Goal: Information Seeking & Learning: Learn about a topic

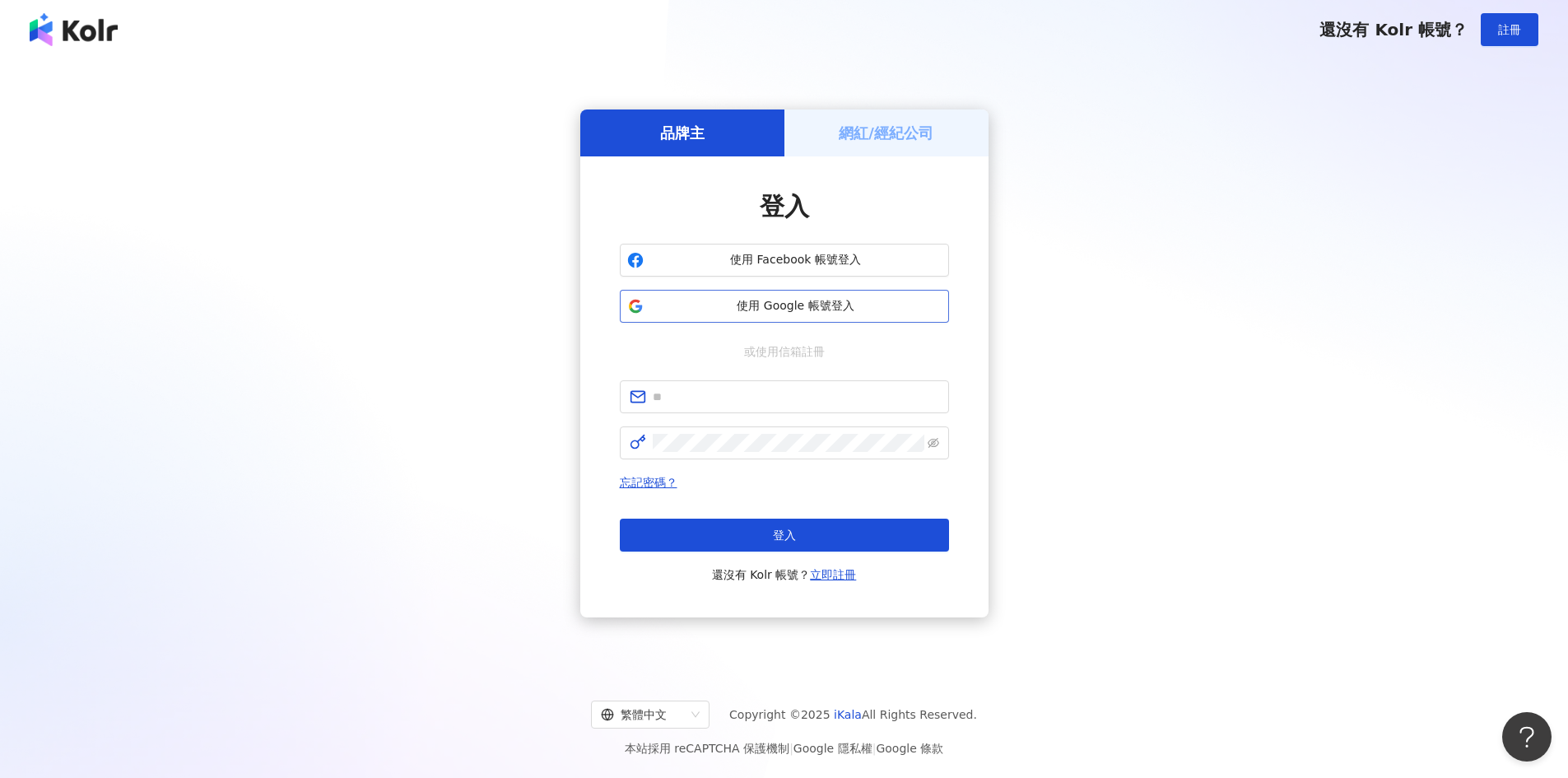
click at [799, 310] on span "使用 Google 帳號登入" at bounding box center [795, 306] width 291 height 16
click at [916, 482] on div "品牌主 網紅/經紀公司 登入 使用 Facebook 帳號登入 使用 Google 帳號登入 或使用信箱註冊 忘記密碼？ 登入 還沒有 Kolr 帳號？ 立即…" at bounding box center [784, 364] width 1528 height 583
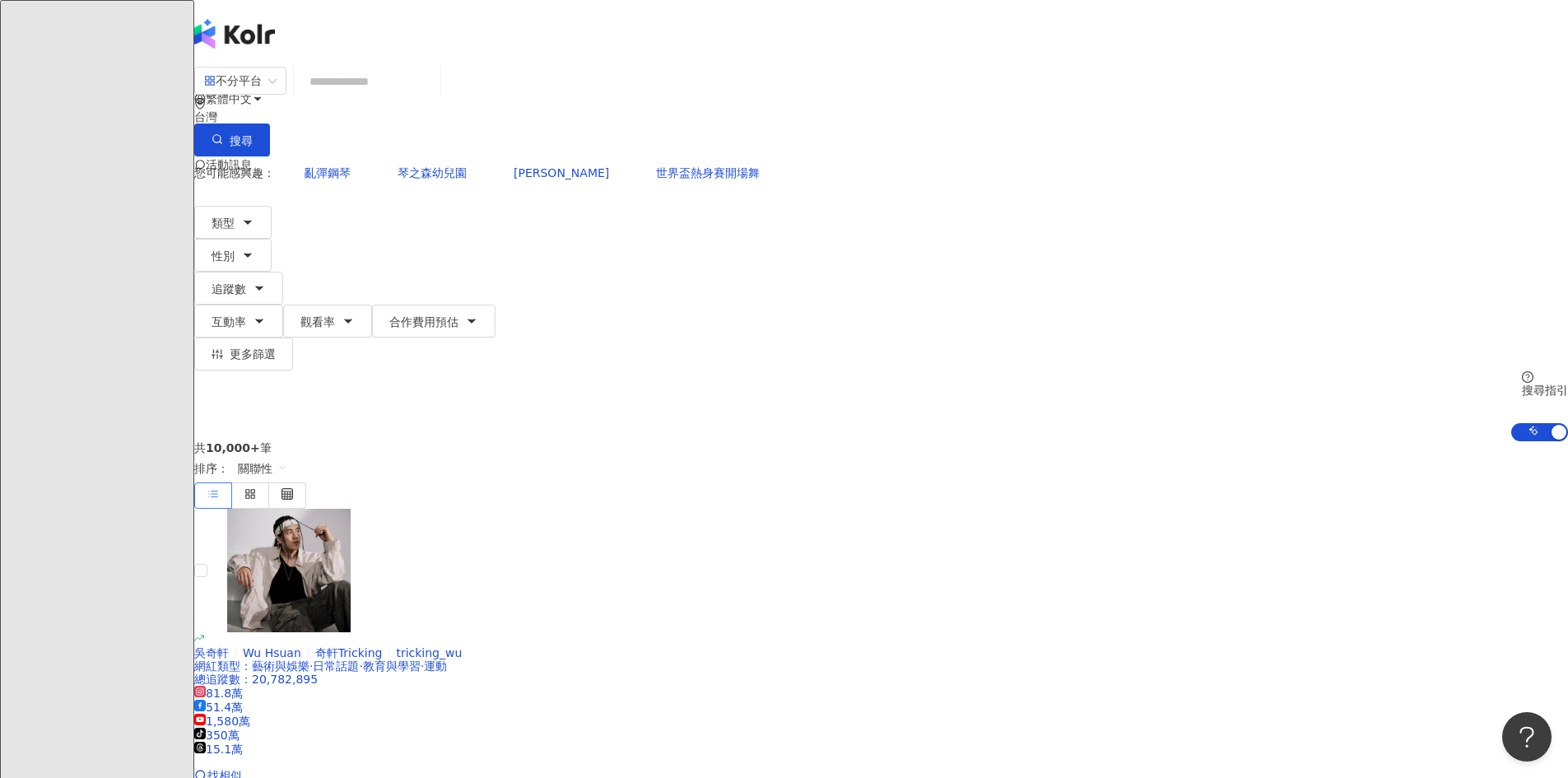
click at [433, 97] on input "search" at bounding box center [368, 81] width 133 height 31
type input "****"
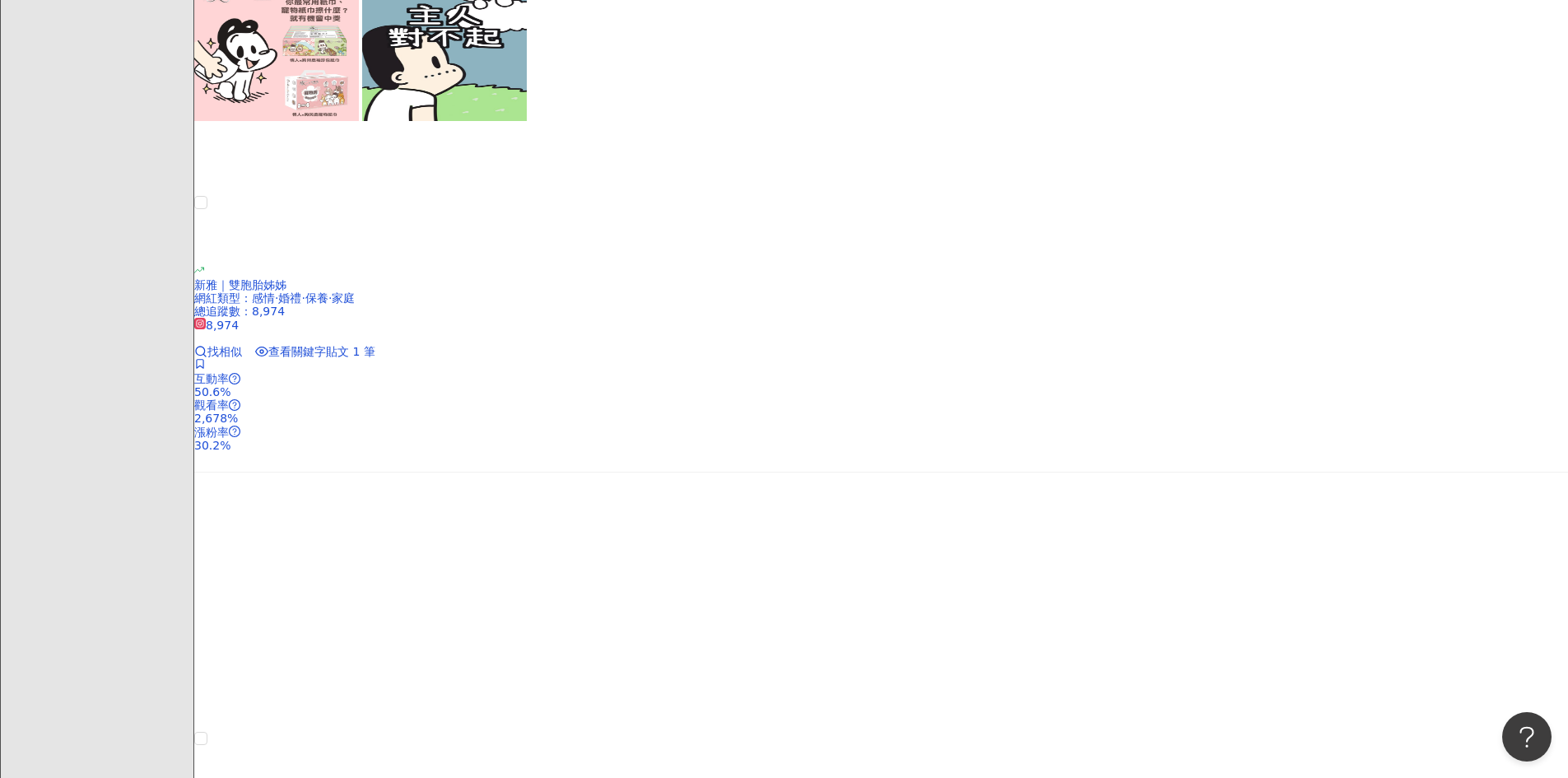
scroll to position [1894, 0]
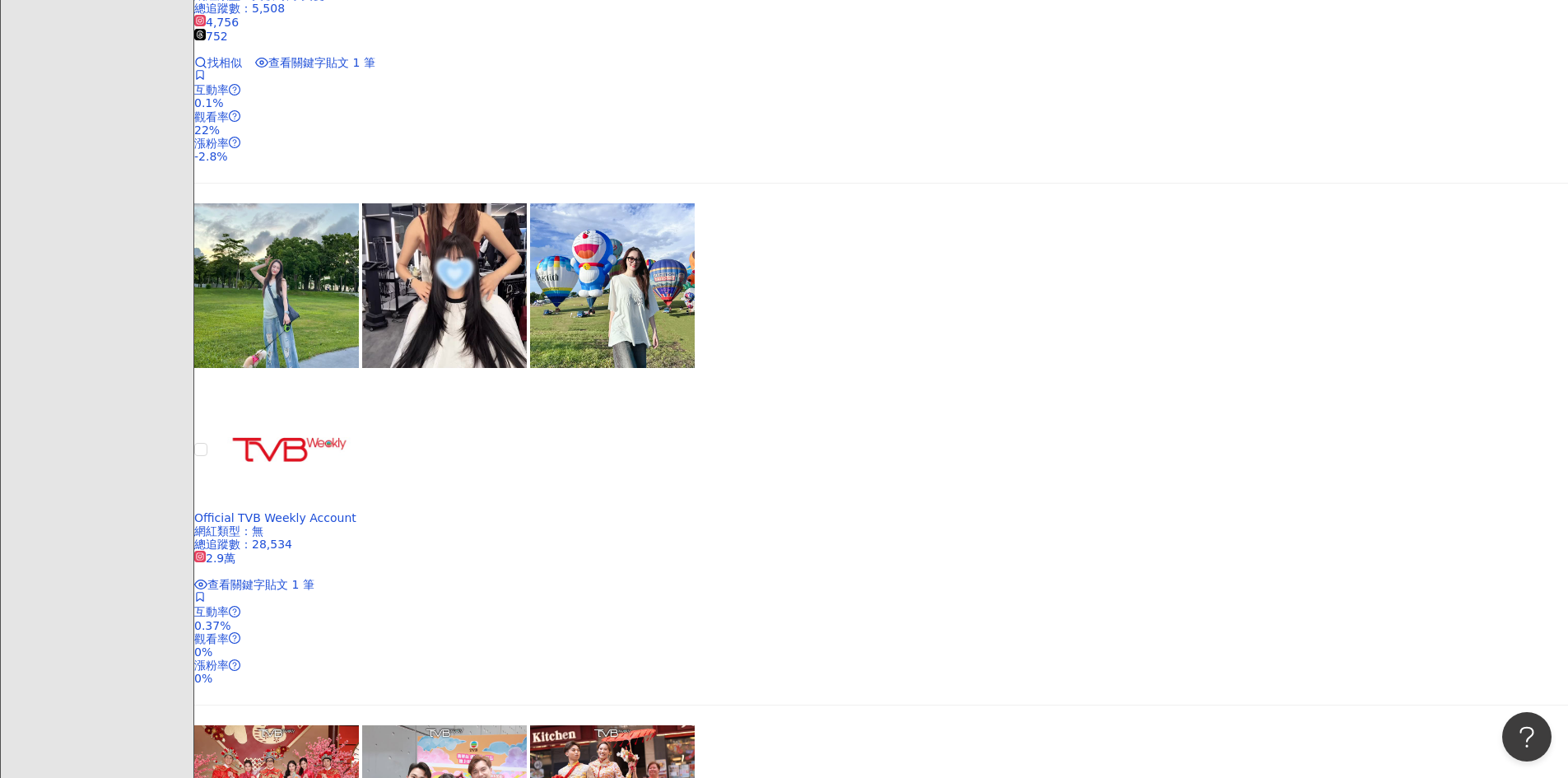
scroll to position [2306, 0]
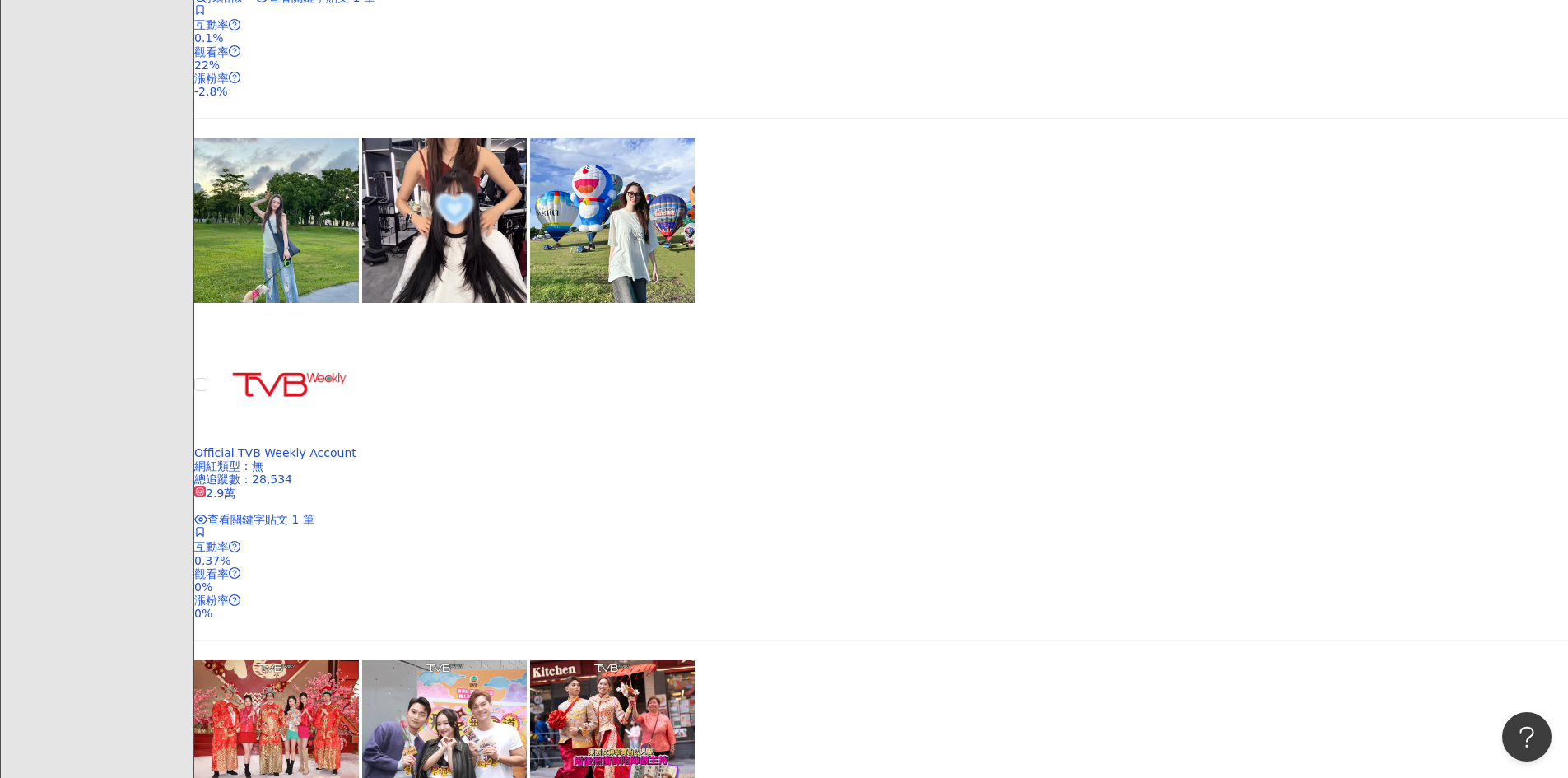
scroll to position [2799, 0]
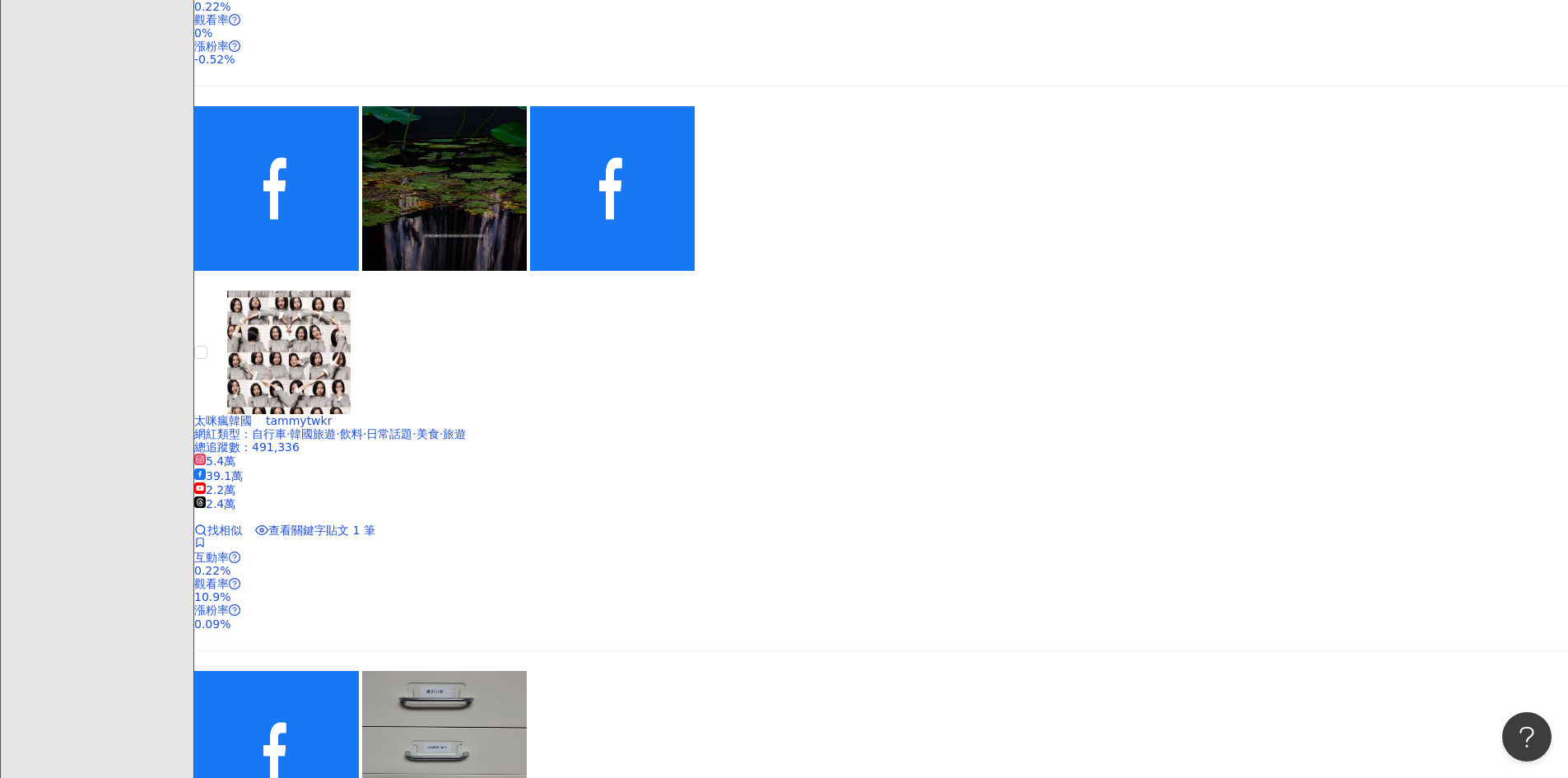
scroll to position [1411, 0]
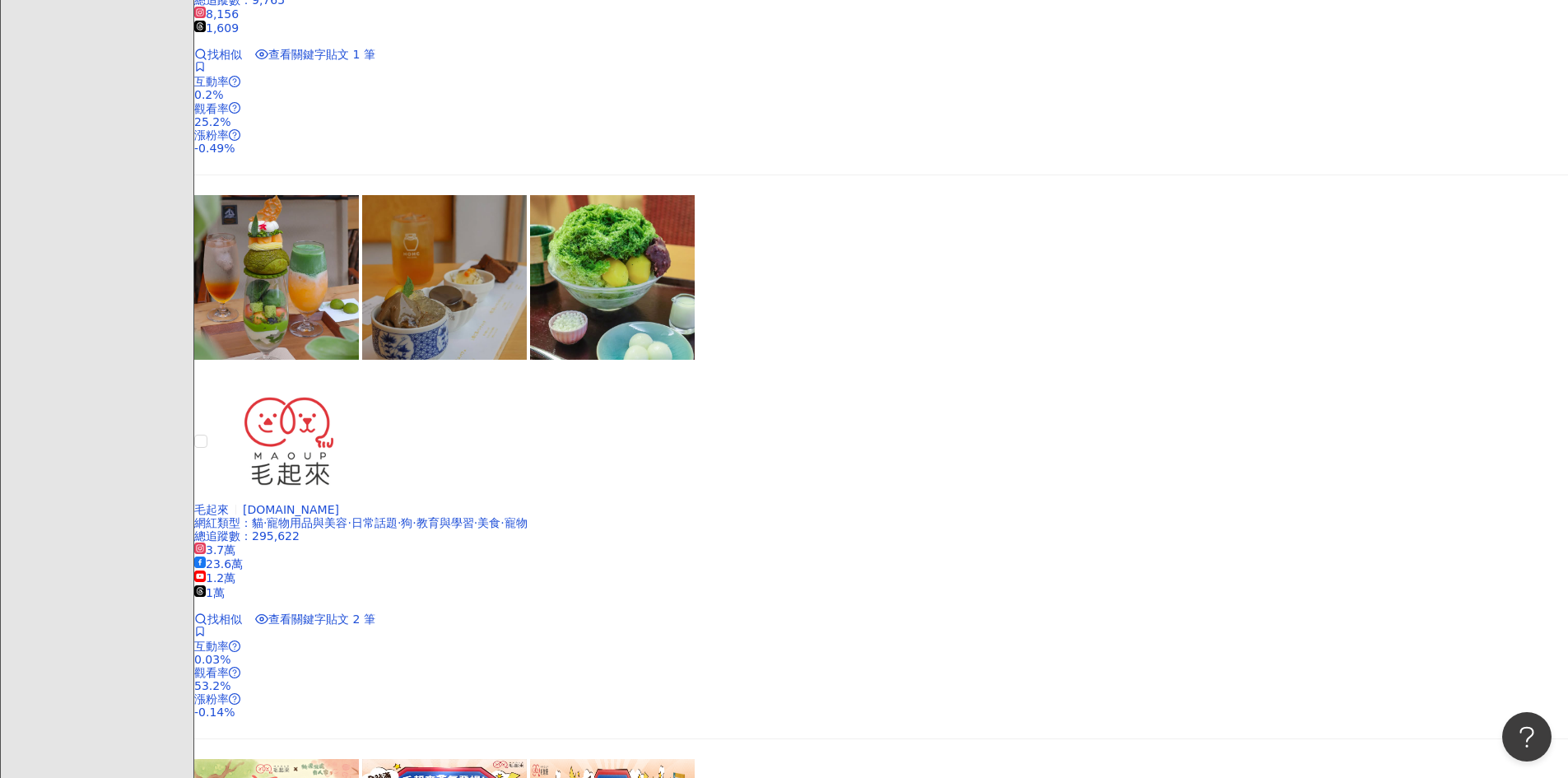
scroll to position [3057, 0]
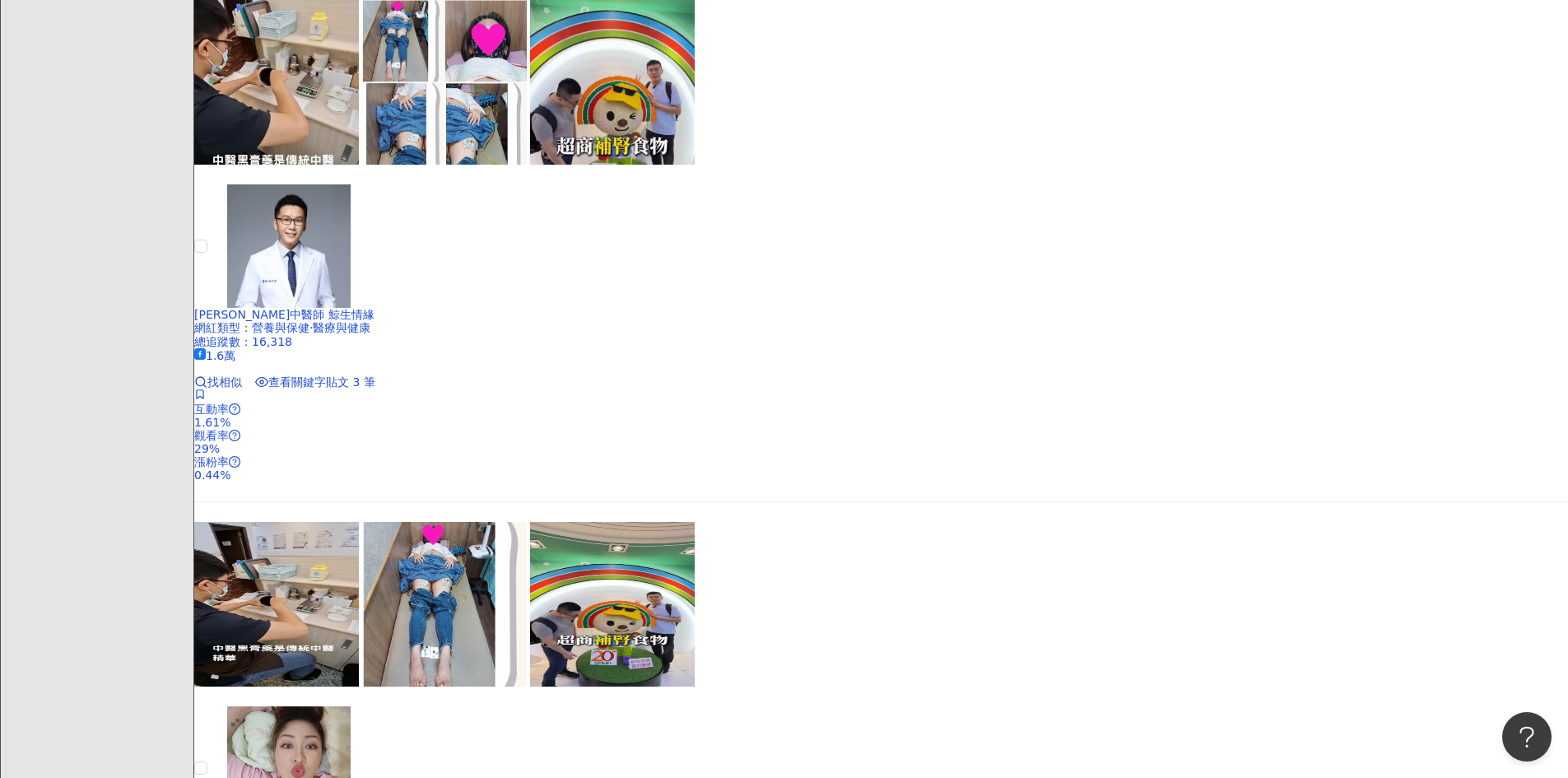
scroll to position [2223, 0]
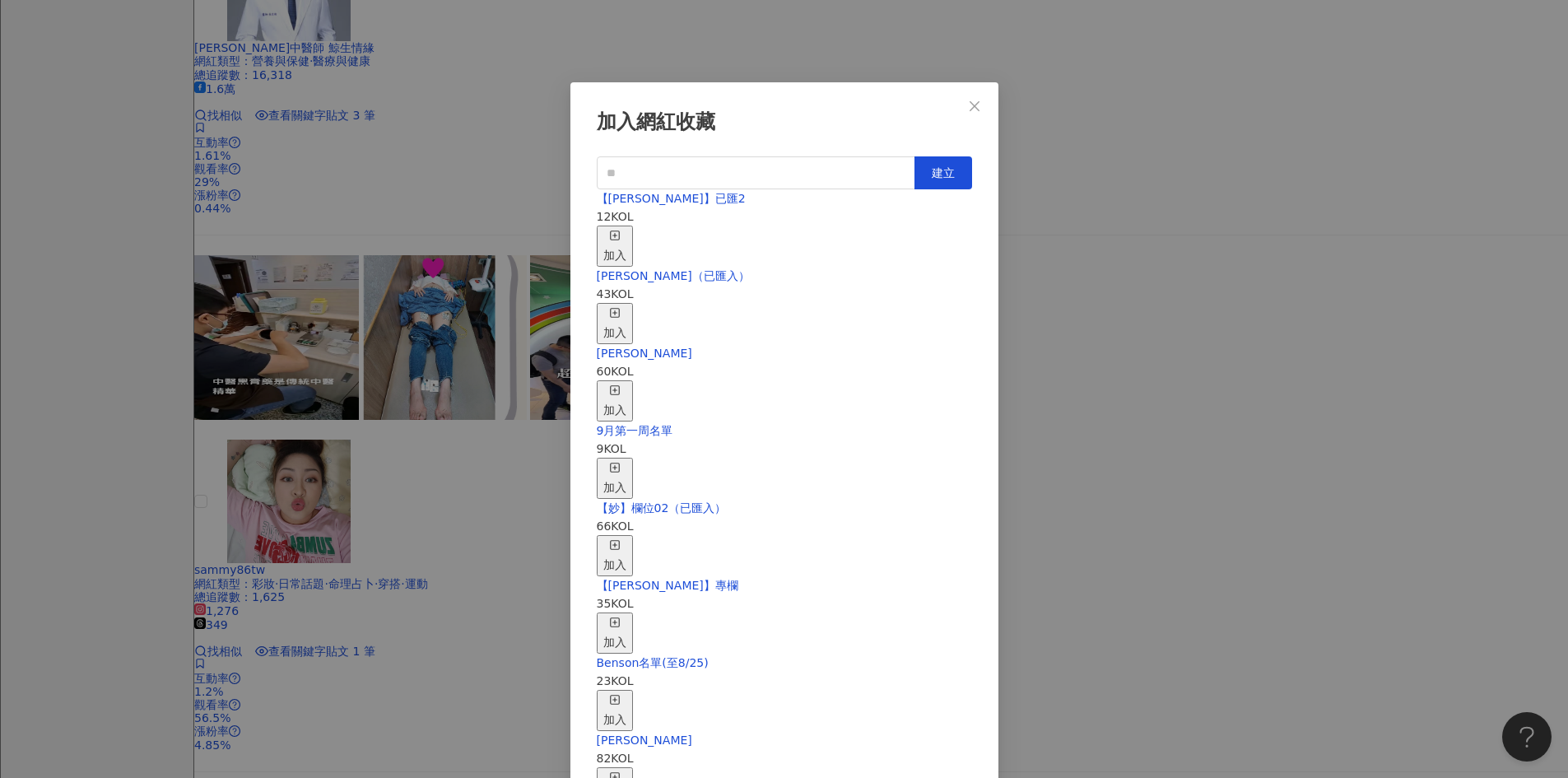
click at [621, 384] on icon "button" at bounding box center [615, 390] width 12 height 12
click at [916, 103] on icon "close" at bounding box center [974, 105] width 10 height 10
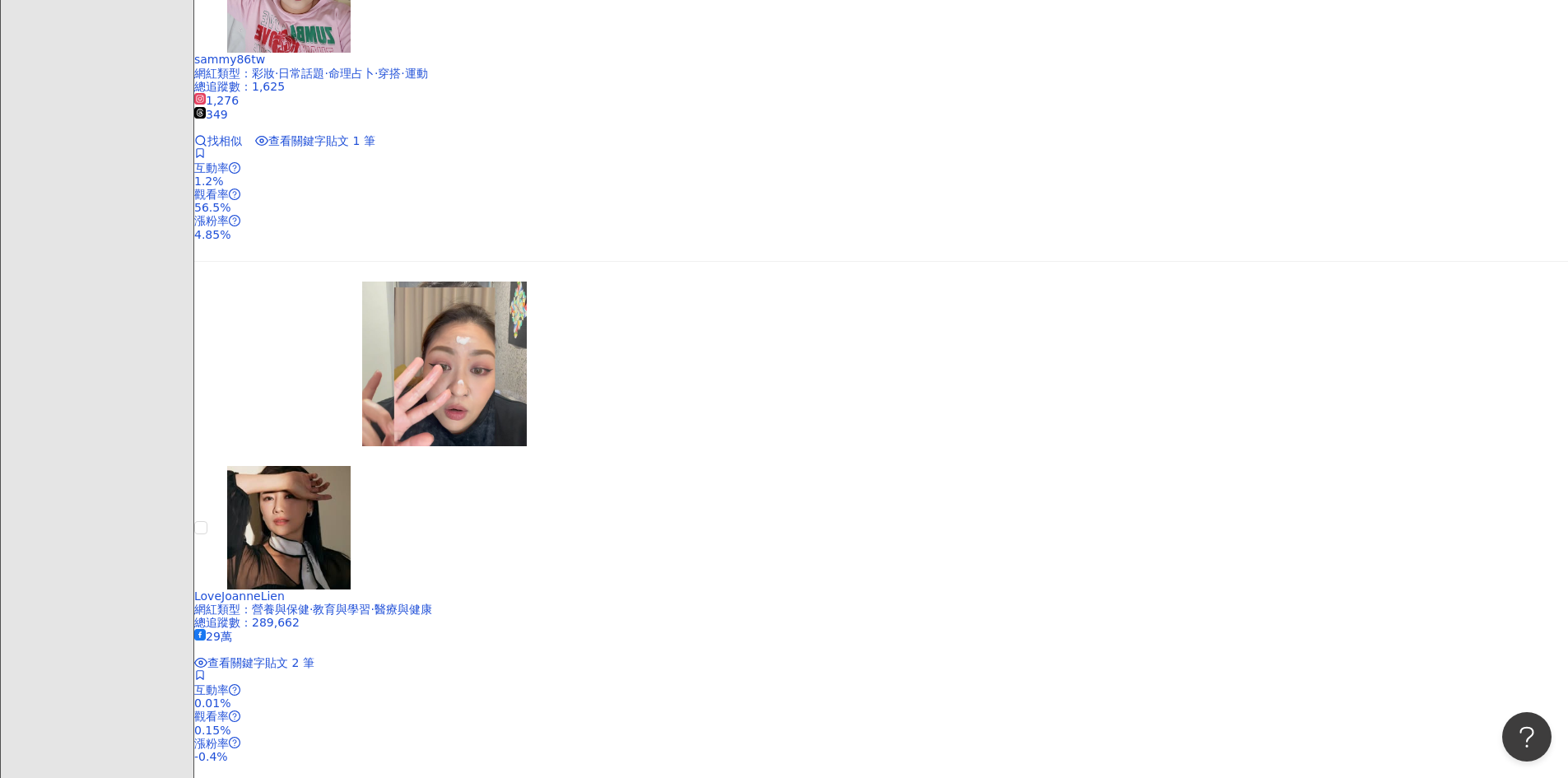
scroll to position [2799, 0]
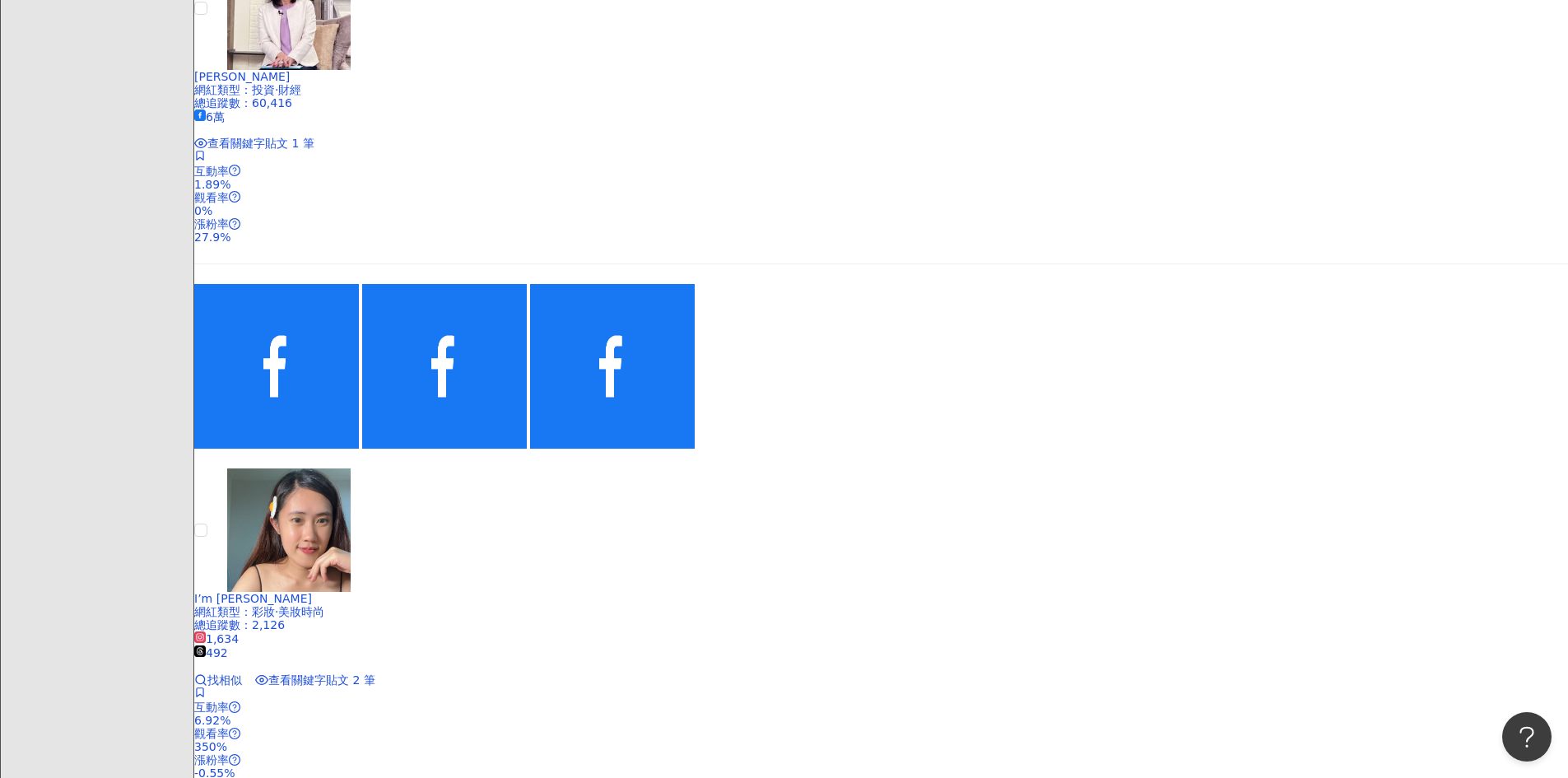
scroll to position [1164, 0]
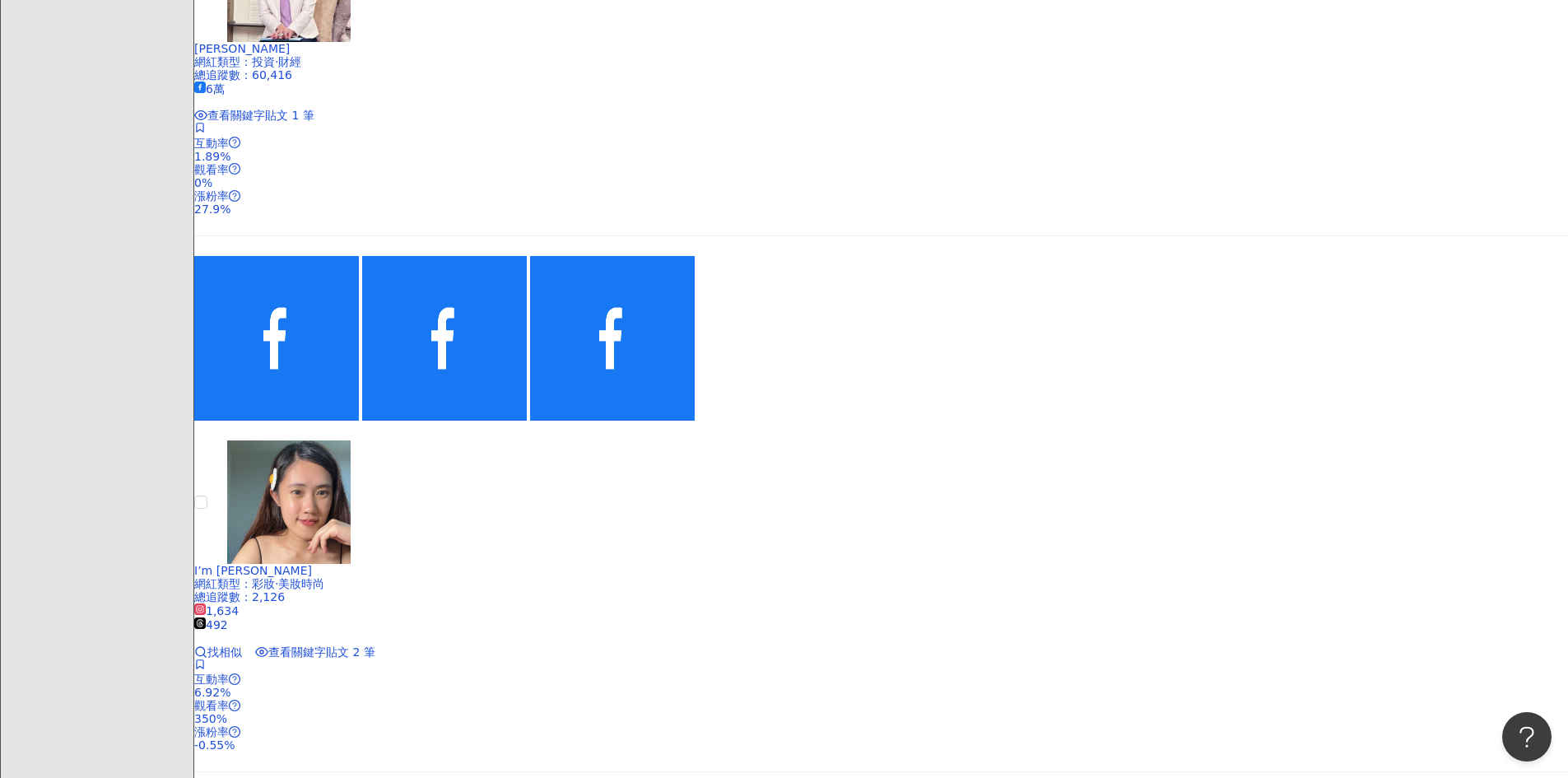
drag, startPoint x: 1392, startPoint y: 119, endPoint x: 1336, endPoint y: 278, distance: 168.6
drag, startPoint x: 1336, startPoint y: 278, endPoint x: 900, endPoint y: 652, distance: 574.4
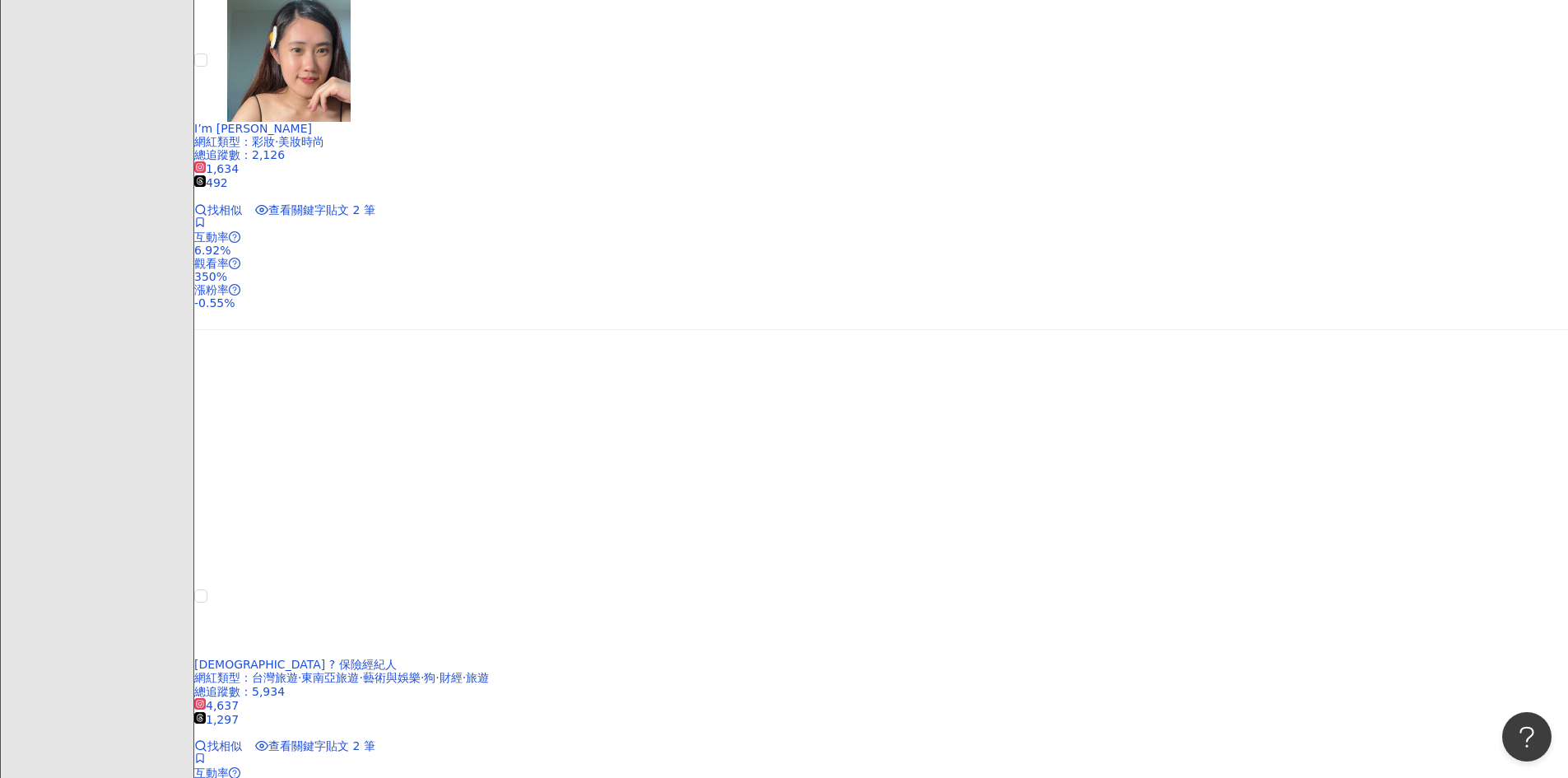
scroll to position [1905, 0]
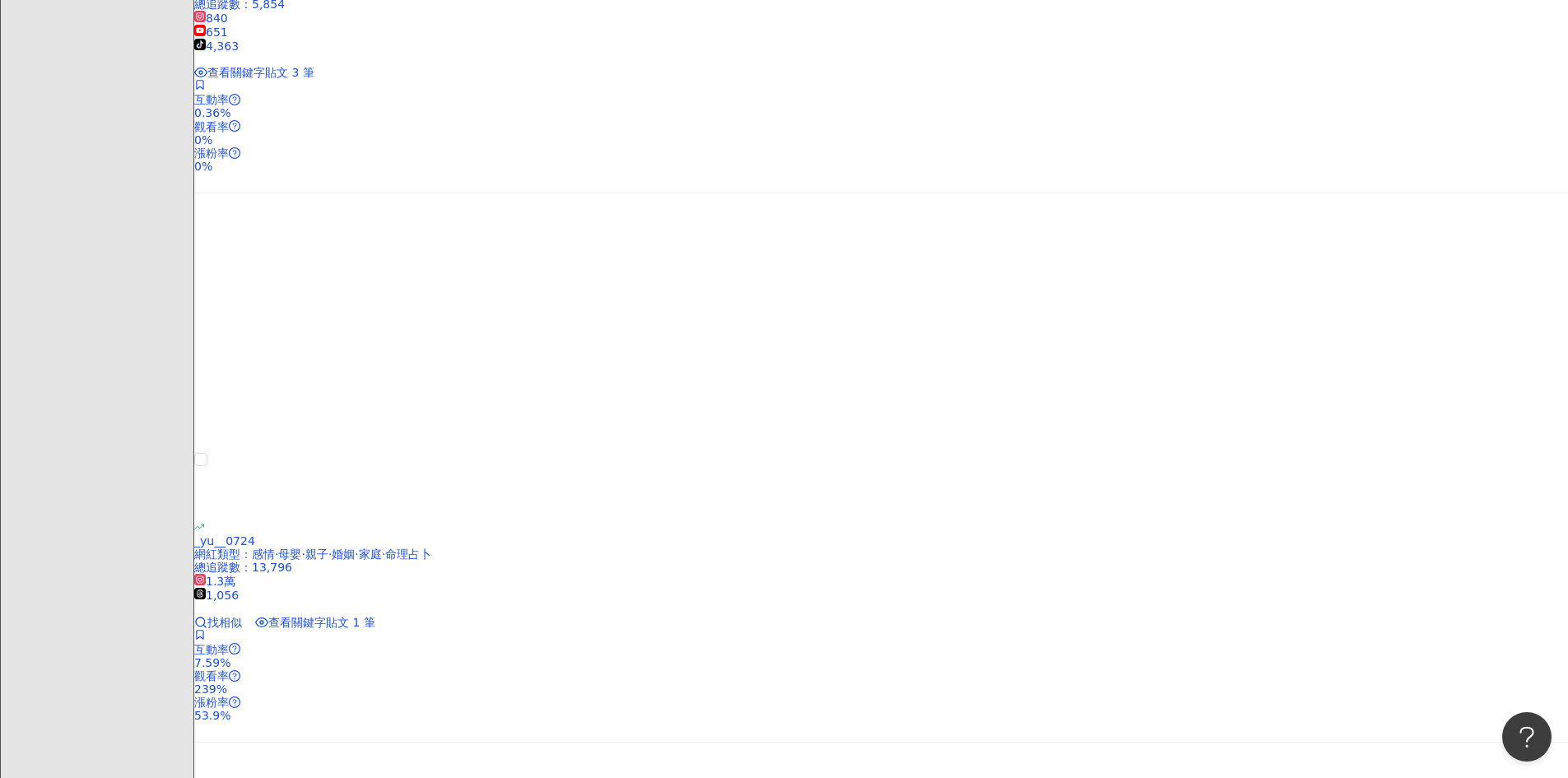
scroll to position [2976, 0]
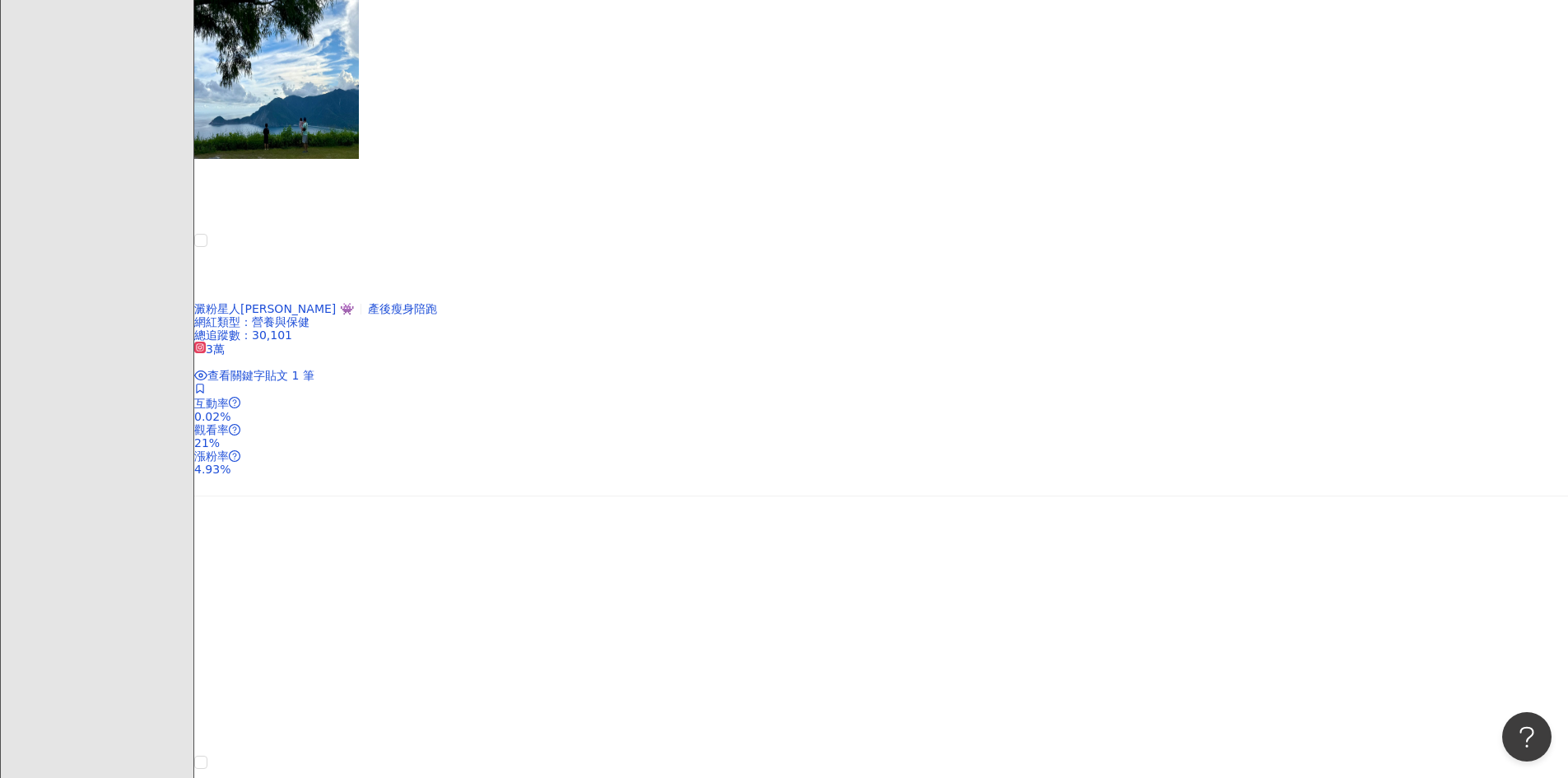
scroll to position [1082, 0]
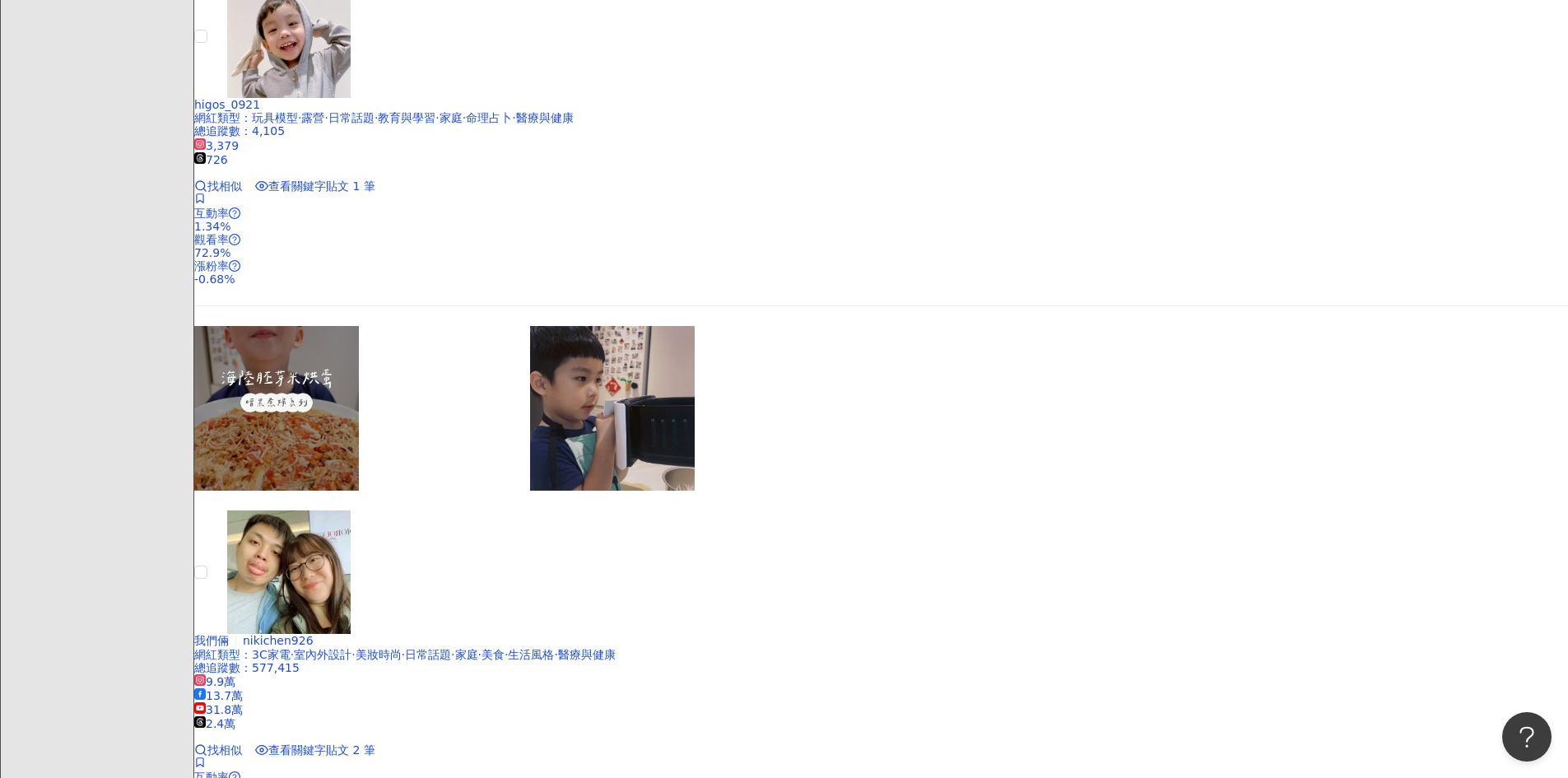
scroll to position [2234, 0]
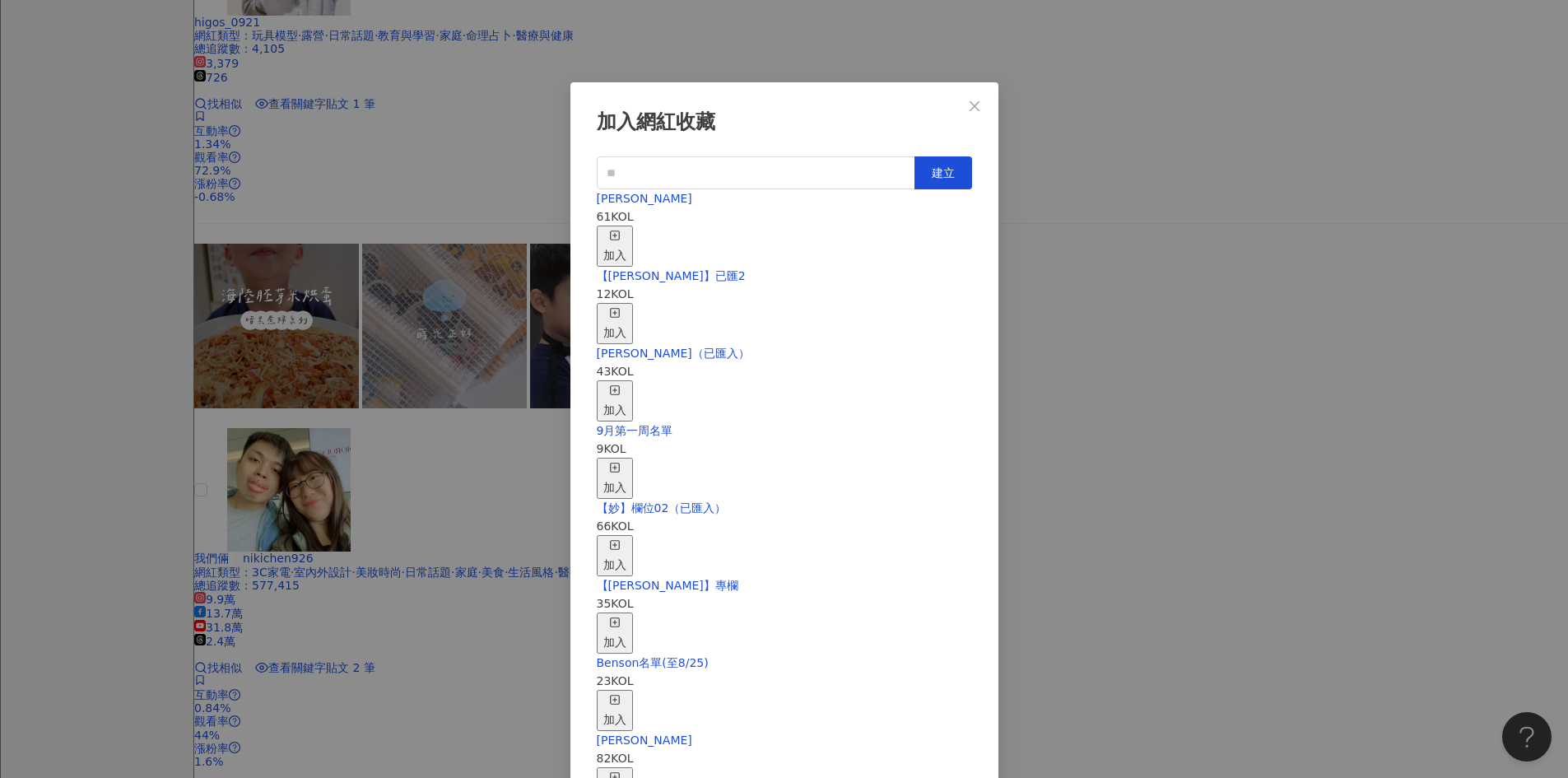
click at [621, 232] on span "button" at bounding box center [615, 237] width 12 height 14
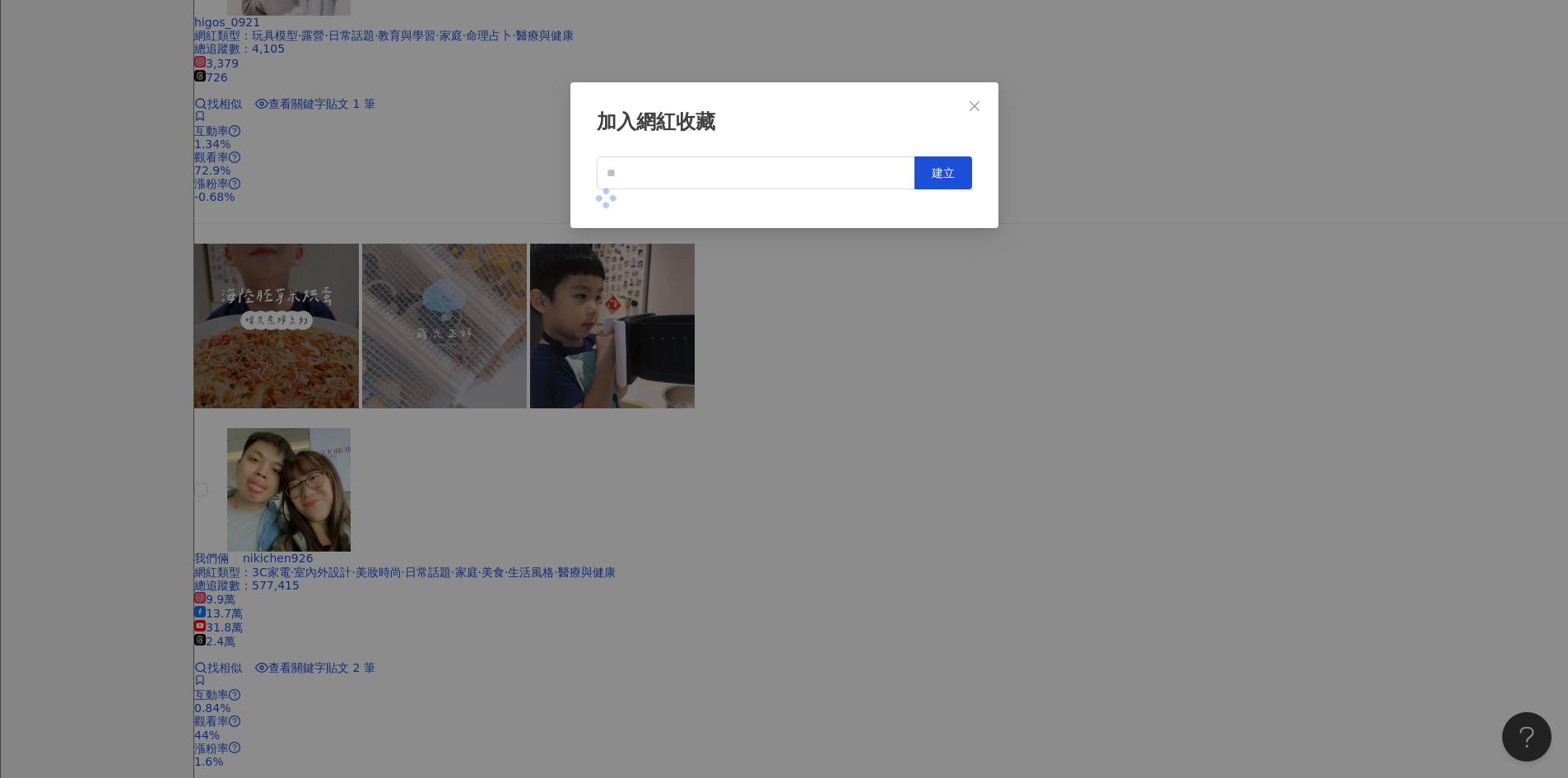
click at [916, 407] on div "加入網紅收藏 建立" at bounding box center [784, 389] width 1568 height 778
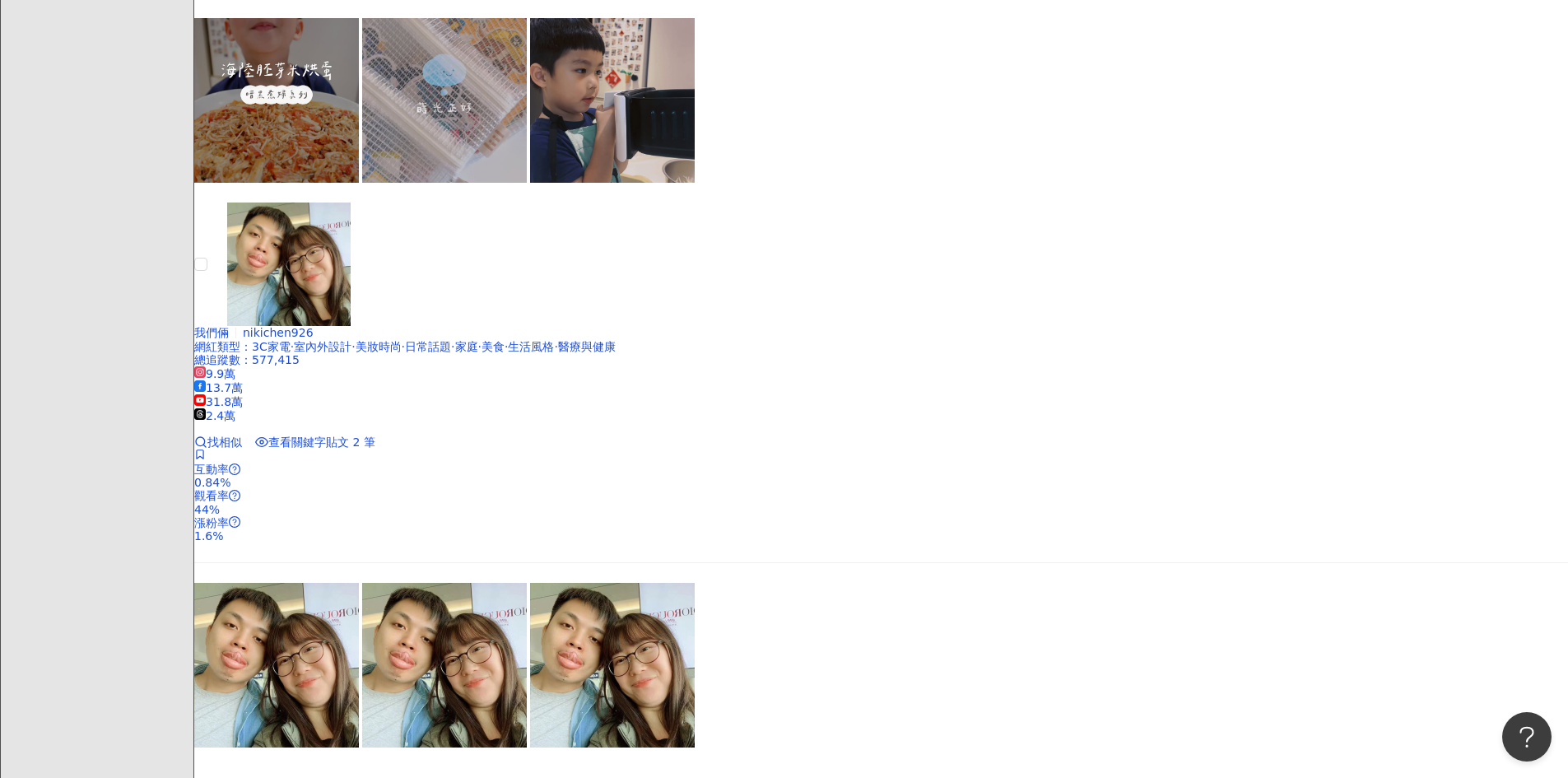
scroll to position [2811, 0]
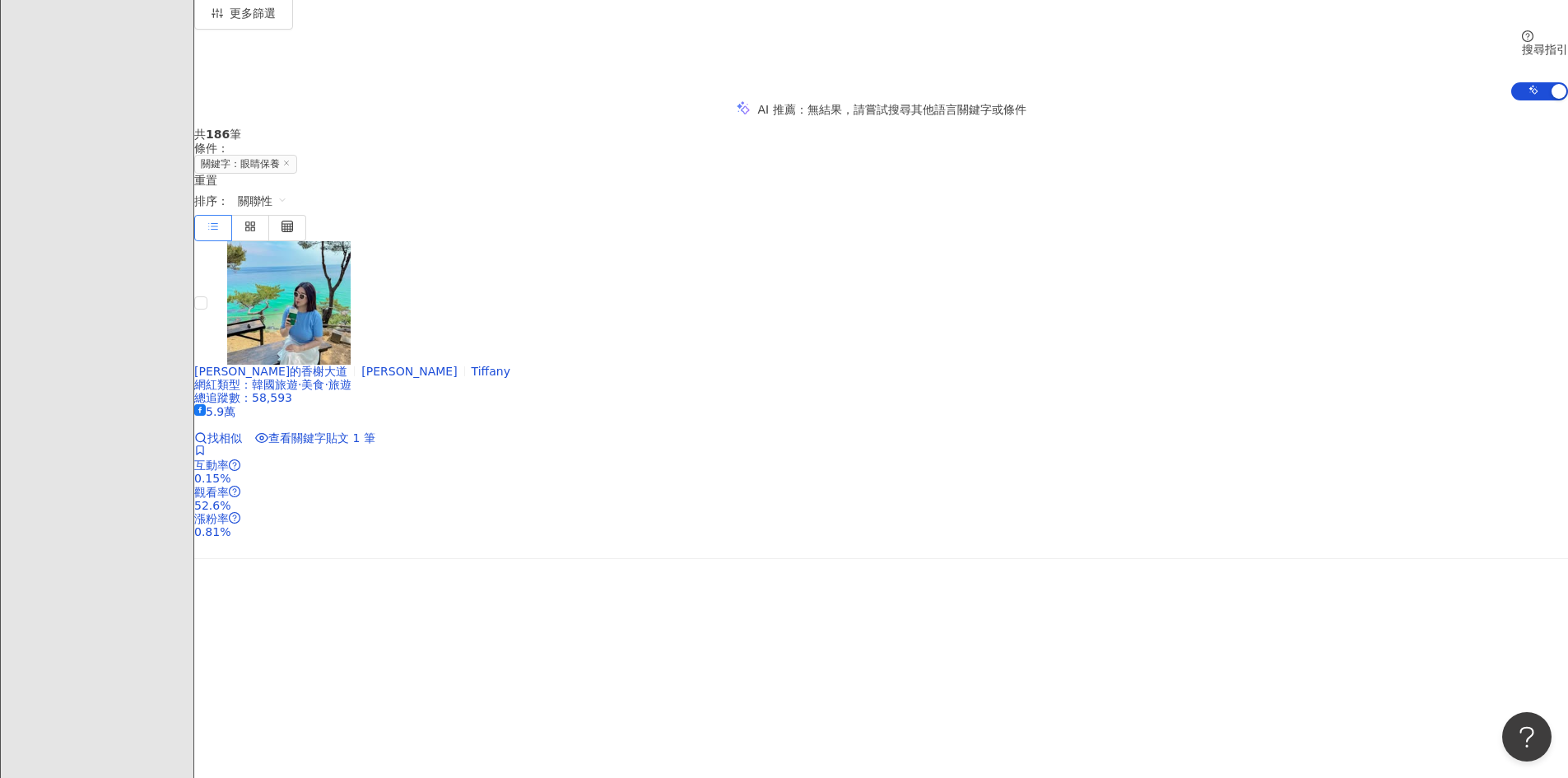
scroll to position [0, 0]
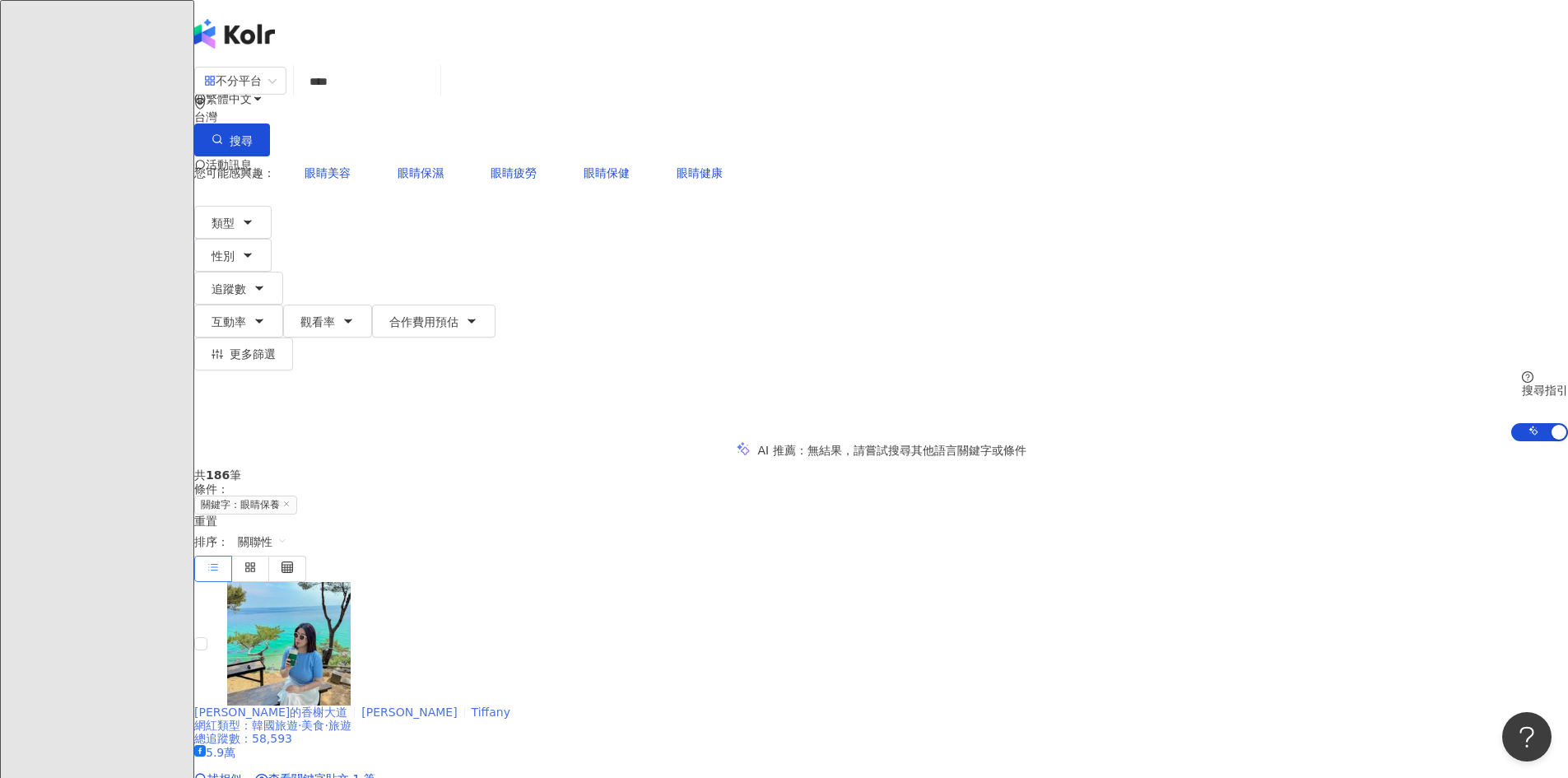
click at [511, 631] on span "Tiffany" at bounding box center [491, 712] width 39 height 14
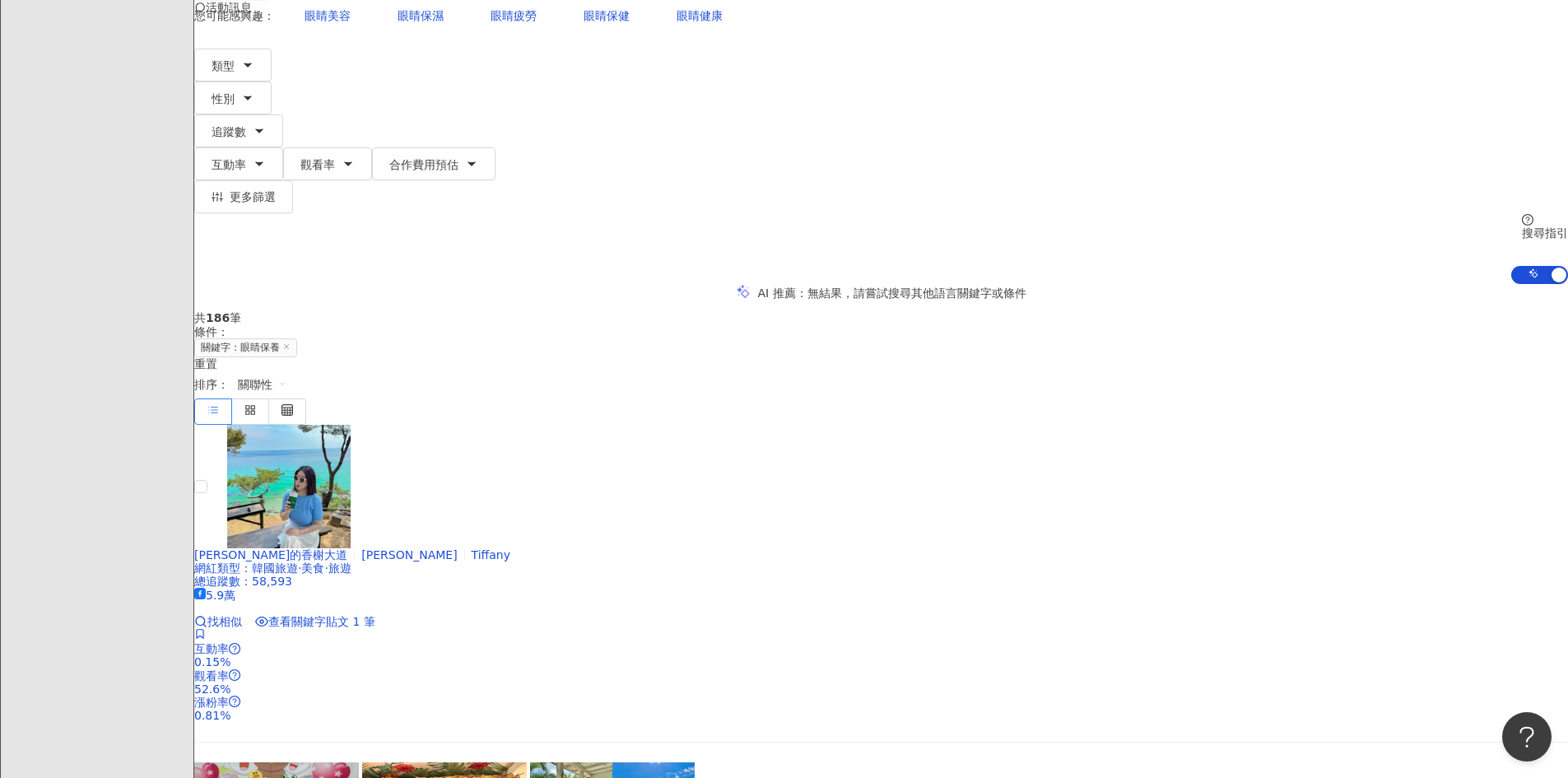
scroll to position [165, 0]
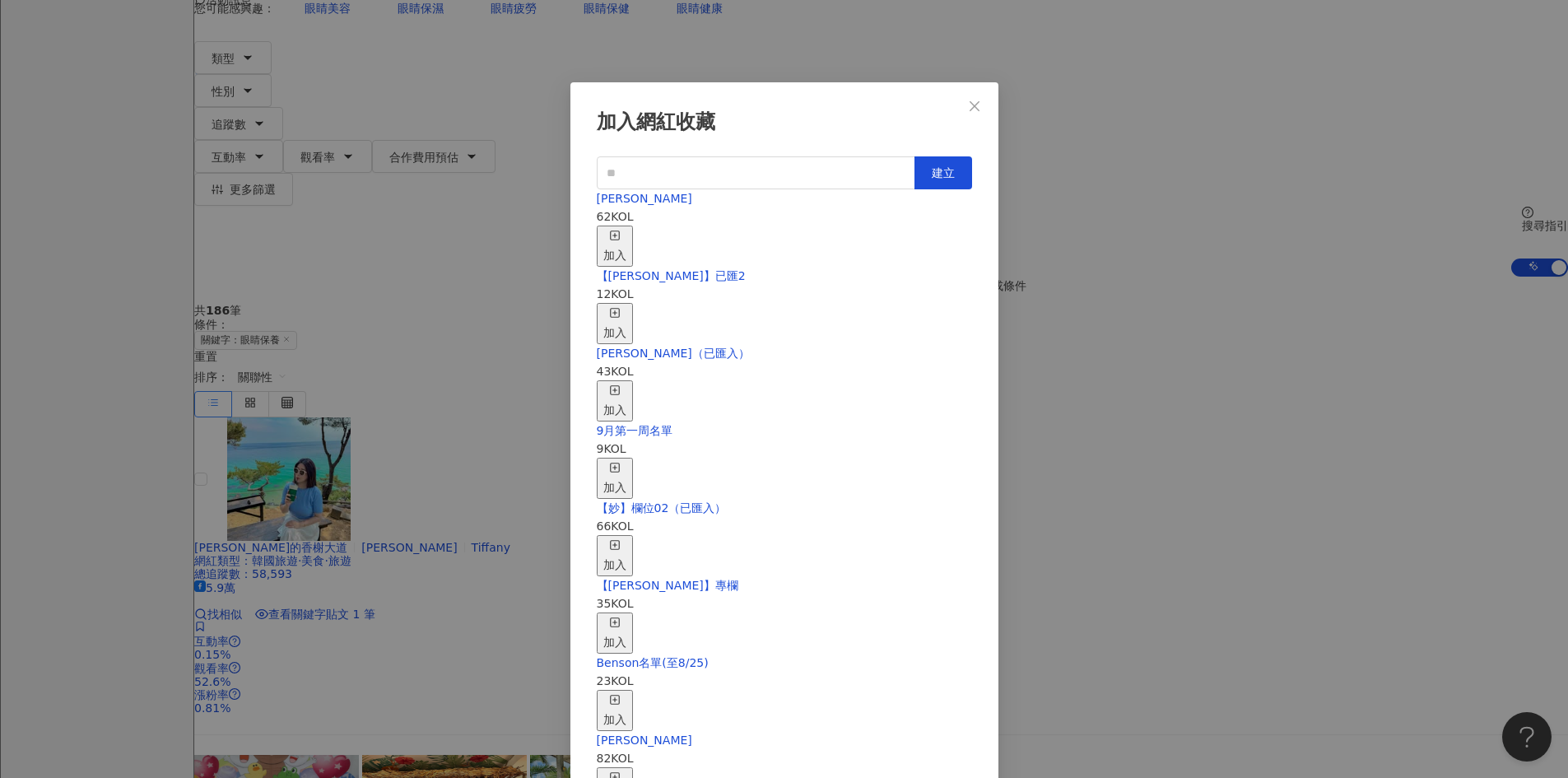
click at [621, 229] on icon "button" at bounding box center [615, 235] width 12 height 12
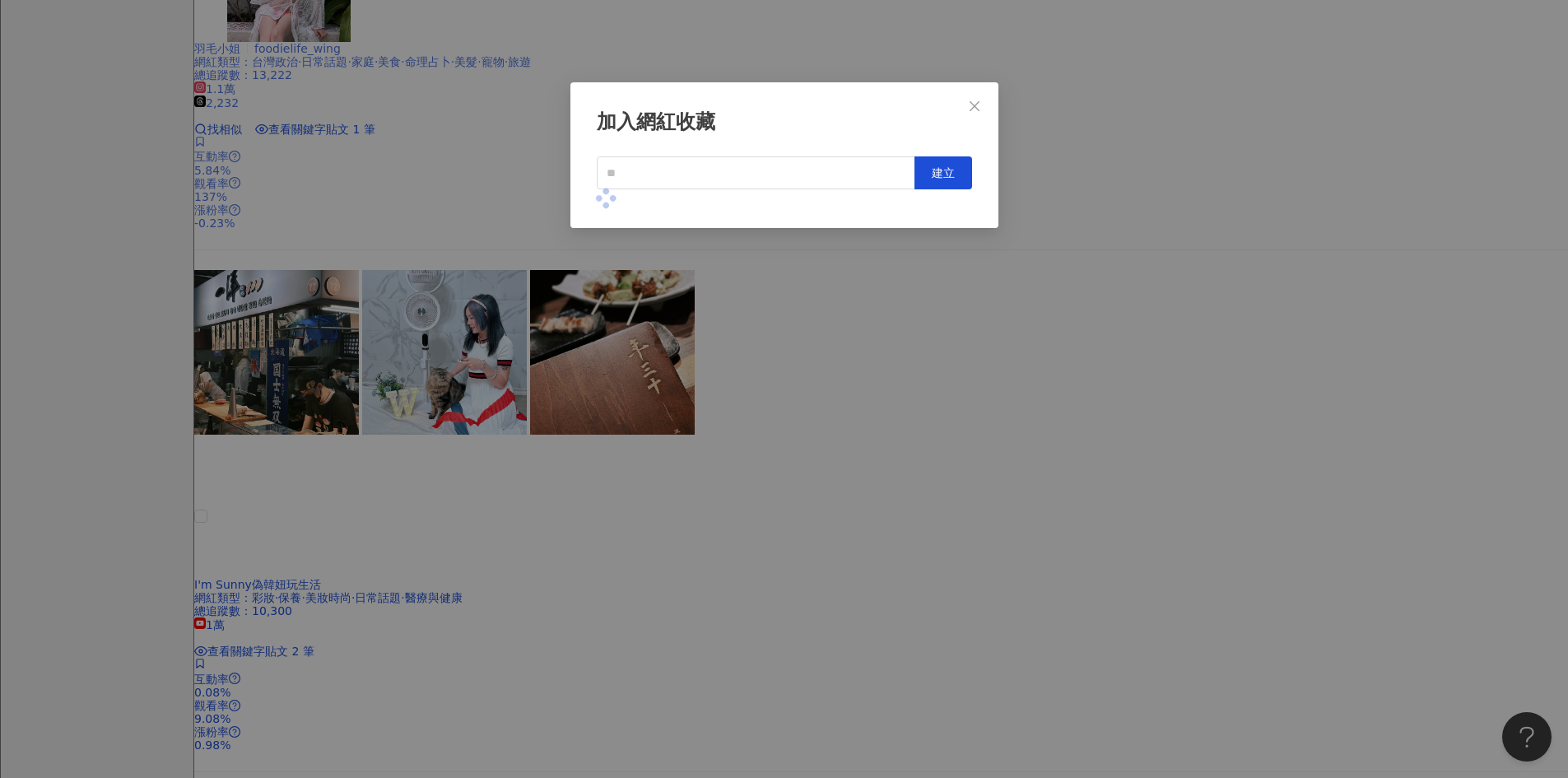
scroll to position [1174, 0]
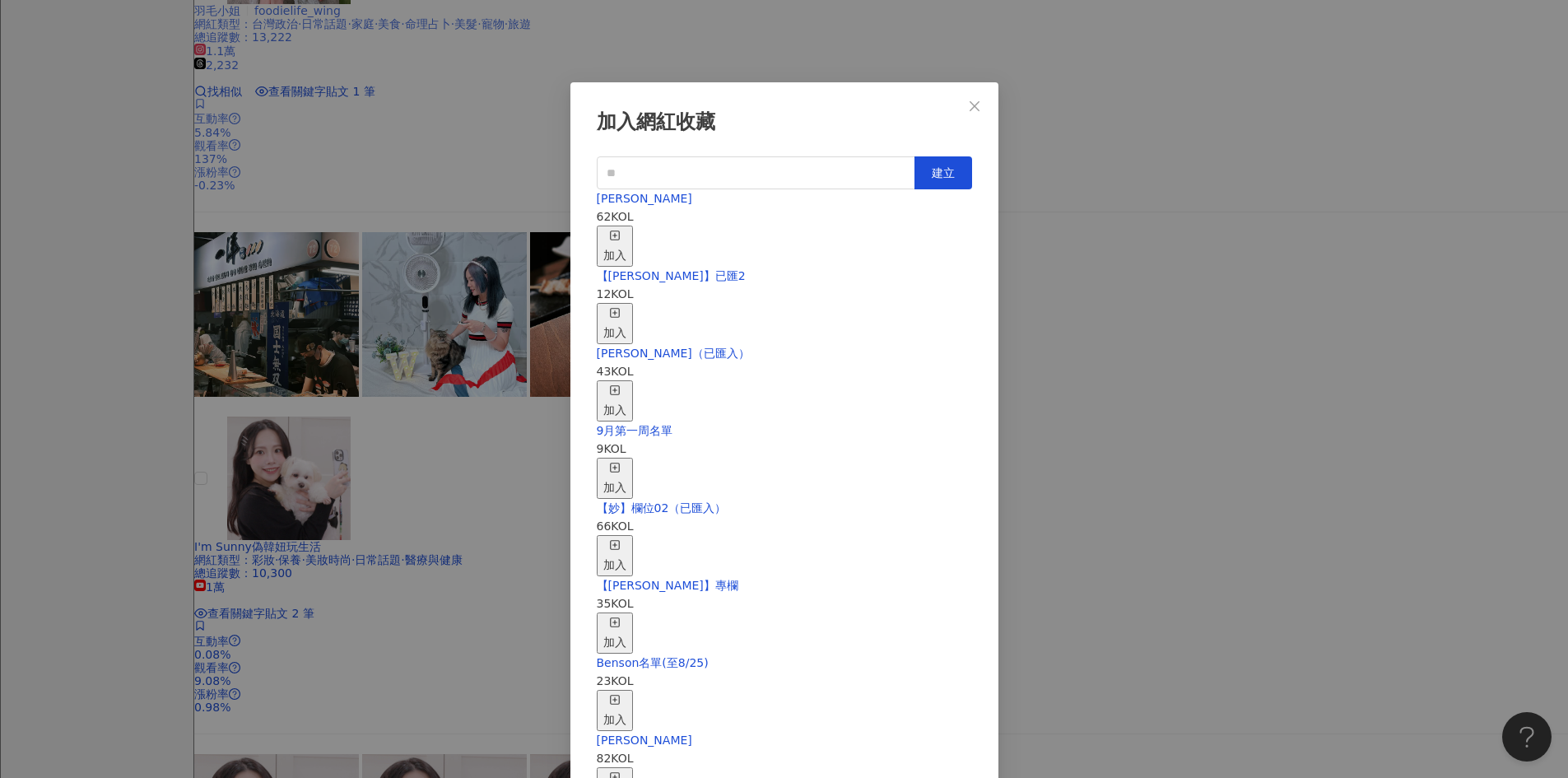
click at [916, 505] on div "加入網紅收藏 建立 EMMA 62 KOL 加入 【RAY】已匯2 12 KOL 加入 nina（已匯入） 43 KOL 加入 9月第一周名單 9 KOL 加…" at bounding box center [784, 389] width 1568 height 778
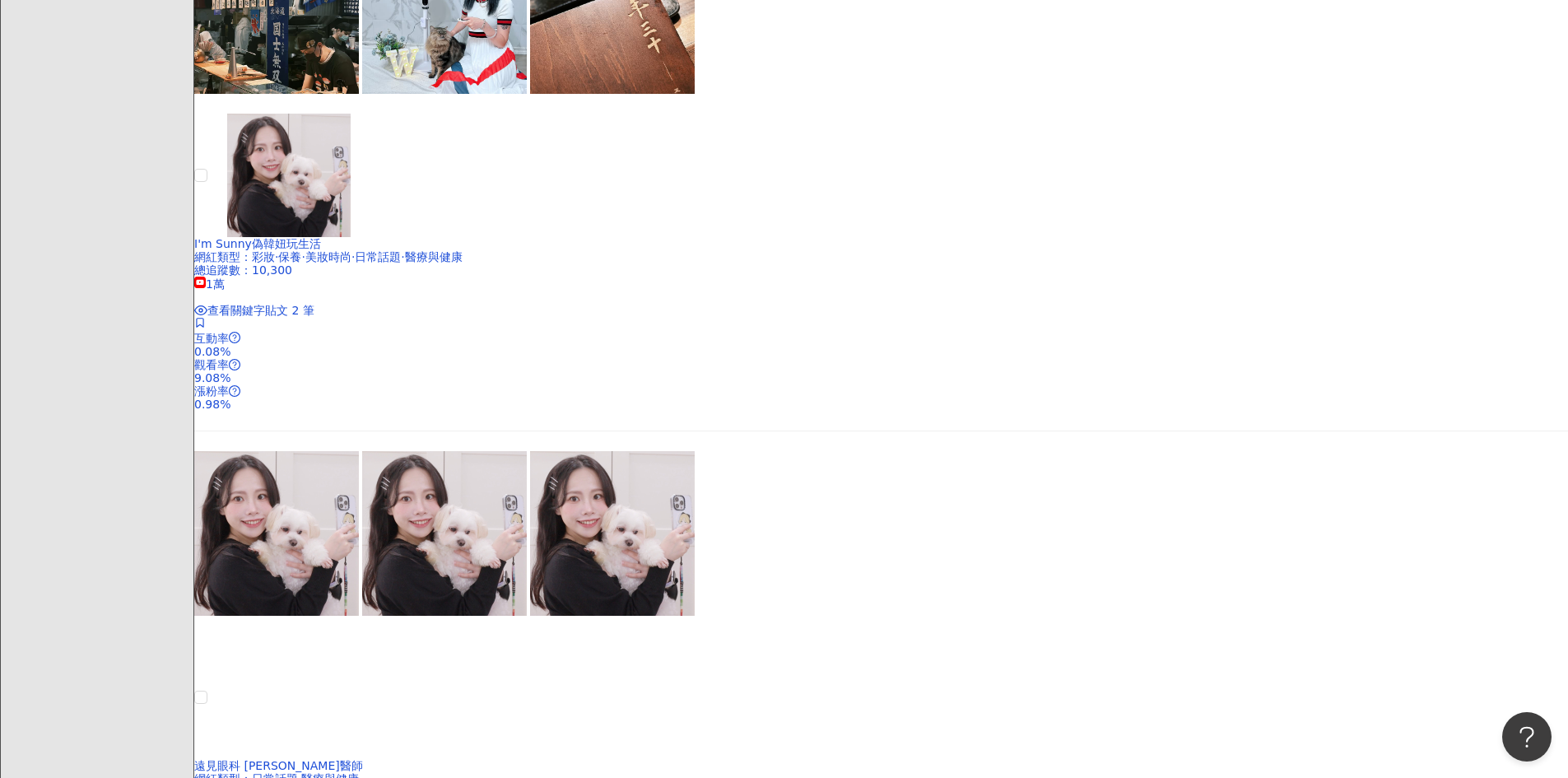
scroll to position [1586, 0]
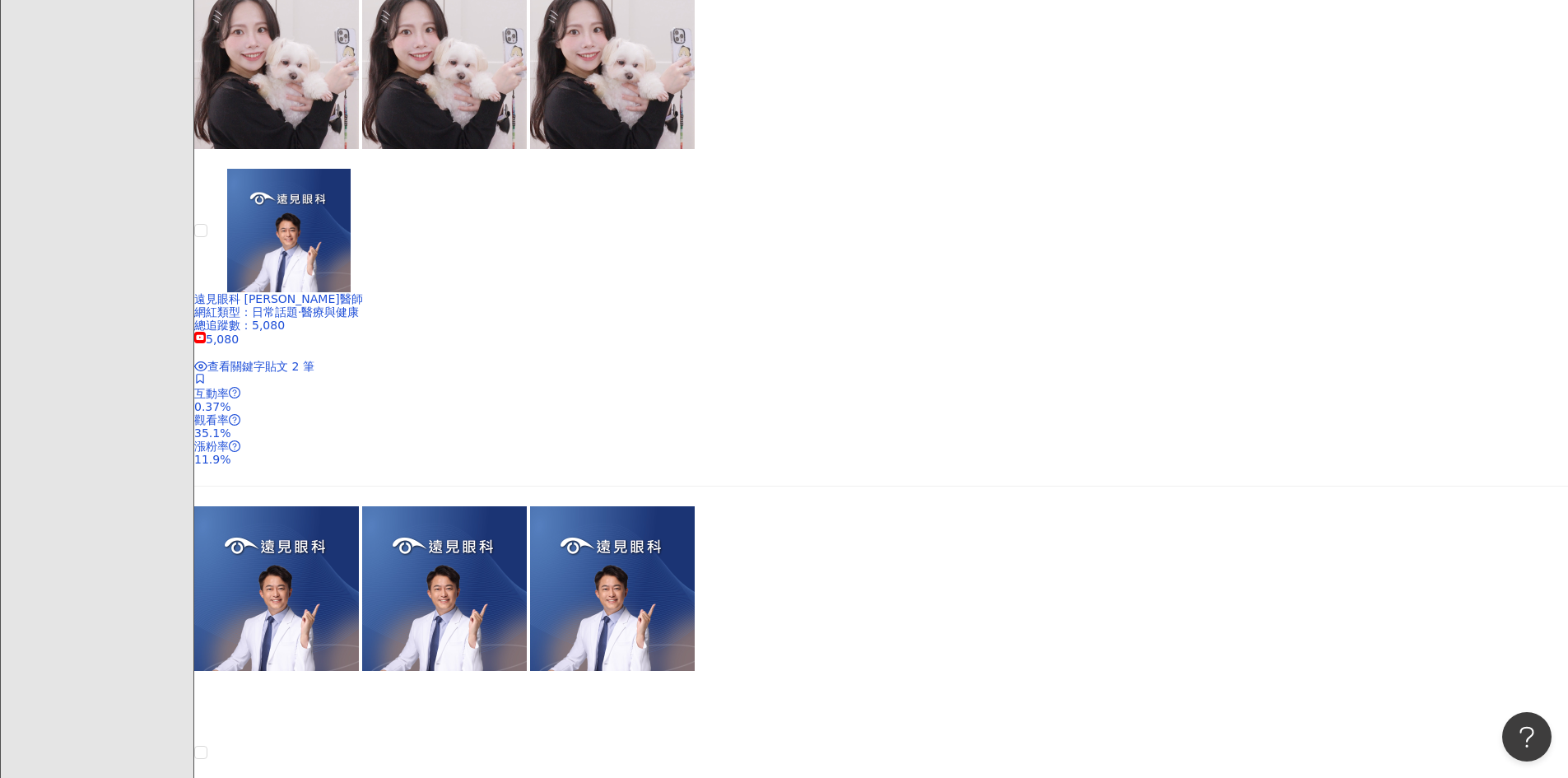
scroll to position [1997, 0]
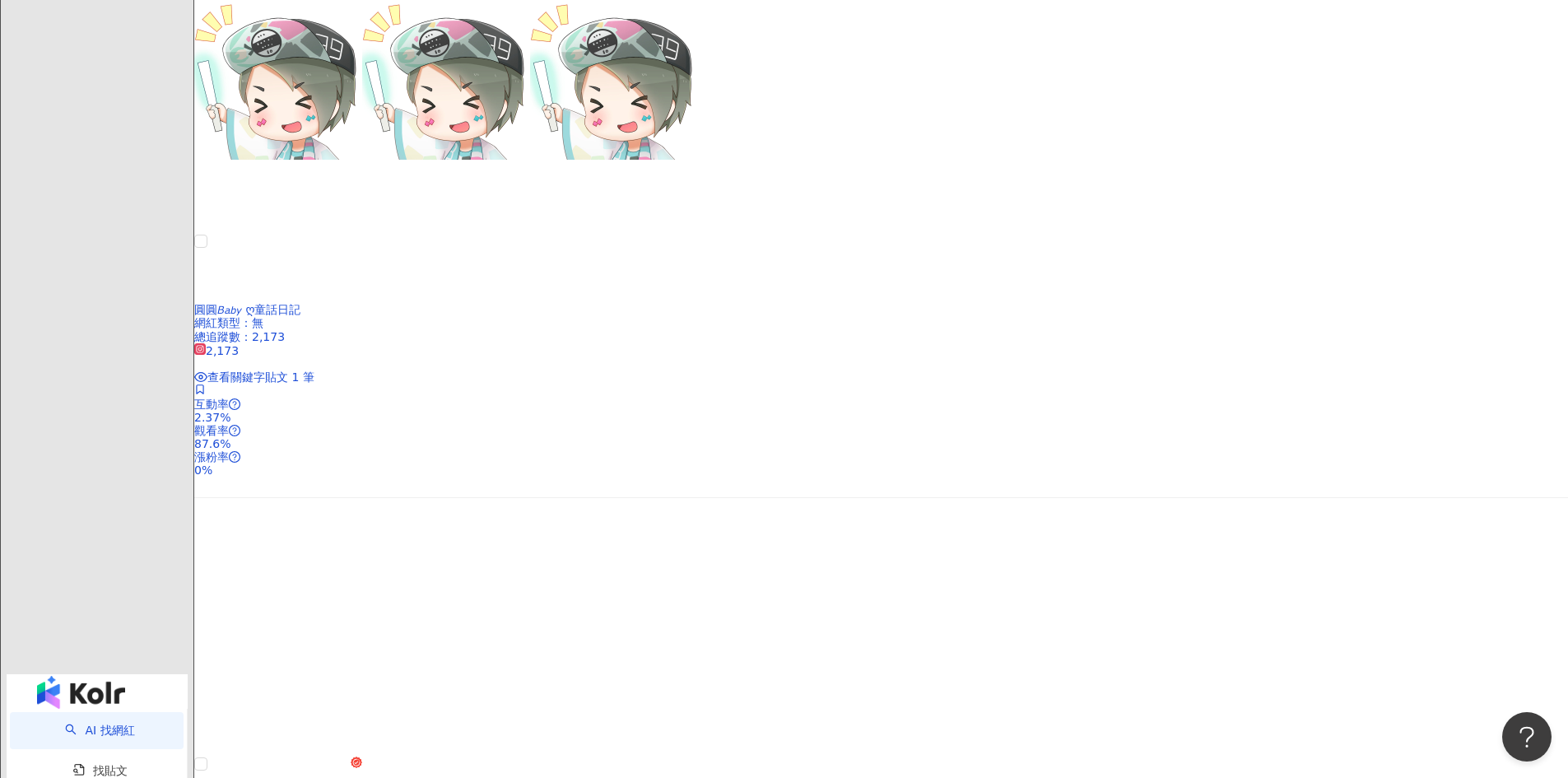
scroll to position [2985, 0]
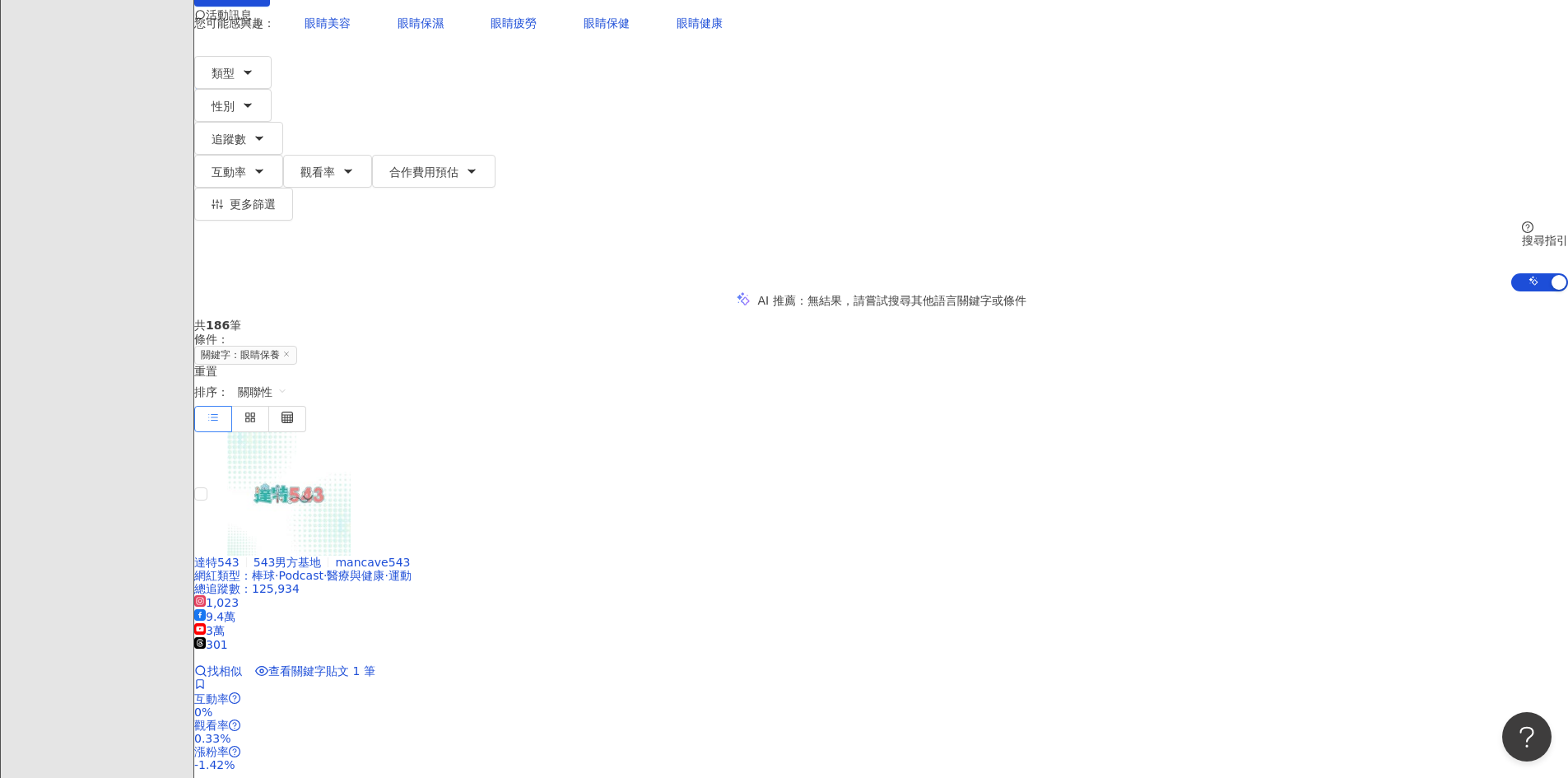
scroll to position [165, 0]
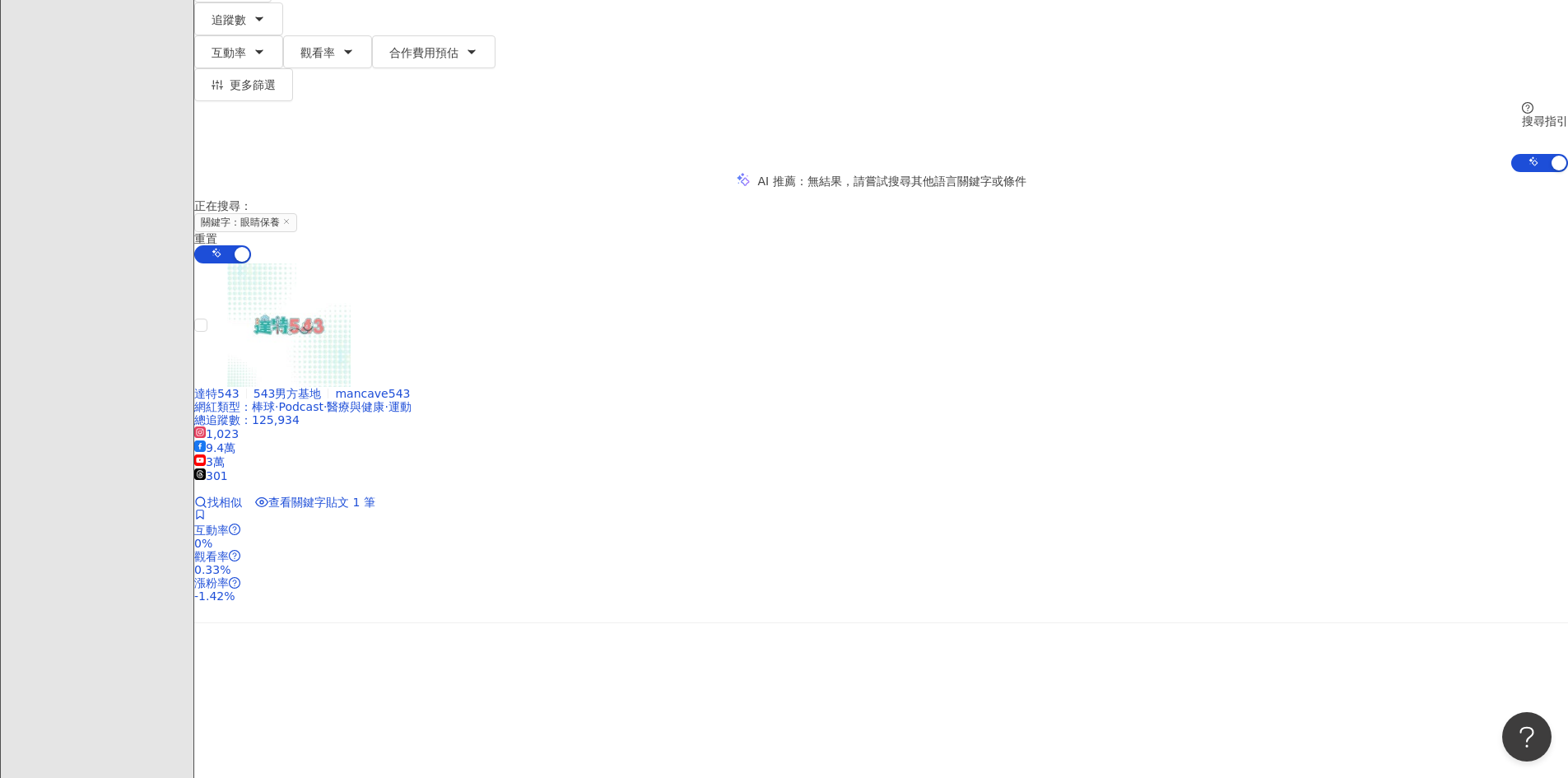
scroll to position [494, 0]
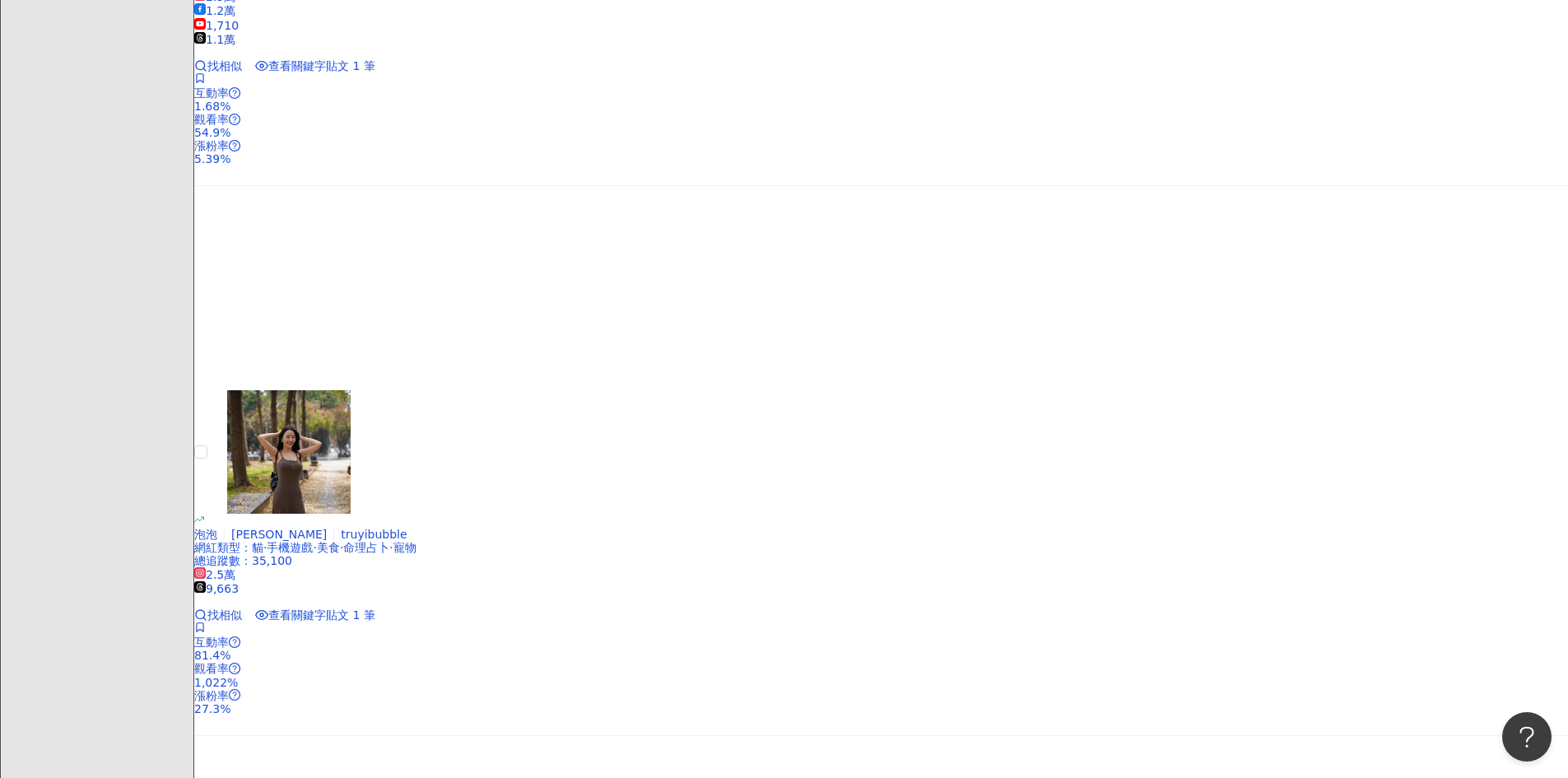
scroll to position [1317, 0]
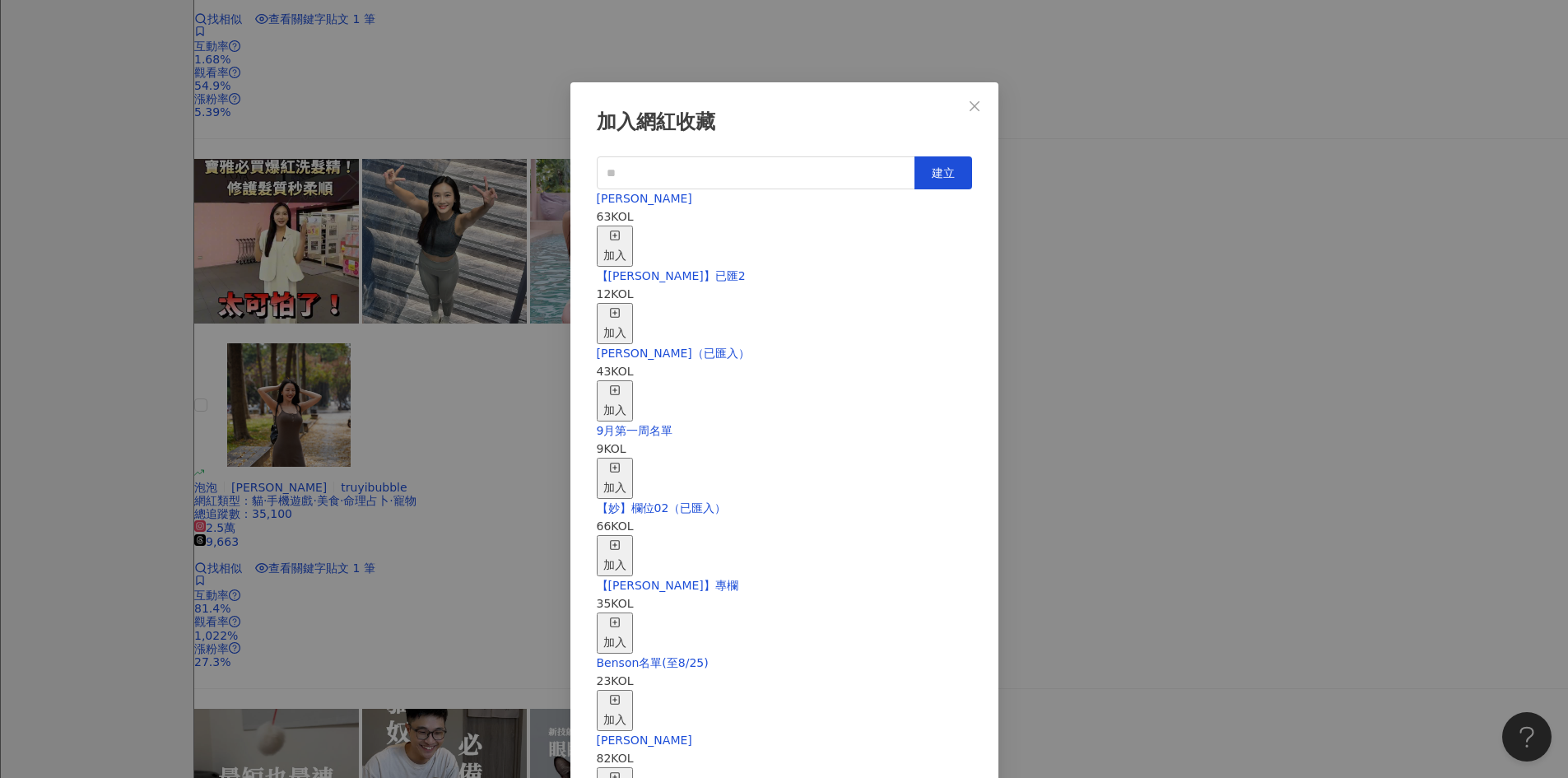
click at [621, 229] on icon "button" at bounding box center [615, 235] width 12 height 12
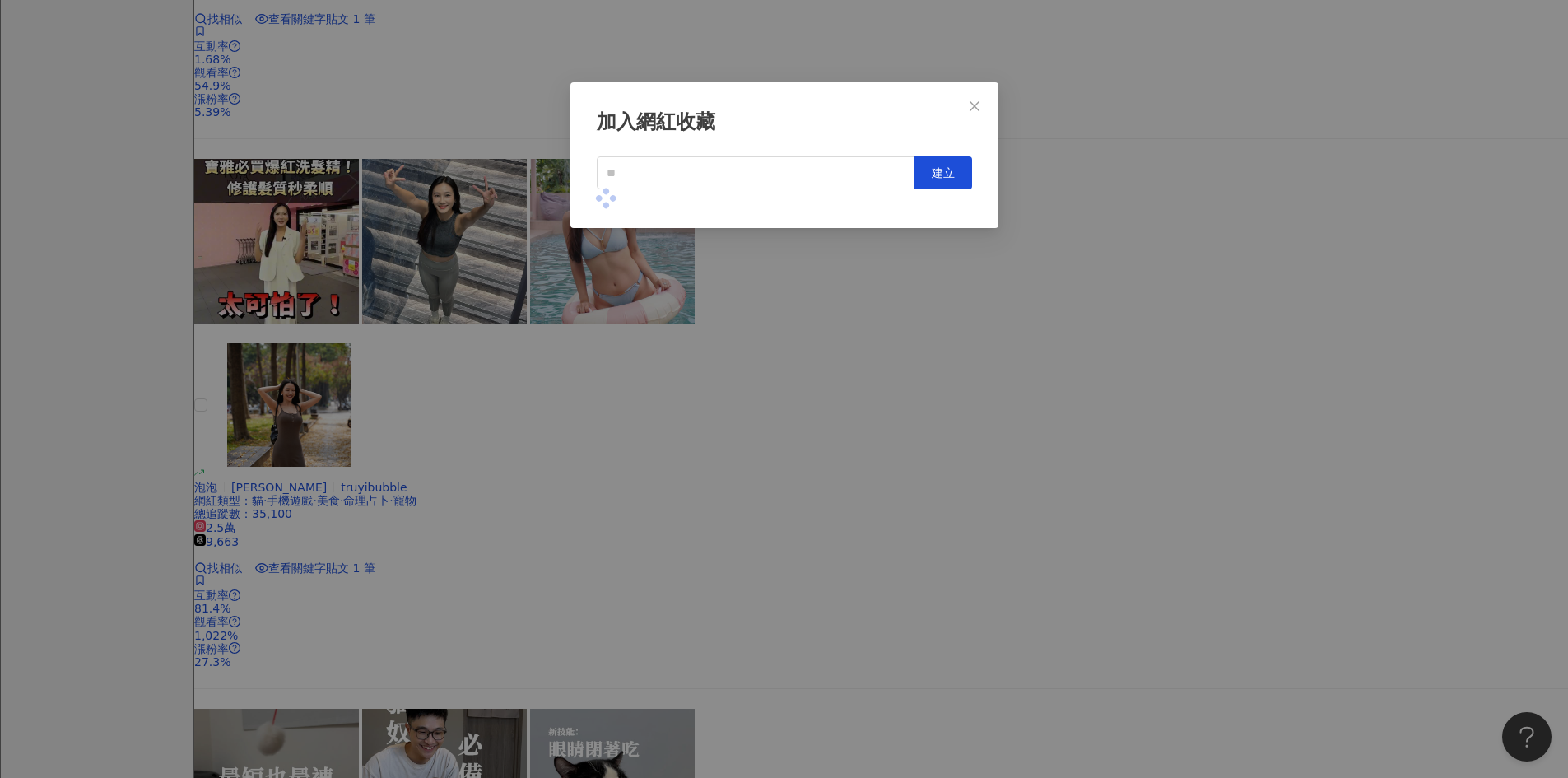
click at [916, 483] on div "加入網紅收藏 建立" at bounding box center [784, 389] width 1568 height 778
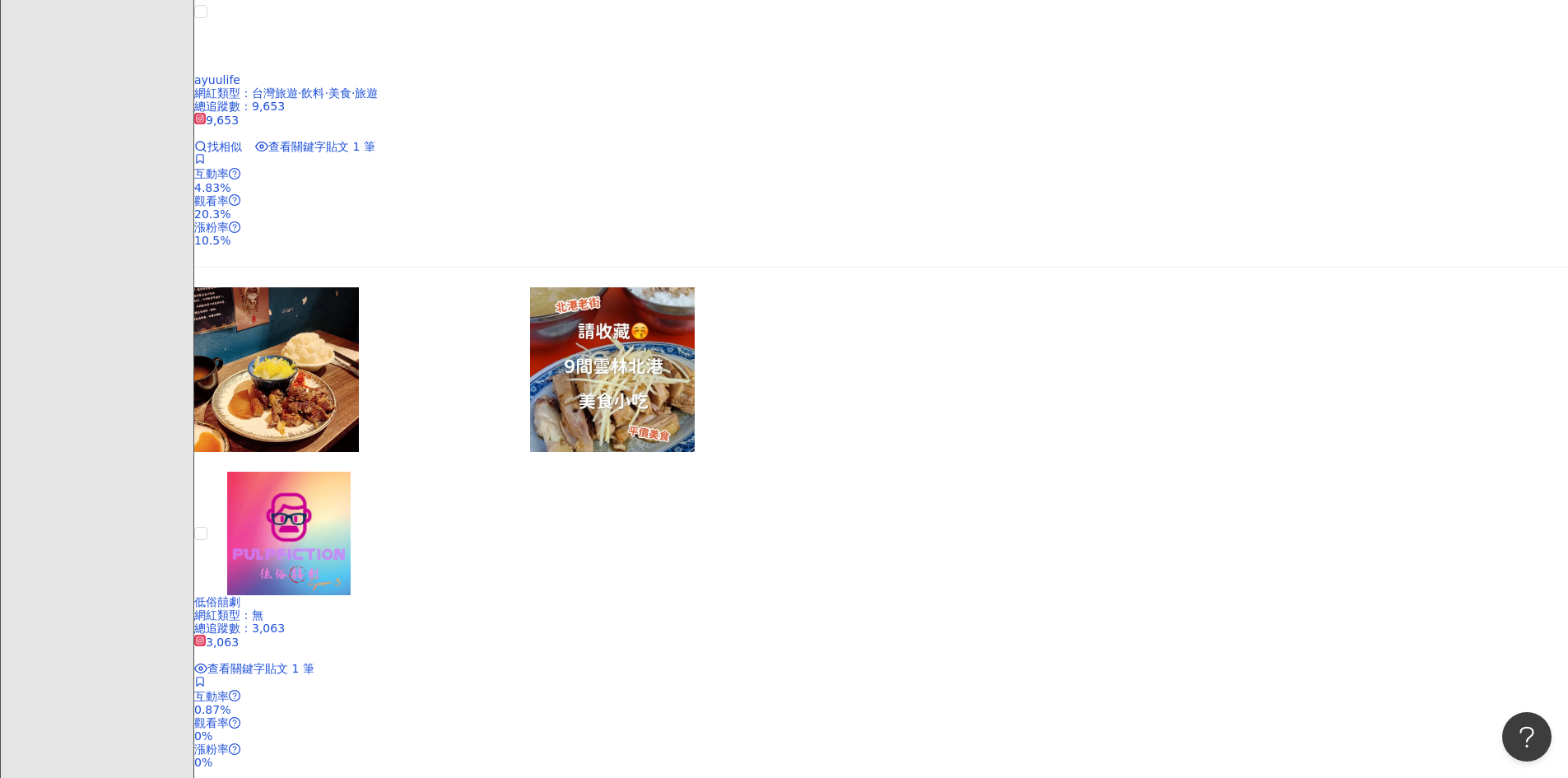
scroll to position [3046, 0]
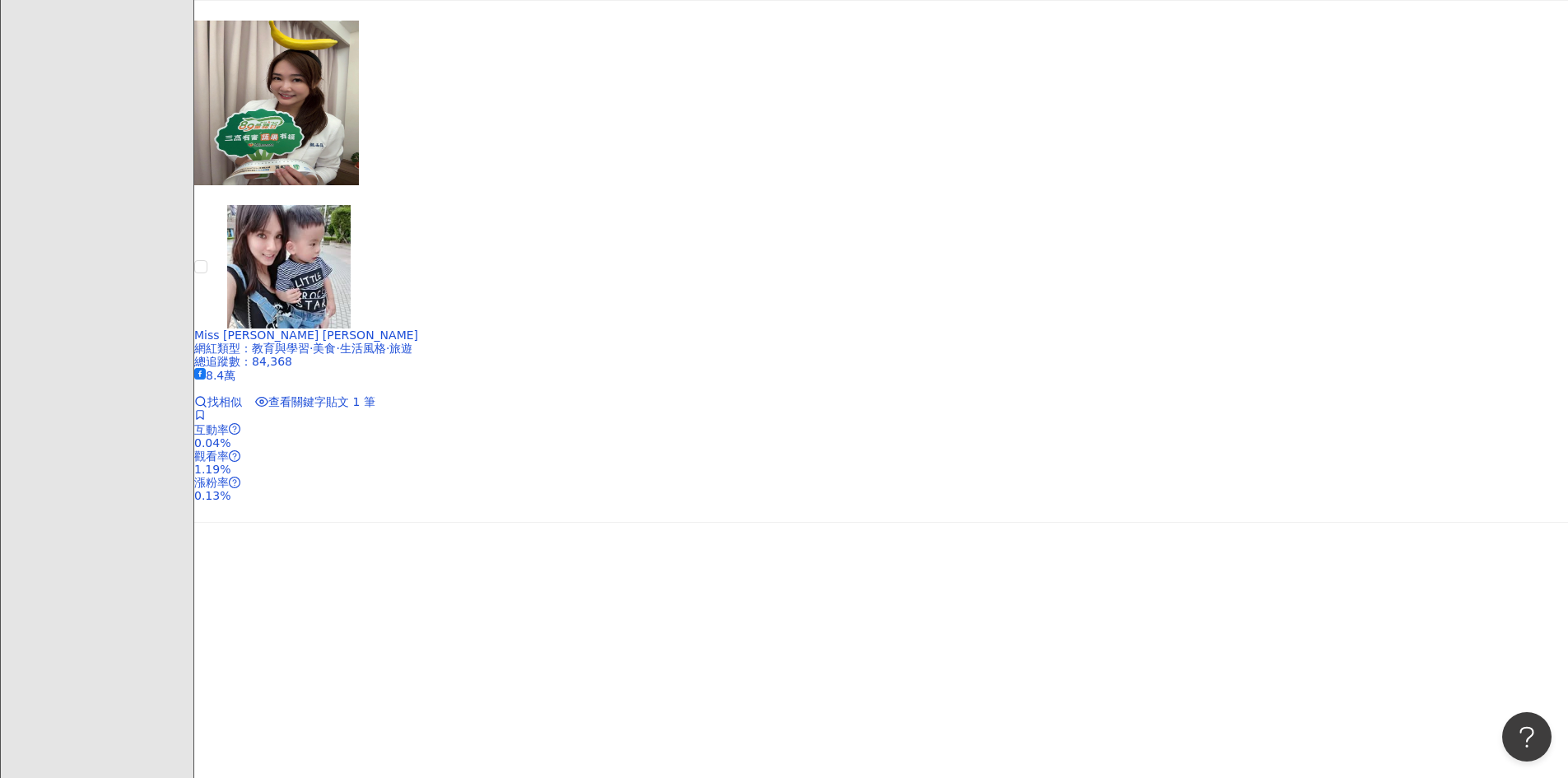
scroll to position [906, 0]
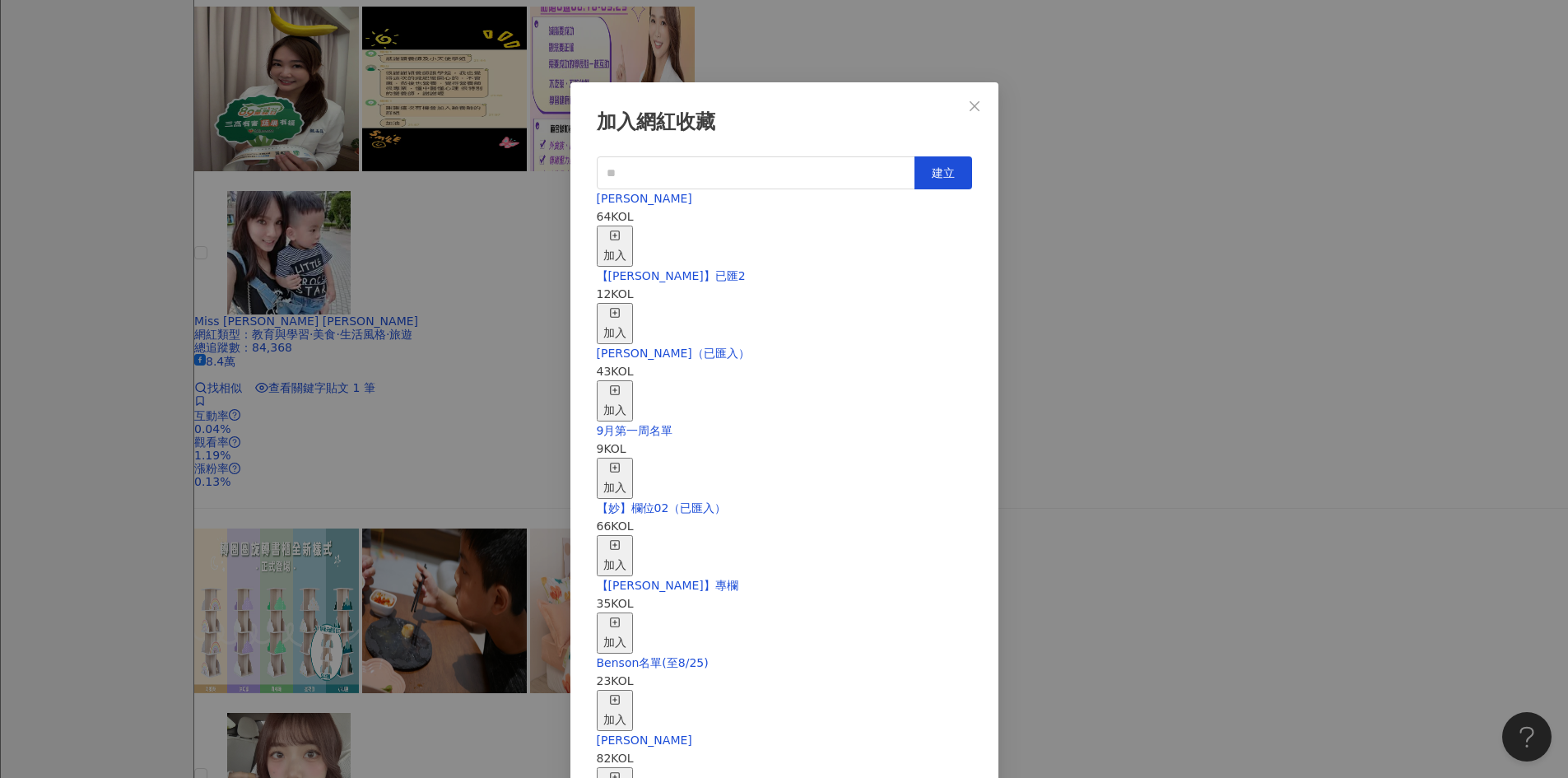
click at [621, 234] on span "button" at bounding box center [615, 237] width 12 height 14
click at [916, 355] on div "加入網紅收藏 建立 EMMA 65 KOL 已加入 【RAY】已匯2 12 KOL 加入 nina（已匯入） 43 KOL 加入 9月第一周名單 9 KOL …" at bounding box center [784, 389] width 1568 height 778
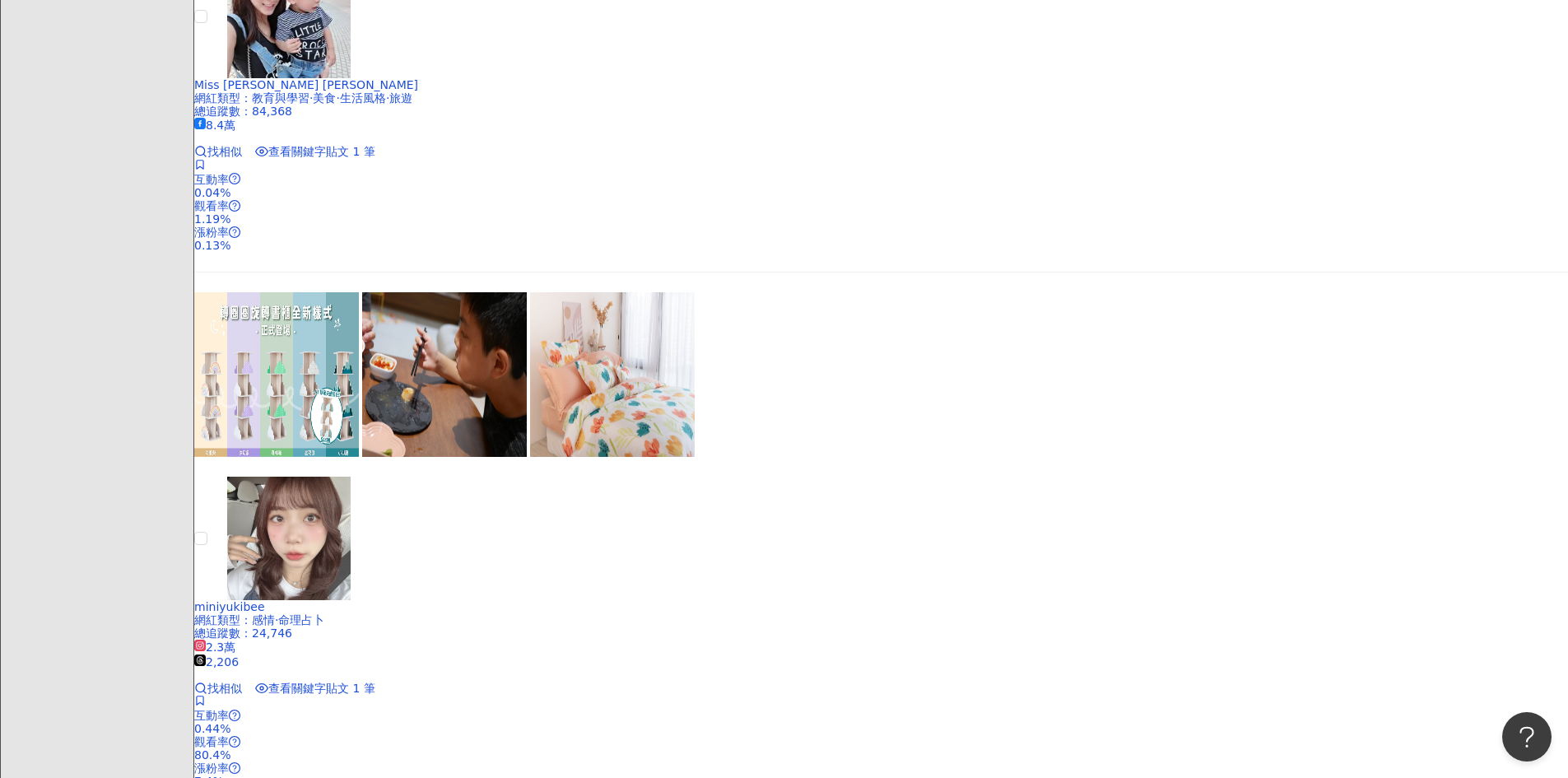
scroll to position [1152, 0]
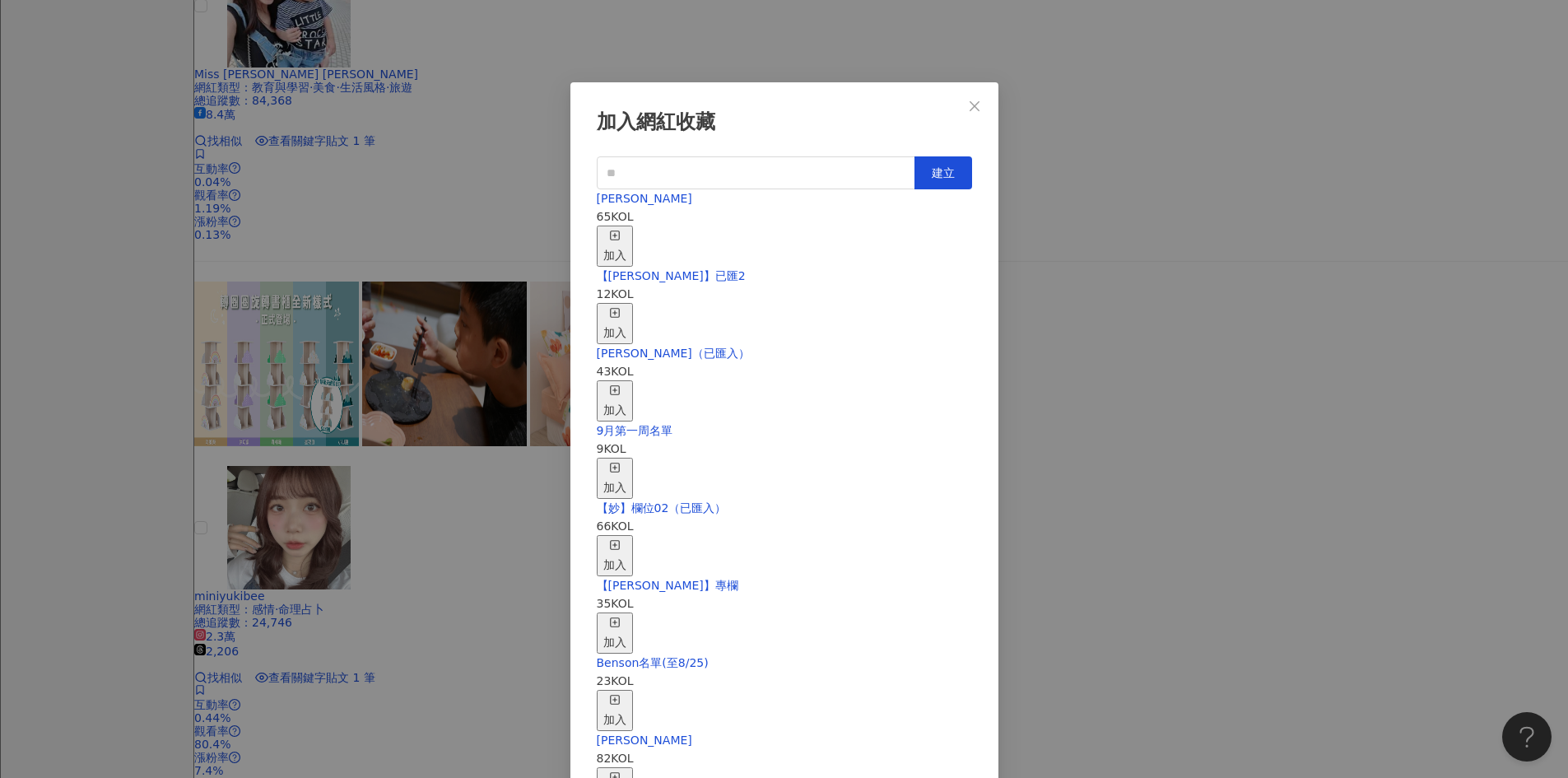
click at [621, 229] on icon "button" at bounding box center [615, 235] width 12 height 12
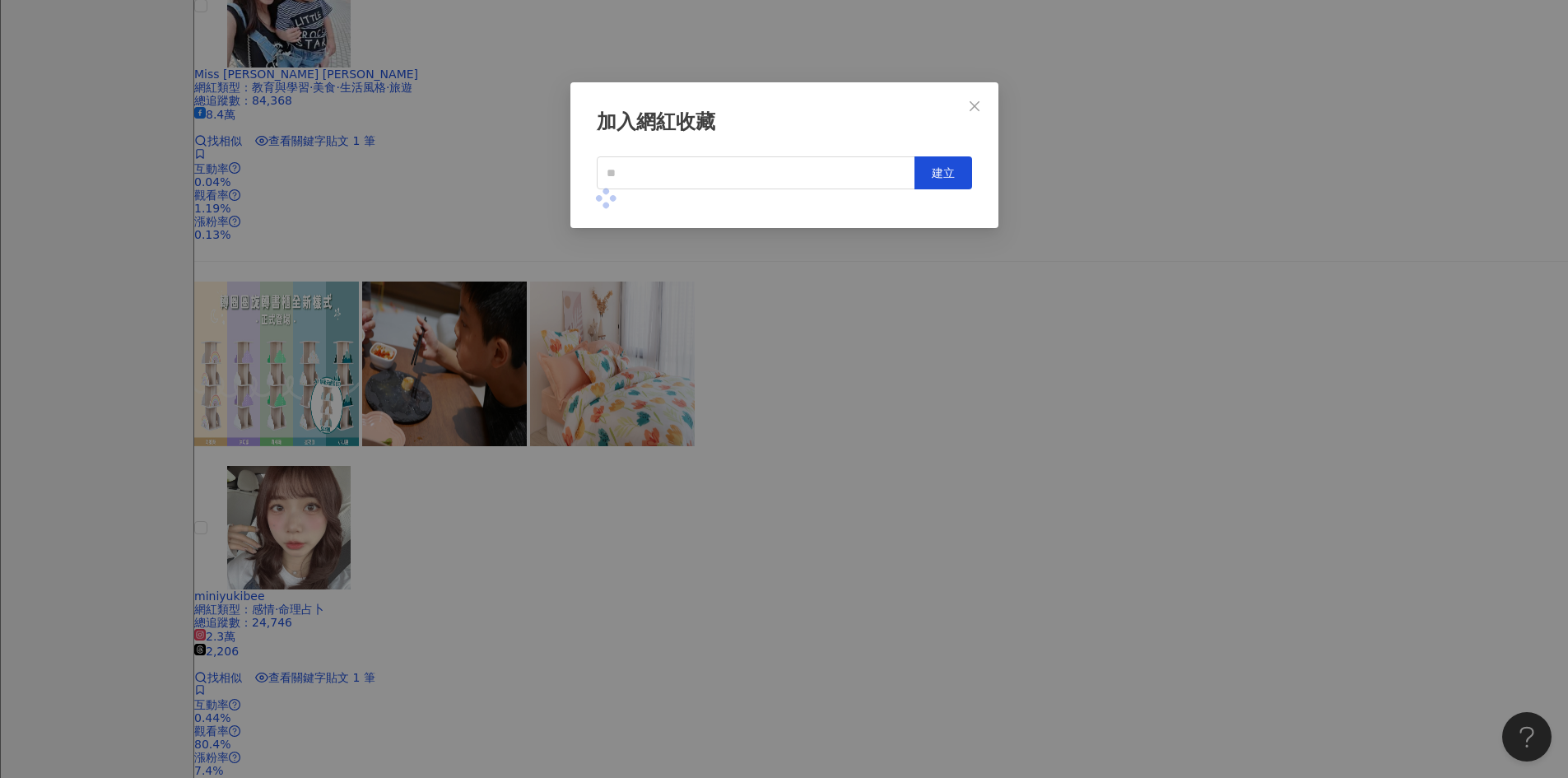
click at [916, 506] on div "加入網紅收藏 建立" at bounding box center [784, 389] width 1568 height 778
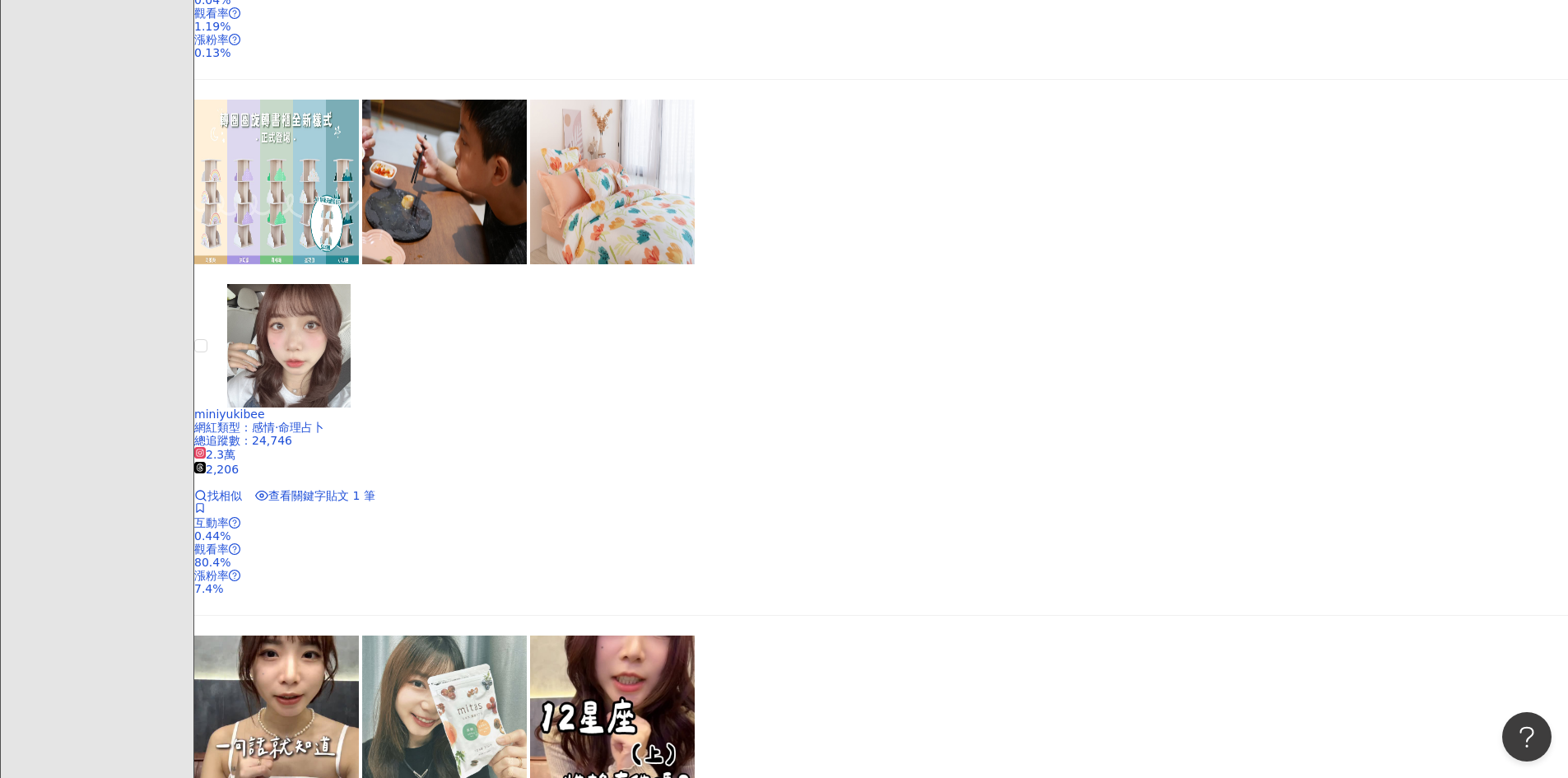
scroll to position [1317, 0]
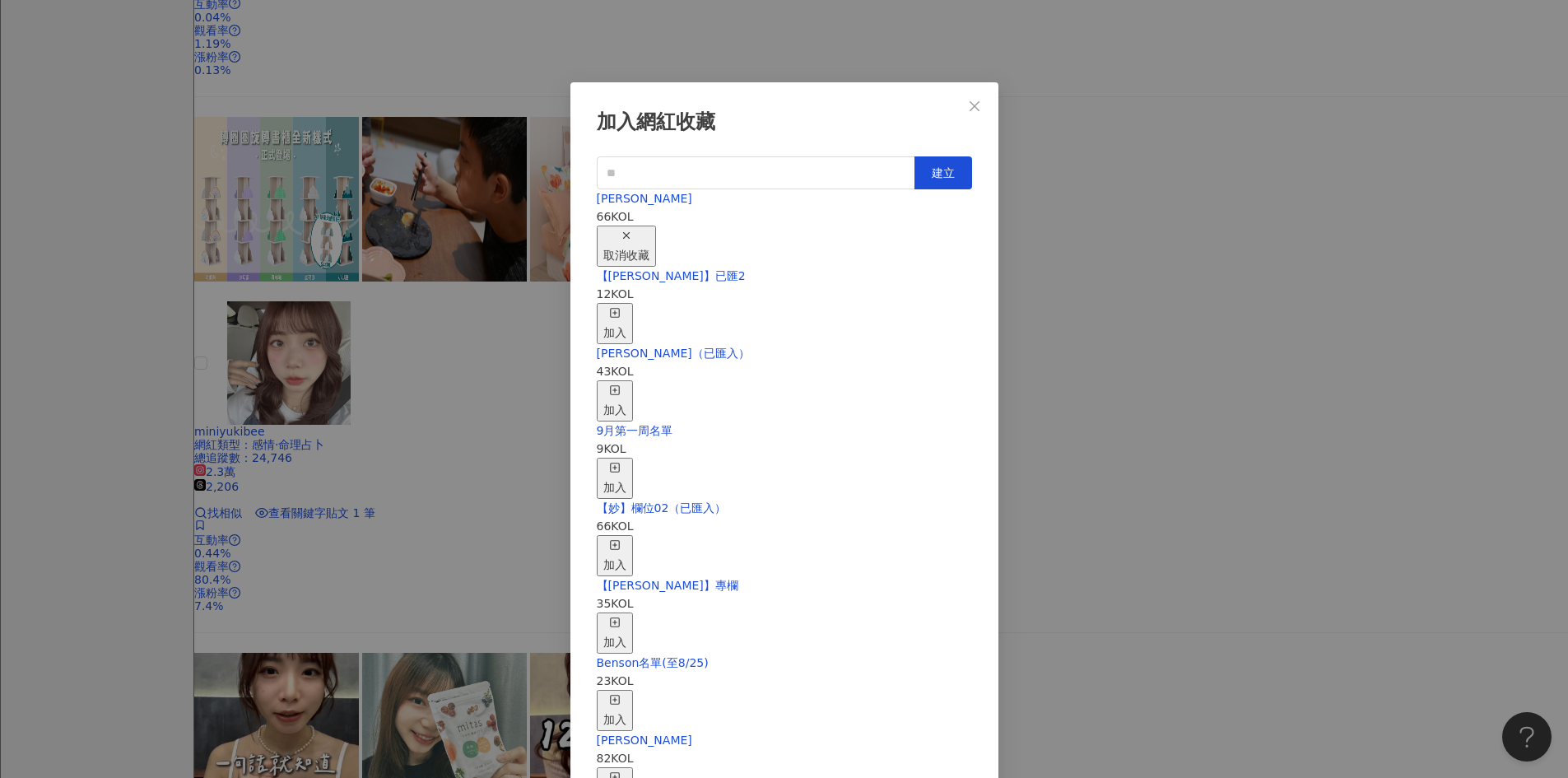
click at [649, 228] on div "取消收藏" at bounding box center [627, 246] width 46 height 36
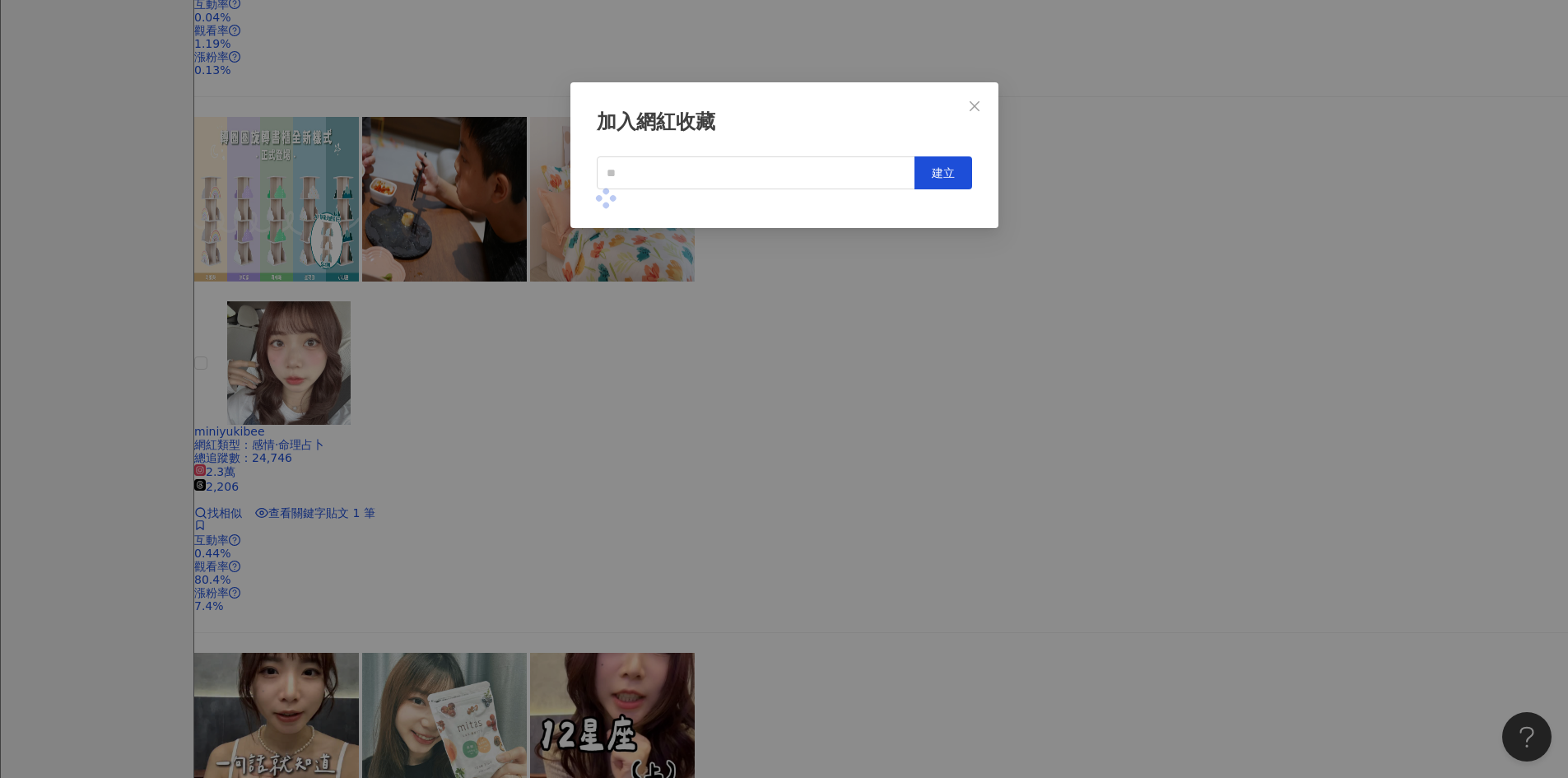
click at [916, 399] on div "加入網紅收藏 建立" at bounding box center [784, 389] width 1568 height 778
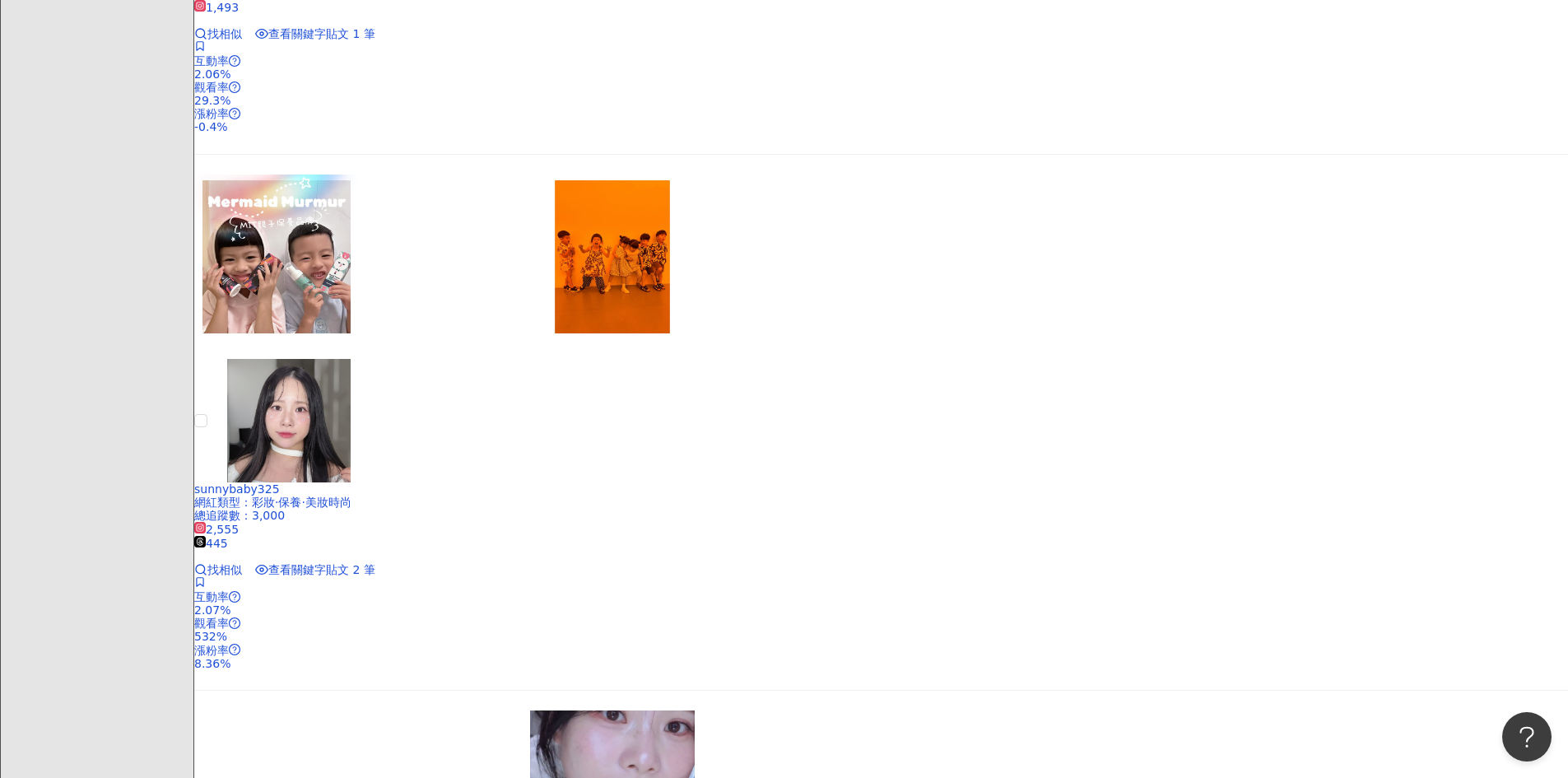
scroll to position [2388, 0]
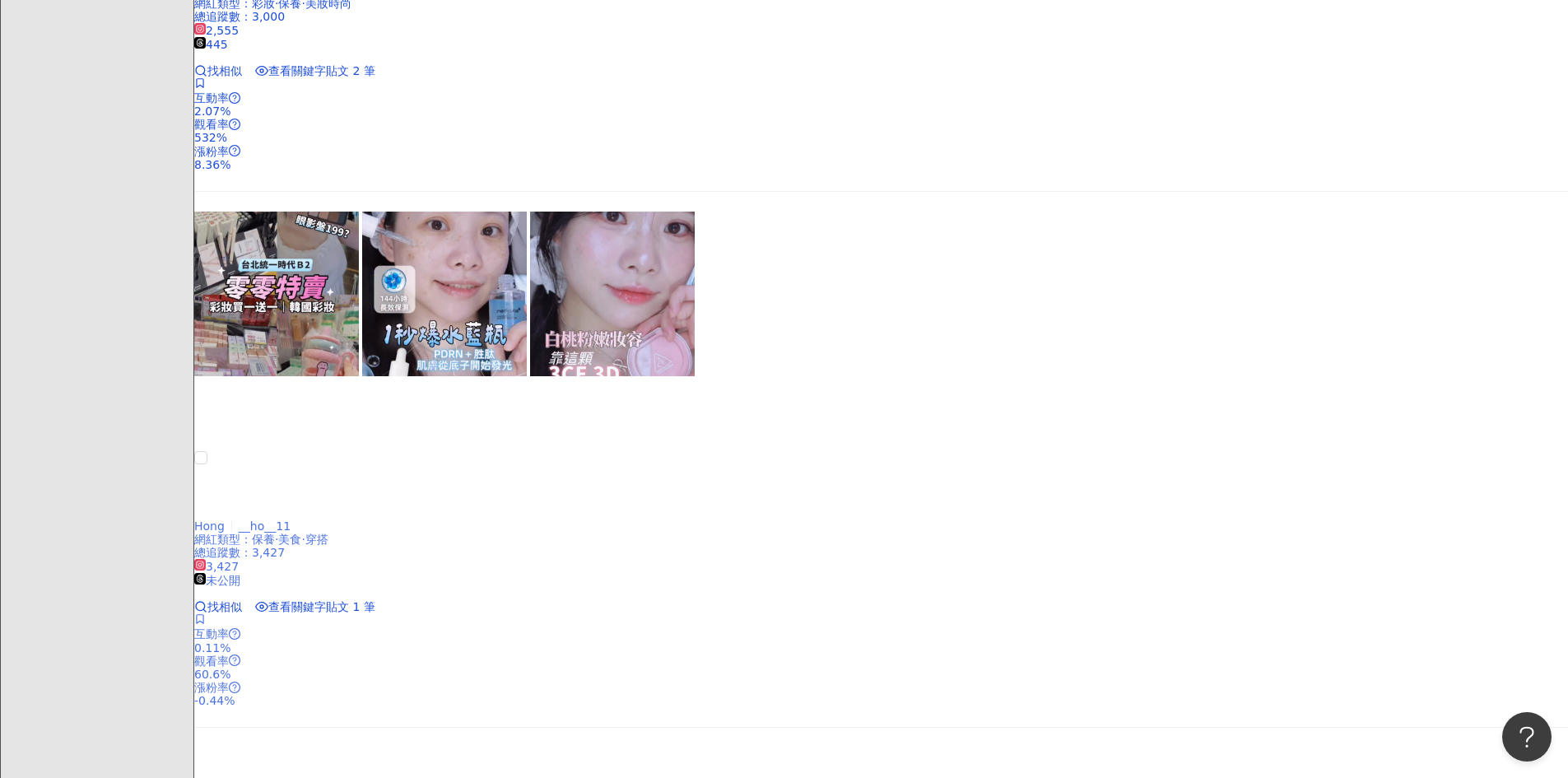
scroll to position [3058, 0]
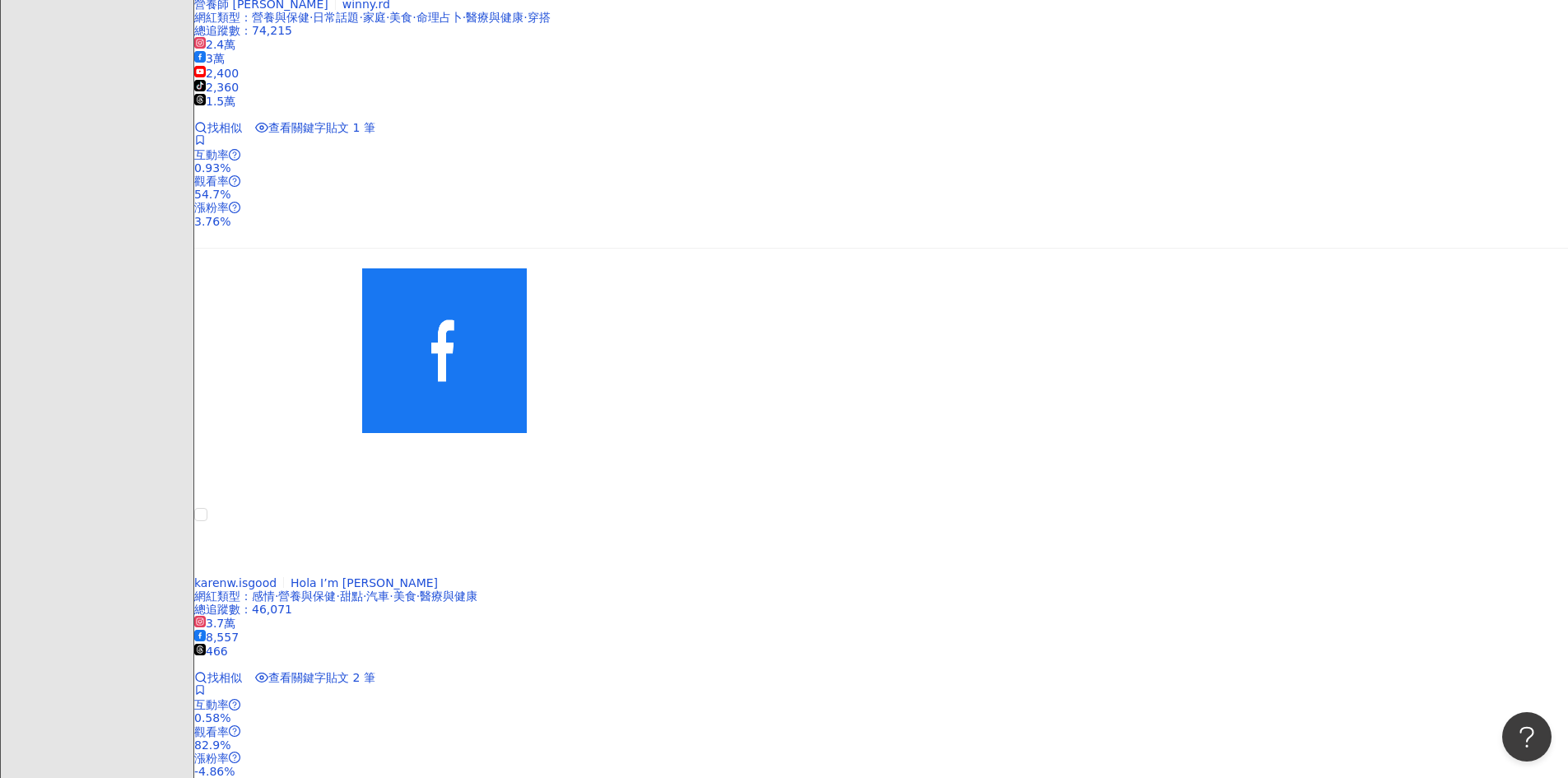
scroll to position [1741, 0]
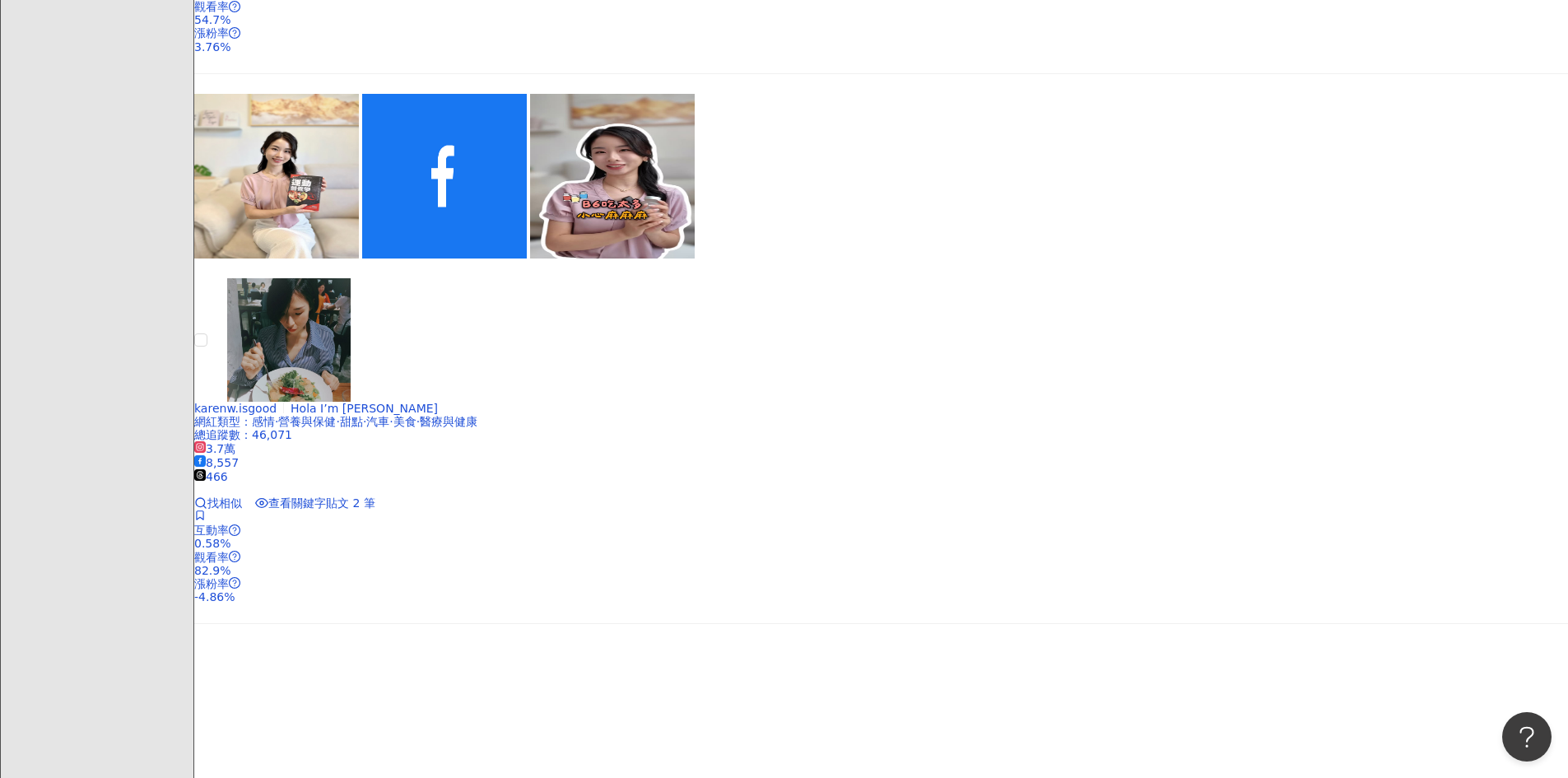
scroll to position [1988, 0]
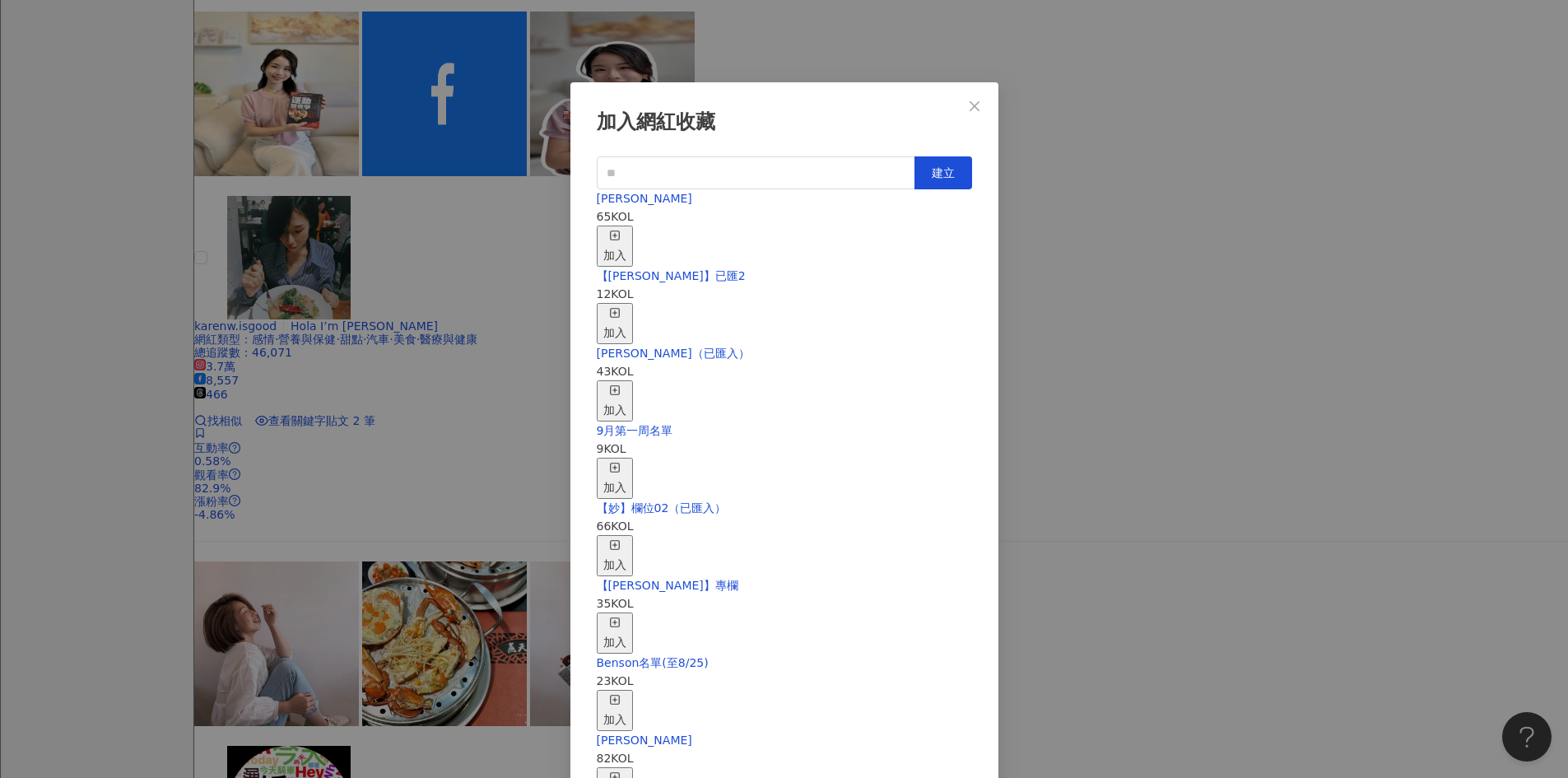
click at [621, 229] on icon "button" at bounding box center [615, 235] width 12 height 12
click at [916, 97] on button "Close" at bounding box center [974, 106] width 33 height 33
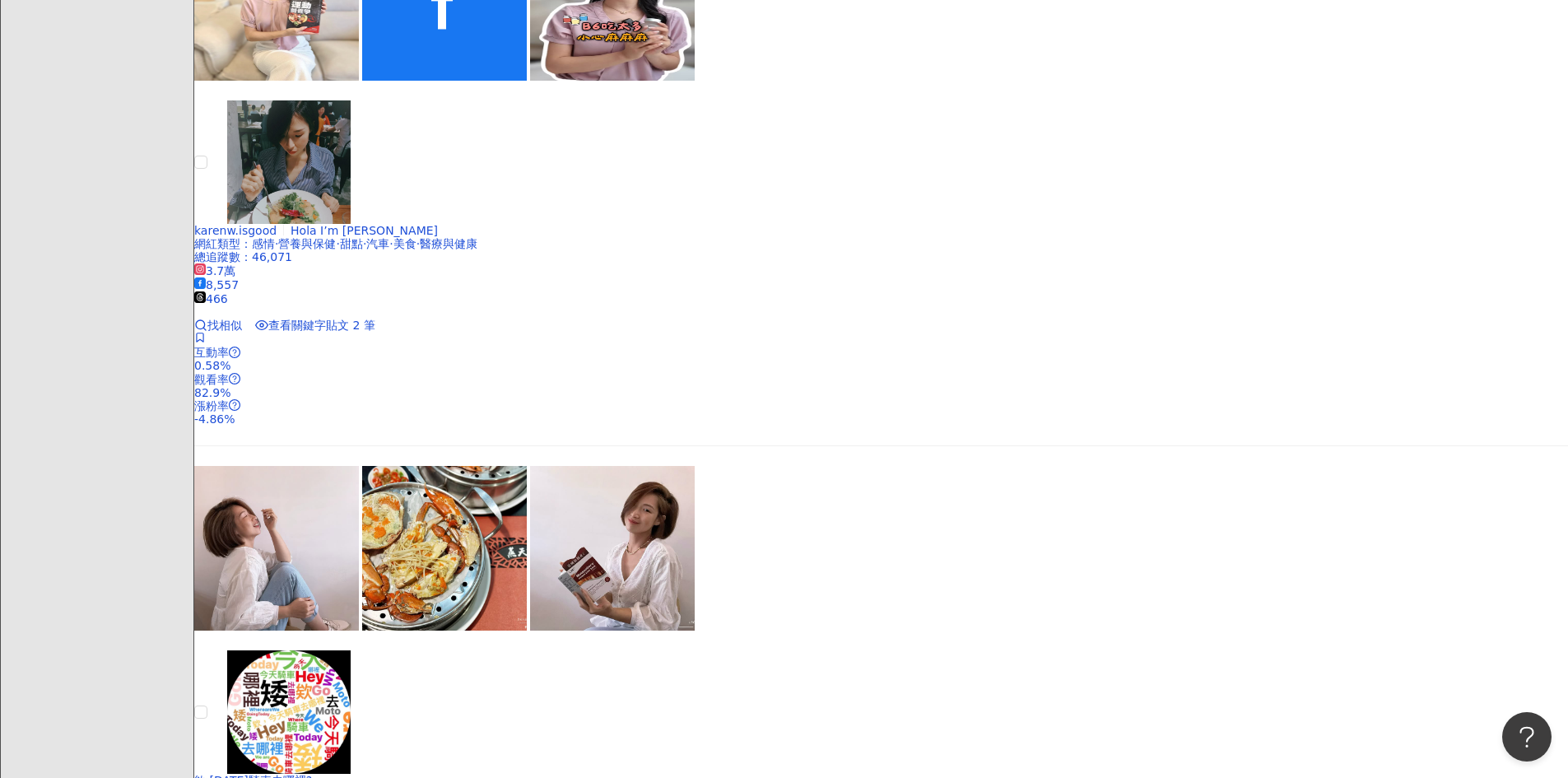
scroll to position [2234, 0]
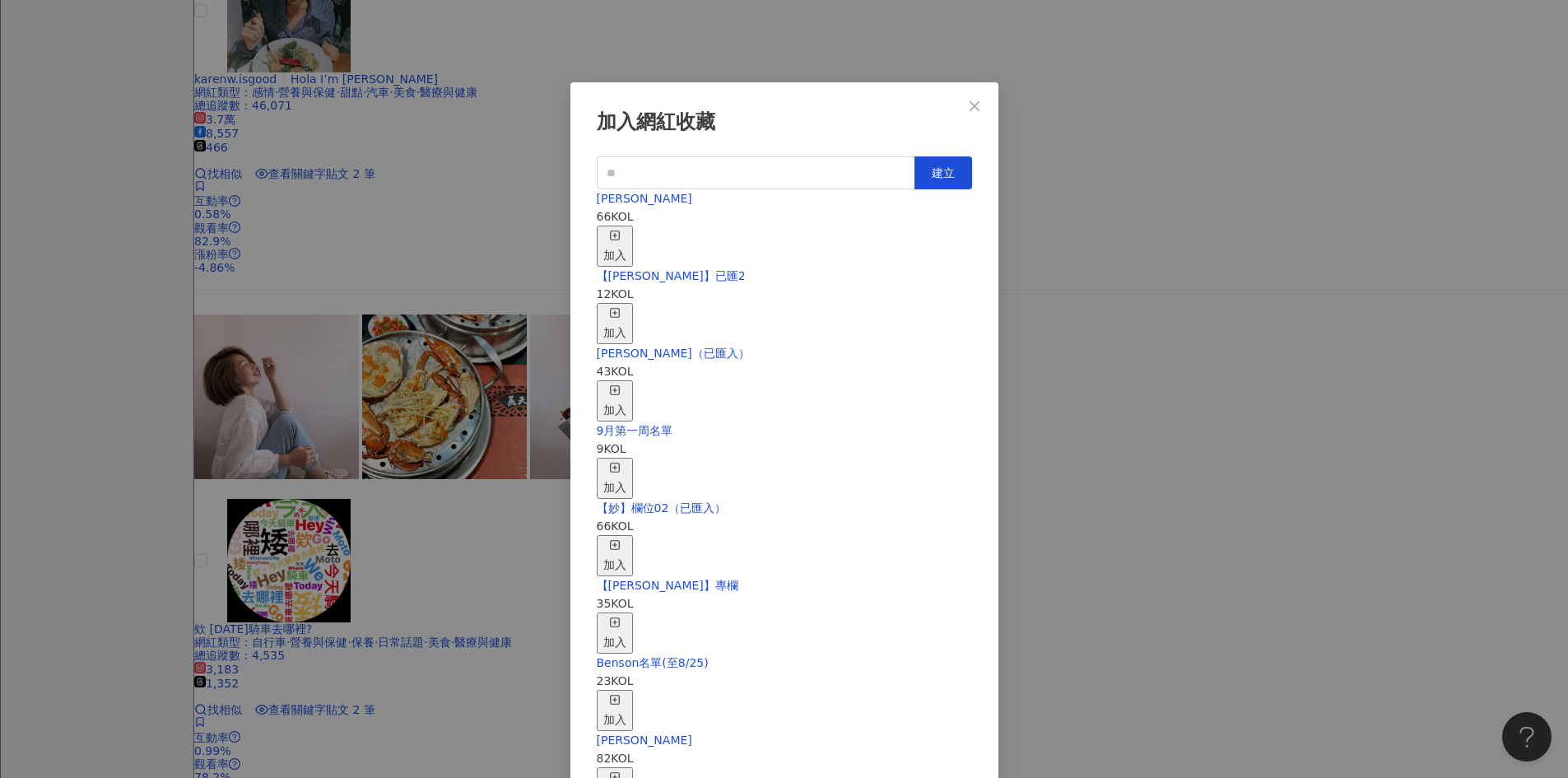
click at [621, 229] on icon "button" at bounding box center [615, 235] width 12 height 12
click at [916, 465] on div "加入網紅收藏 建立 EMMA 67 KOL 已加入 【RAY】已匯2 12 KOL 加入 nina（已匯入） 43 KOL 加入 9月第一周名單 9 KOL …" at bounding box center [784, 389] width 1568 height 778
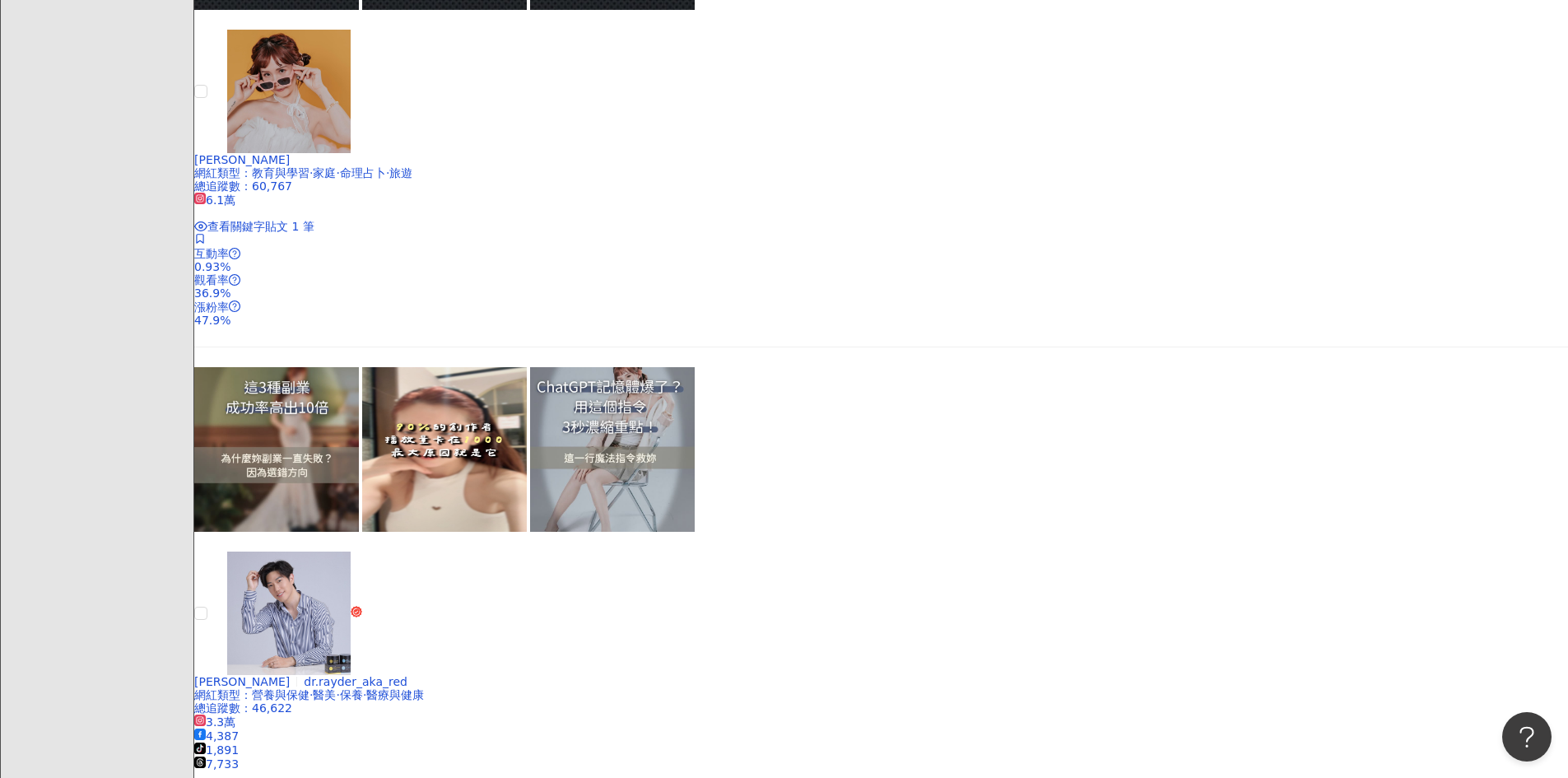
scroll to position [2388, 0]
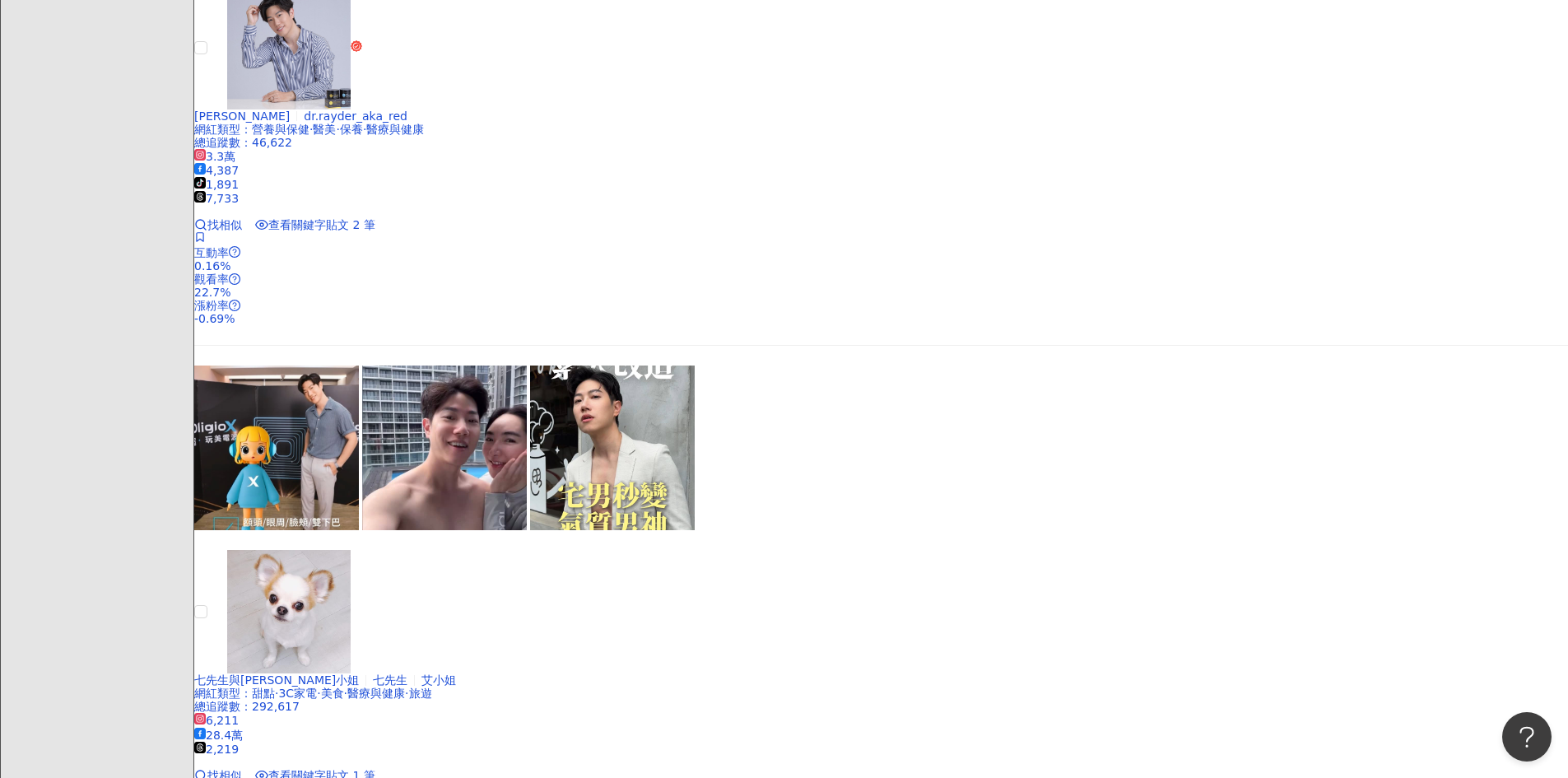
scroll to position [2964, 0]
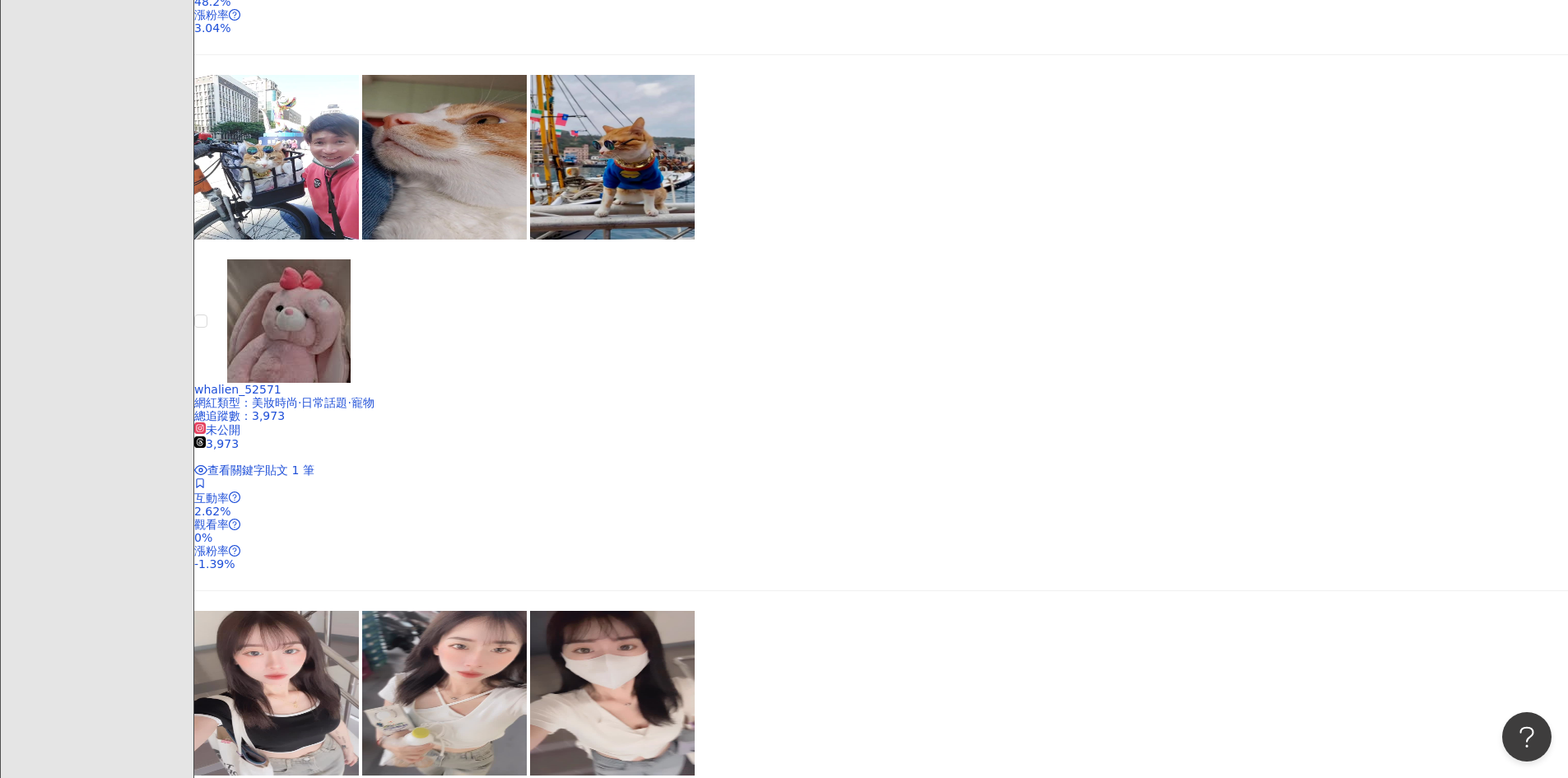
scroll to position [2717, 0]
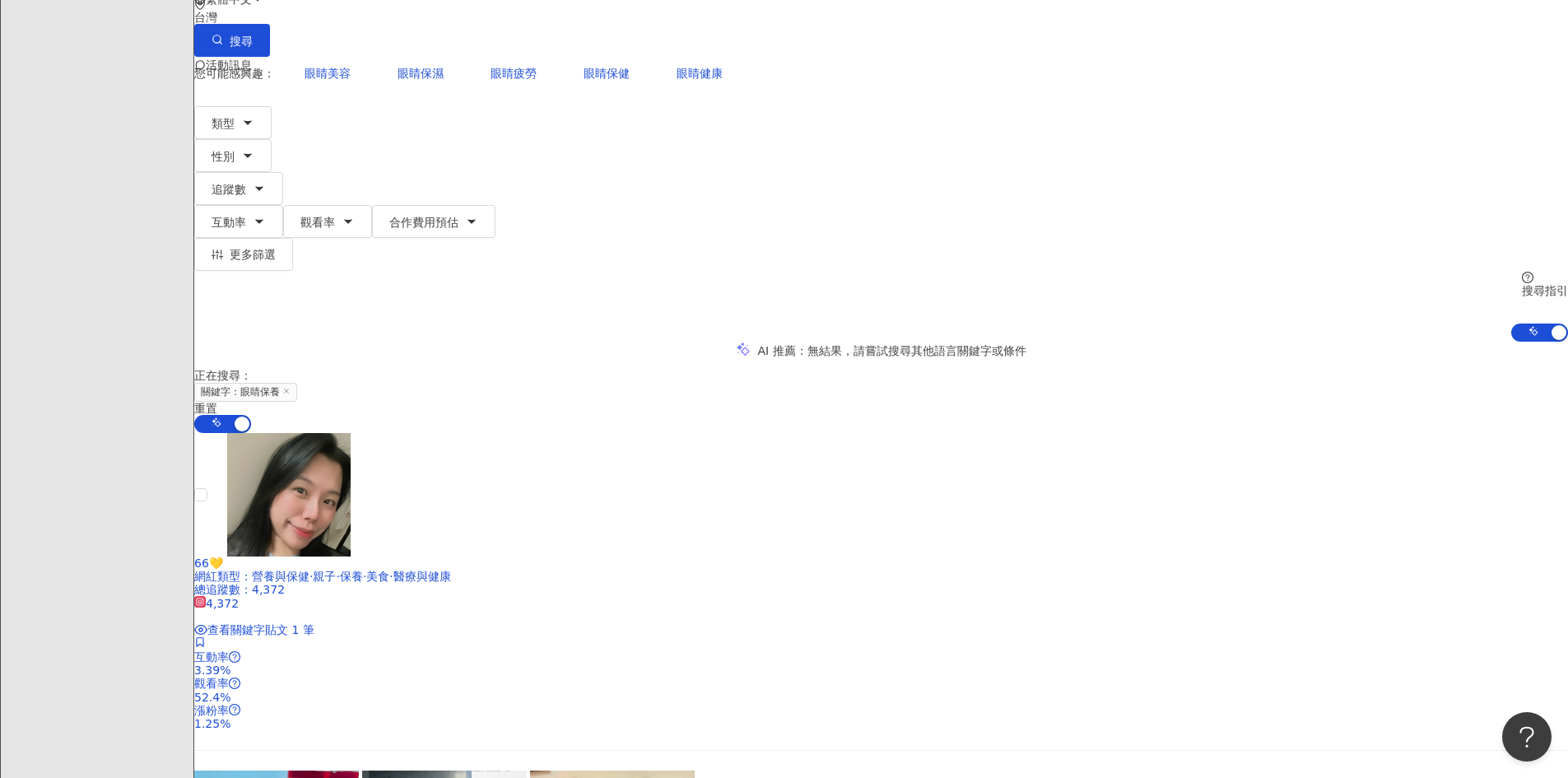
scroll to position [99, 0]
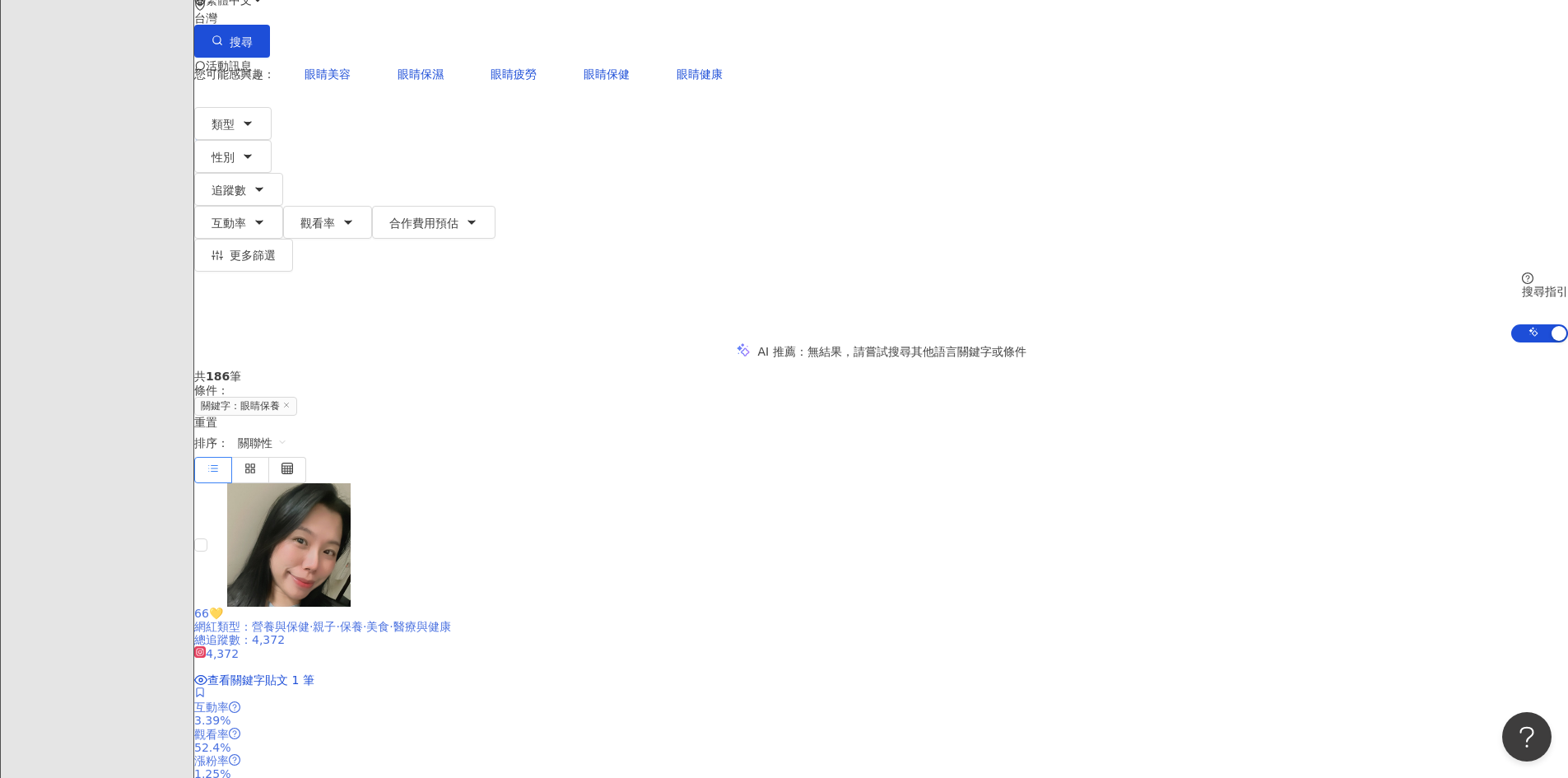
click at [223, 607] on span "66💛" at bounding box center [209, 613] width 29 height 14
click at [206, 631] on icon at bounding box center [200, 693] width 12 height 12
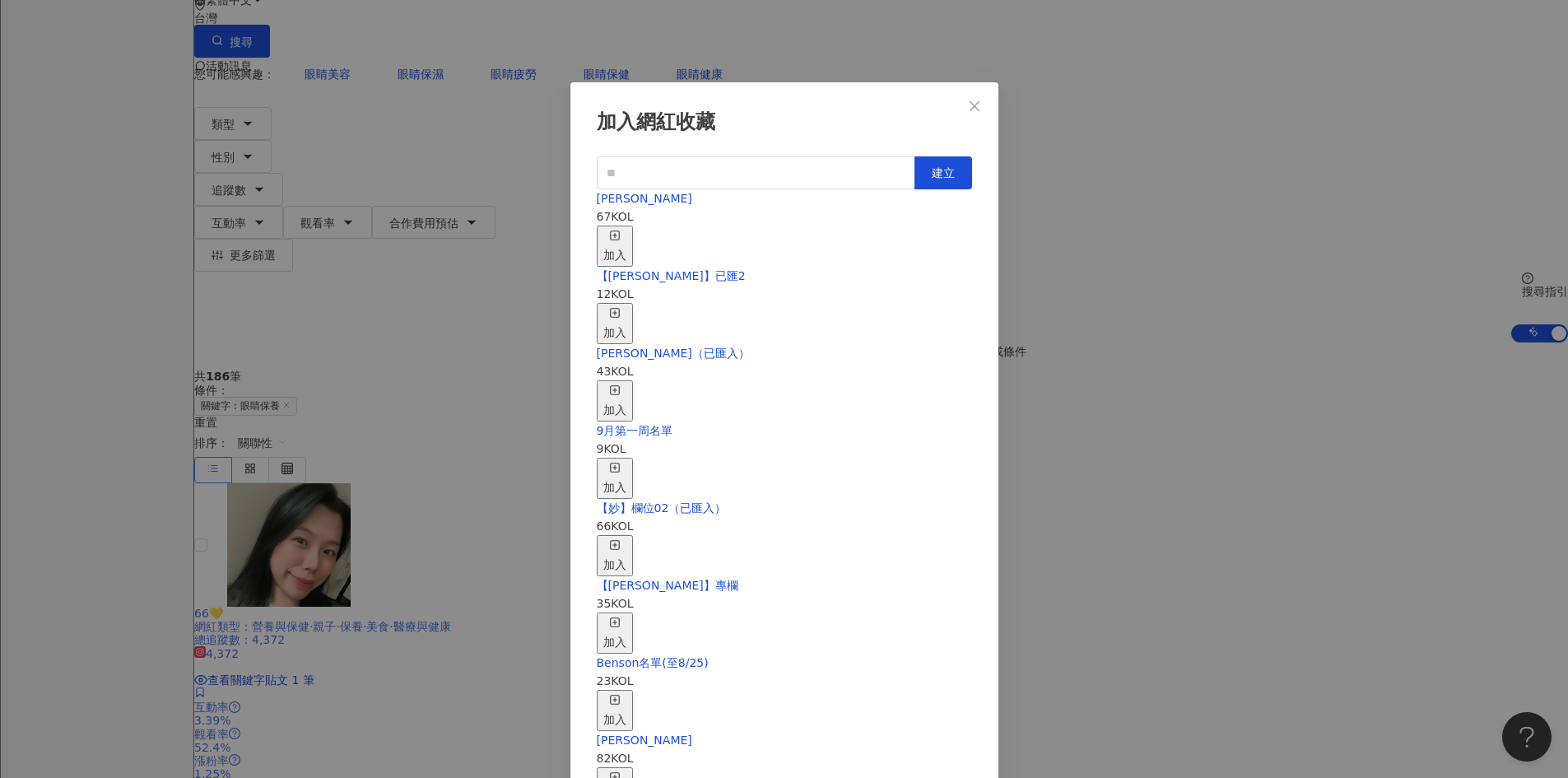
click at [913, 224] on div "EMMA 67 KOL 加入" at bounding box center [784, 228] width 375 height 77
click at [615, 233] on line "button" at bounding box center [615, 235] width 0 height 4
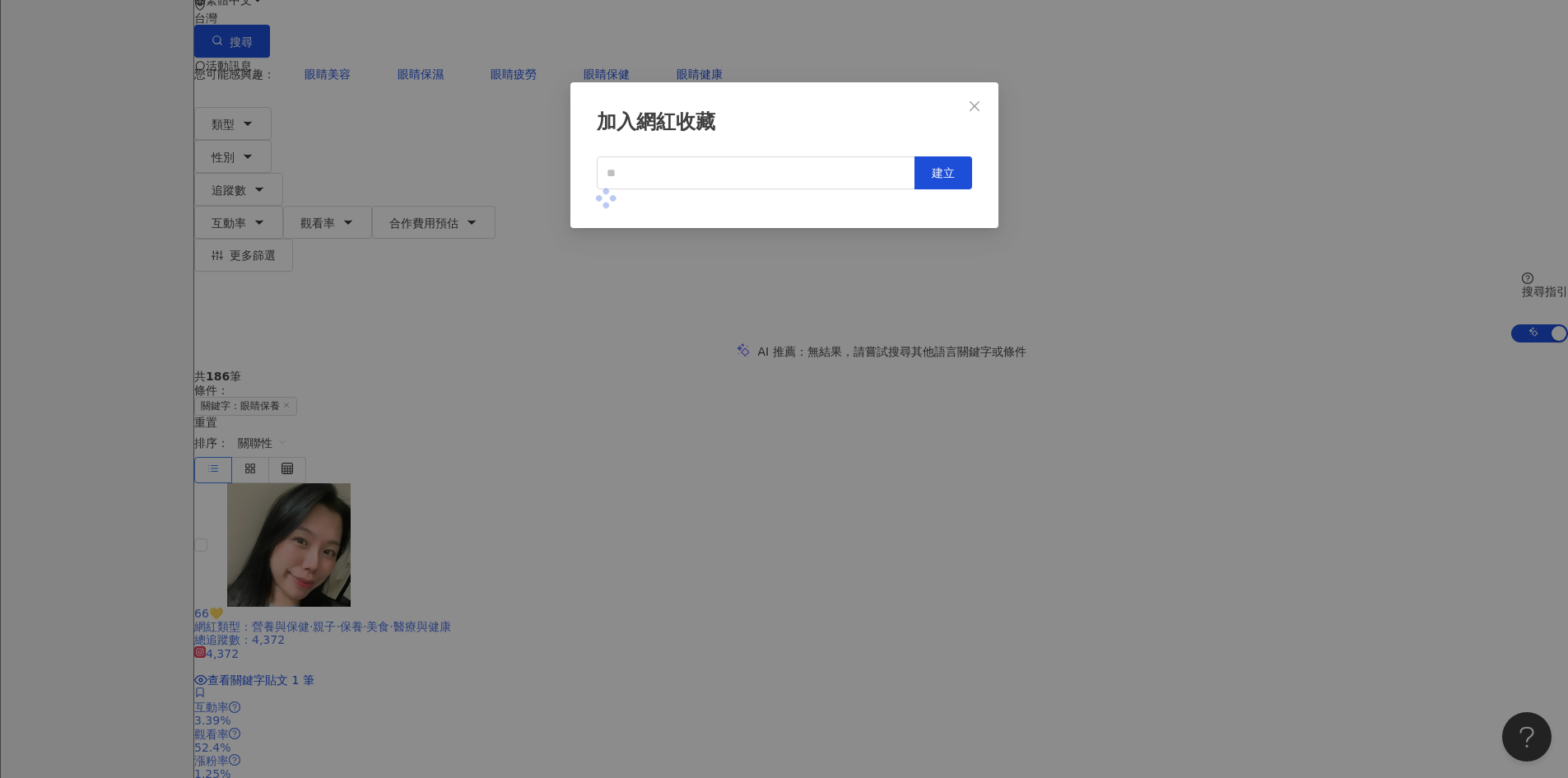
click at [916, 468] on div "加入網紅收藏 建立" at bounding box center [784, 389] width 1568 height 778
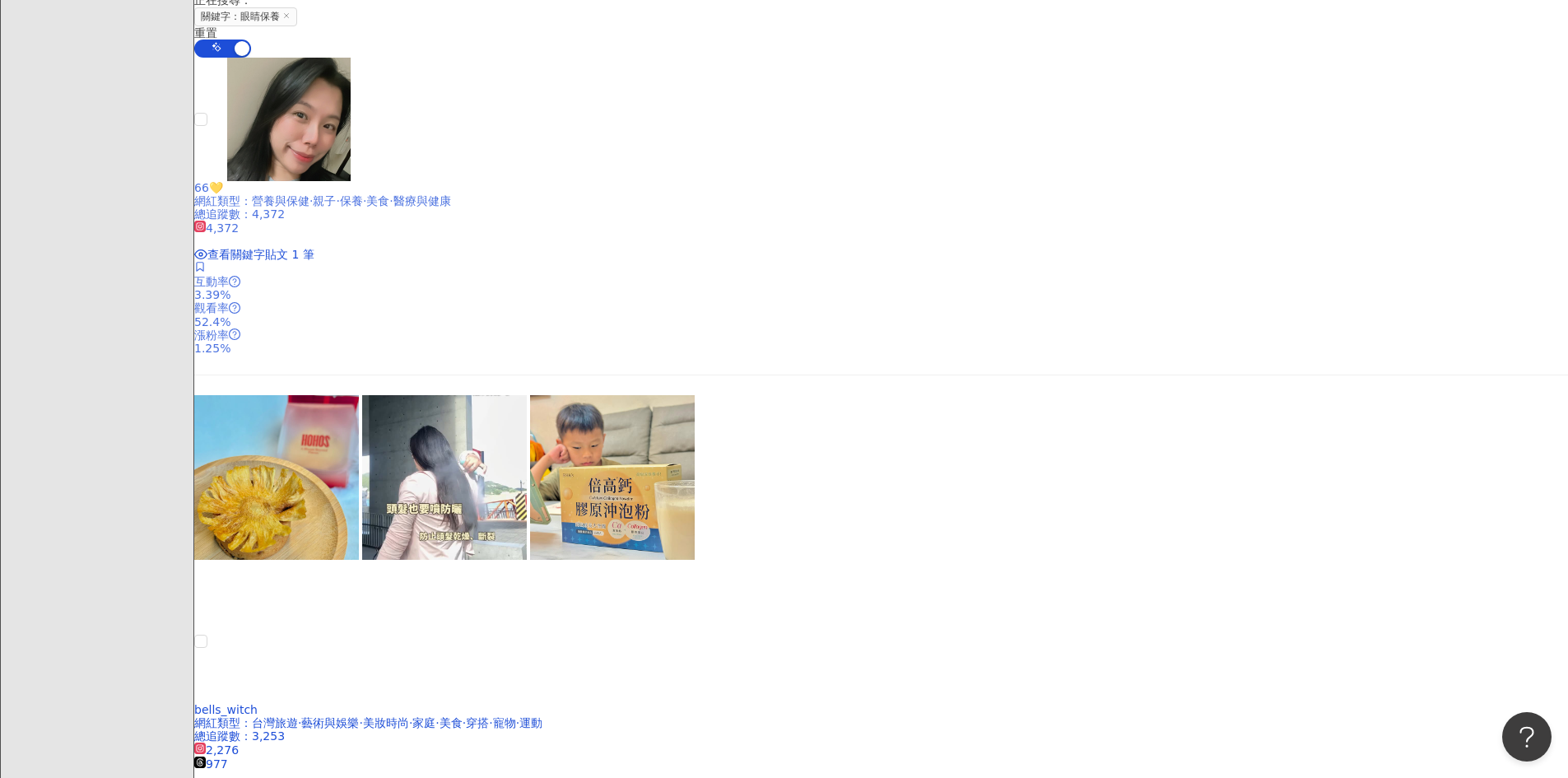
scroll to position [511, 0]
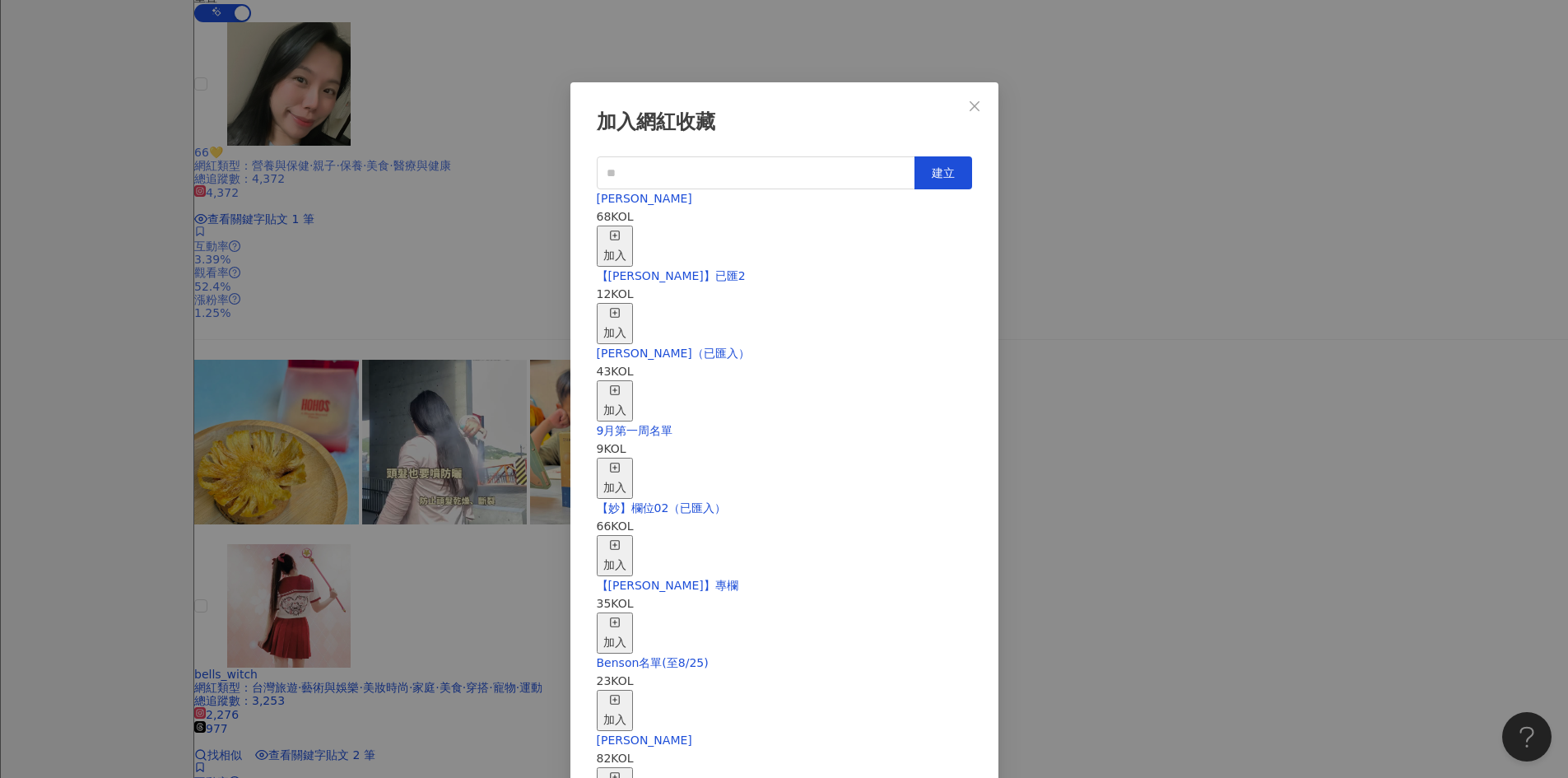
click at [621, 229] on icon "button" at bounding box center [615, 235] width 12 height 12
click at [272, 417] on div "加入網紅收藏 建立 EMMA 68 KOL 加入 【RAY】已匯2 12 KOL 加入 nina（已匯入） 43 KOL 加入 9月第一周名單 9 KOL 加…" at bounding box center [784, 389] width 1568 height 778
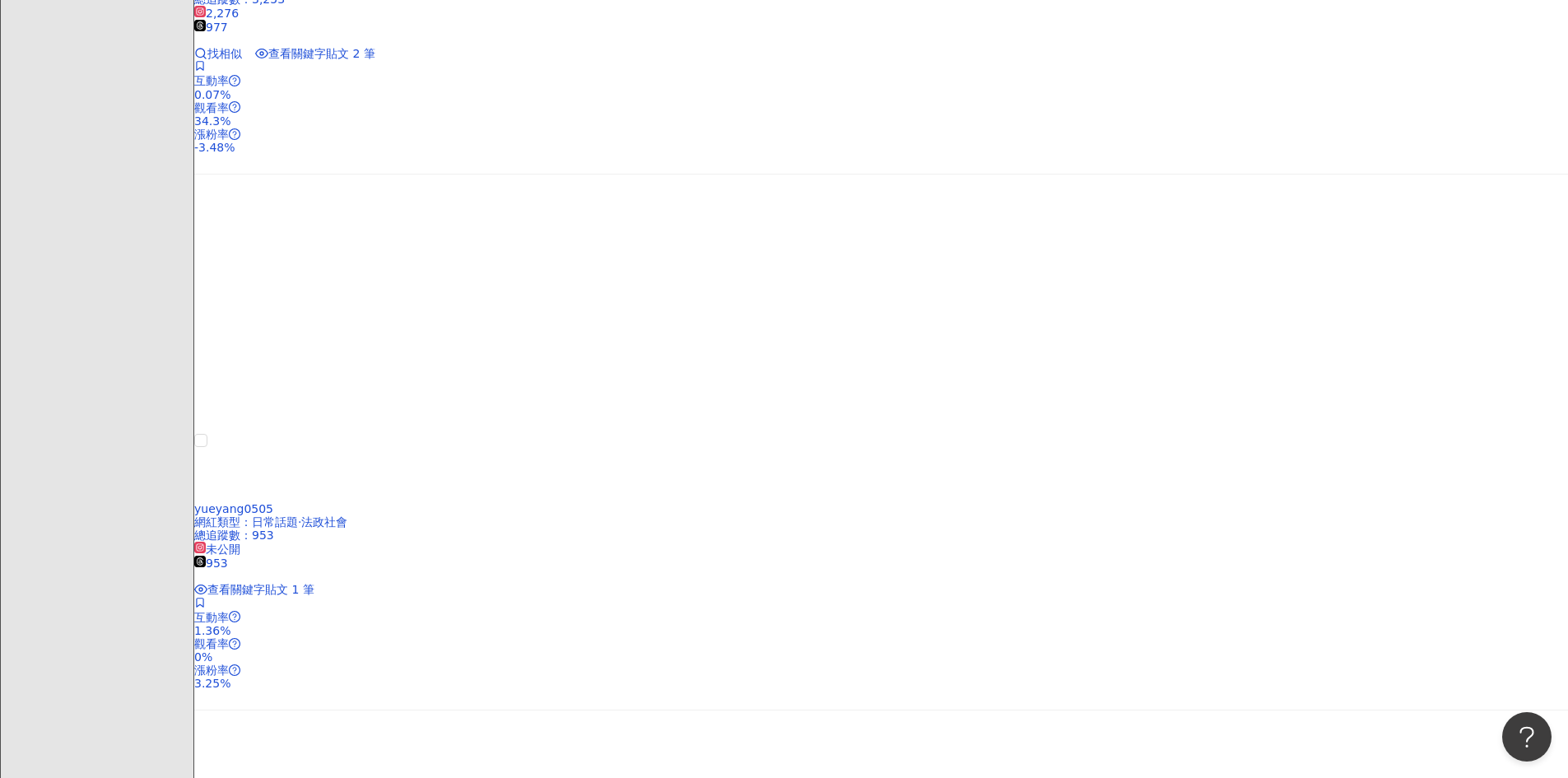
scroll to position [1499, 0]
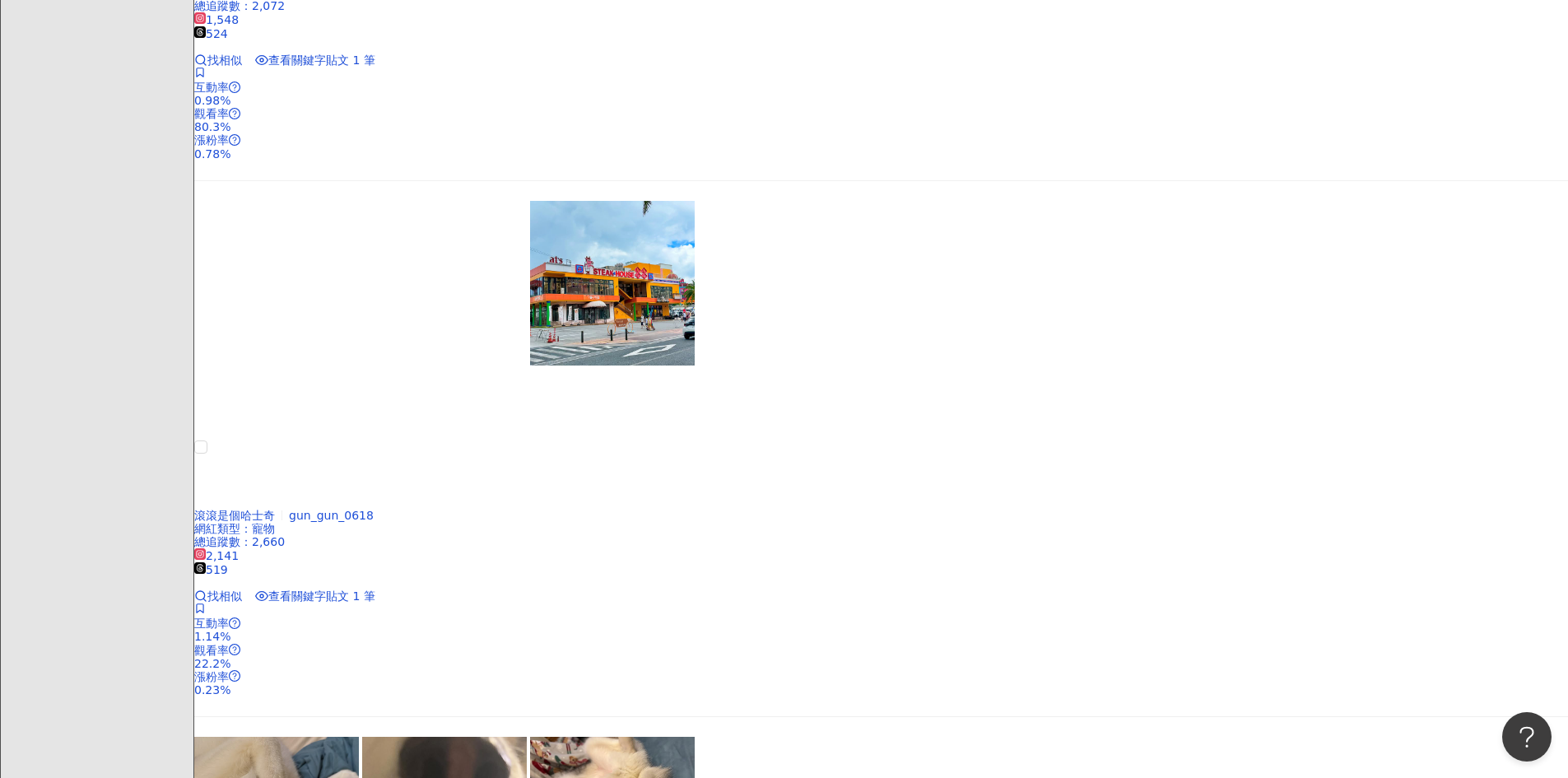
scroll to position [2816, 0]
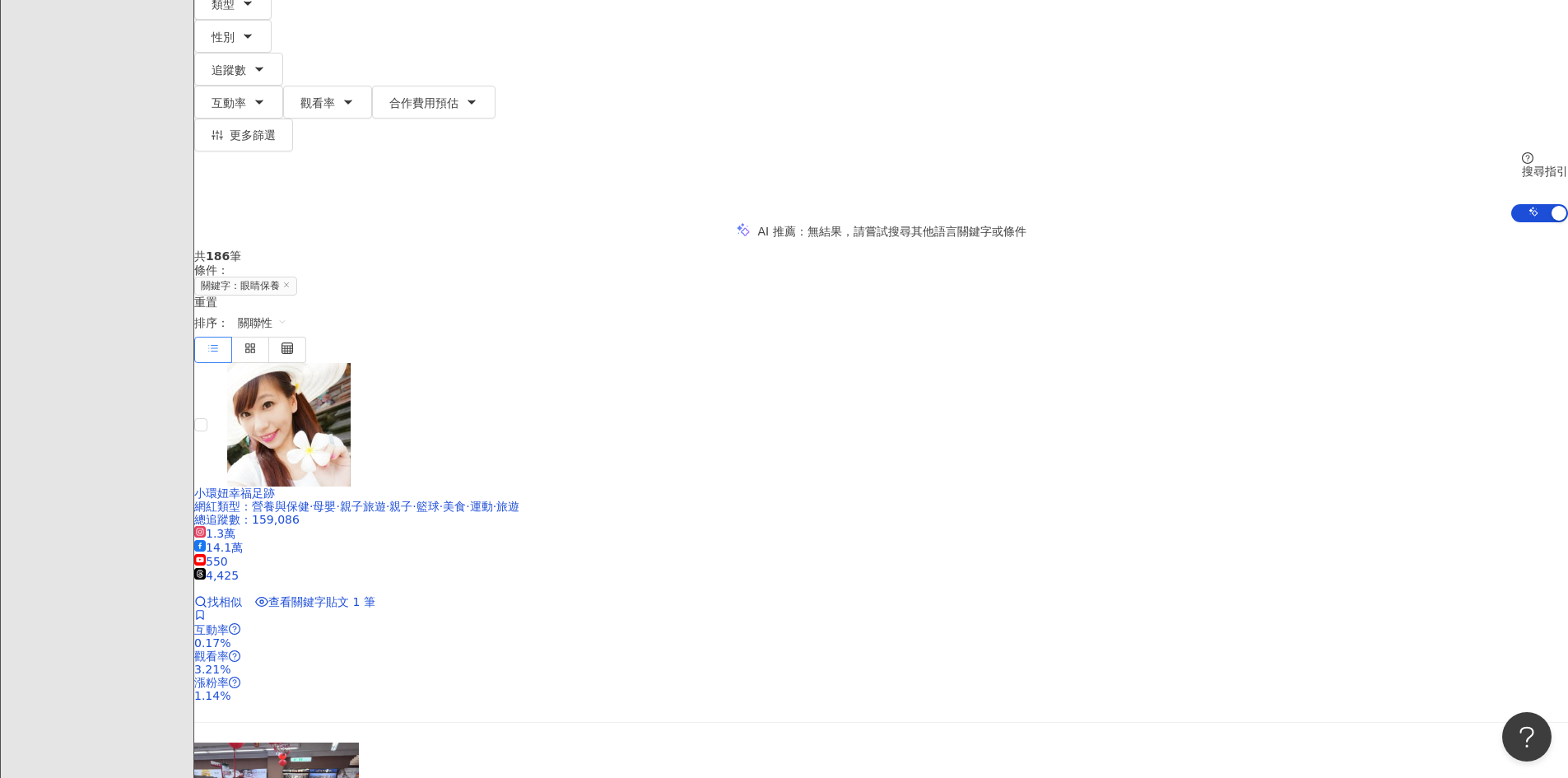
scroll to position [258, 0]
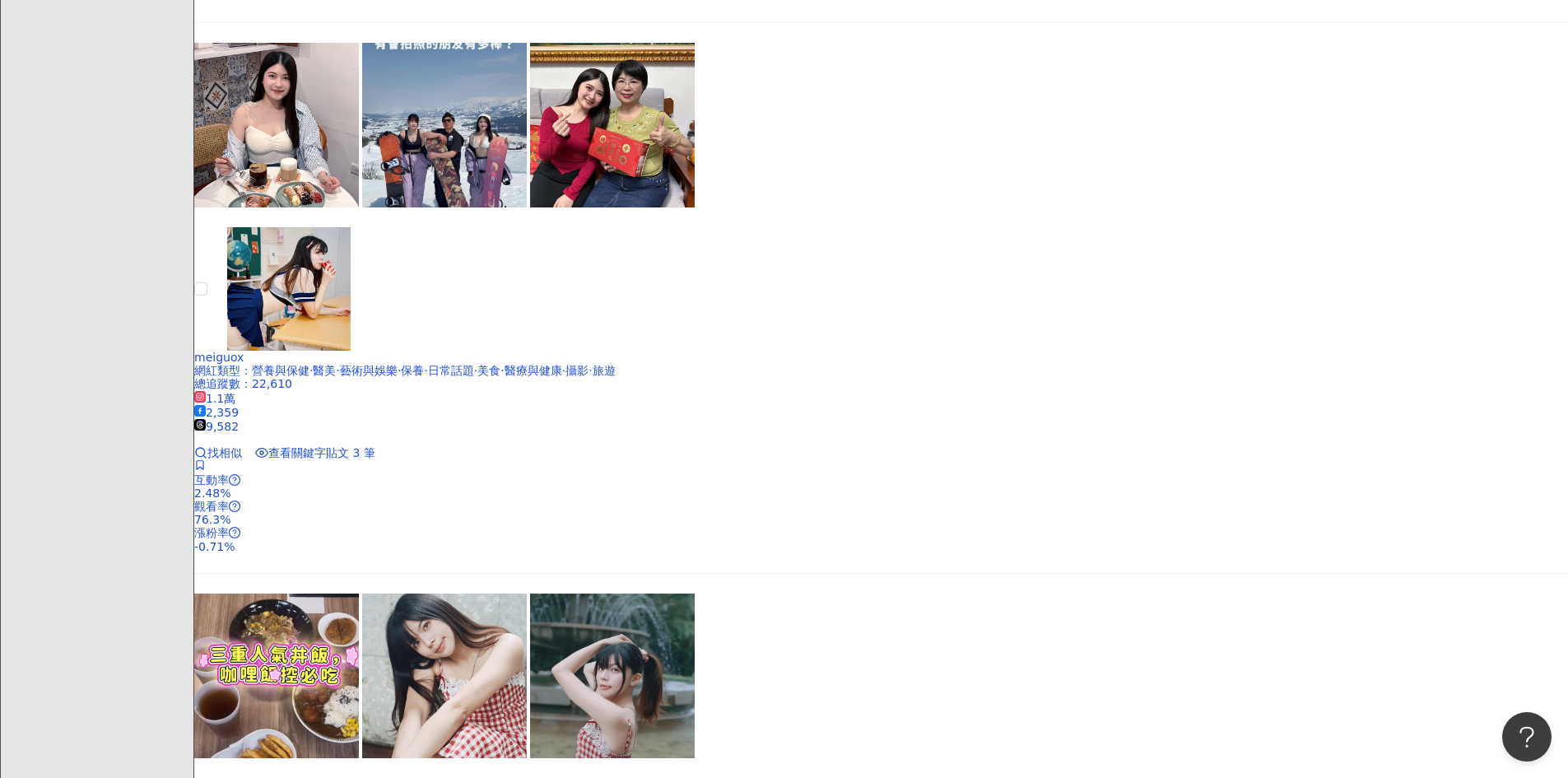
scroll to position [1411, 0]
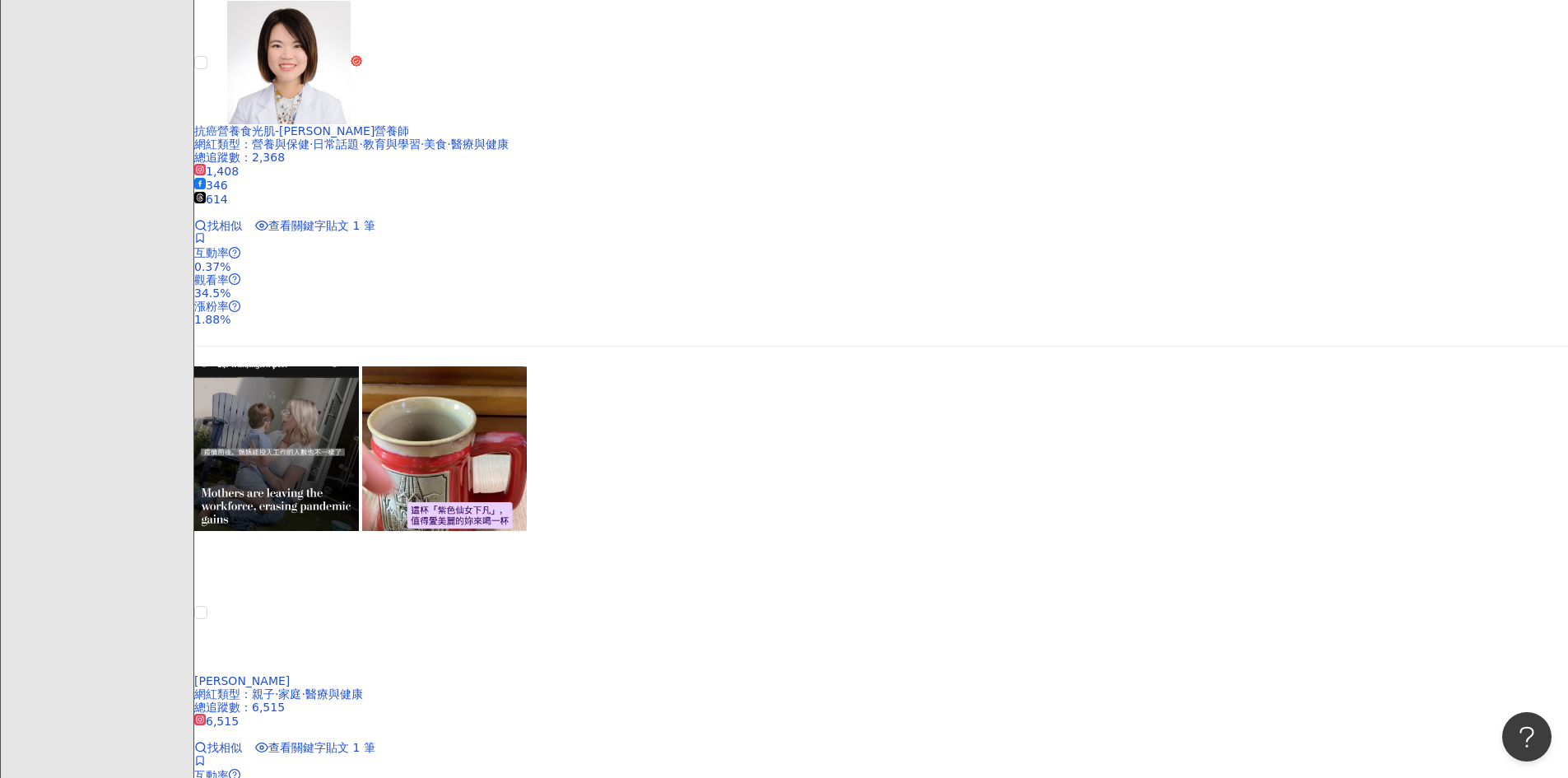
scroll to position [2893, 0]
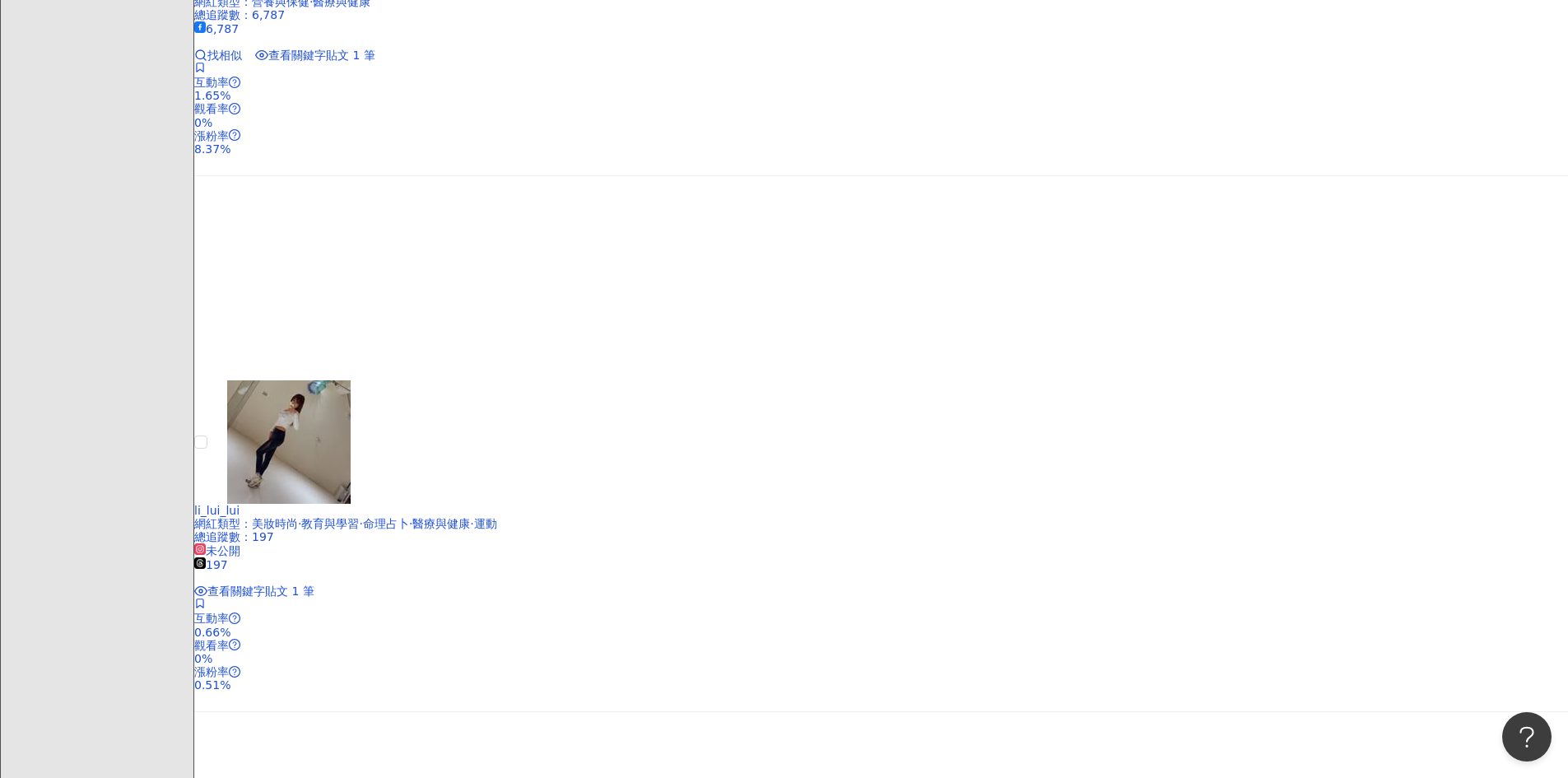
scroll to position [753, 0]
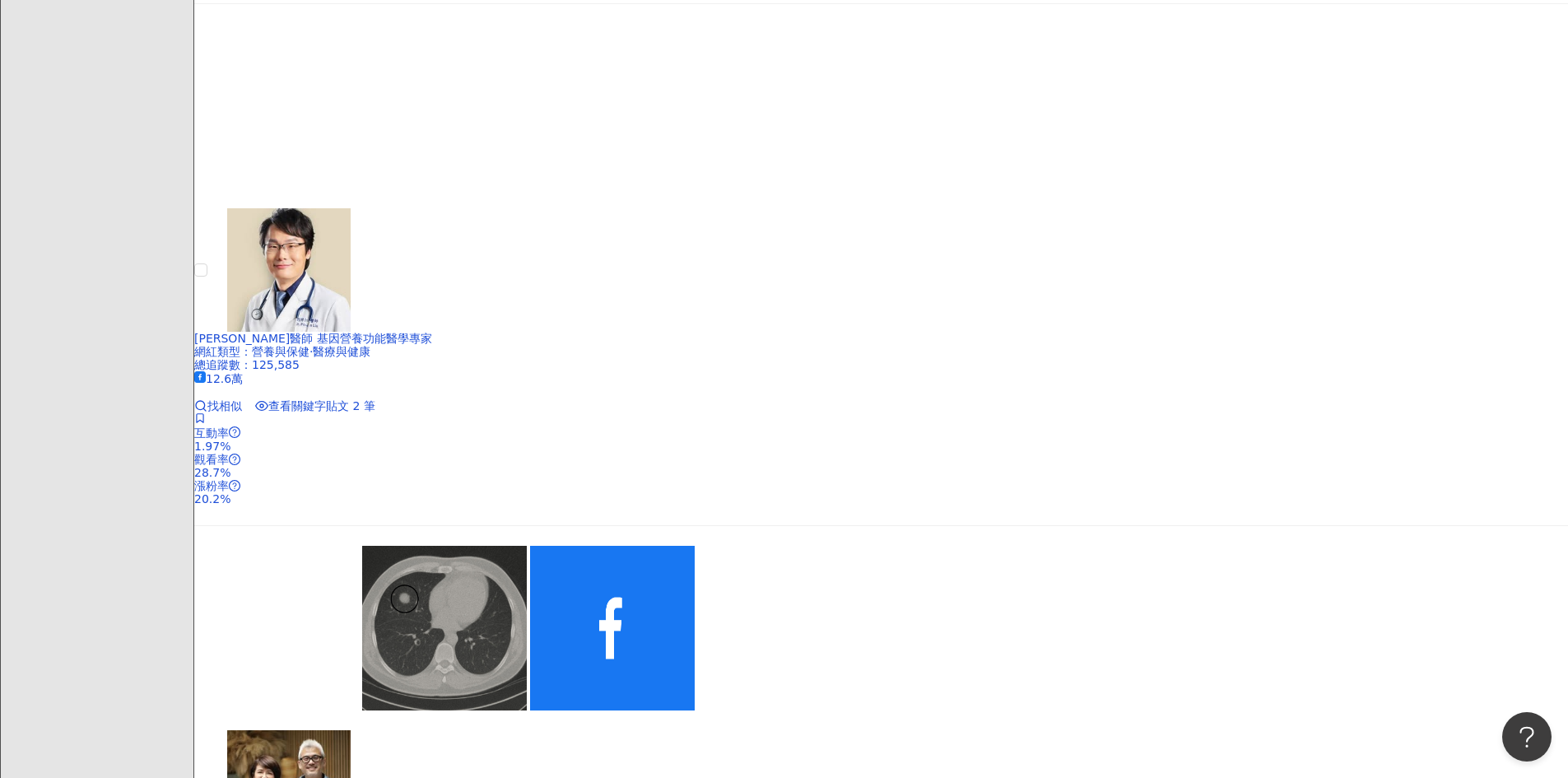
scroll to position [1905, 0]
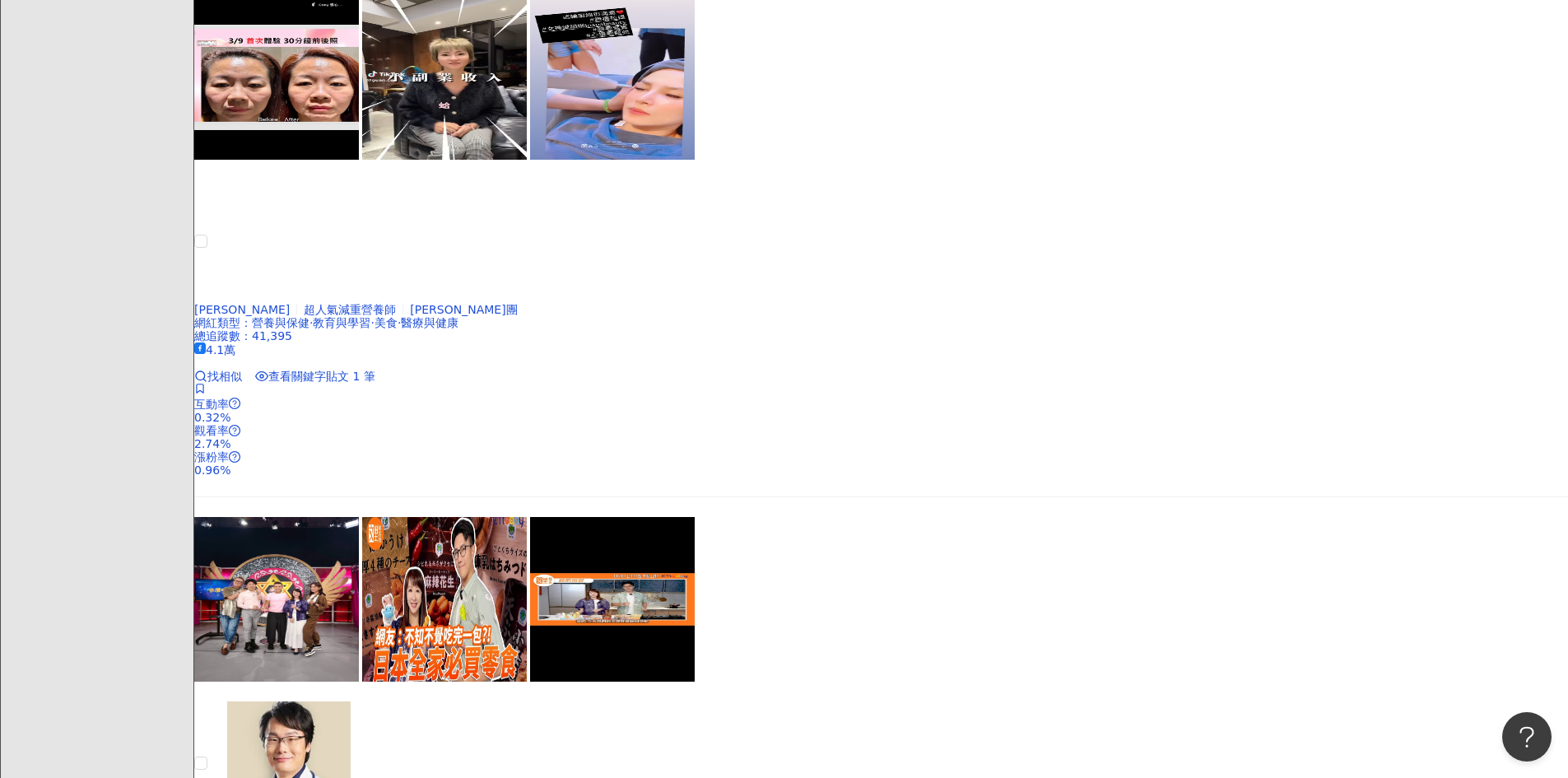
scroll to position [1164, 0]
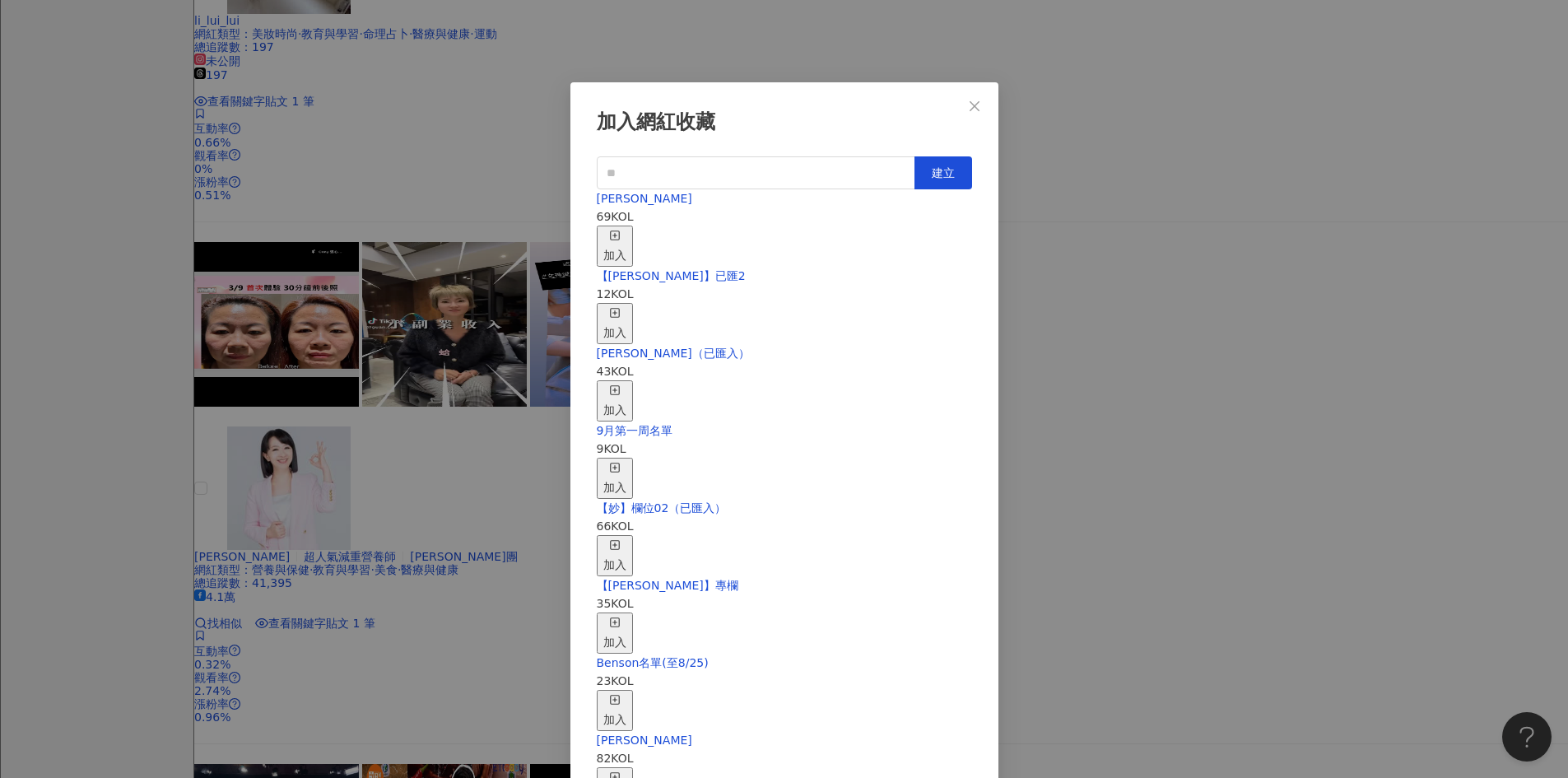
click at [627, 228] on div "加入" at bounding box center [615, 246] width 23 height 36
click at [916, 107] on icon "close" at bounding box center [974, 105] width 10 height 10
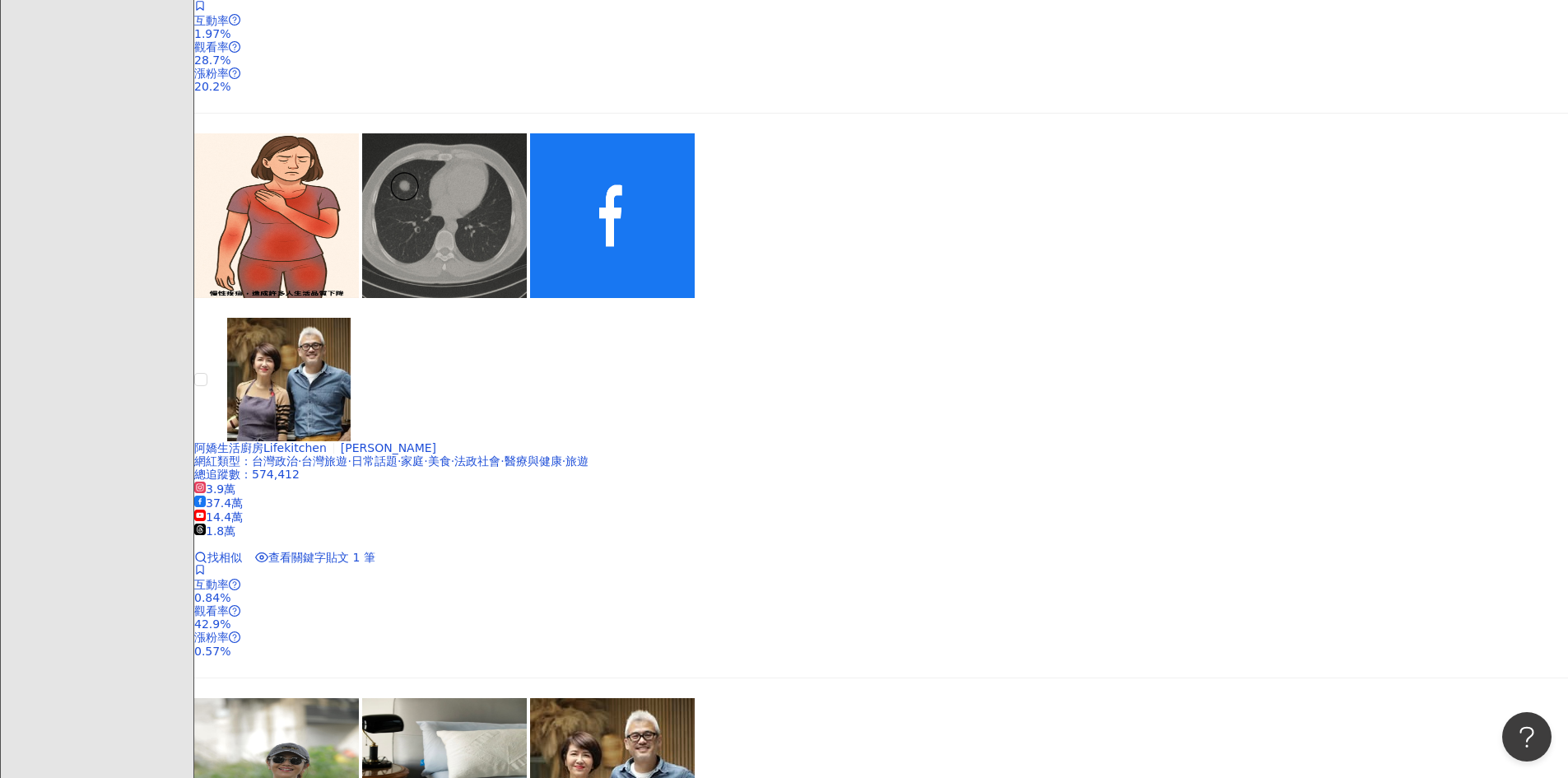
scroll to position [2811, 0]
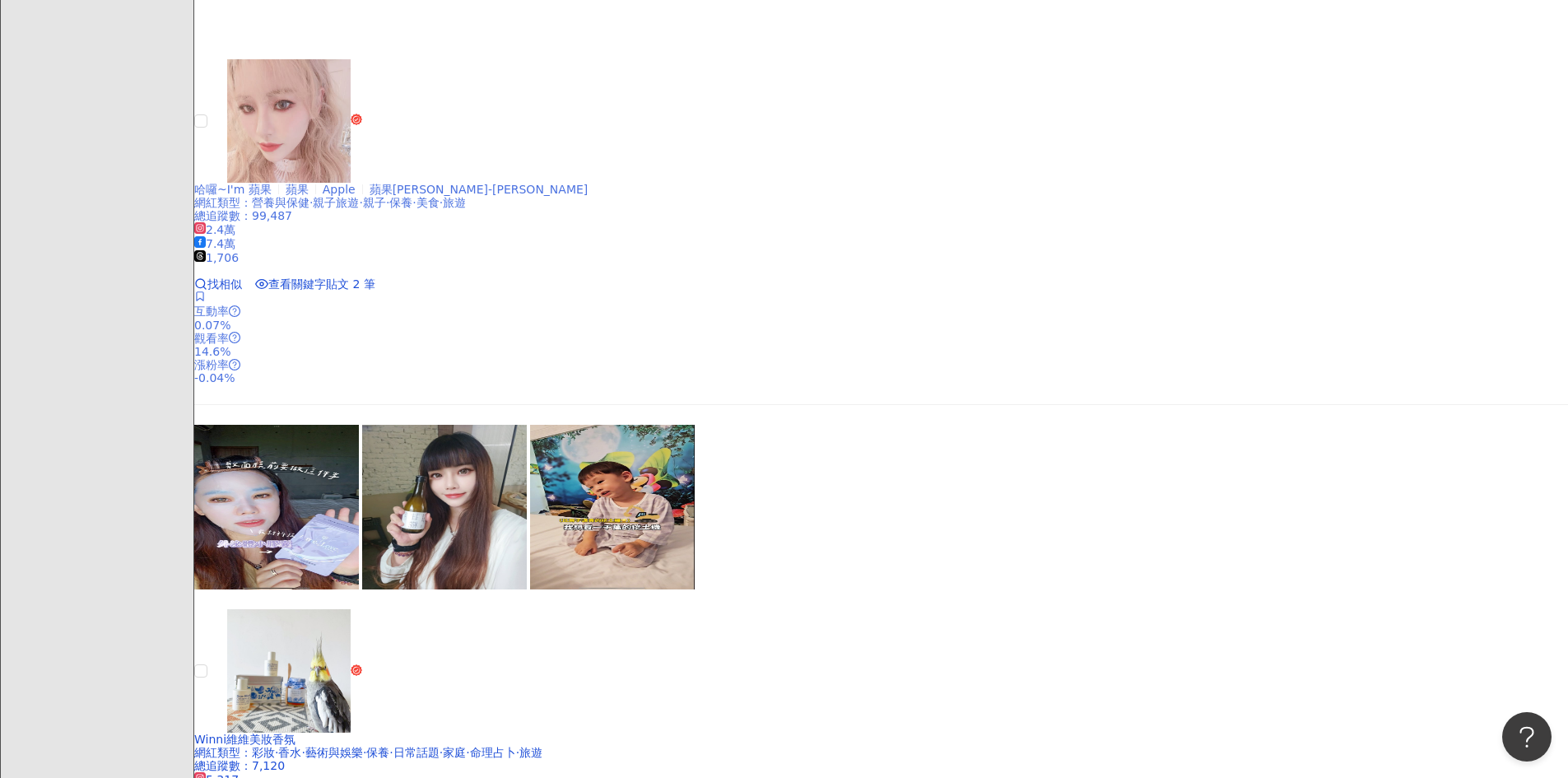
scroll to position [2893, 0]
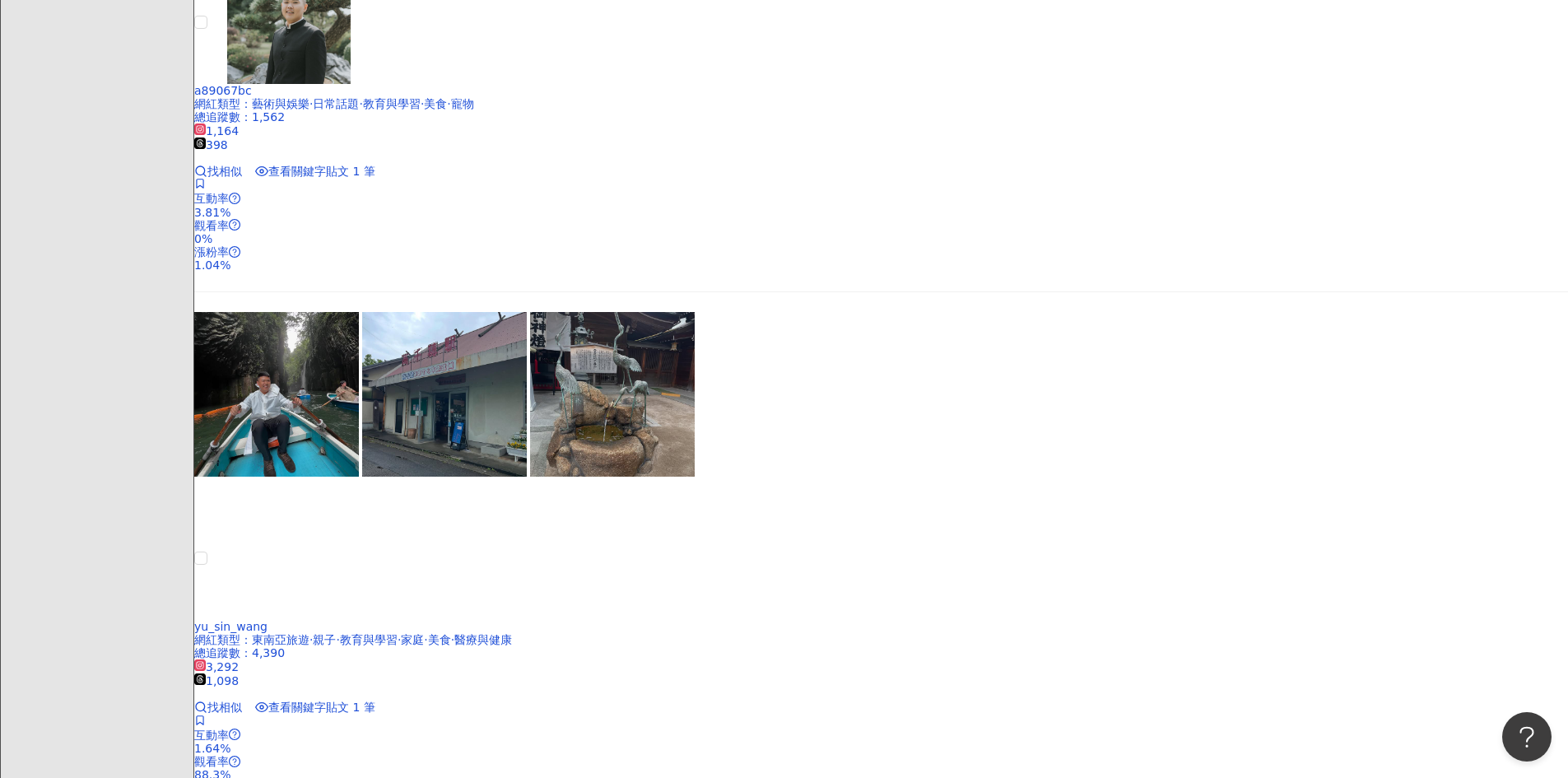
scroll to position [1961, 0]
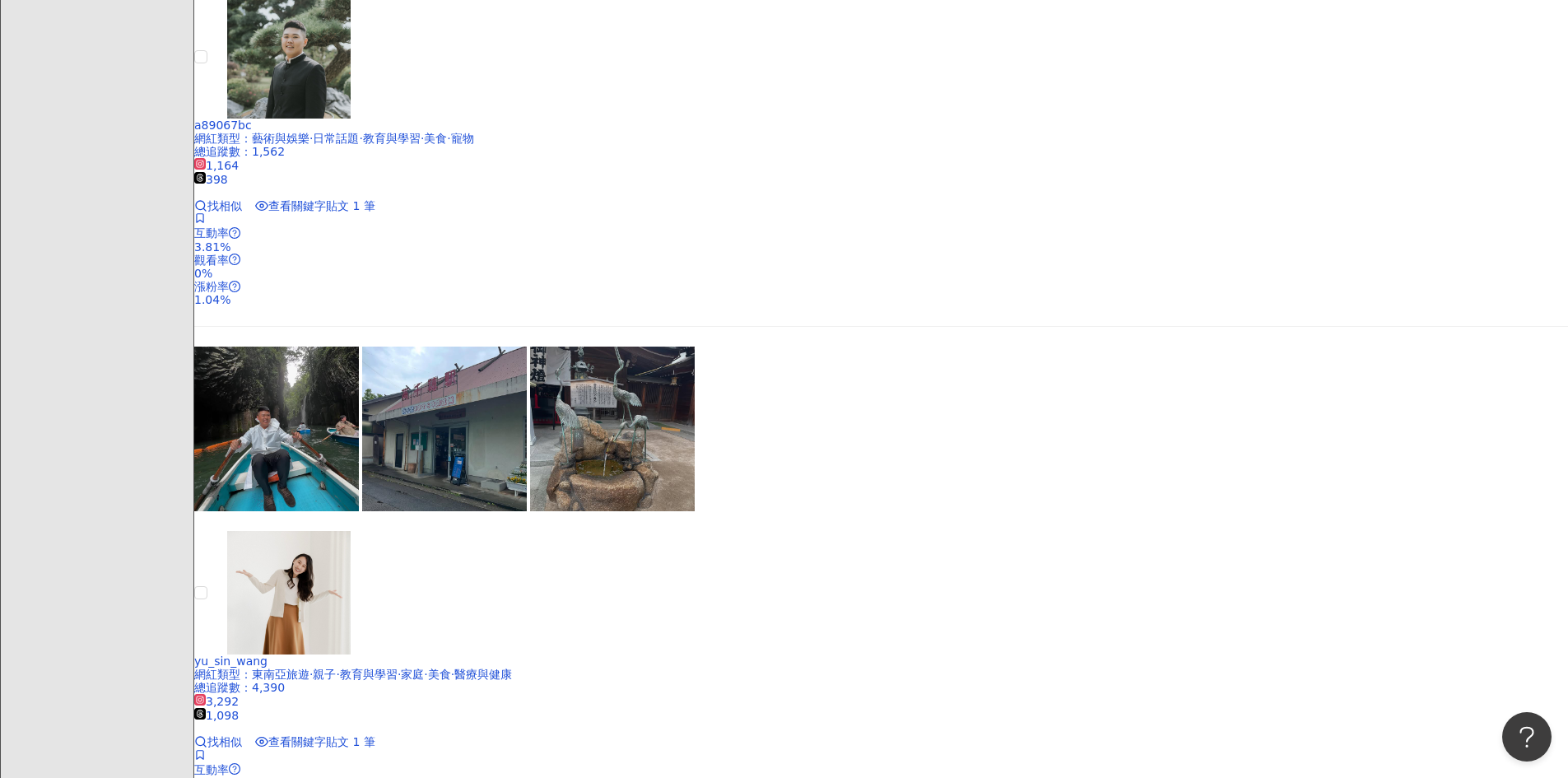
scroll to position [1056, 0]
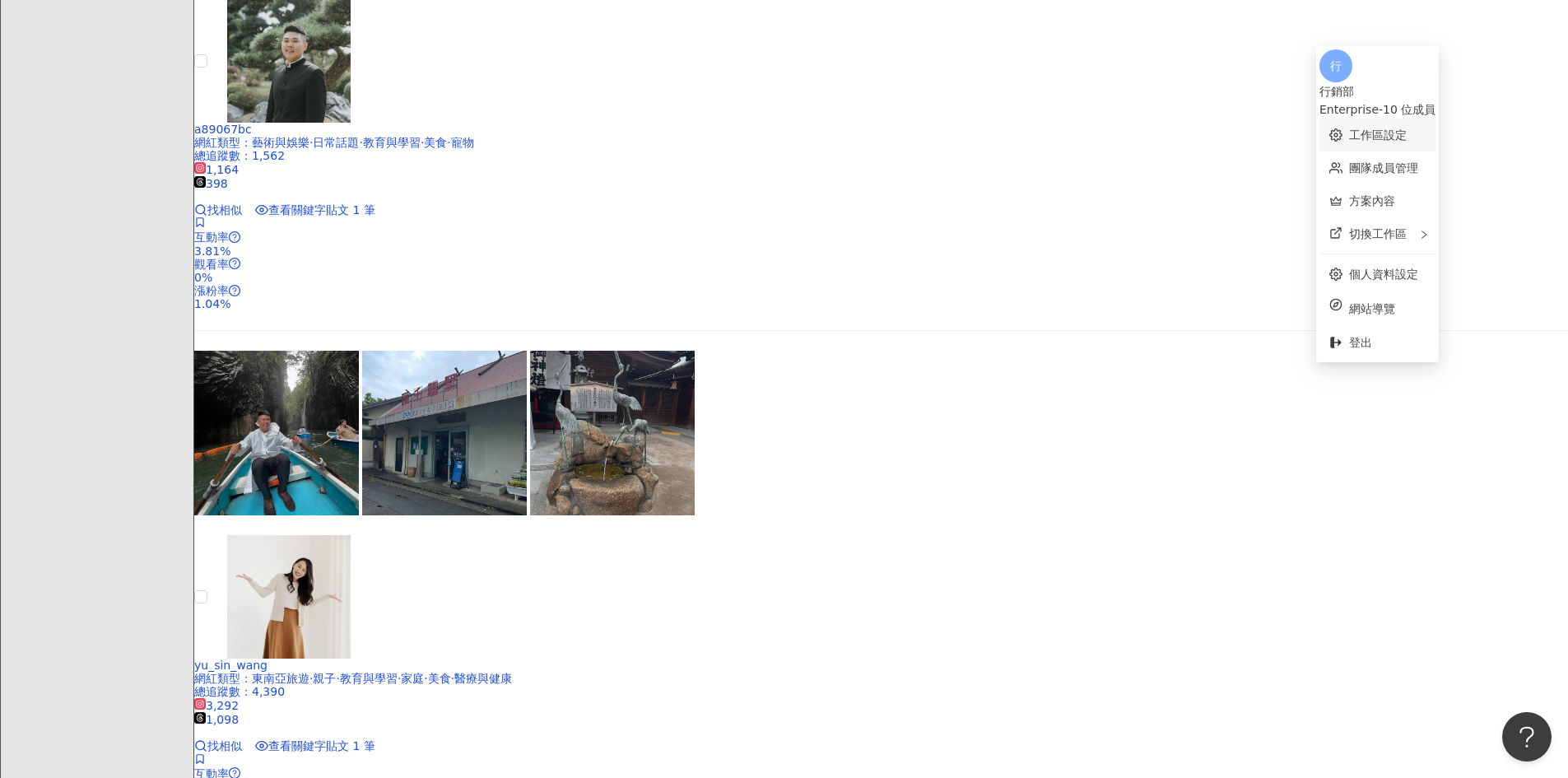
click at [916, 129] on link "工作區設定" at bounding box center [1378, 135] width 58 height 14
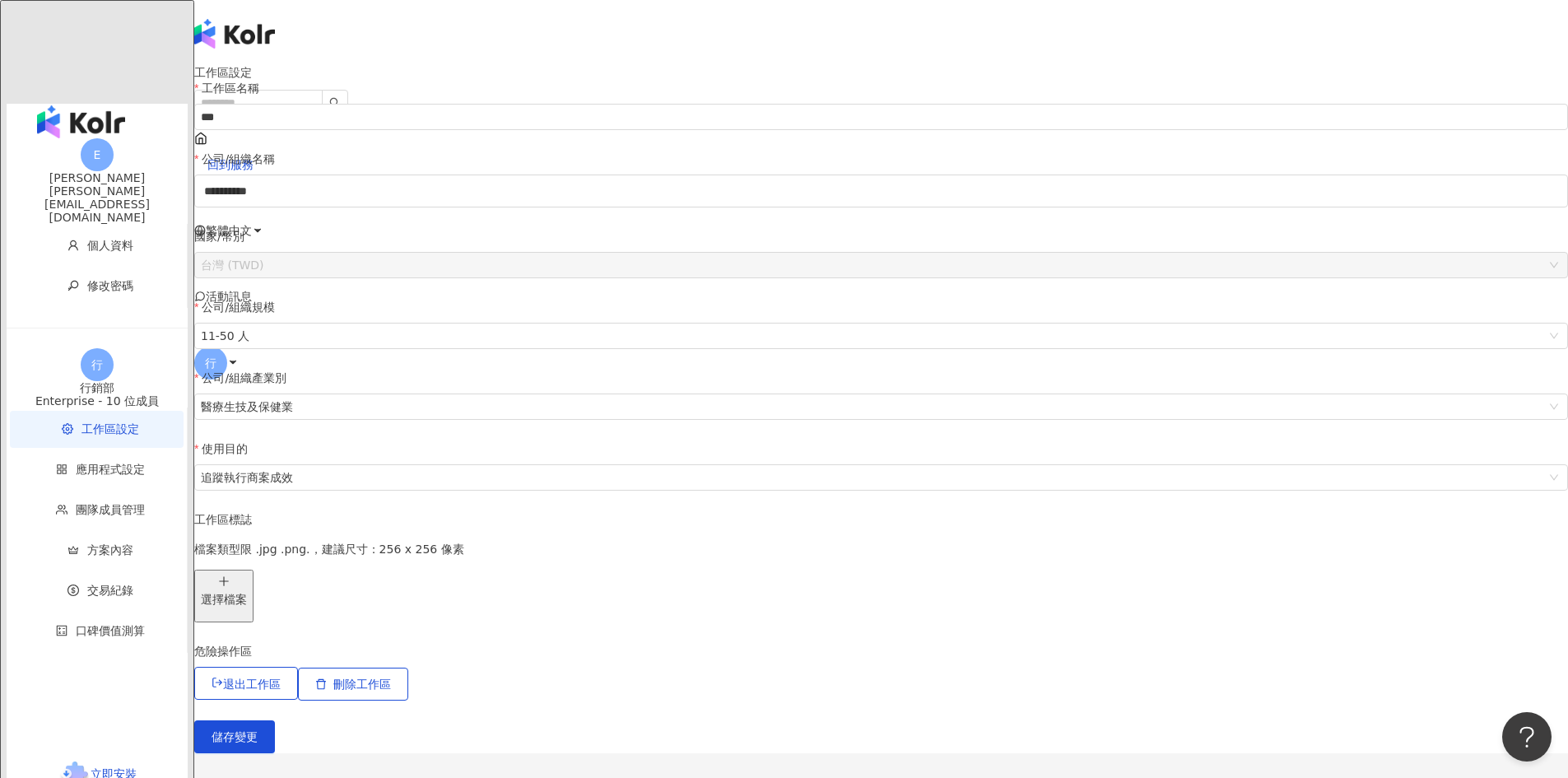
click at [100, 411] on li "工作區設定" at bounding box center [97, 430] width 174 height 37
click at [84, 463] on span "應用程式設定" at bounding box center [109, 469] width 69 height 14
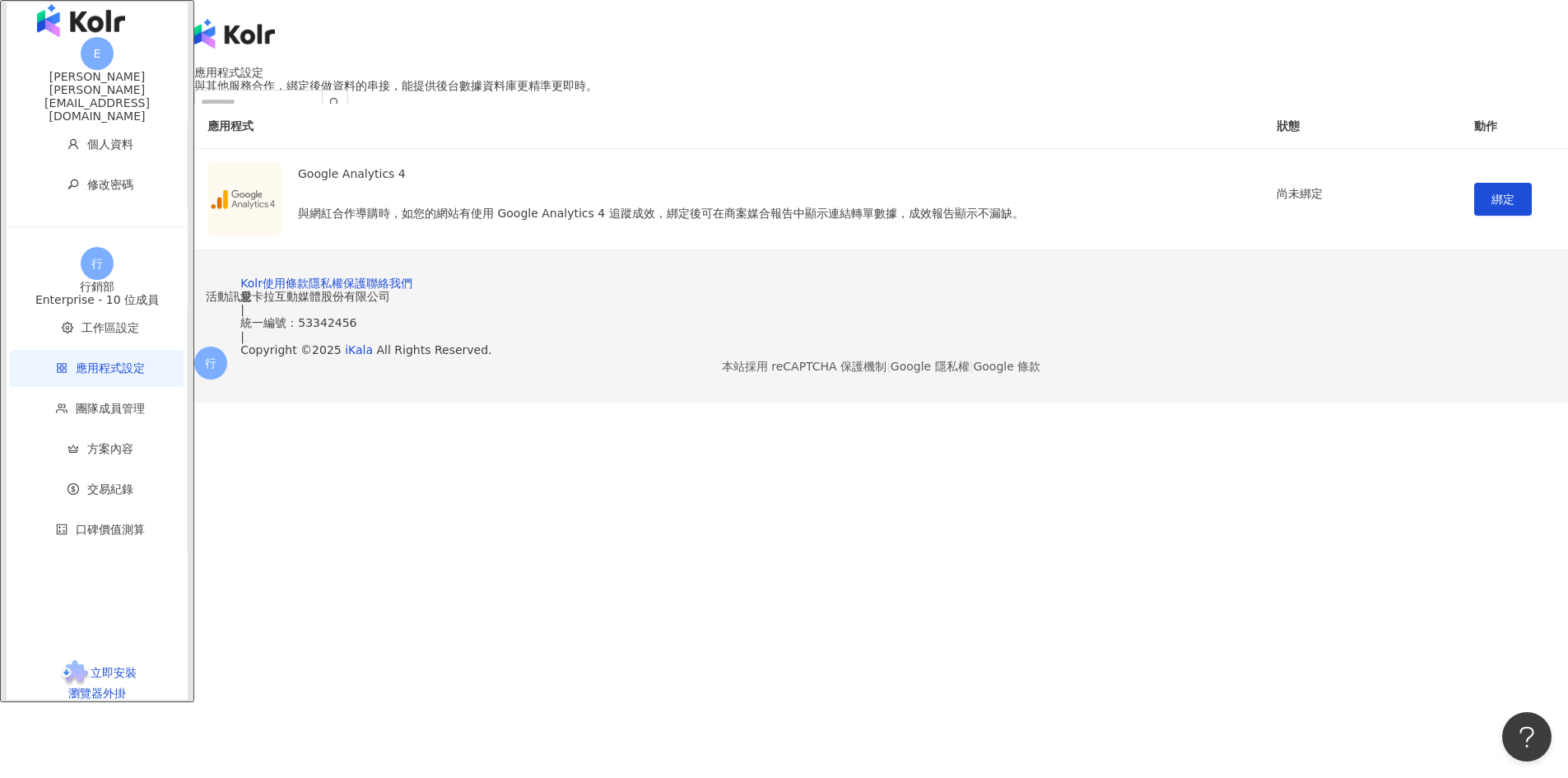
click at [94, 375] on li "應用程式設定" at bounding box center [97, 369] width 174 height 37
click at [81, 390] on li "團隊成員管理" at bounding box center [97, 408] width 174 height 37
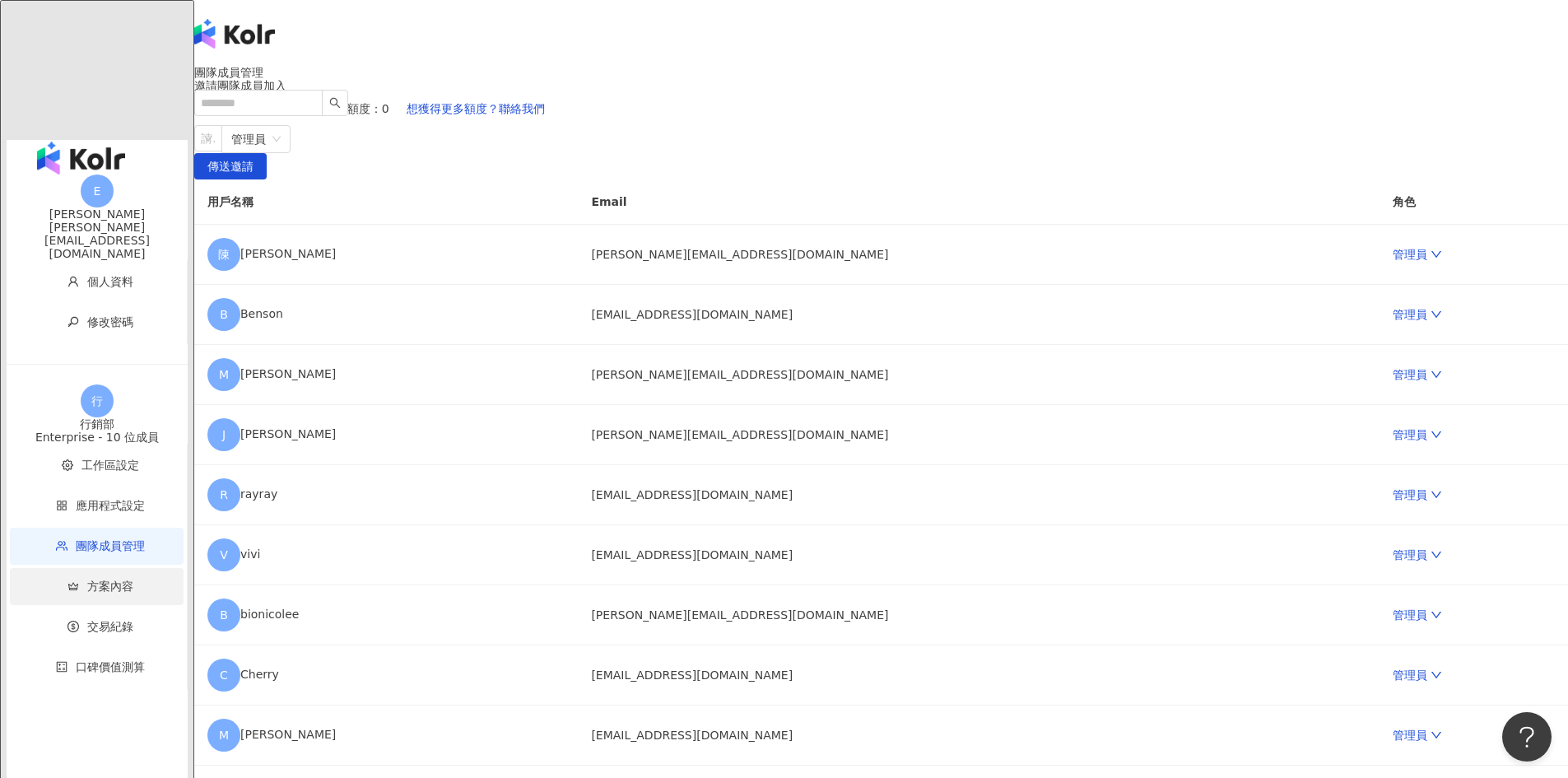
click at [87, 580] on span "方案內容" at bounding box center [110, 586] width 46 height 14
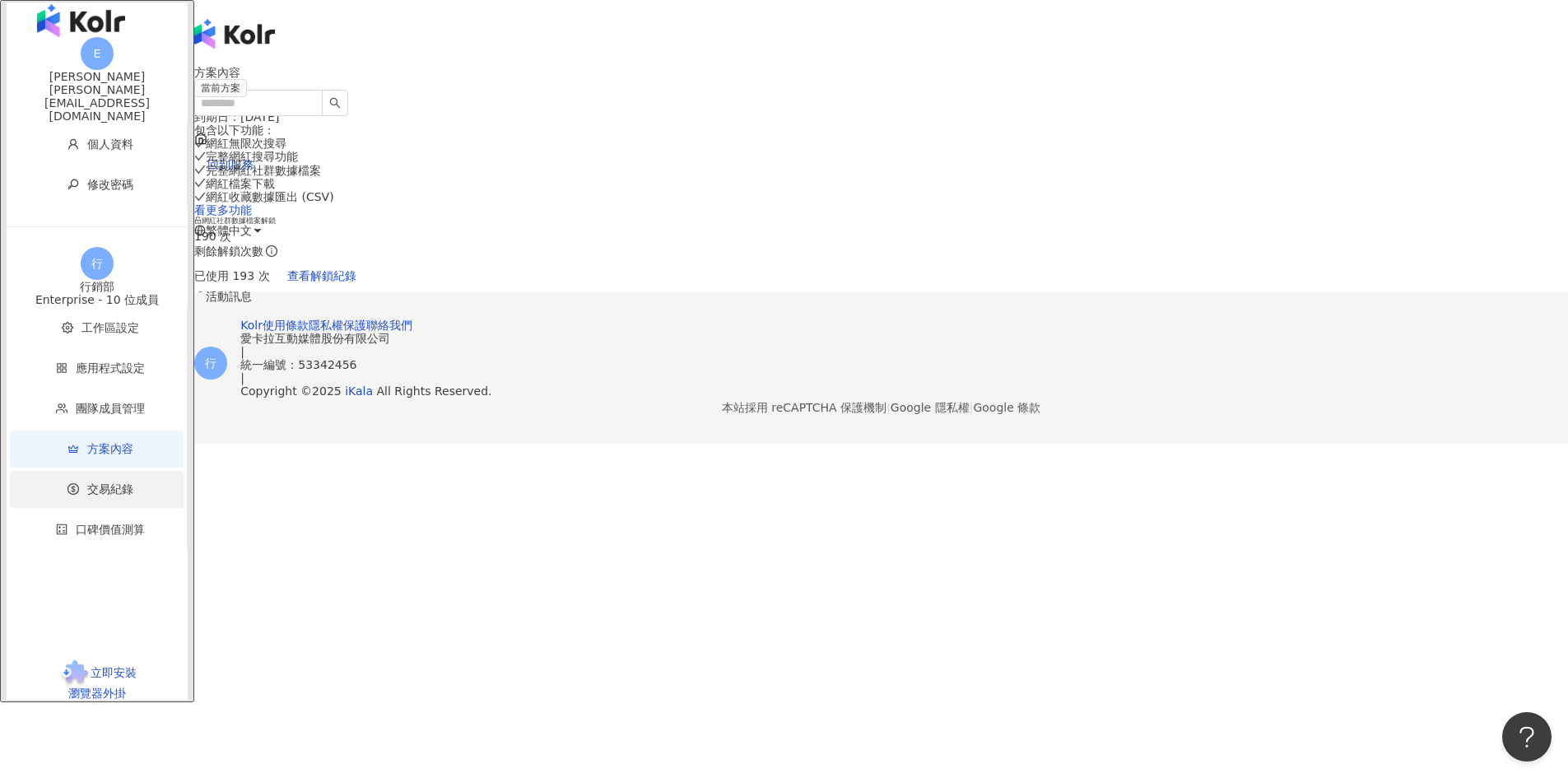
click at [87, 483] on span "交易紀錄" at bounding box center [110, 490] width 46 height 14
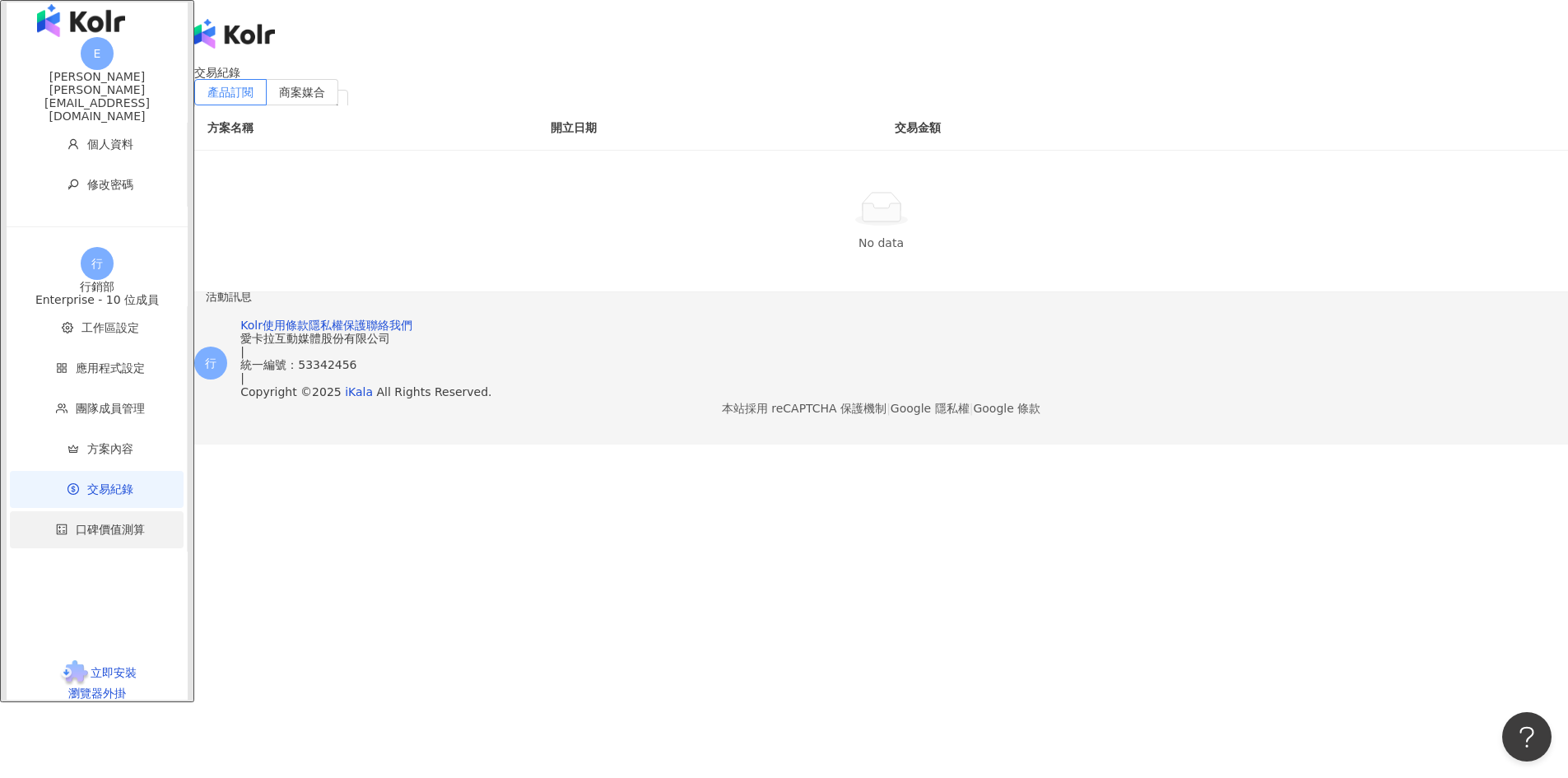
click at [80, 523] on span "口碑價值測算" at bounding box center [109, 529] width 69 height 14
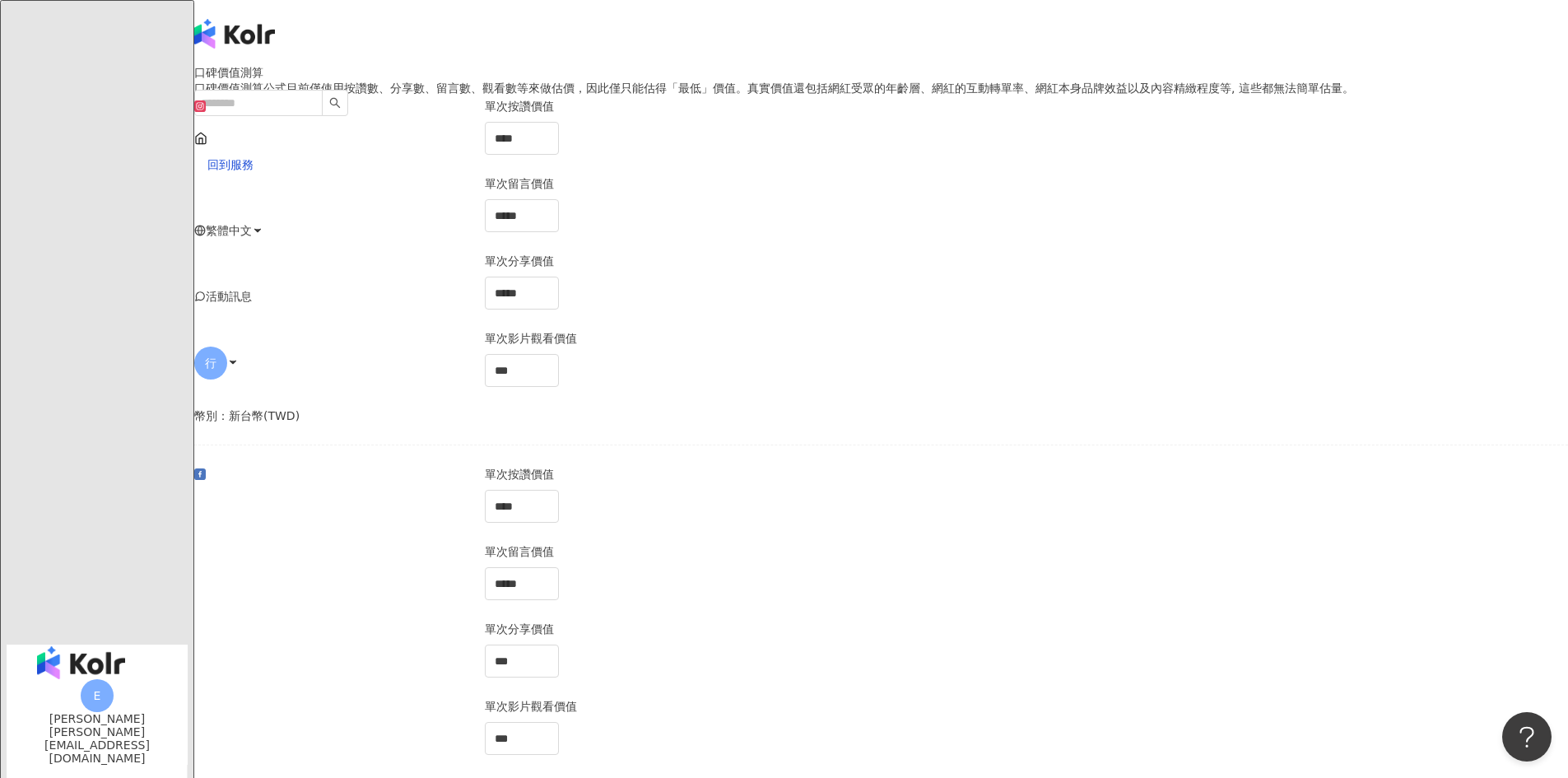
click at [133, 631] on div "emma" at bounding box center [97, 719] width 181 height 14
click at [217, 354] on span "行" at bounding box center [211, 363] width 12 height 18
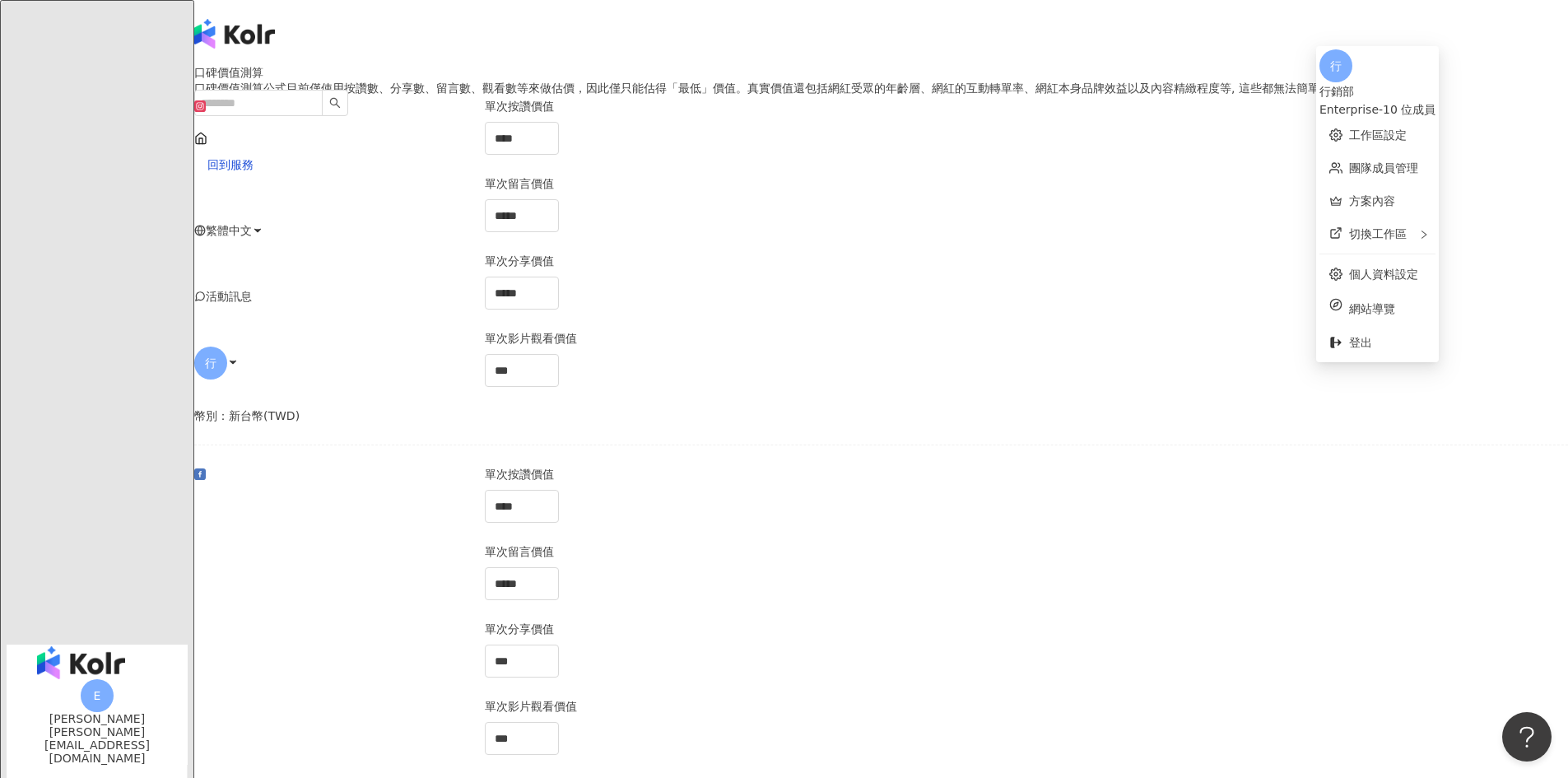
click at [916, 101] on div "Enterprise - 10 位成員" at bounding box center [1377, 109] width 116 height 18
click at [916, 129] on link "工作區設定" at bounding box center [1378, 135] width 58 height 14
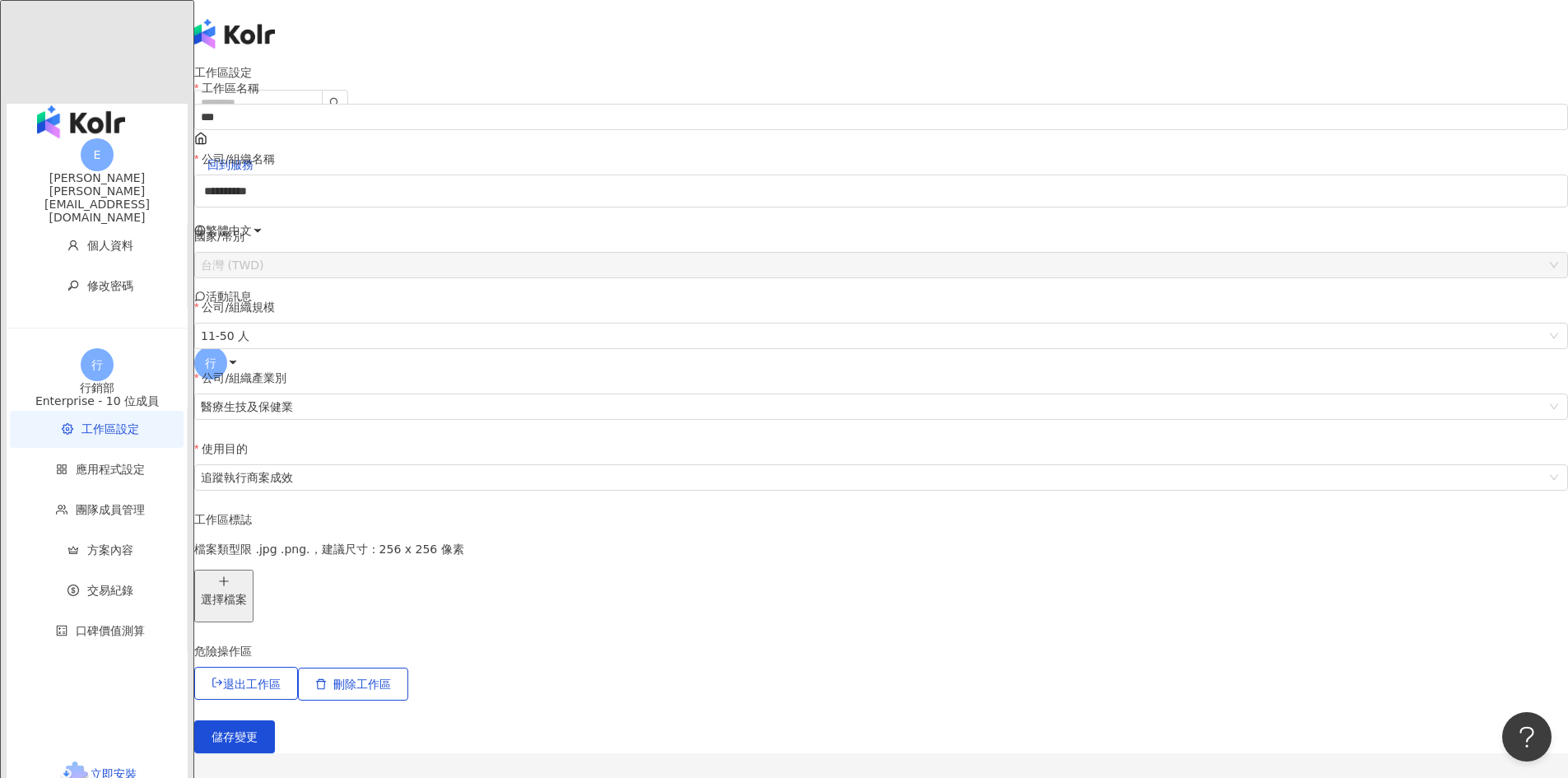
click at [217, 354] on span "行" at bounding box center [211, 363] width 12 height 18
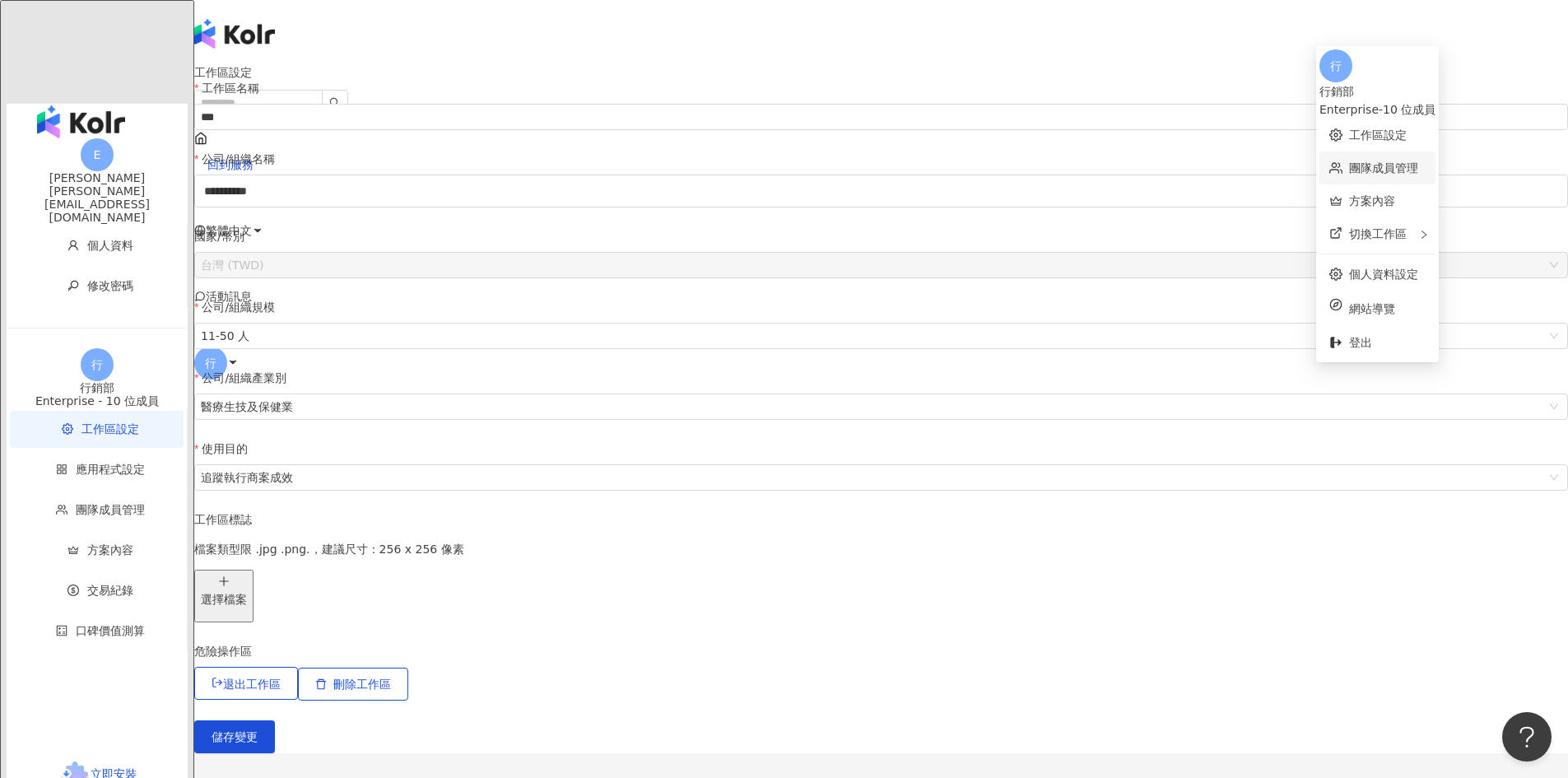
click at [916, 165] on link "團隊成員管理" at bounding box center [1383, 168] width 69 height 14
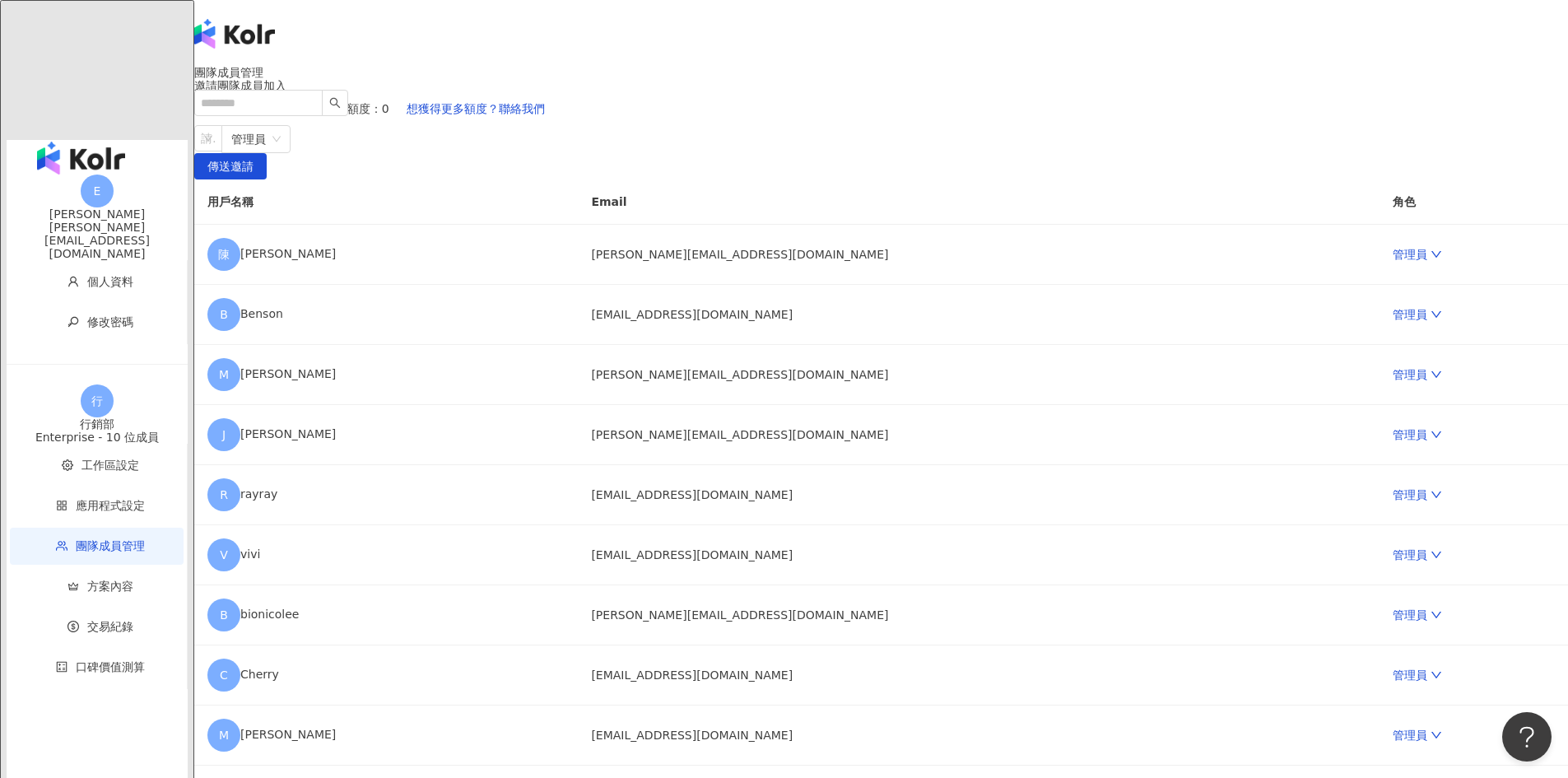
click at [227, 346] on span "行" at bounding box center [211, 363] width 33 height 33
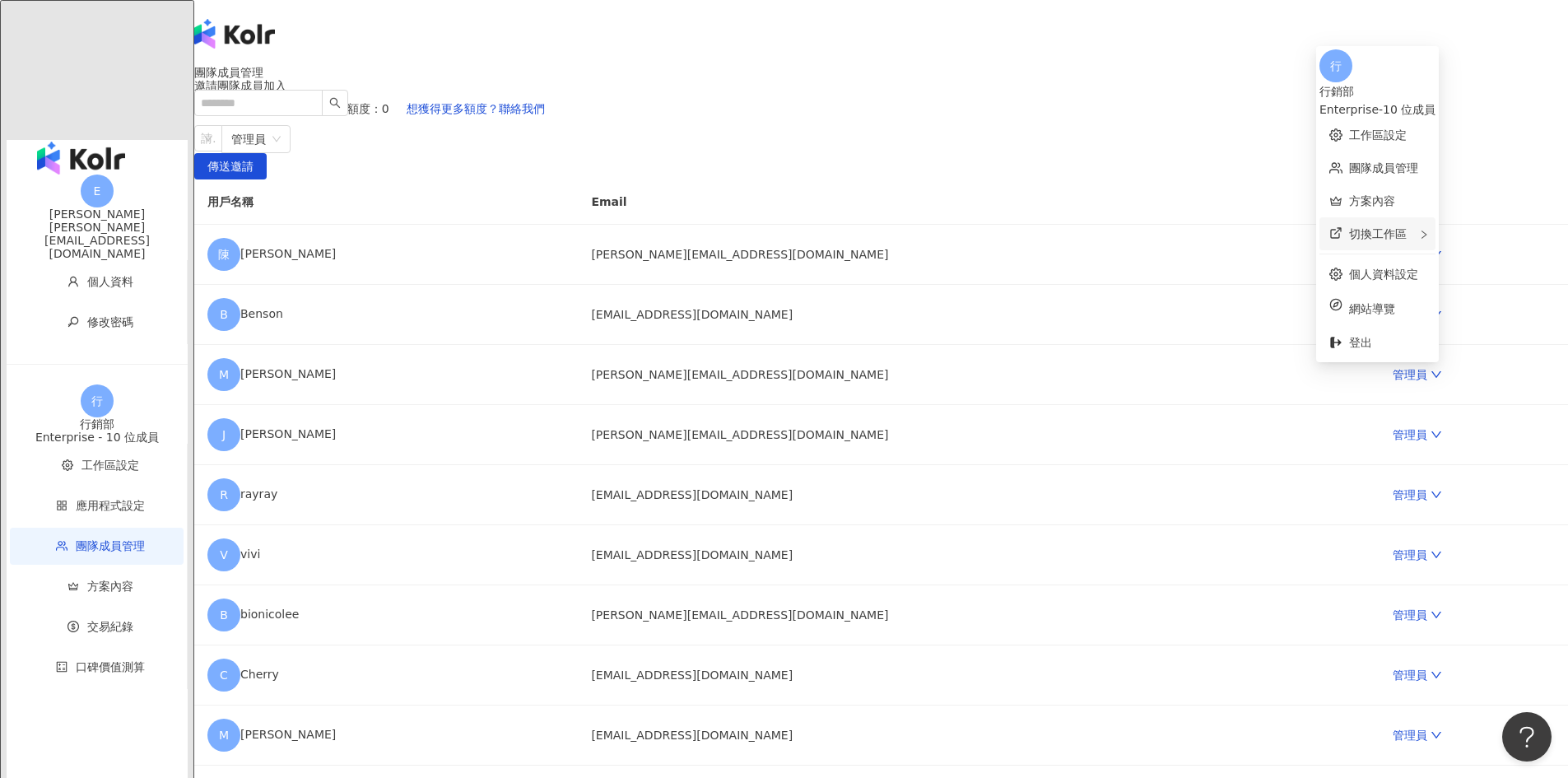
click at [916, 227] on span "切換工作區" at bounding box center [1378, 234] width 58 height 14
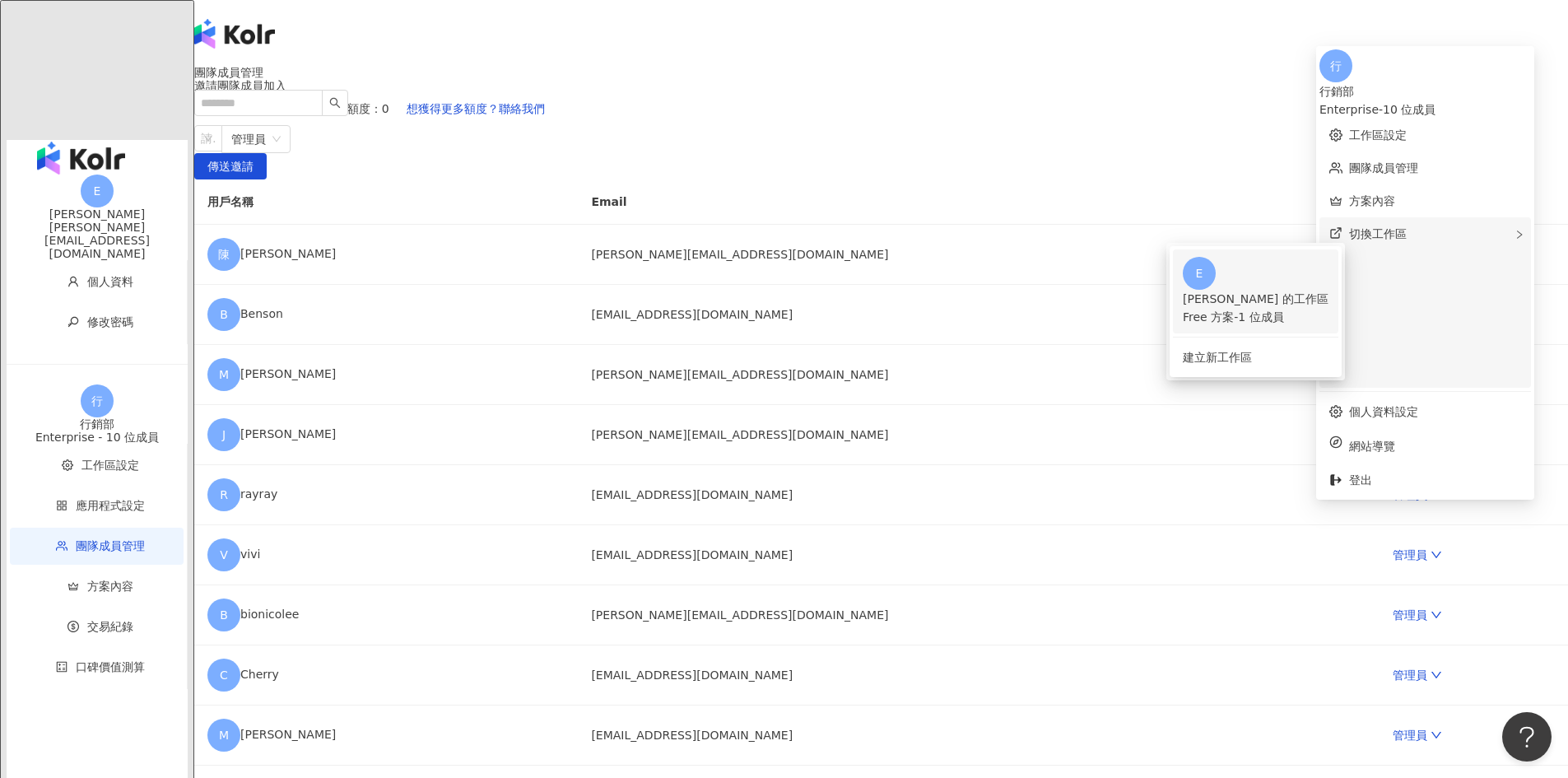
click at [916, 308] on div "Free 方案 - 1 位成員" at bounding box center [1256, 316] width 146 height 18
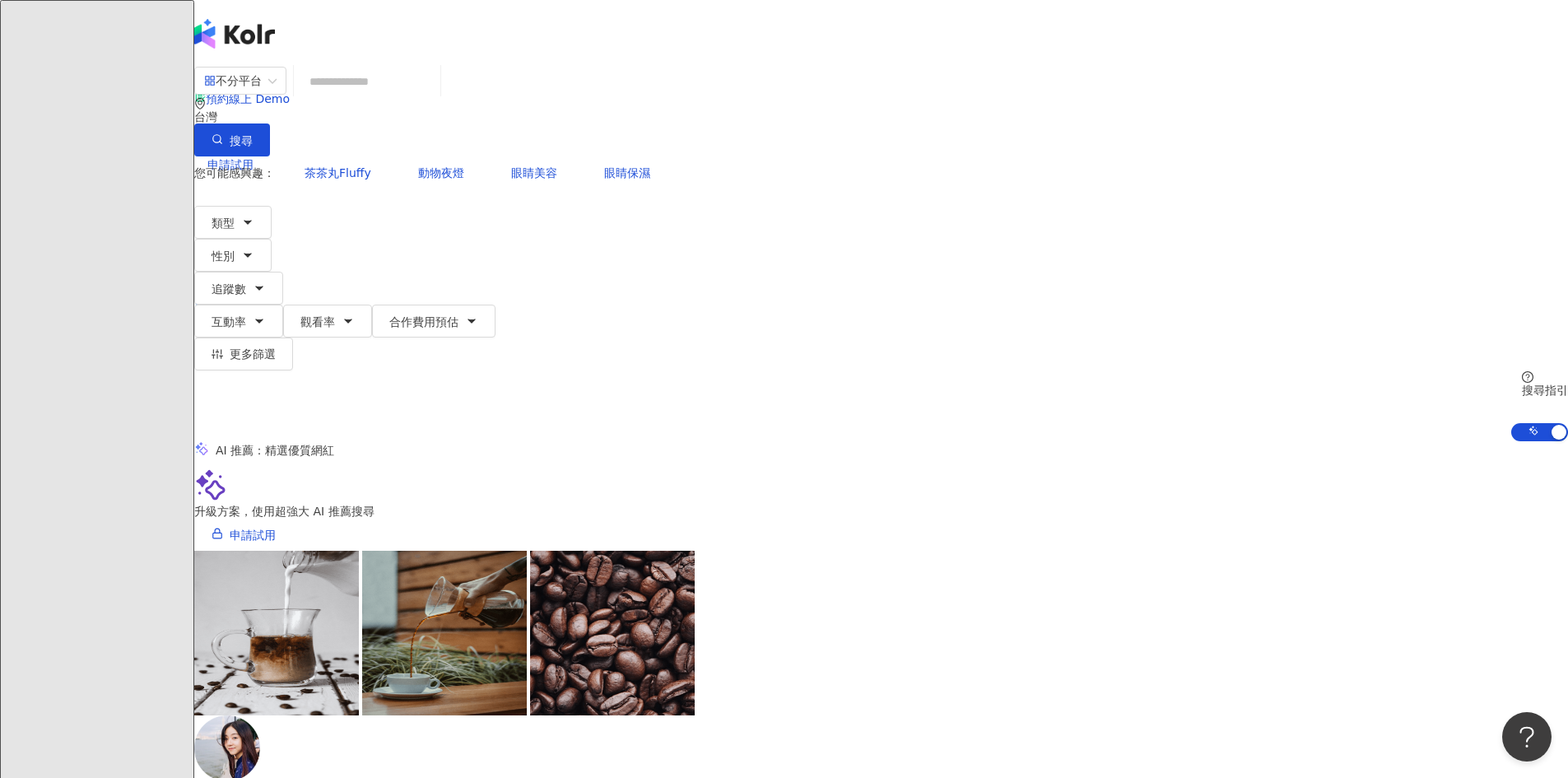
click at [433, 90] on input "search" at bounding box center [368, 81] width 133 height 31
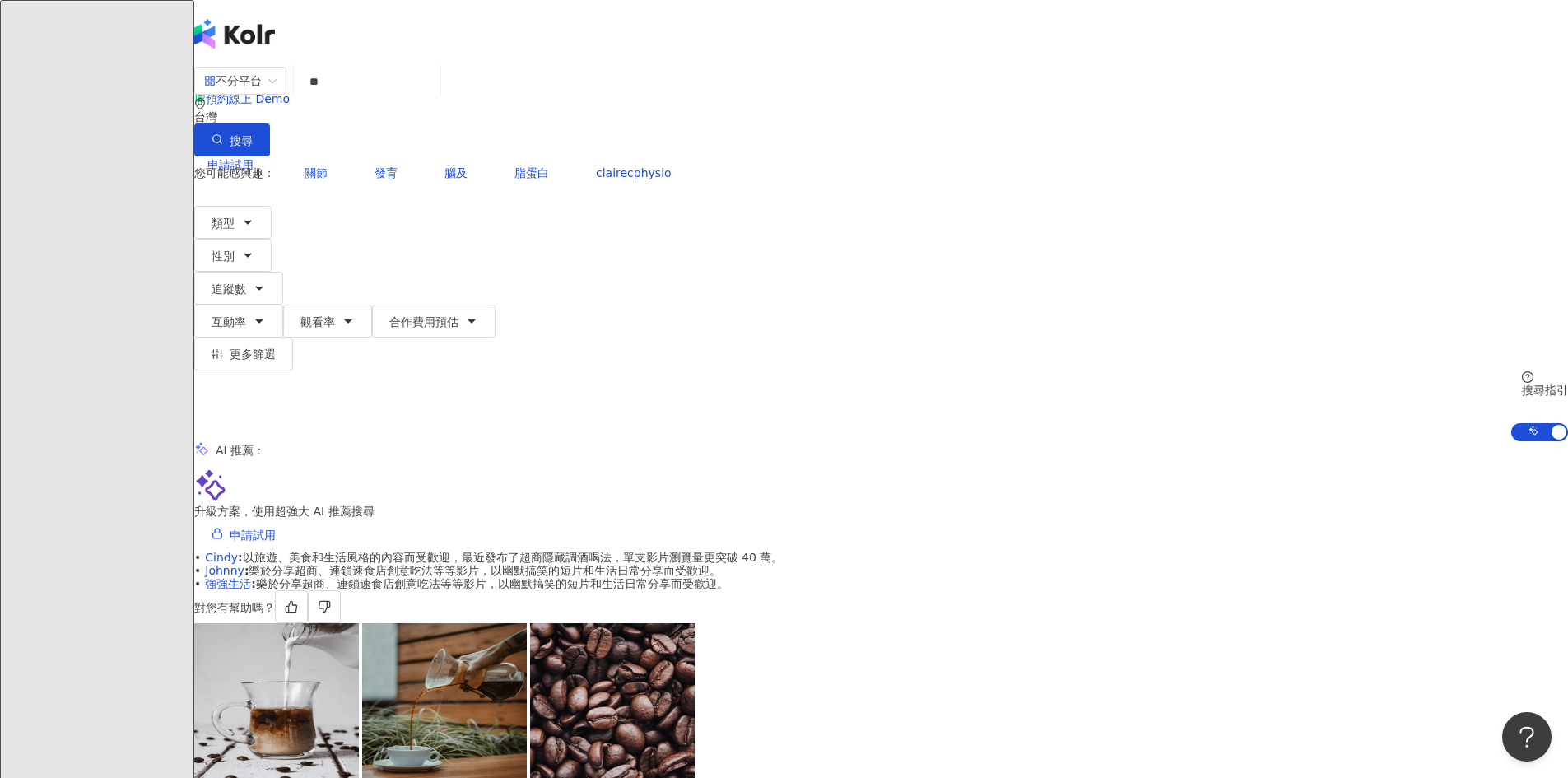
drag, startPoint x: 567, startPoint y: 80, endPoint x: 67, endPoint y: 110, distance: 500.9
drag, startPoint x: 604, startPoint y: 107, endPoint x: 594, endPoint y: 102, distance: 11.2
click at [433, 97] on input "**" at bounding box center [368, 81] width 133 height 31
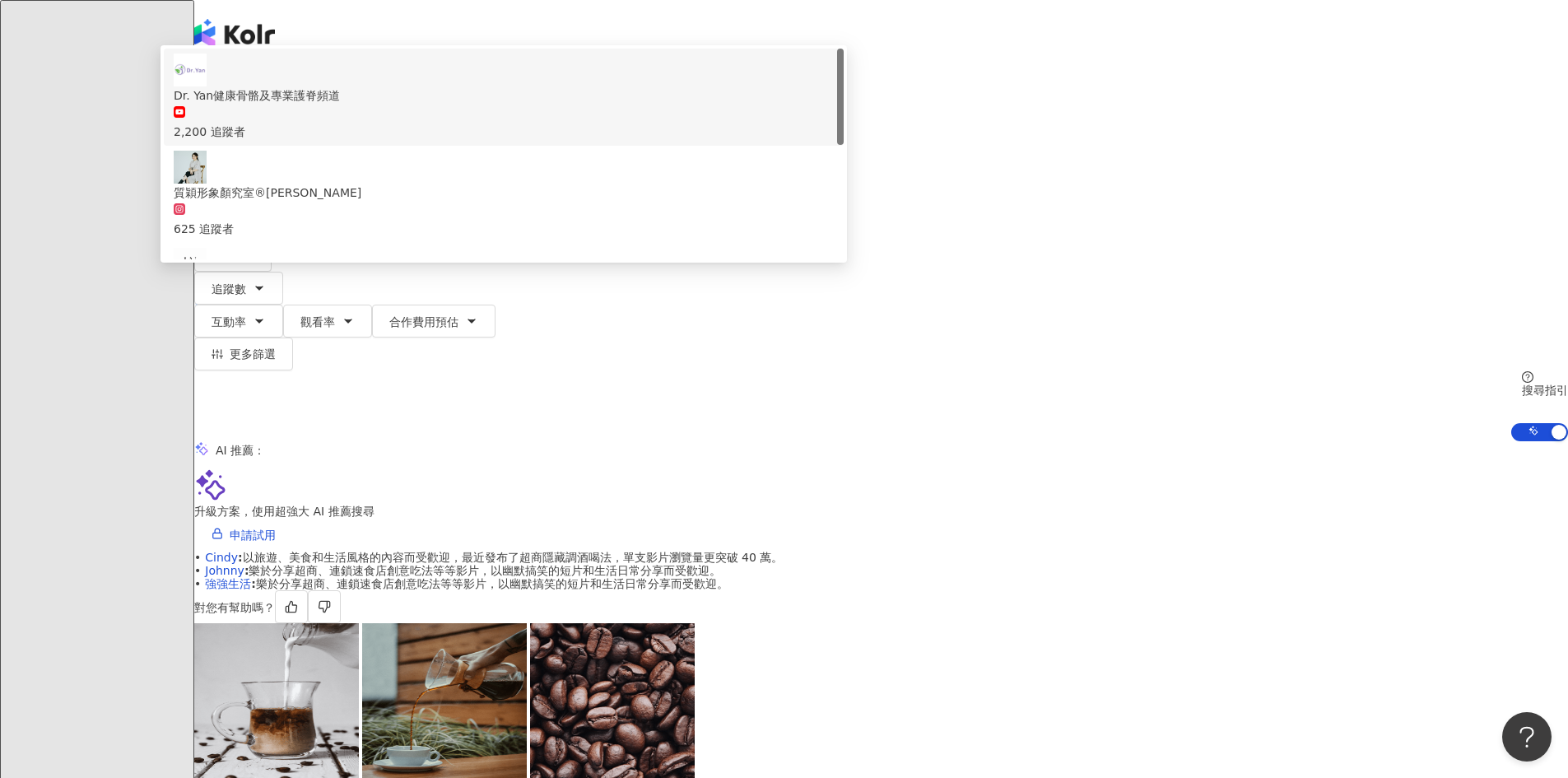
drag, startPoint x: 593, startPoint y: 101, endPoint x: 399, endPoint y: 92, distance: 194.2
click at [399, 92] on div "不分平台 ** 台灣 搜尋 32d39d20-35ef-4fe7-8896-bff65b8272e0 188d56c4-6533-4d38-bfbe-1e6b…" at bounding box center [881, 111] width 1374 height 91
click at [916, 144] on div "不分平台 ** 台灣 搜尋 009fb71b-1120-45c9-87de-a722f3c757ec 64701b6d-073a-4d84-b217-3a0e…" at bounding box center [881, 254] width 1374 height 375
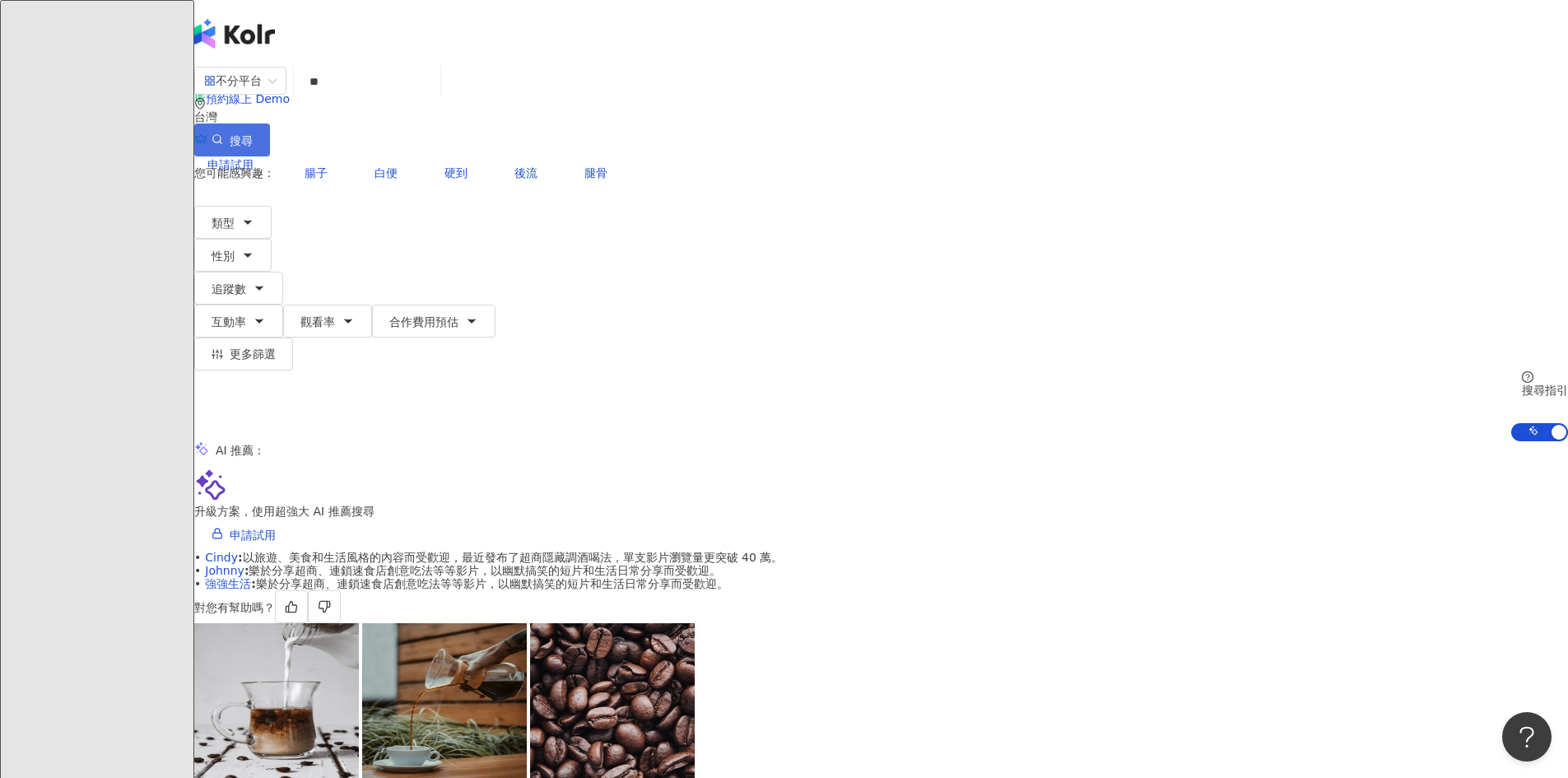
click at [252, 135] on span "搜尋" at bounding box center [241, 141] width 23 height 14
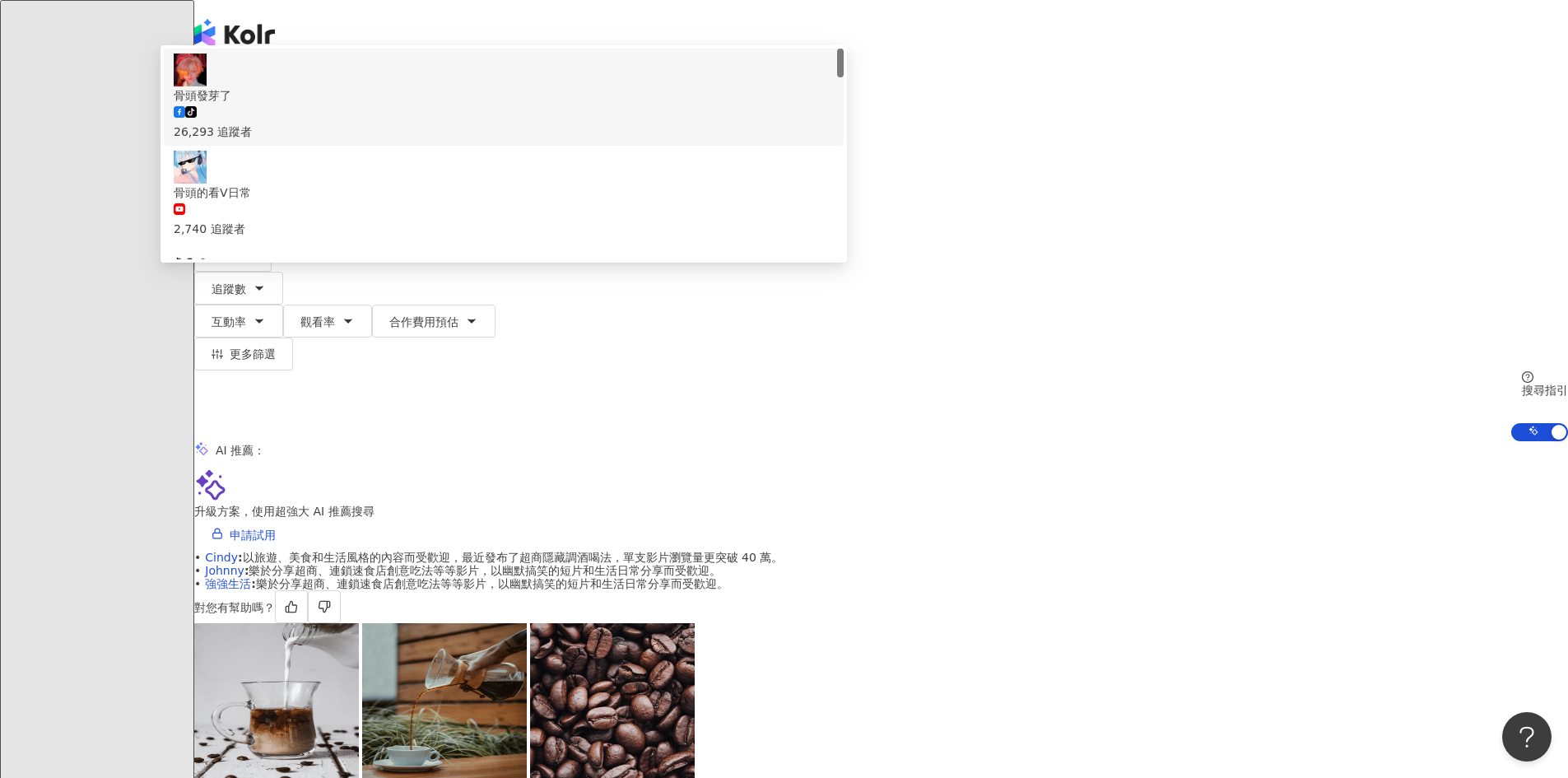
drag, startPoint x: 549, startPoint y: 103, endPoint x: 251, endPoint y: 85, distance: 298.5
click at [351, 99] on div "不分平台 ** 台灣 搜尋 009fb71b-1120-45c9-87de-a722f3c757ec 64701b6d-073a-4d84-b217-3a0e…" at bounding box center [881, 254] width 1374 height 375
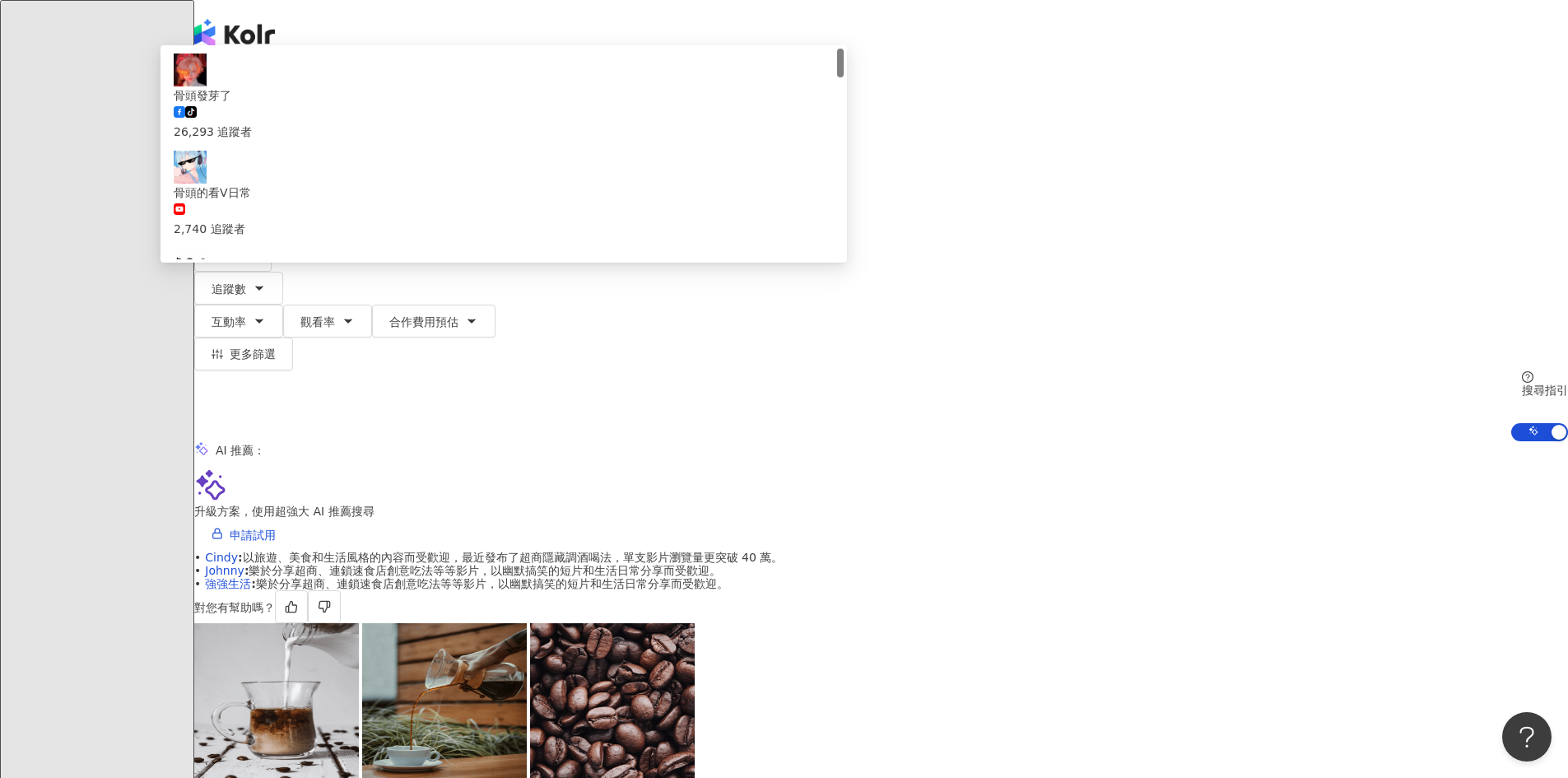
type input "*"
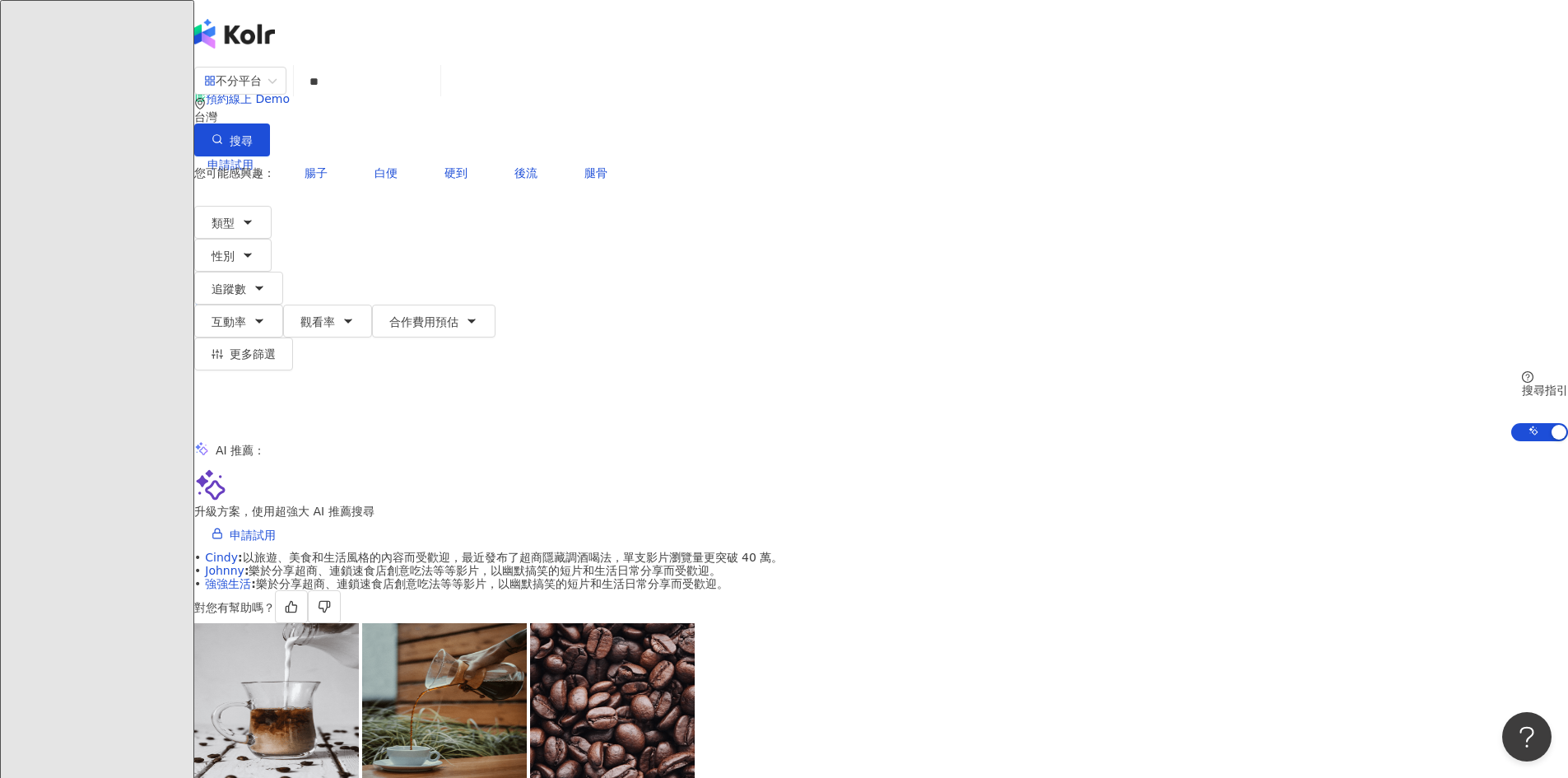
type input "*"
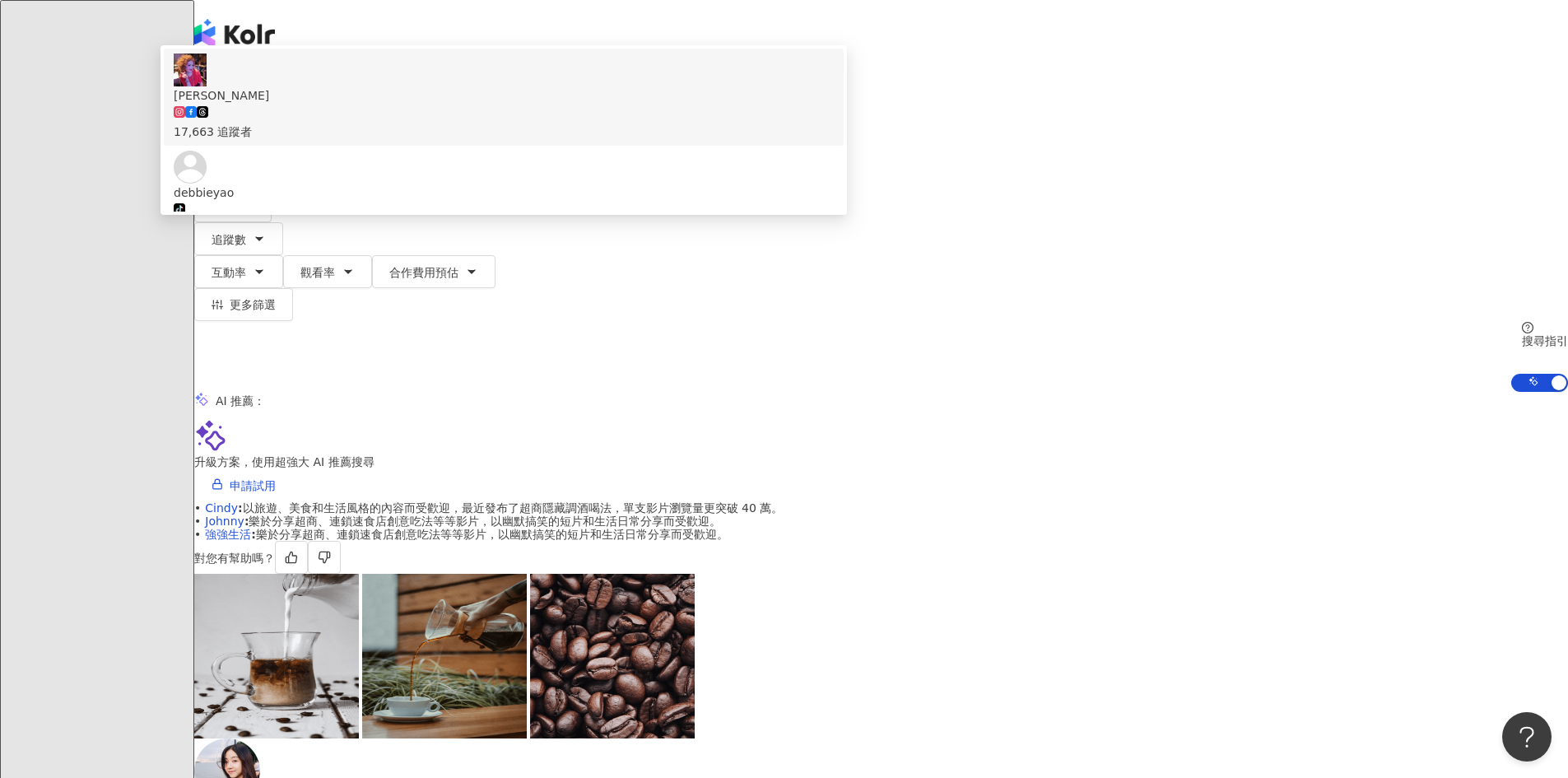
click at [433, 97] on input "***" at bounding box center [368, 81] width 133 height 31
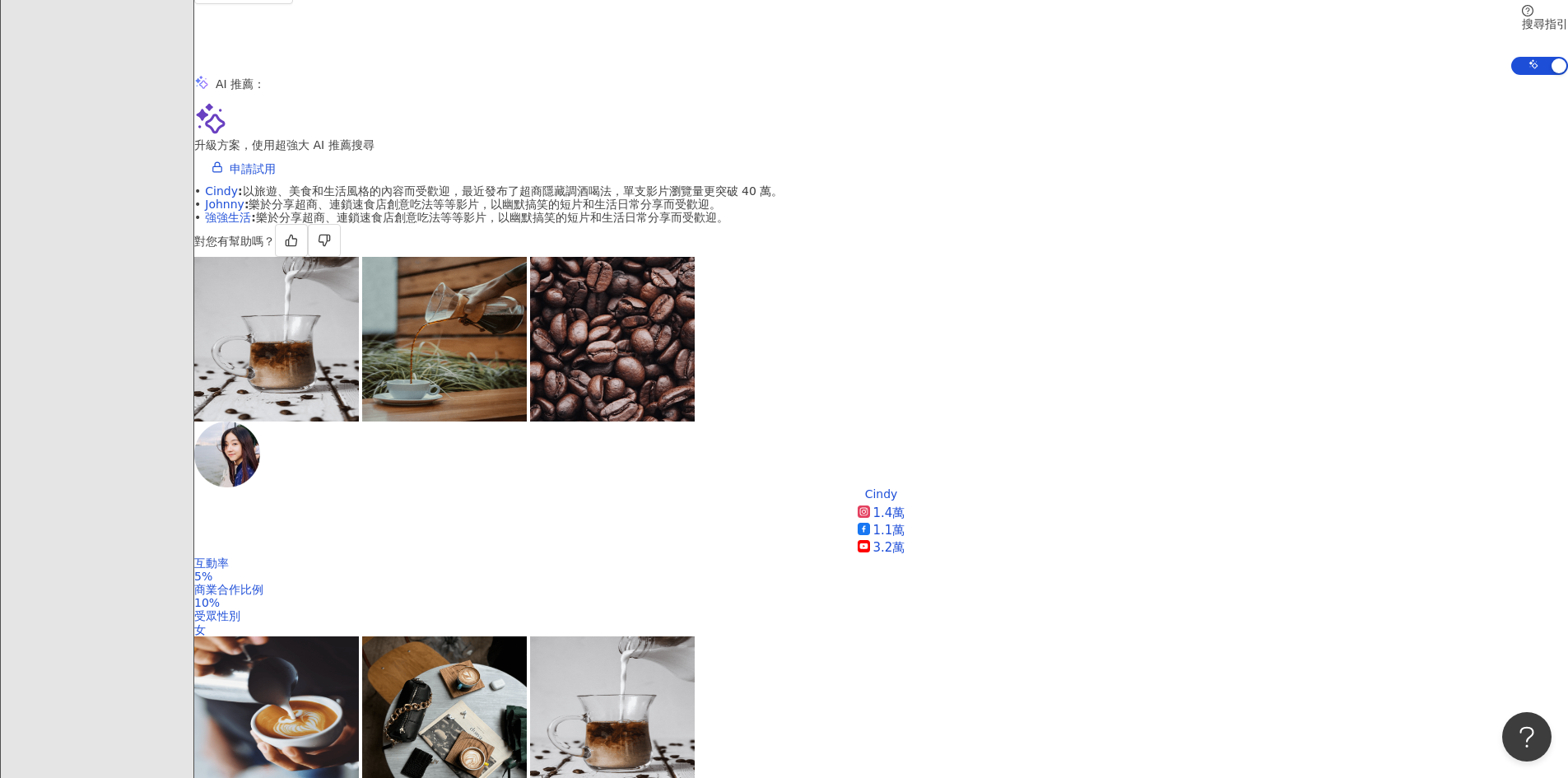
scroll to position [329, 0]
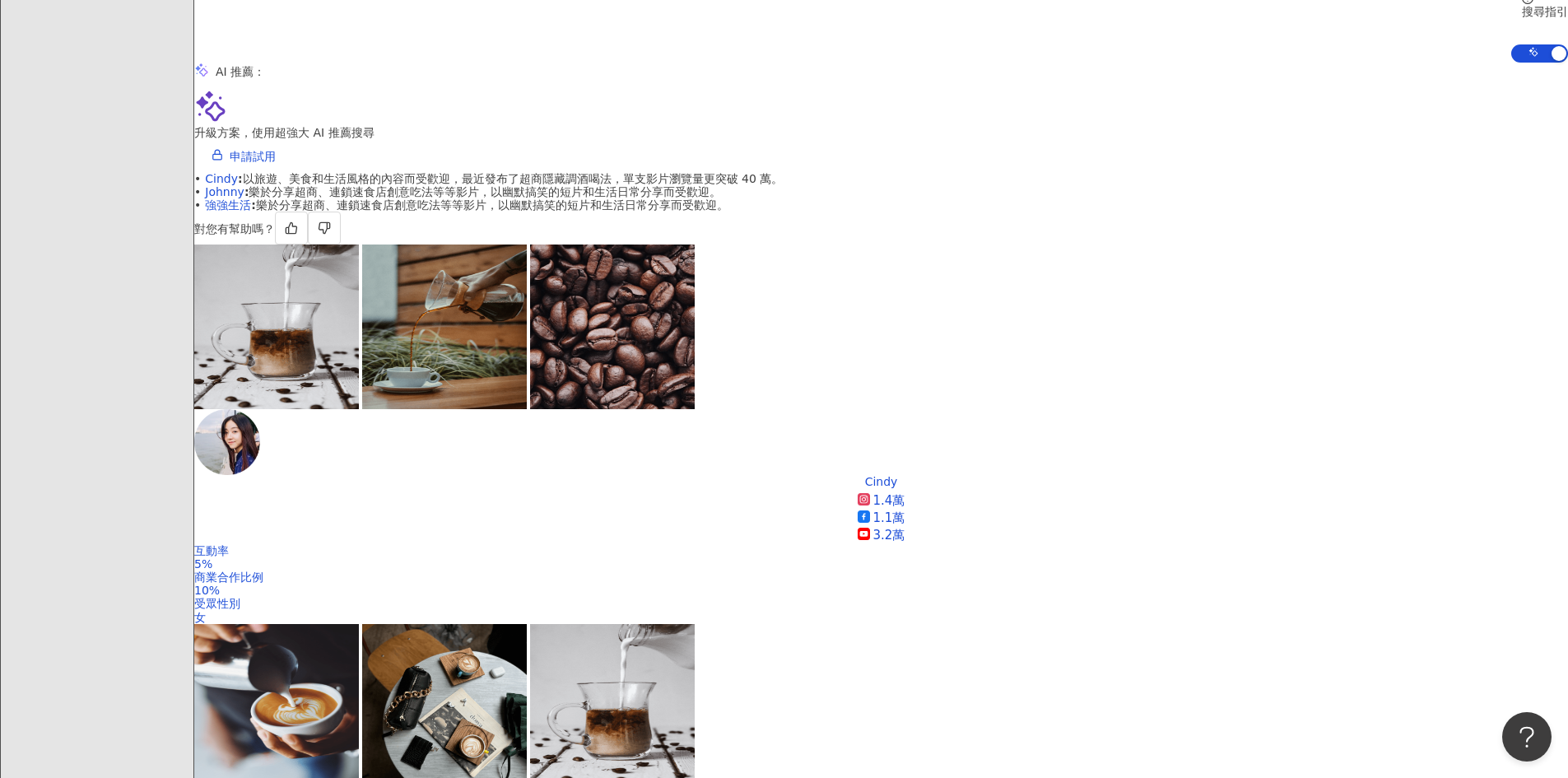
drag, startPoint x: 615, startPoint y: 339, endPoint x: 599, endPoint y: 339, distance: 16.0
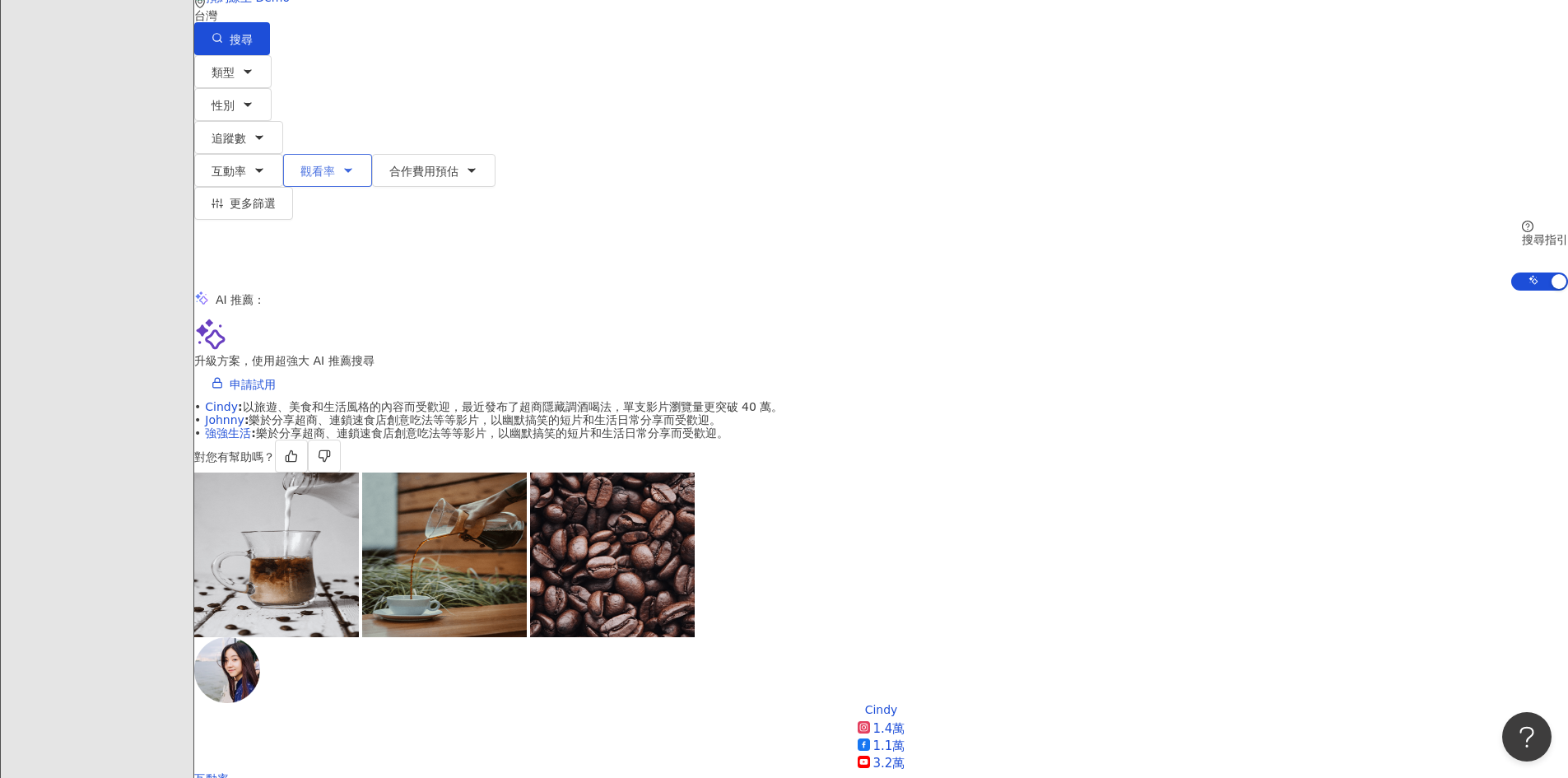
scroll to position [0, 0]
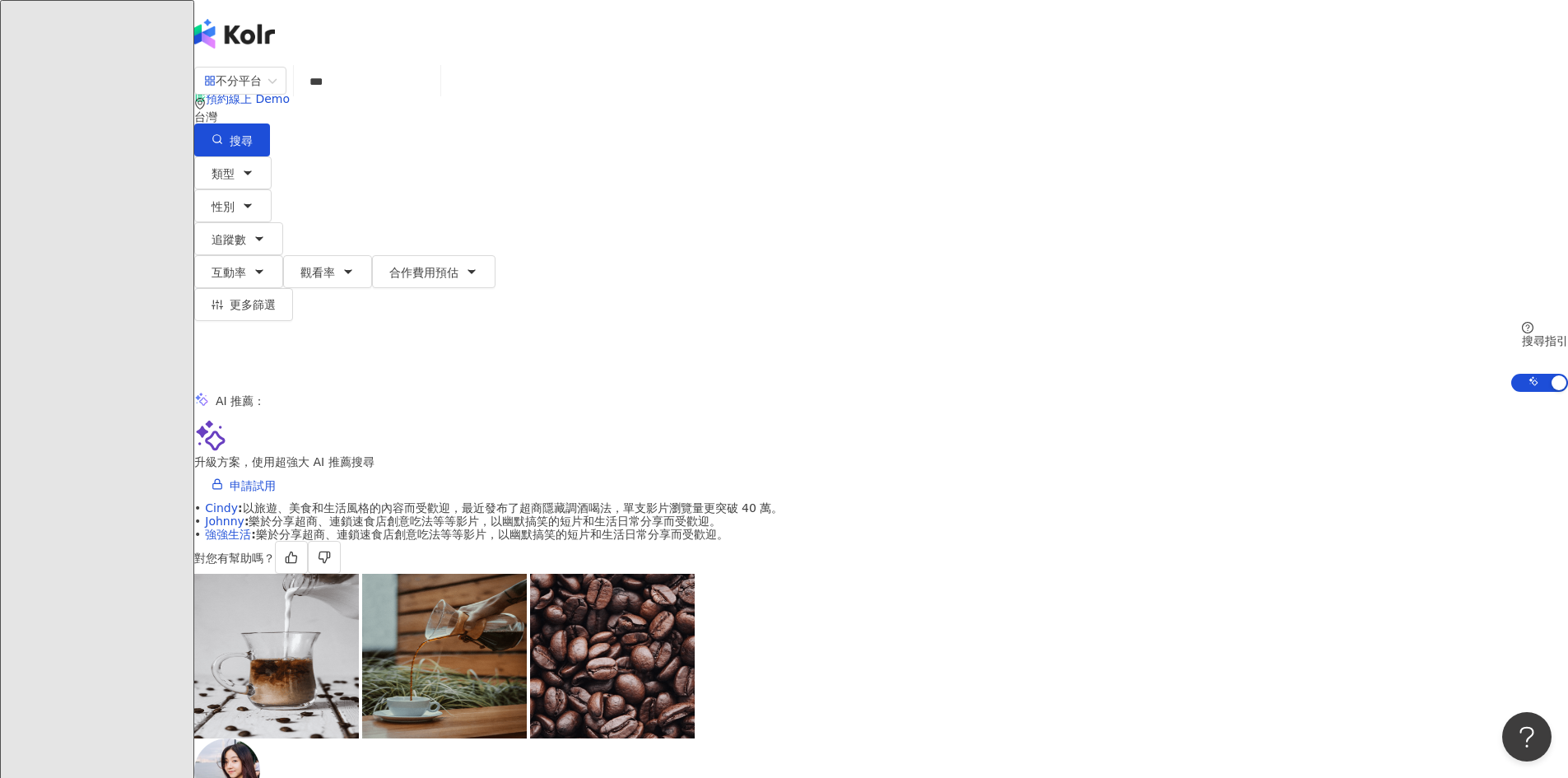
drag, startPoint x: 551, startPoint y: 81, endPoint x: 382, endPoint y: 34, distance: 175.4
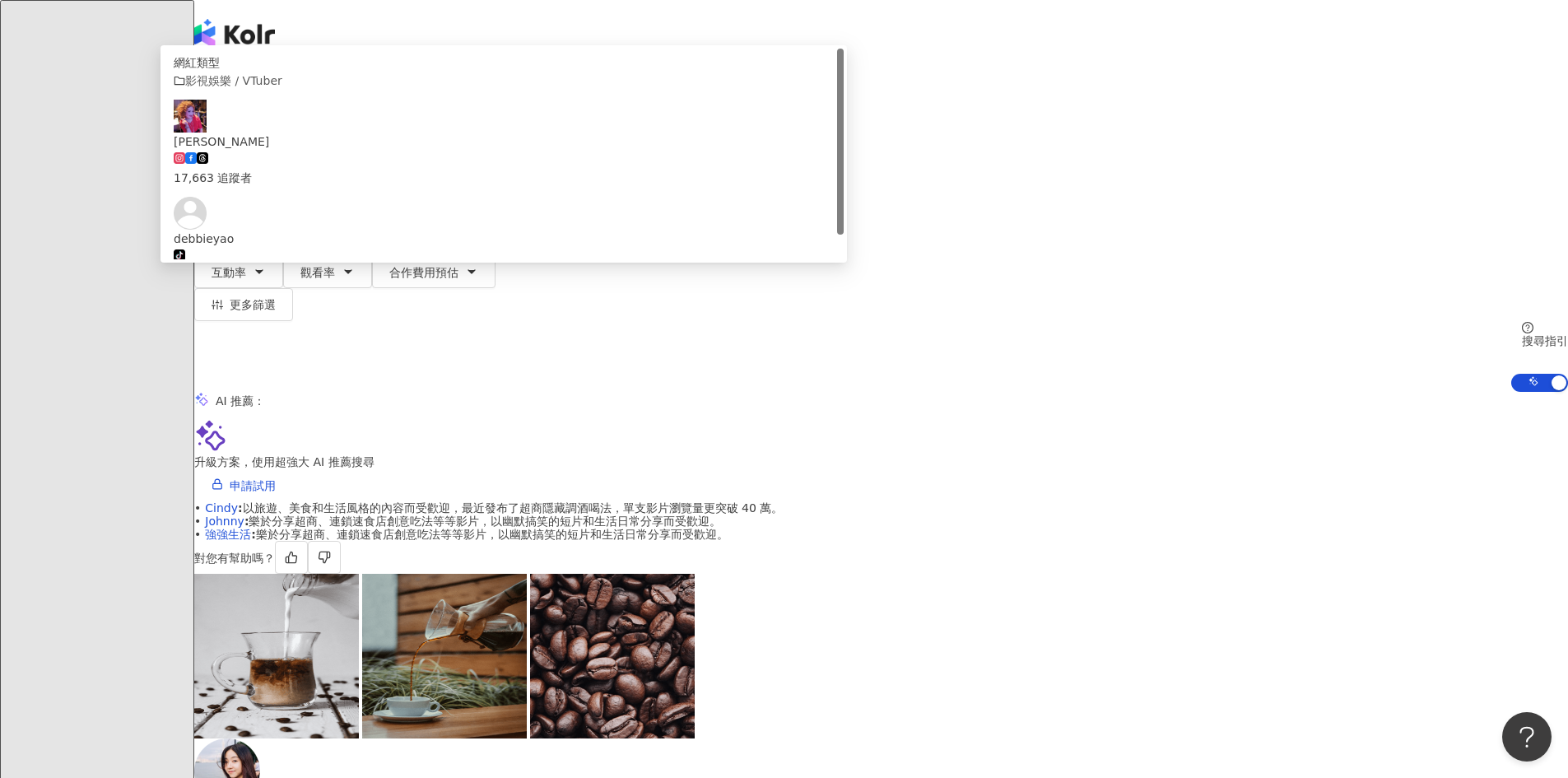
click at [433, 97] on input "**********" at bounding box center [368, 81] width 133 height 31
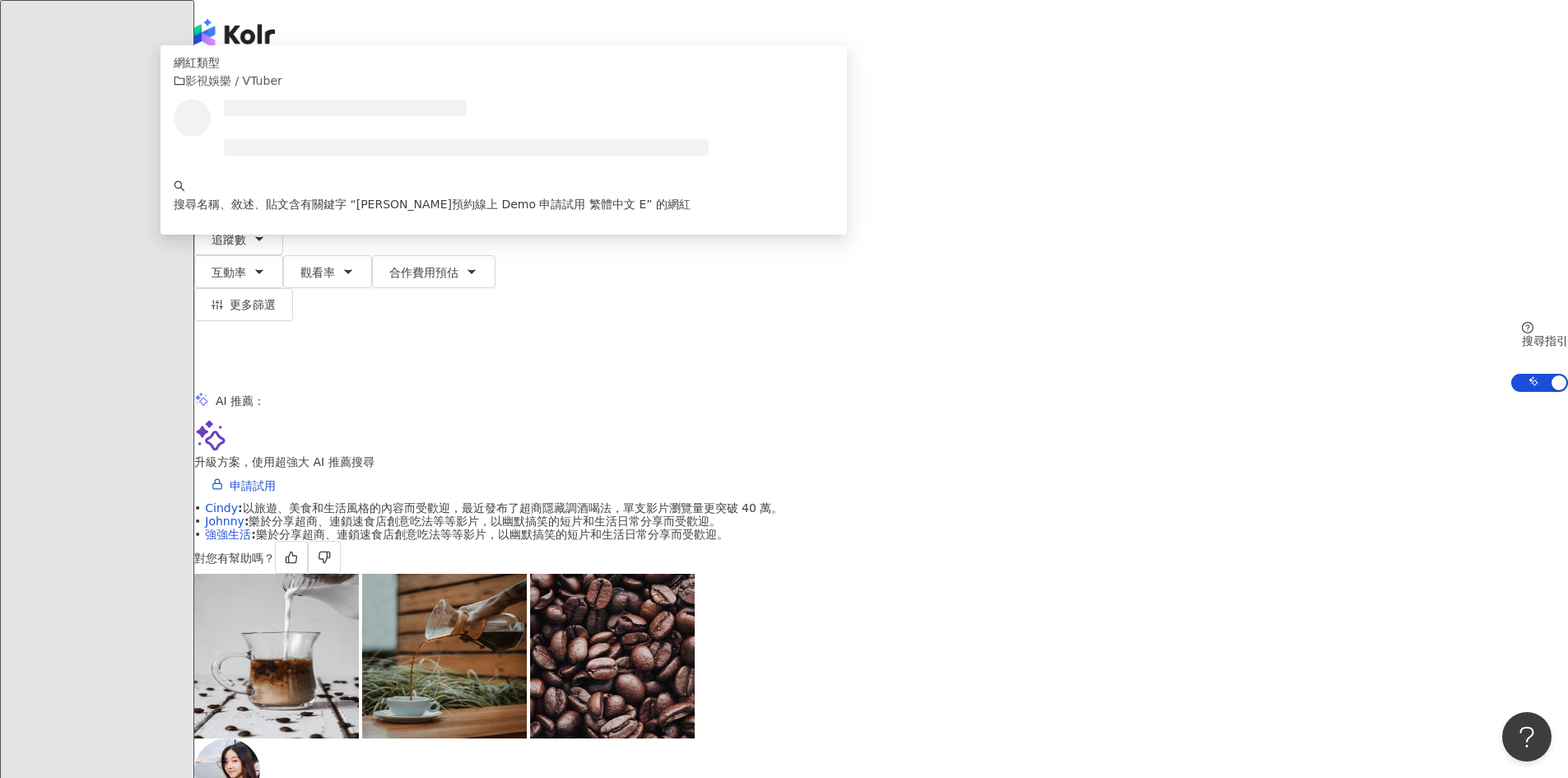
click at [433, 84] on input "**********" at bounding box center [368, 81] width 133 height 31
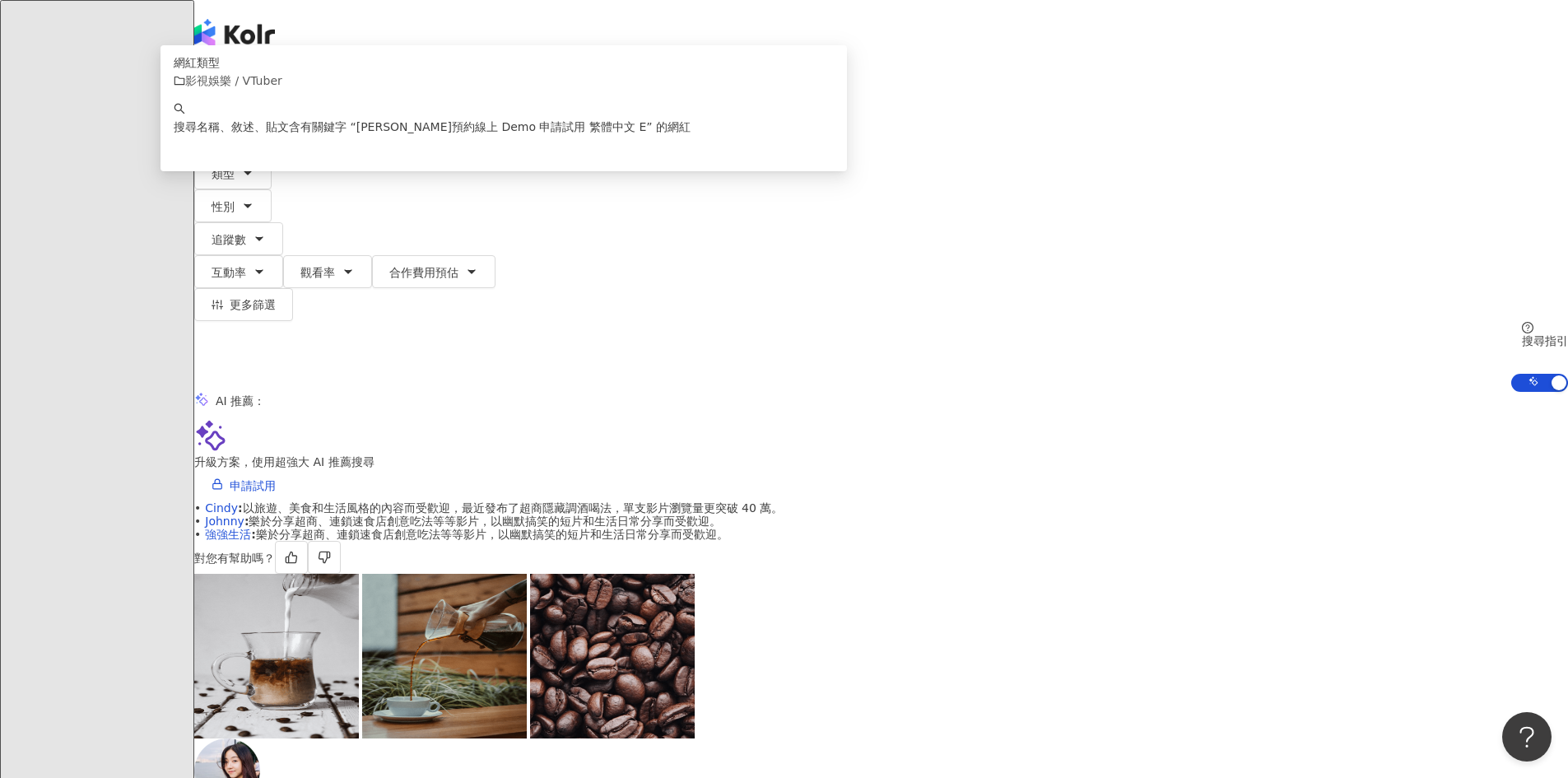
drag, startPoint x: 838, startPoint y: 97, endPoint x: 230, endPoint y: 97, distance: 608.0
click at [230, 97] on div "**********" at bounding box center [881, 228] width 1374 height 326
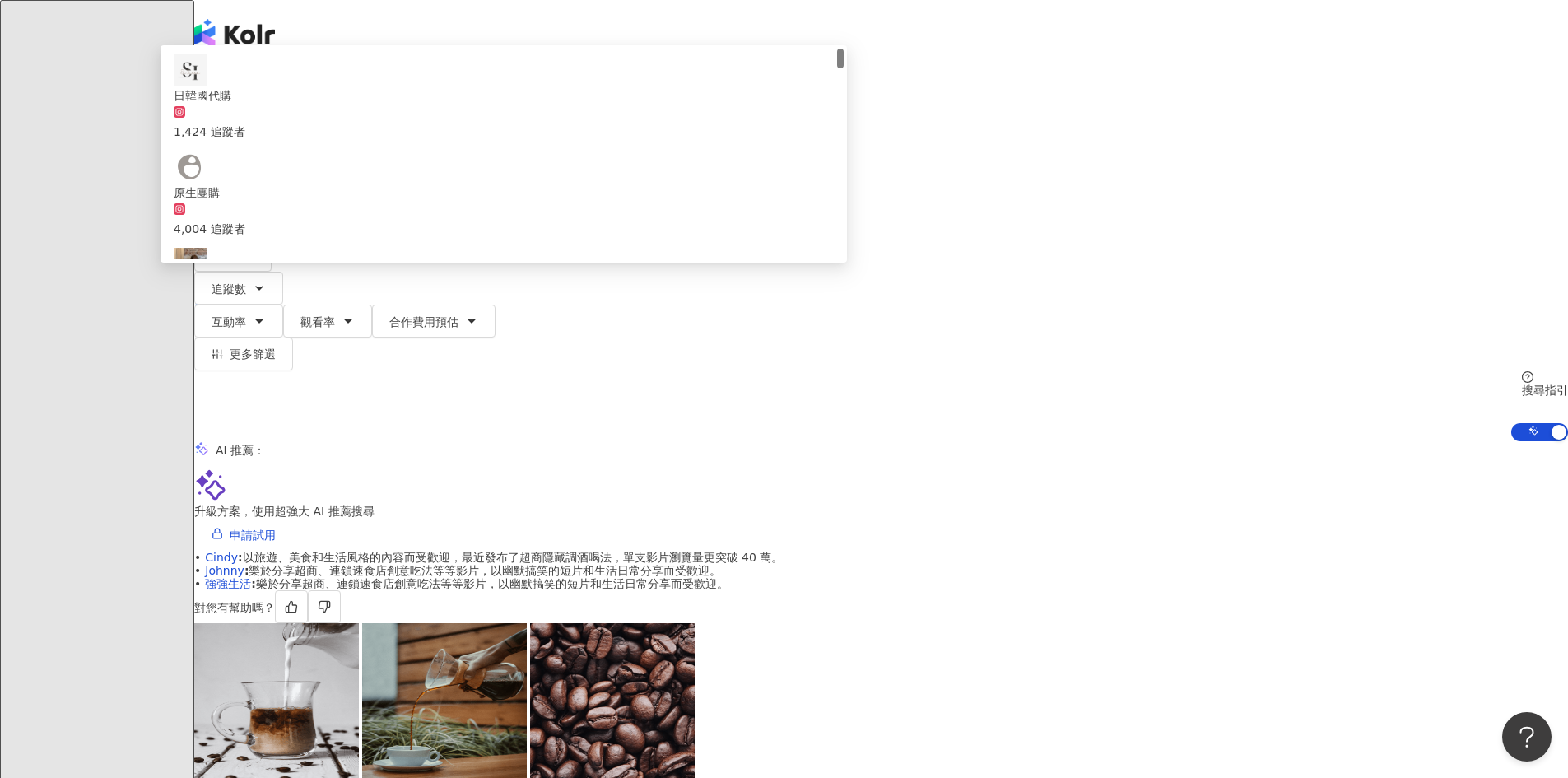
type input "**"
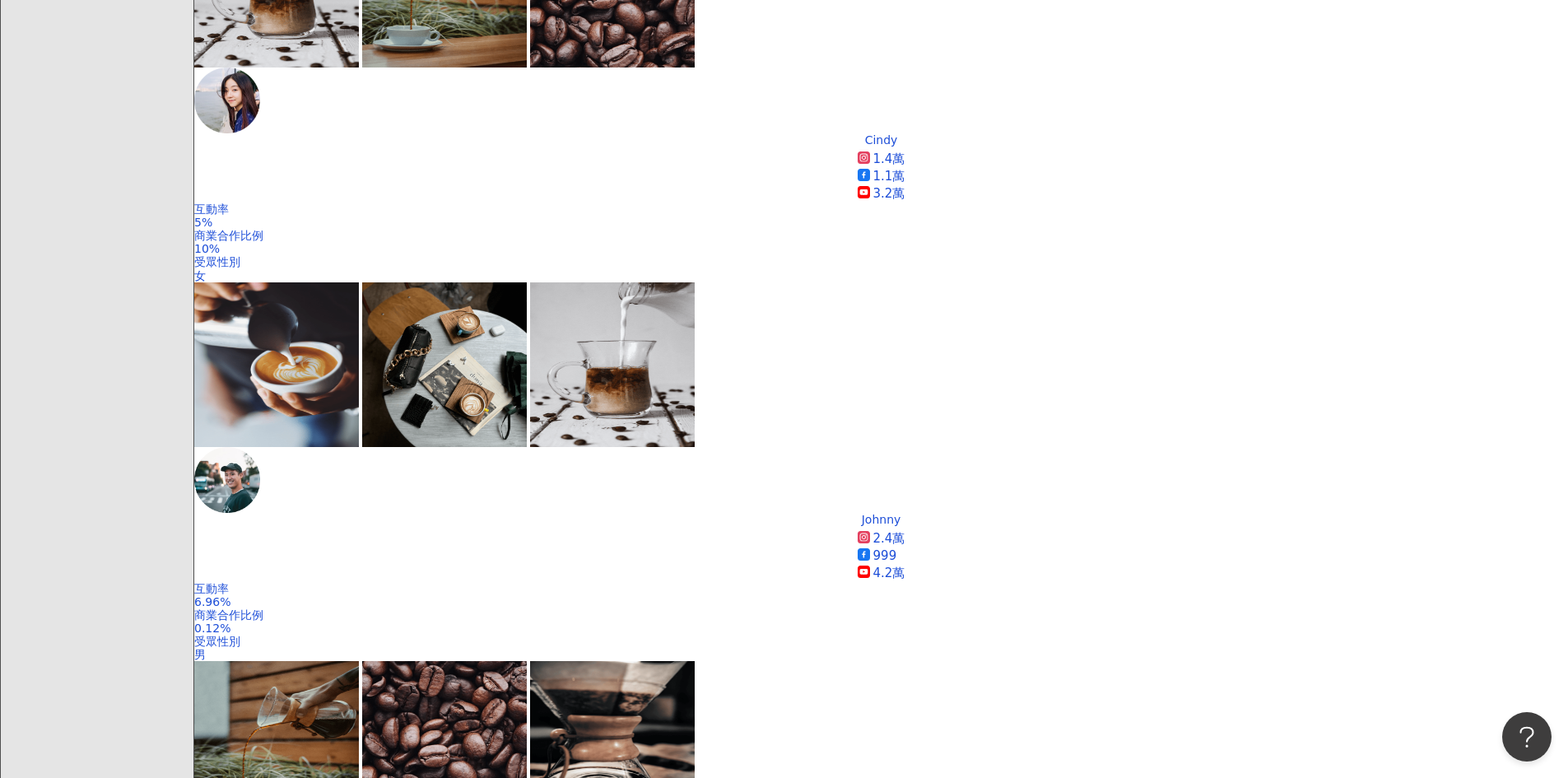
scroll to position [906, 0]
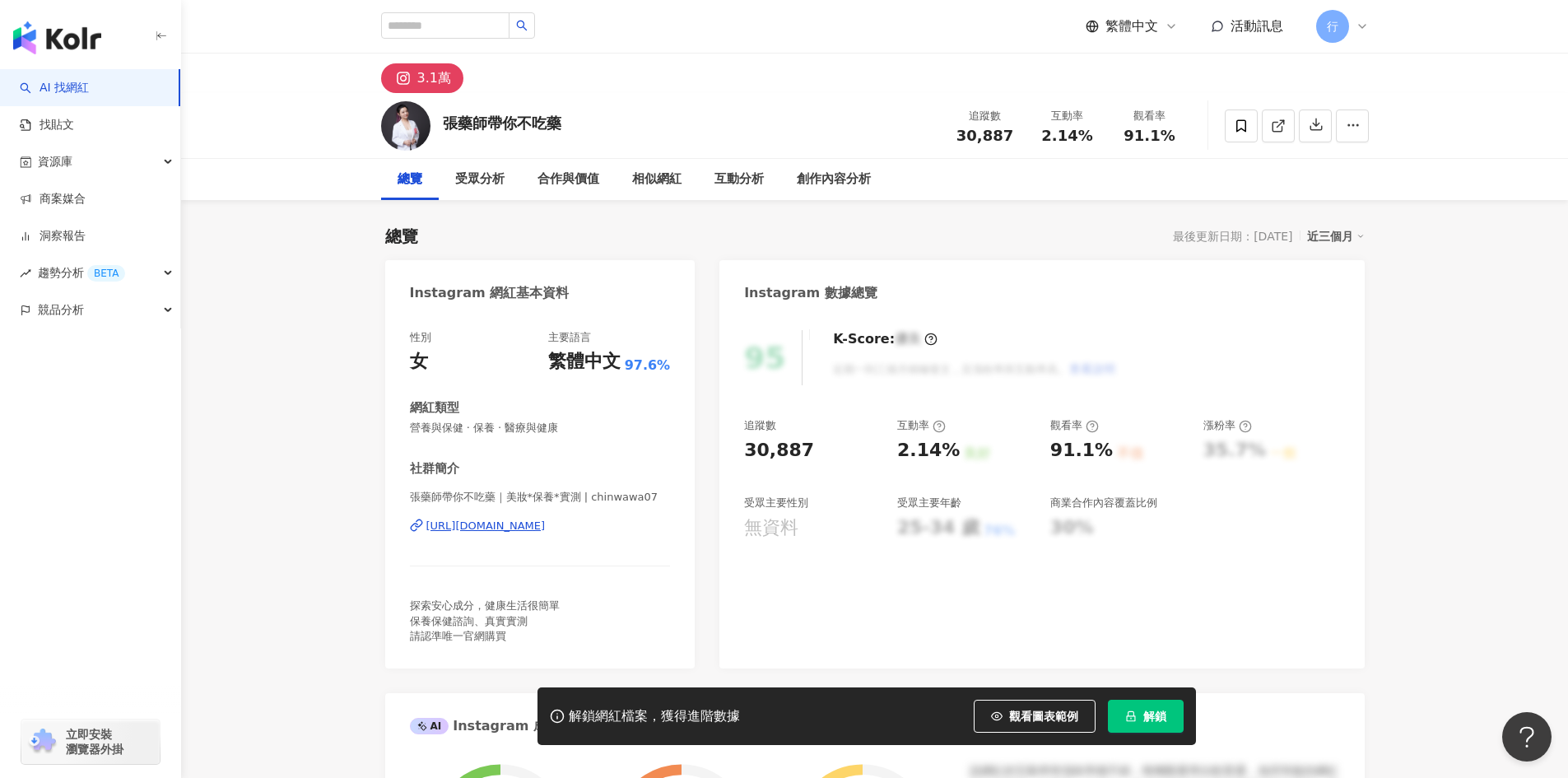
click at [546, 528] on div "https://www.instagram.com/chinwawa07/" at bounding box center [486, 525] width 119 height 15
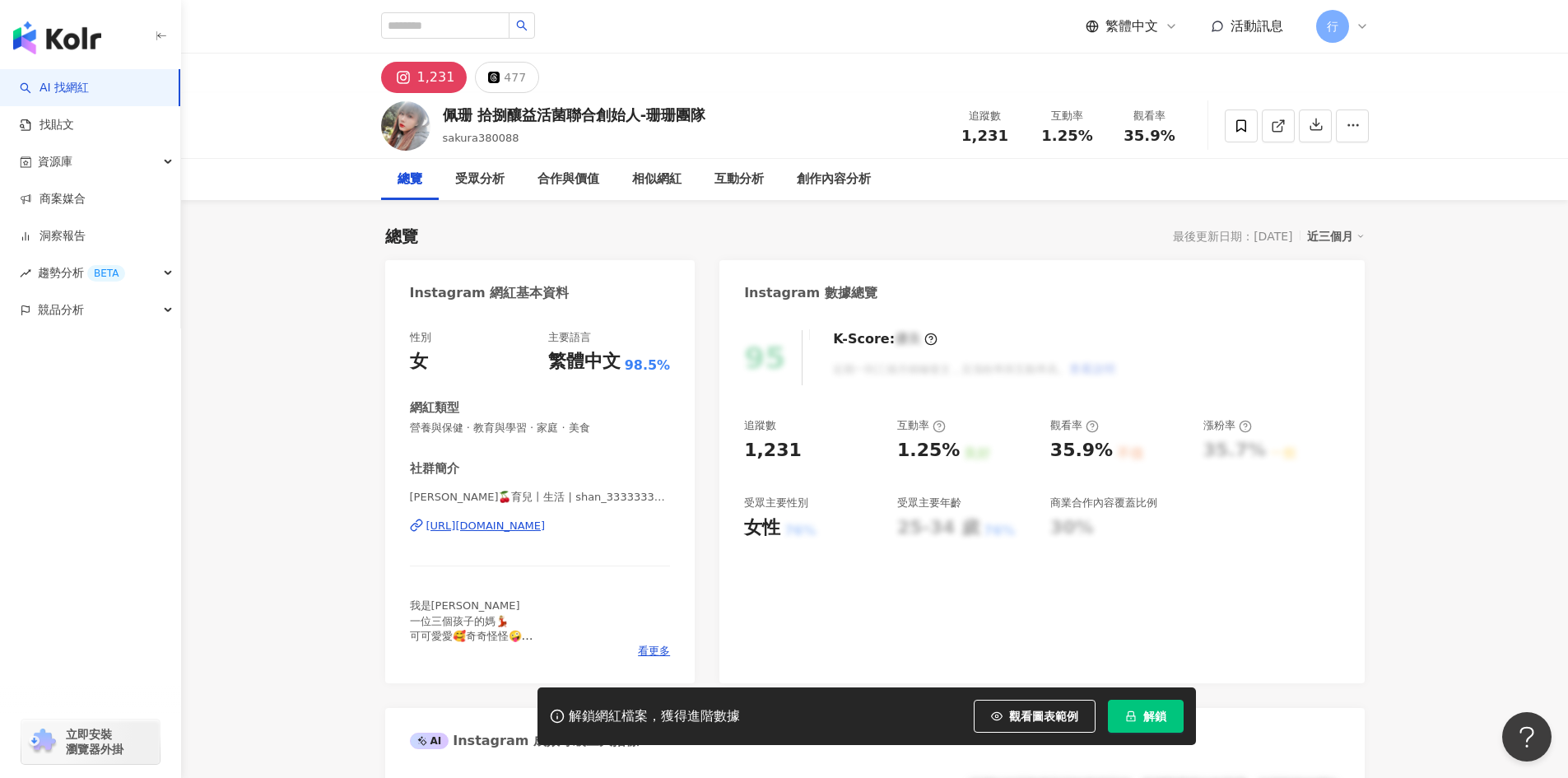
click at [518, 522] on div "https://www.instagram.com/shan_33333333_an/" at bounding box center [486, 525] width 119 height 15
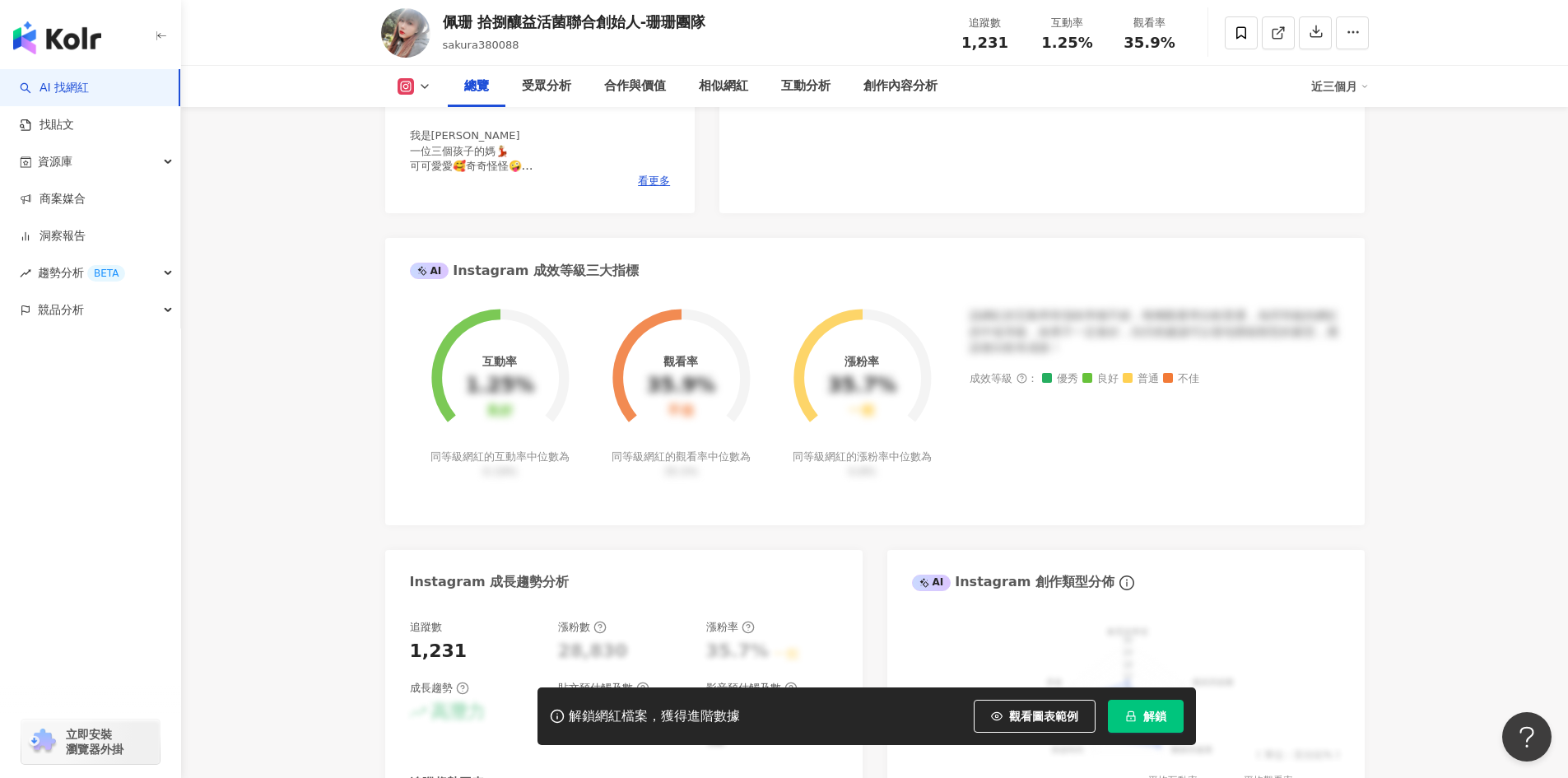
scroll to position [247, 0]
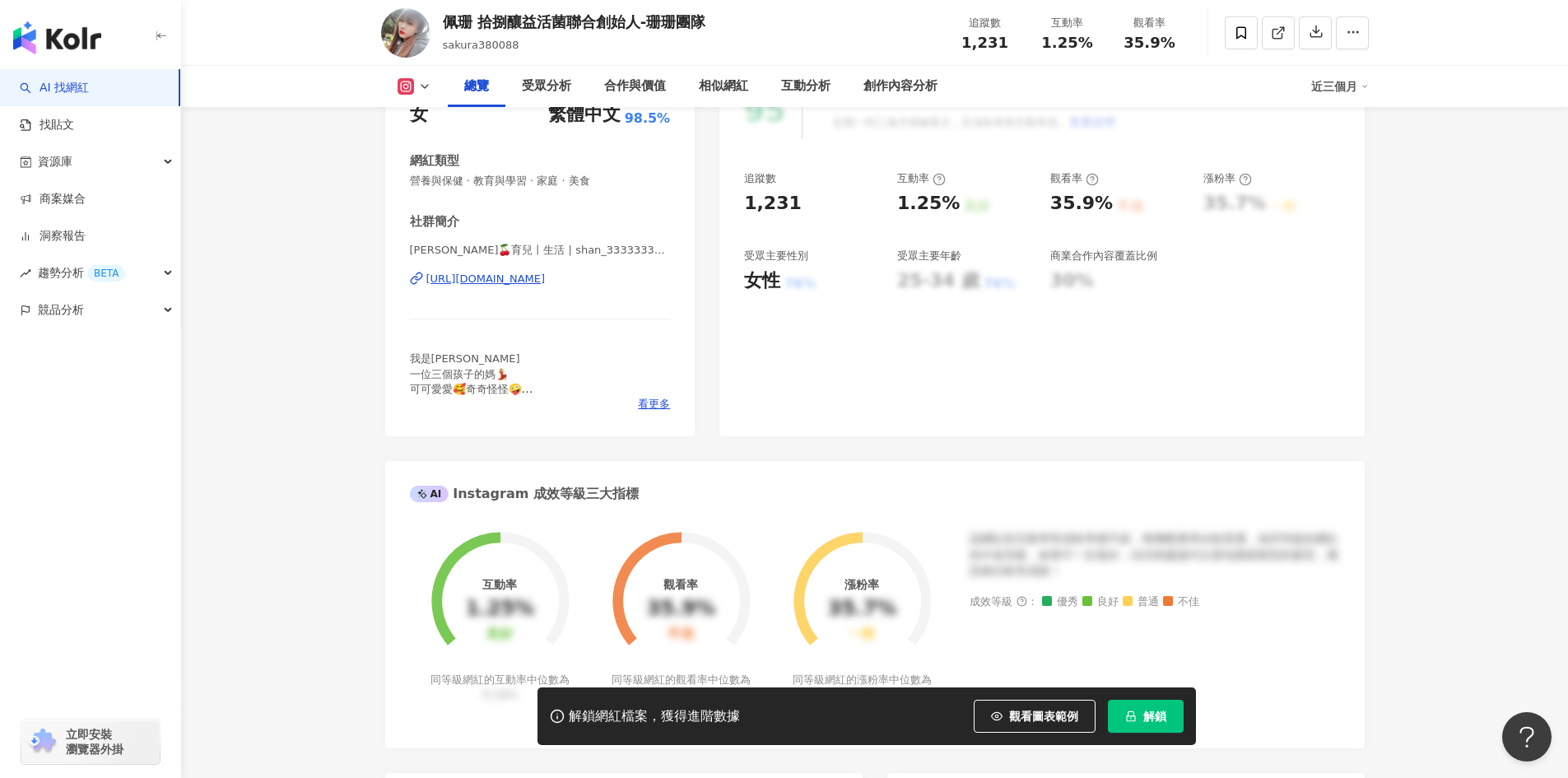
click at [511, 282] on div "https://www.instagram.com/shan_33333333_an/" at bounding box center [486, 279] width 119 height 15
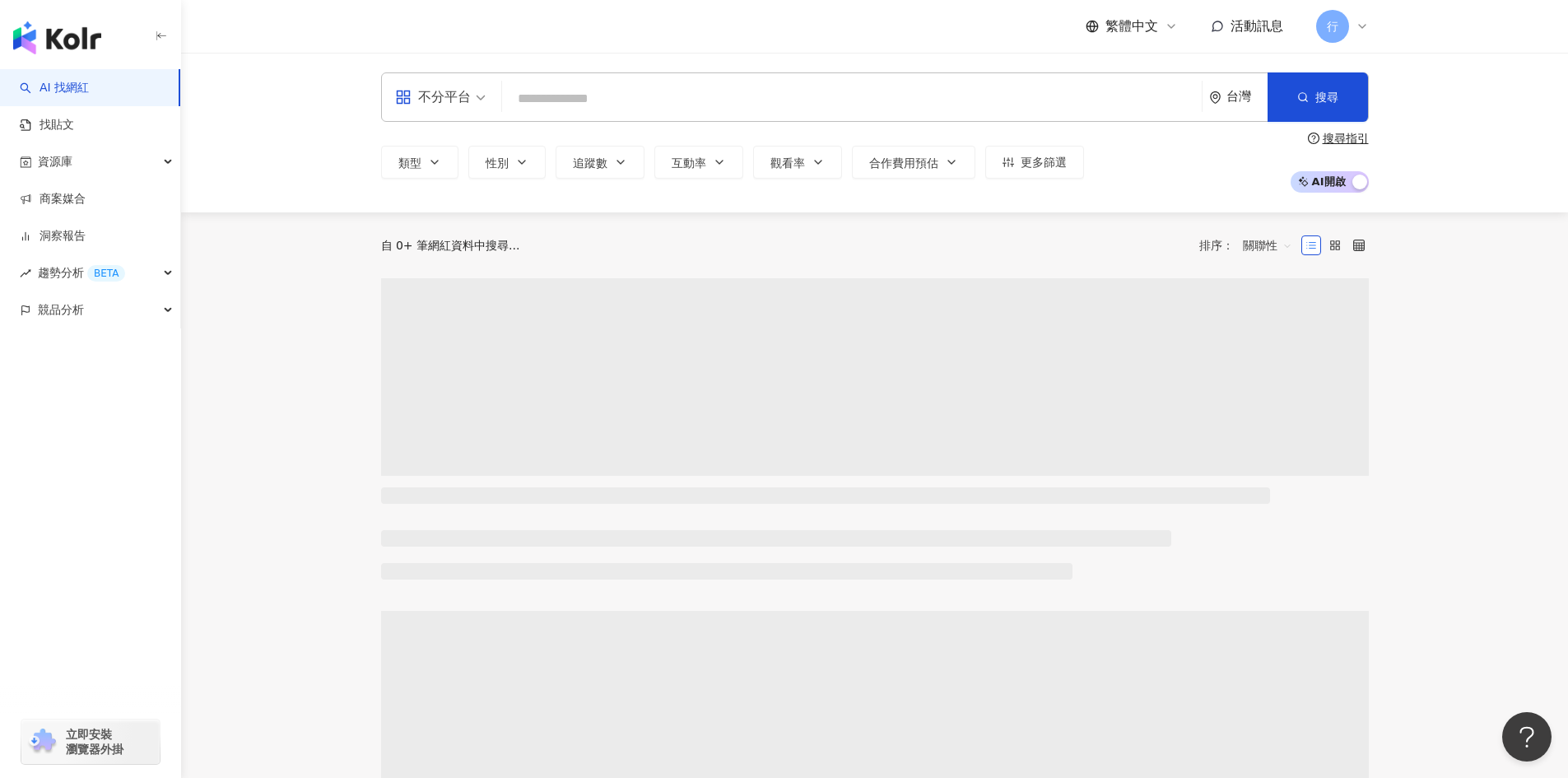
click at [1351, 25] on div "行" at bounding box center [1343, 26] width 52 height 33
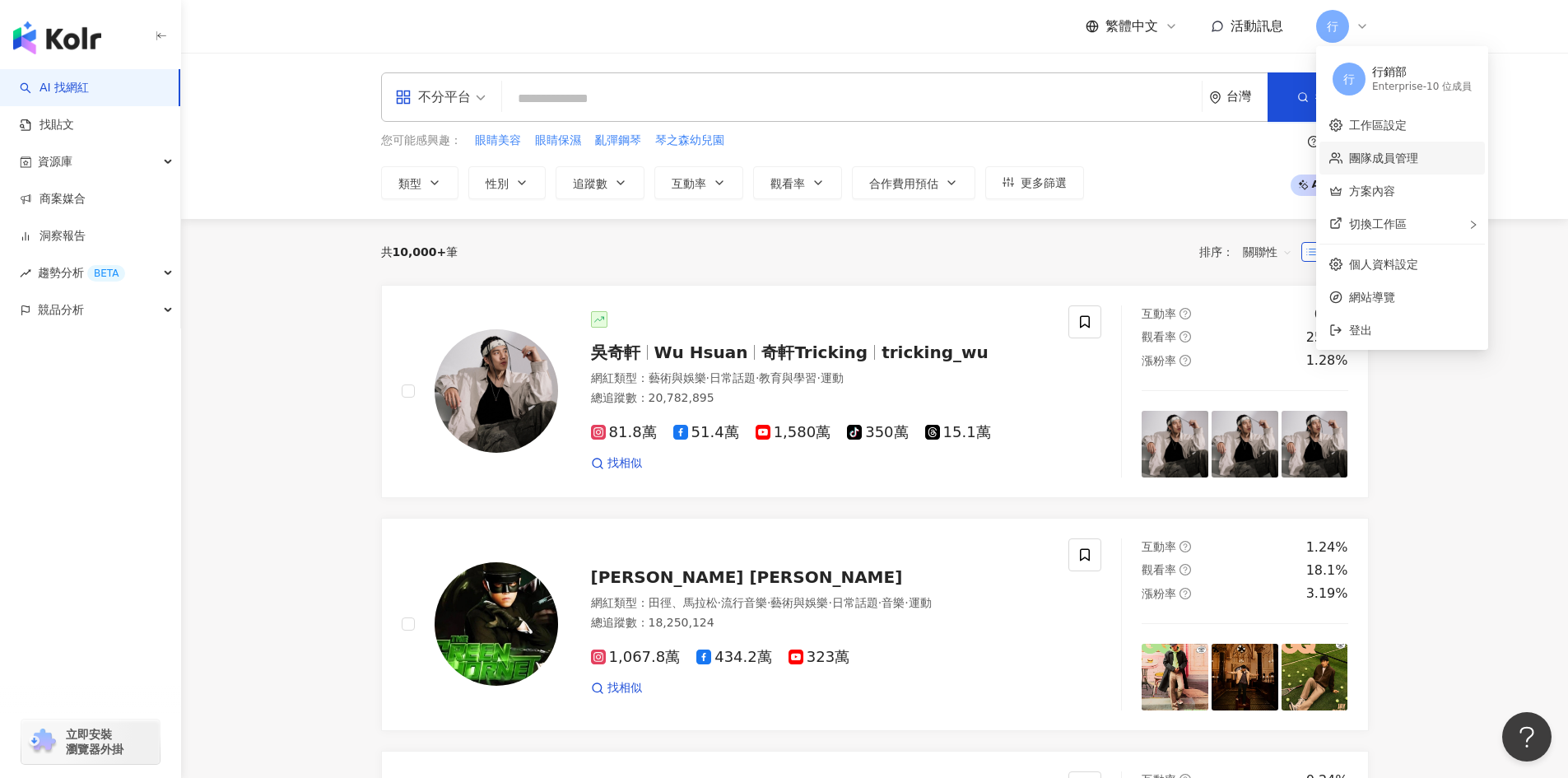
click at [1418, 157] on link "團隊成員管理" at bounding box center [1383, 159] width 69 height 14
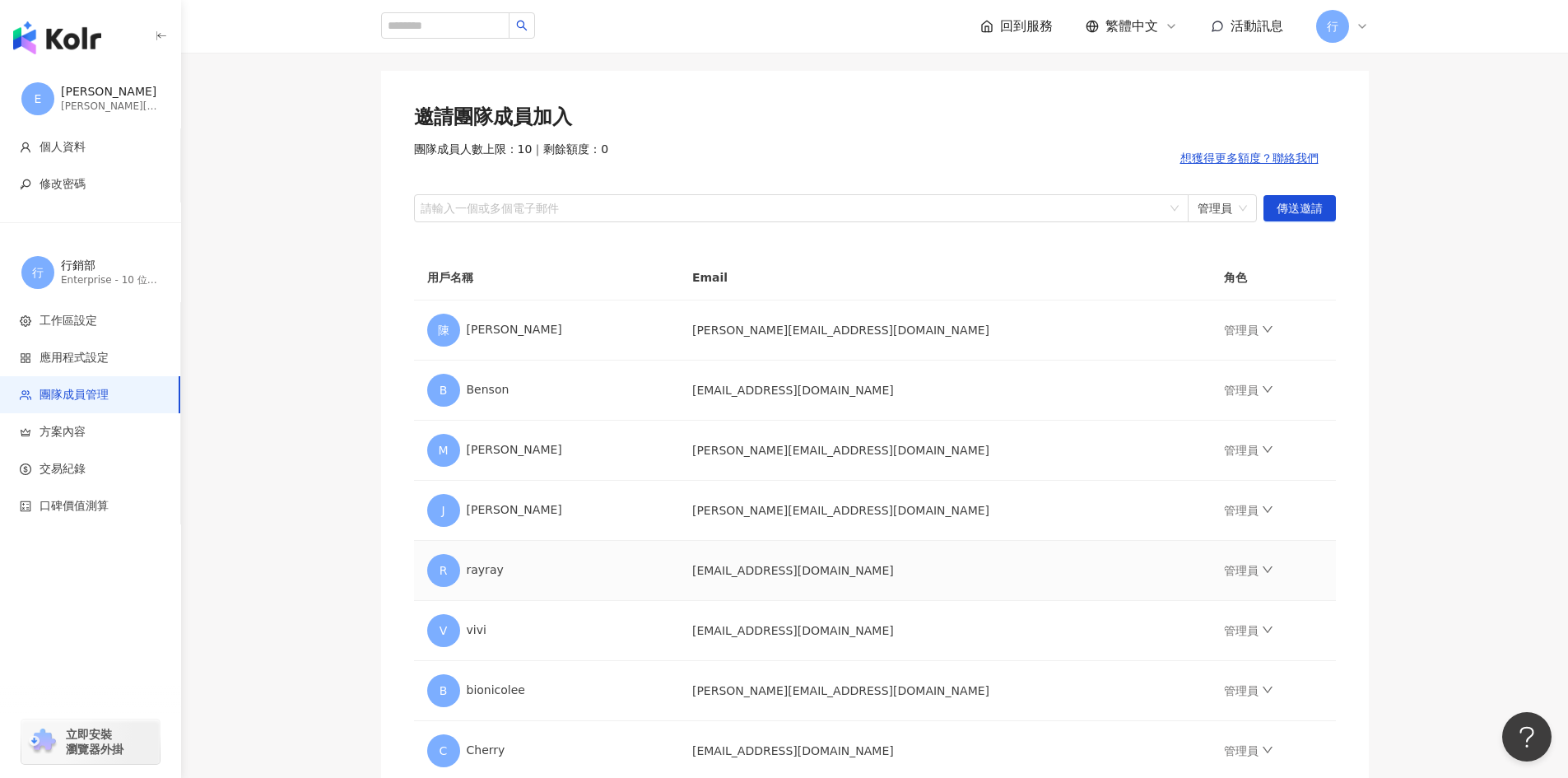
scroll to position [422, 0]
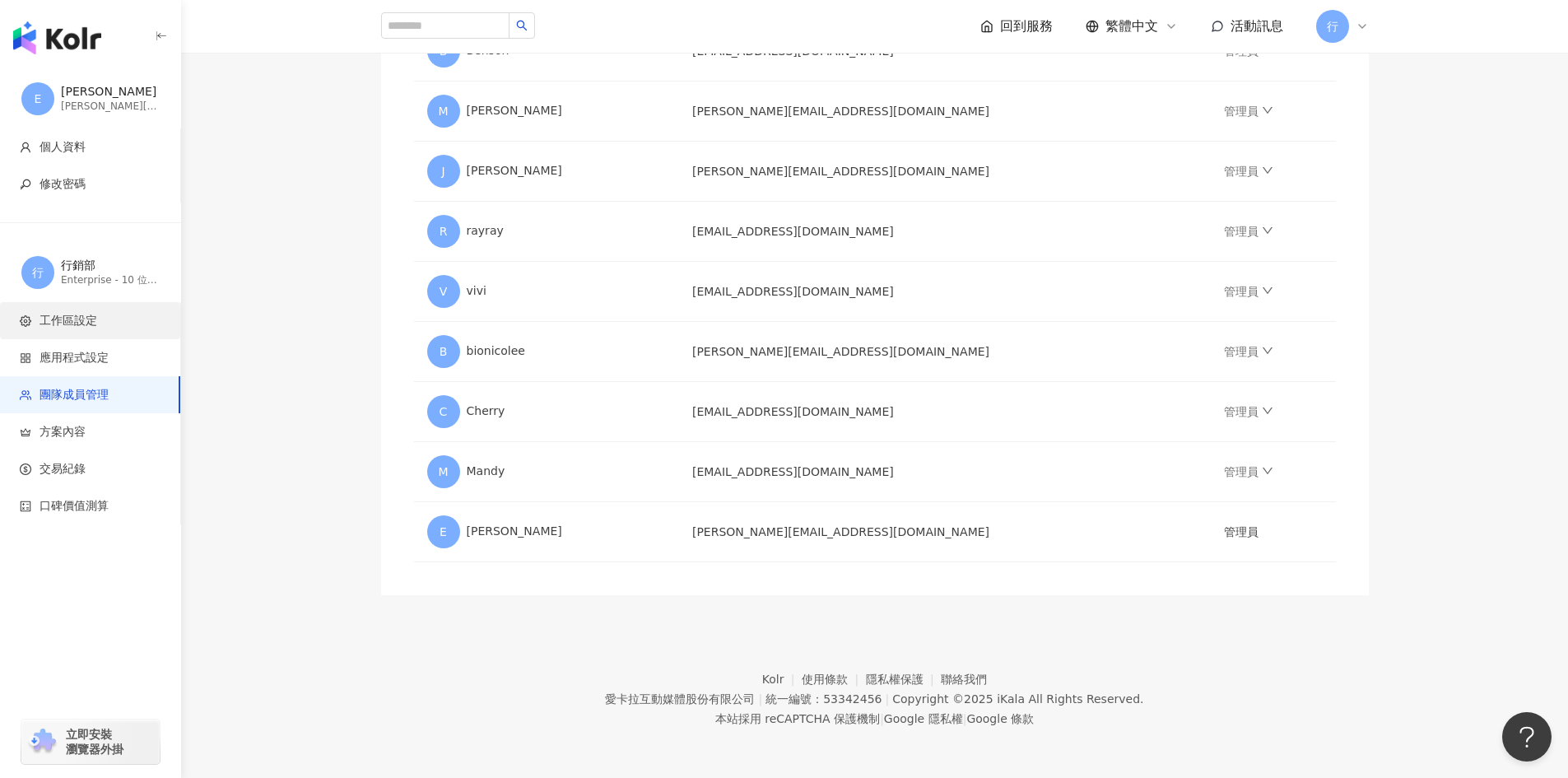
click at [81, 328] on span "工作區設定" at bounding box center [69, 320] width 58 height 16
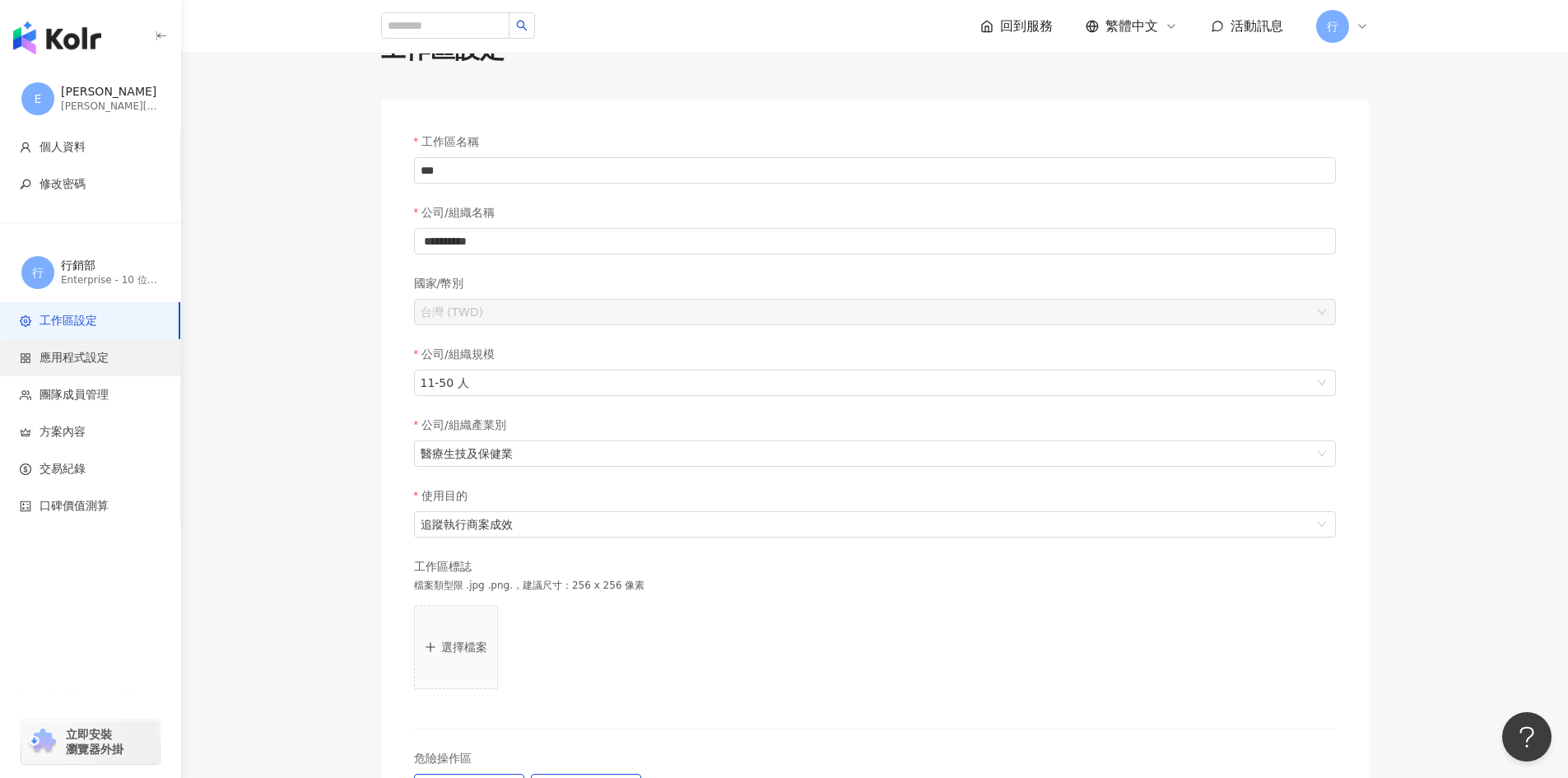
scroll to position [82, 0]
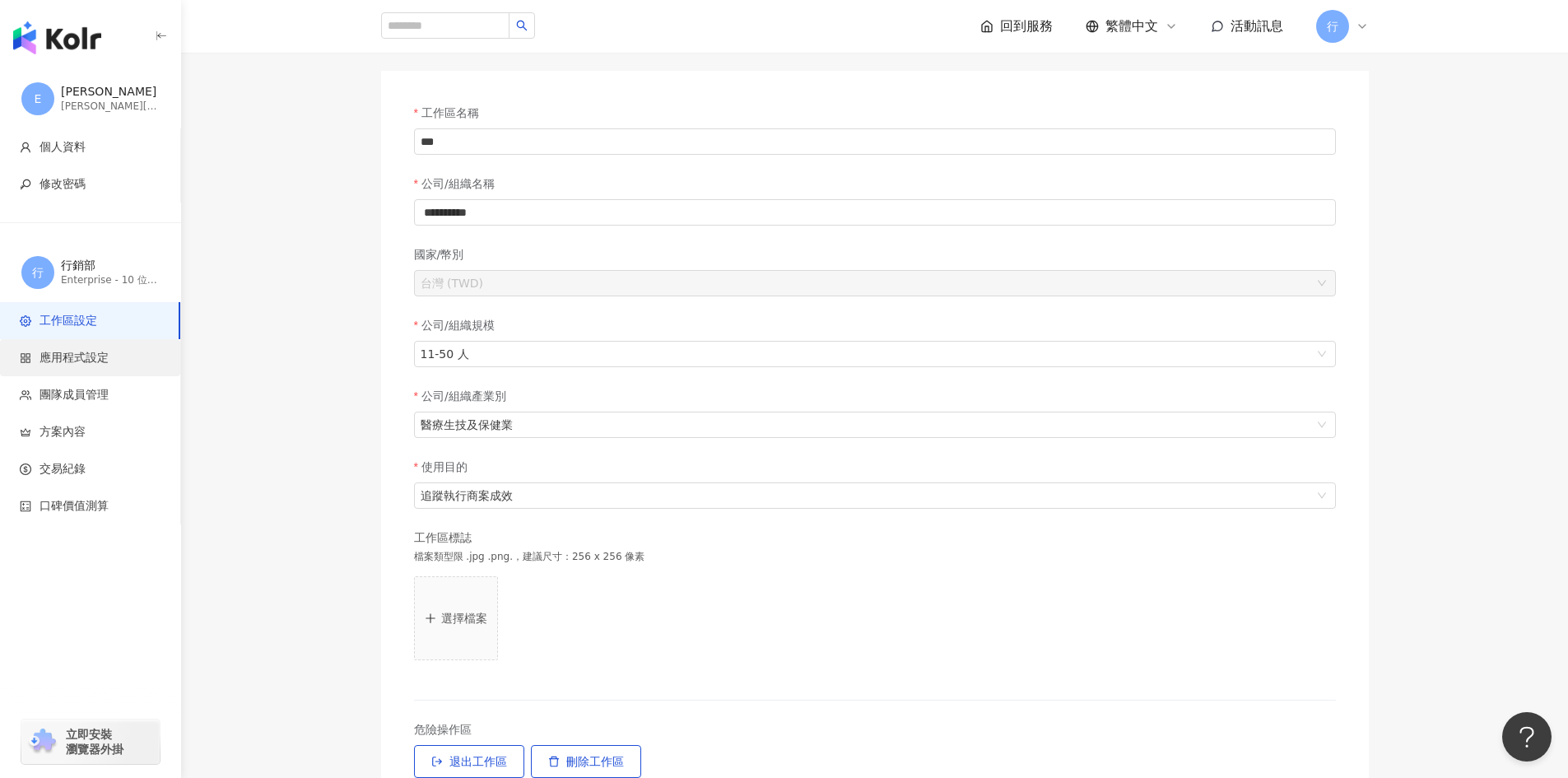
click at [53, 366] on span "應用程式設定" at bounding box center [74, 358] width 69 height 16
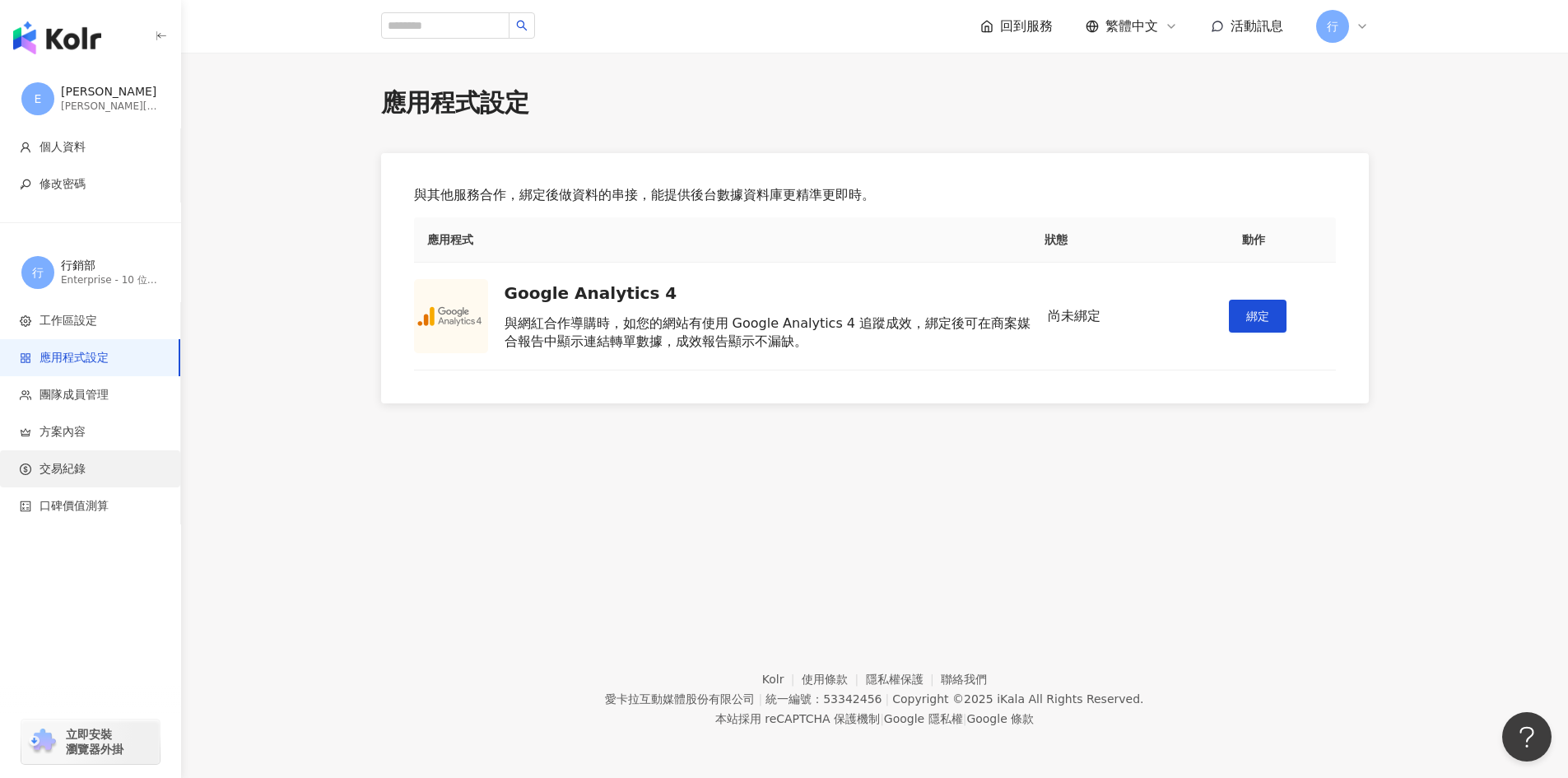
click at [97, 475] on span "交易紀錄" at bounding box center [93, 469] width 147 height 16
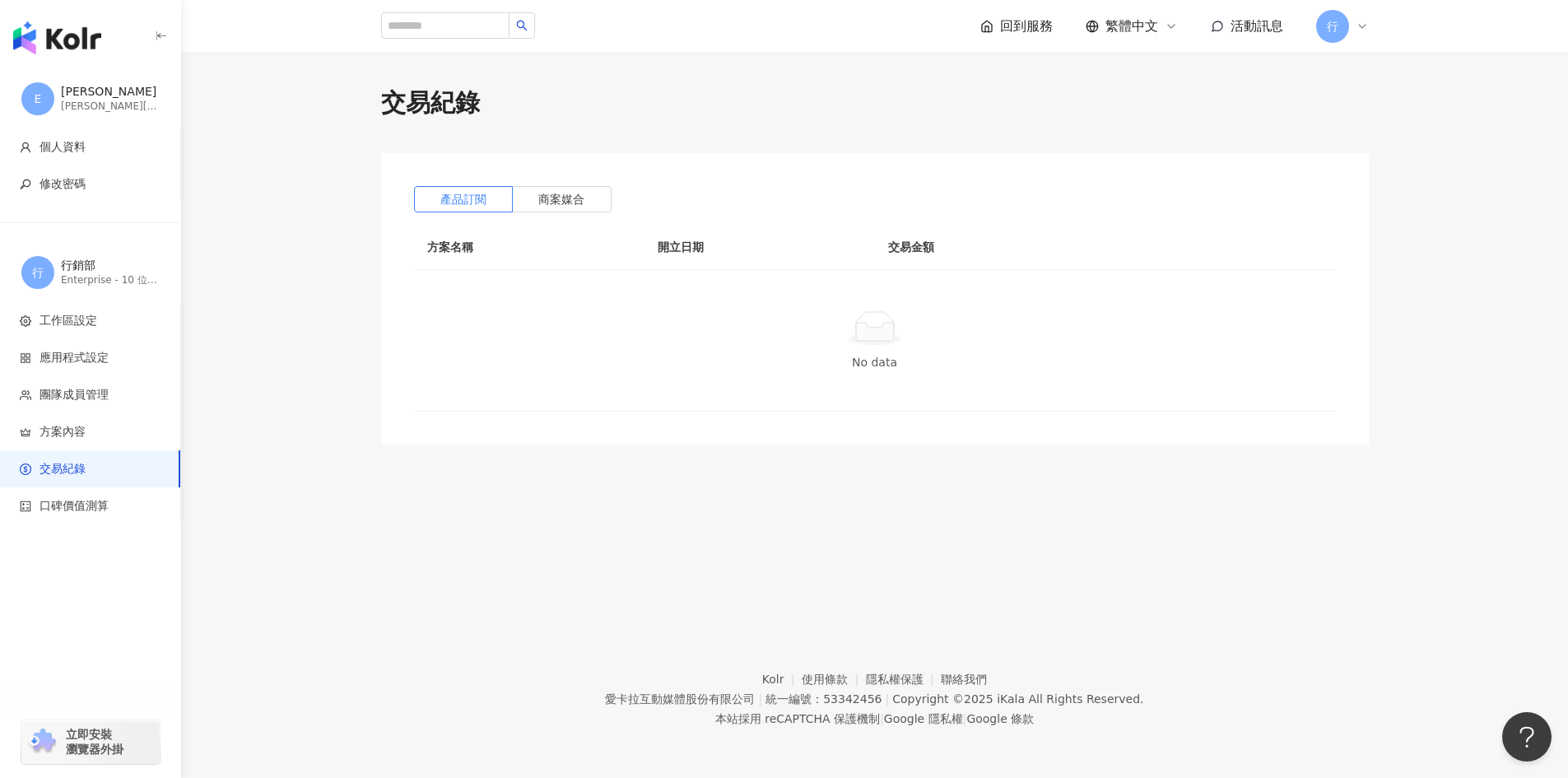
click at [1355, 18] on div "行" at bounding box center [1343, 26] width 52 height 33
click at [1373, 78] on div "行銷部" at bounding box center [1421, 72] width 100 height 16
click at [1383, 119] on link "工作區設定" at bounding box center [1378, 126] width 58 height 14
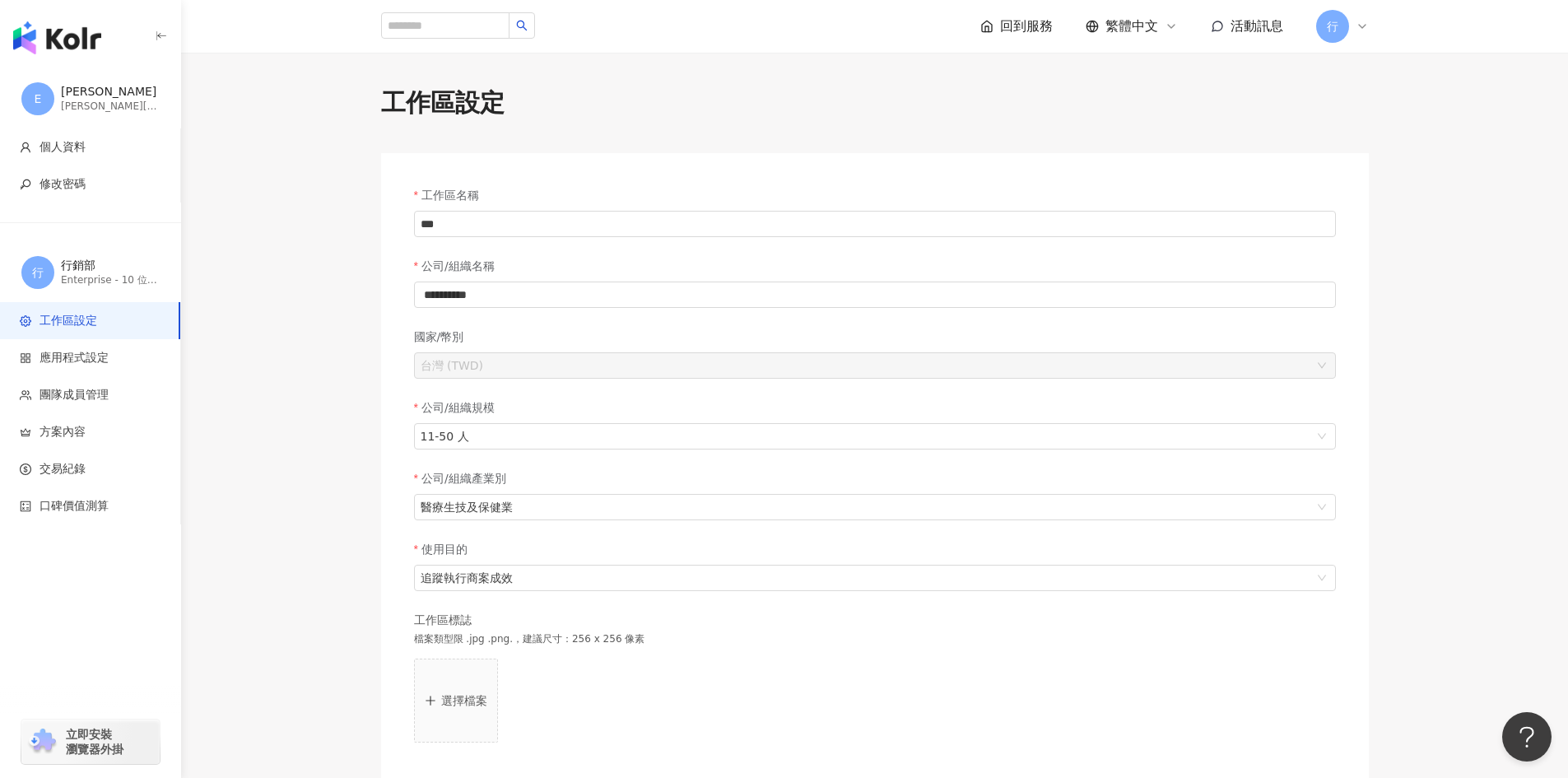
click at [1328, 22] on span "行" at bounding box center [1333, 26] width 12 height 18
click at [1379, 157] on link "團隊成員管理" at bounding box center [1383, 159] width 69 height 14
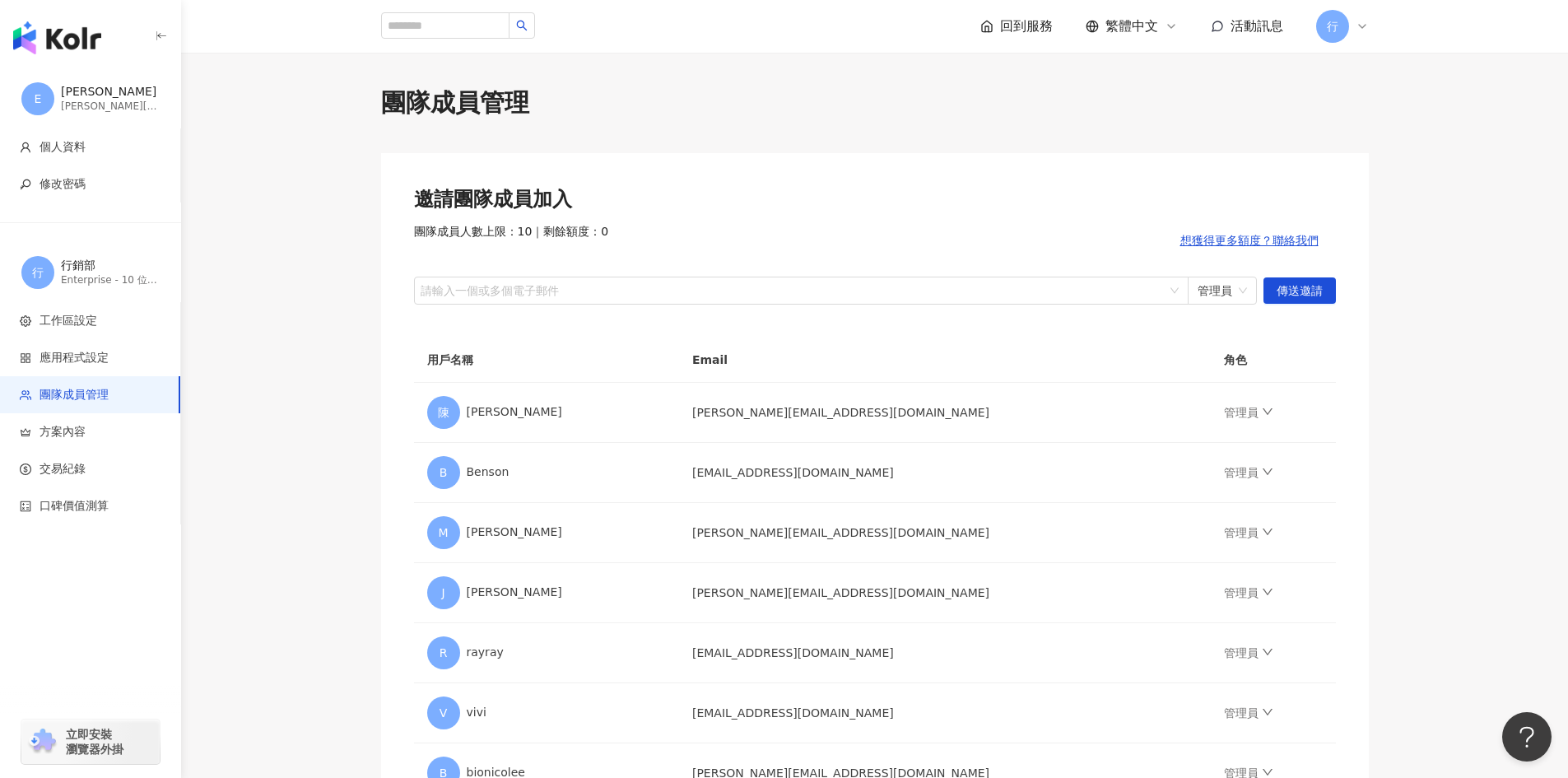
click at [1357, 22] on icon at bounding box center [1362, 26] width 14 height 14
click at [1400, 220] on span "切換工作區" at bounding box center [1378, 224] width 58 height 14
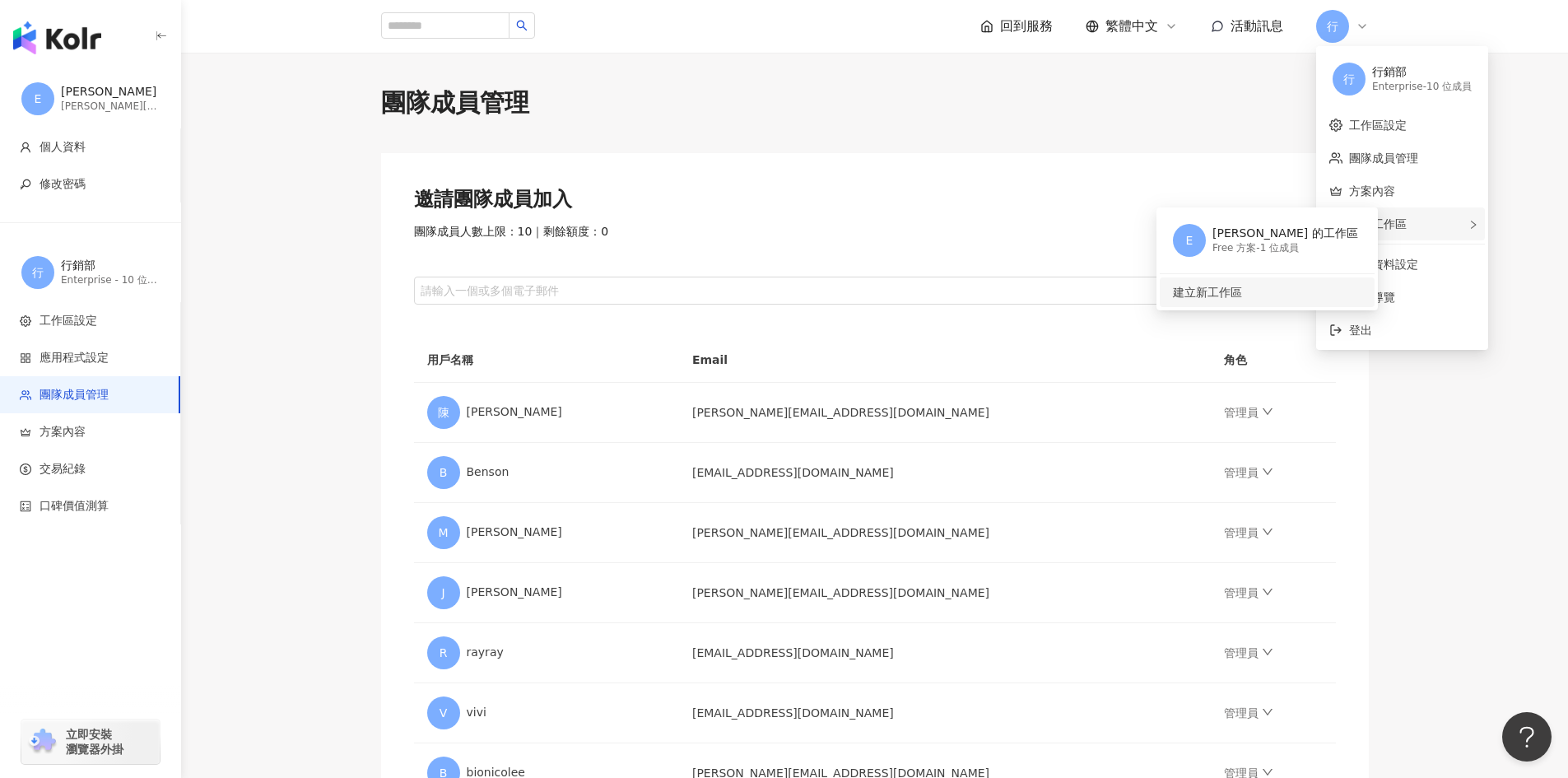
click at [1221, 301] on span "建立新工作區" at bounding box center [1265, 292] width 185 height 18
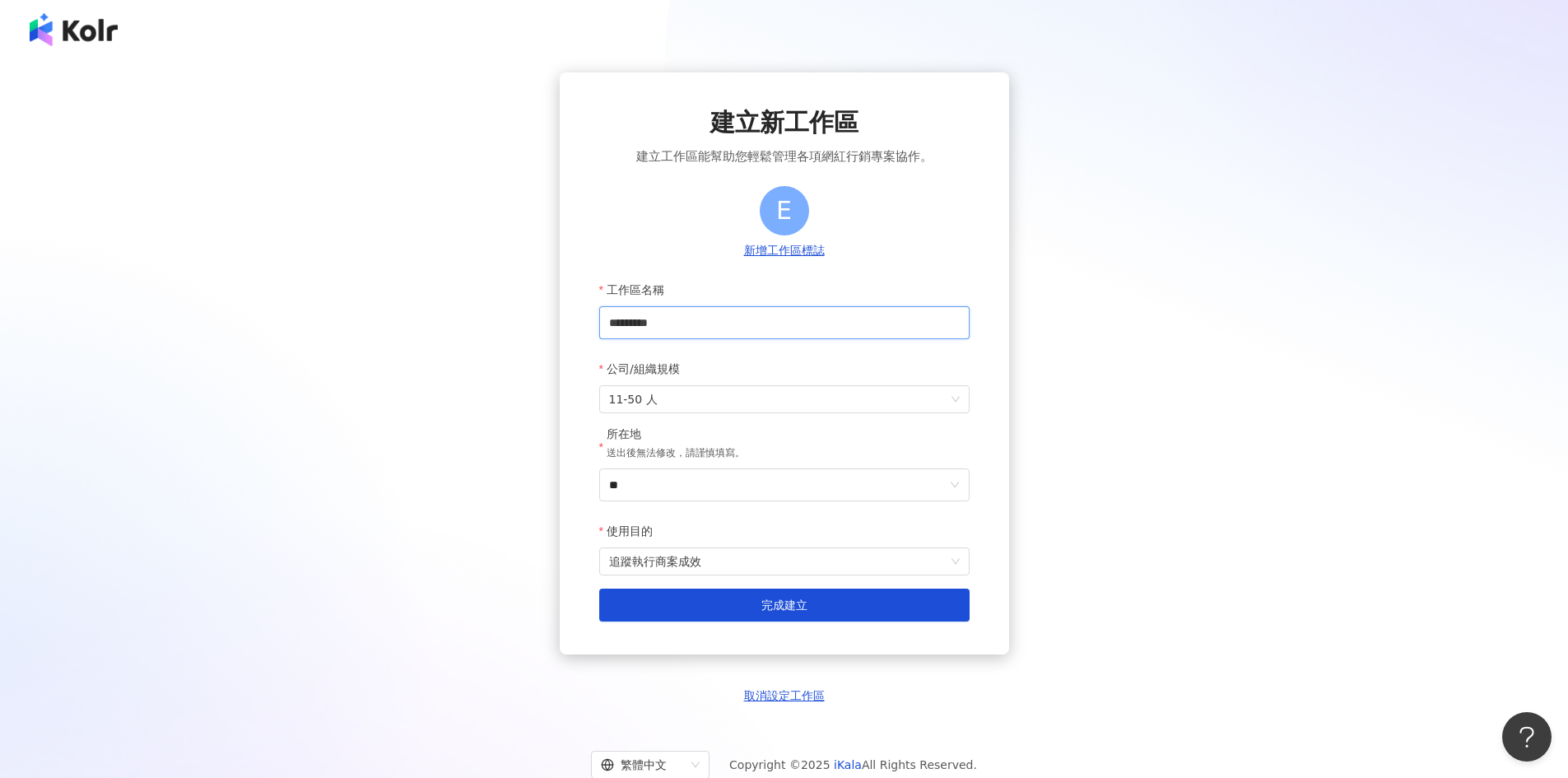
click at [696, 323] on input "*********" at bounding box center [784, 323] width 370 height 33
drag, startPoint x: 696, startPoint y: 323, endPoint x: 214, endPoint y: 338, distance: 482.2
click at [214, 338] on div "建立新工作區 建立工作區能幫助您輕鬆管理各項網紅行銷專案協作。 E 新增工作區標誌 工作區名稱 ********* 公司/組織規模 11-50 人 所在地 送…" at bounding box center [784, 388] width 1528 height 632
type input "********"
click at [908, 629] on div "建立新工作區 建立工作區能幫助您輕鬆管理各項網紅行銷專案協作。 E 新增工作區標誌 工作區名稱 ******** 公司/組織規模 11-50 人 所在地 送出…" at bounding box center [784, 364] width 450 height 583
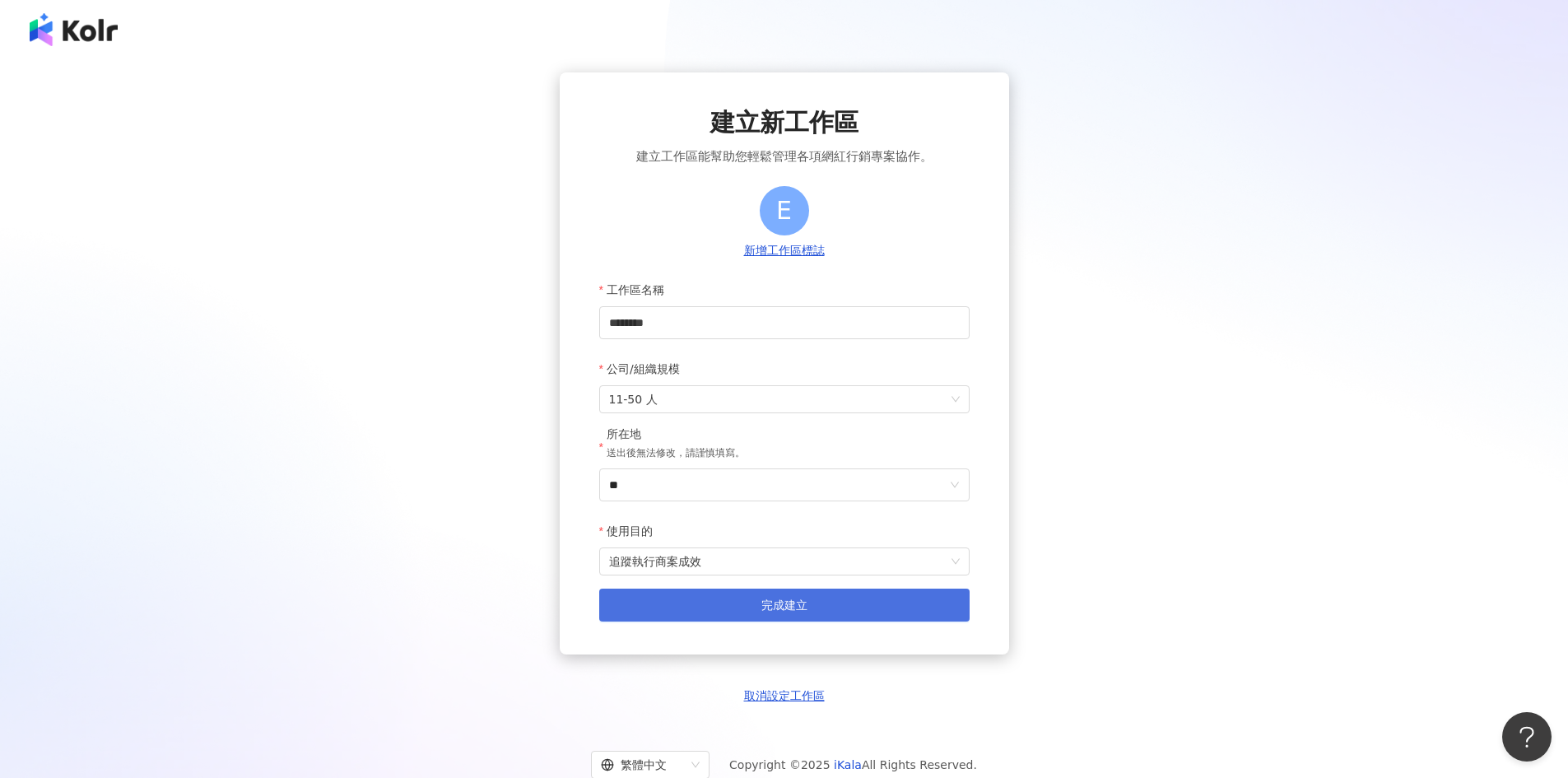
click at [901, 611] on button "完成建立" at bounding box center [784, 605] width 370 height 33
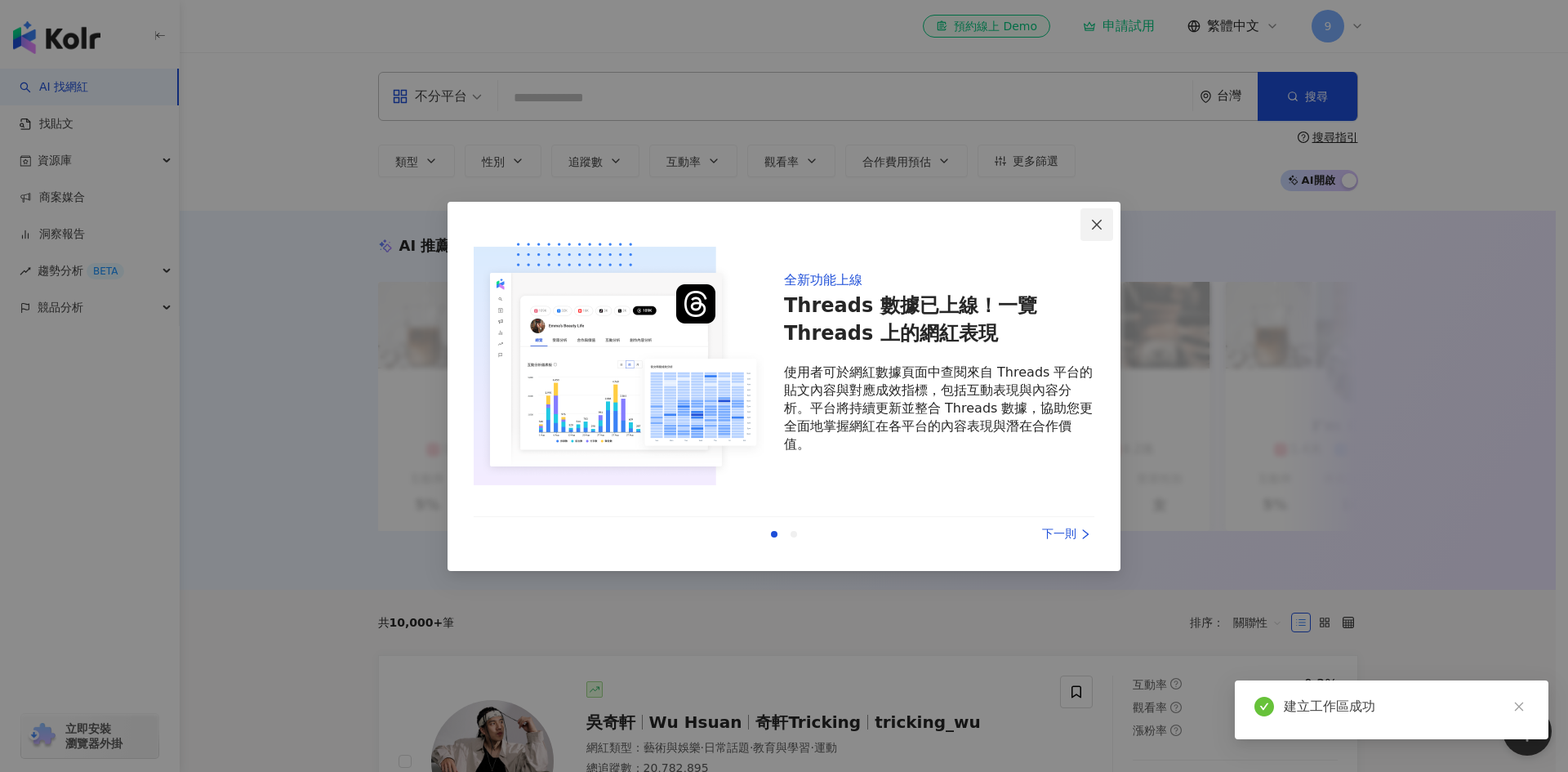
click at [1101, 228] on icon "close" at bounding box center [1097, 225] width 13 height 13
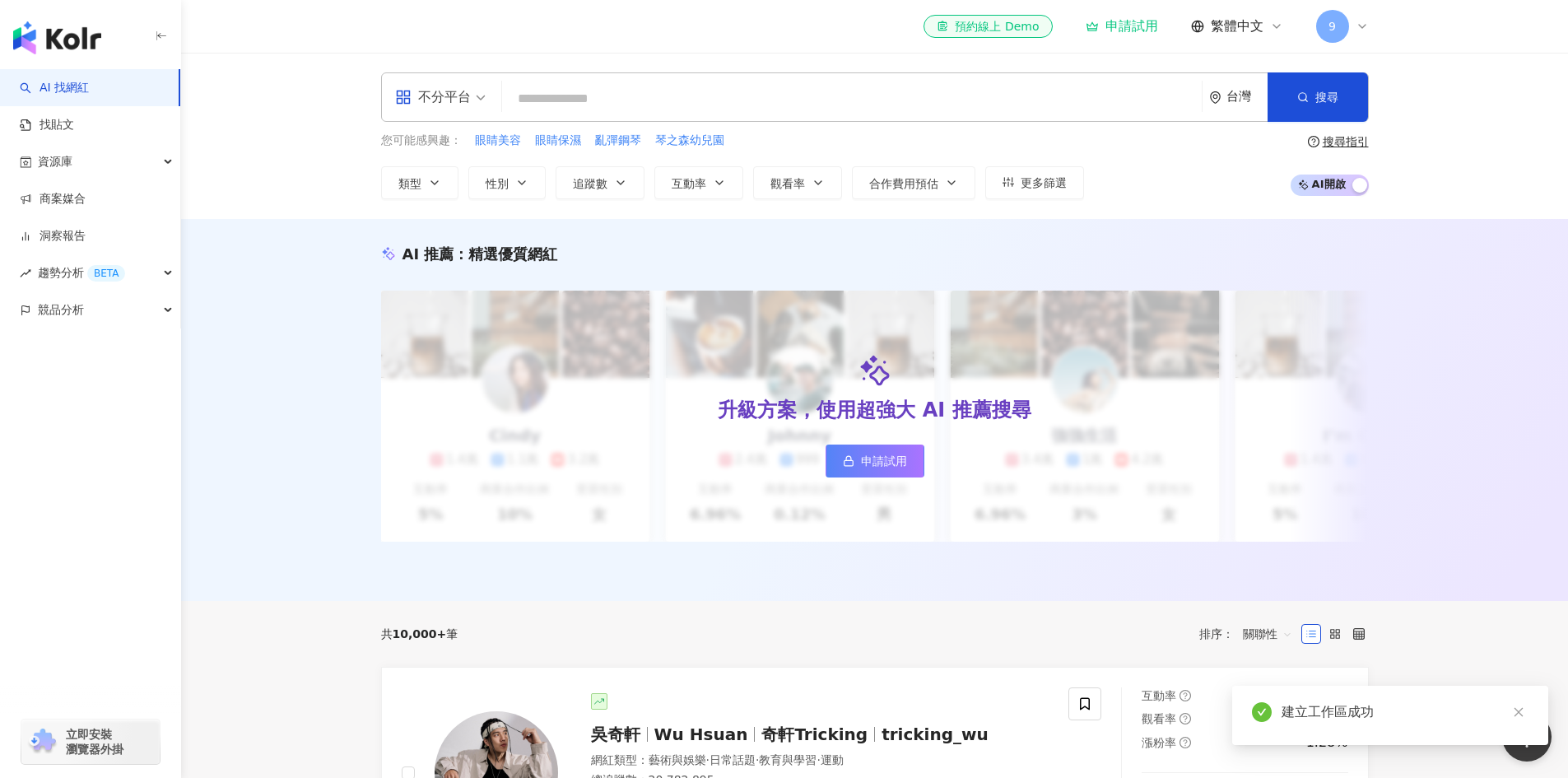
click at [919, 205] on div "不分平台 台灣 搜尋 您可能感興趣： 眼睛美容 眼睛保濕 亂彈鋼琴 琴之森幼兒園 類型 性別 追蹤數 互動率 觀看率 合作費用預估 更多篩選 搜尋指引 AI …" at bounding box center [874, 135] width 1387 height 166
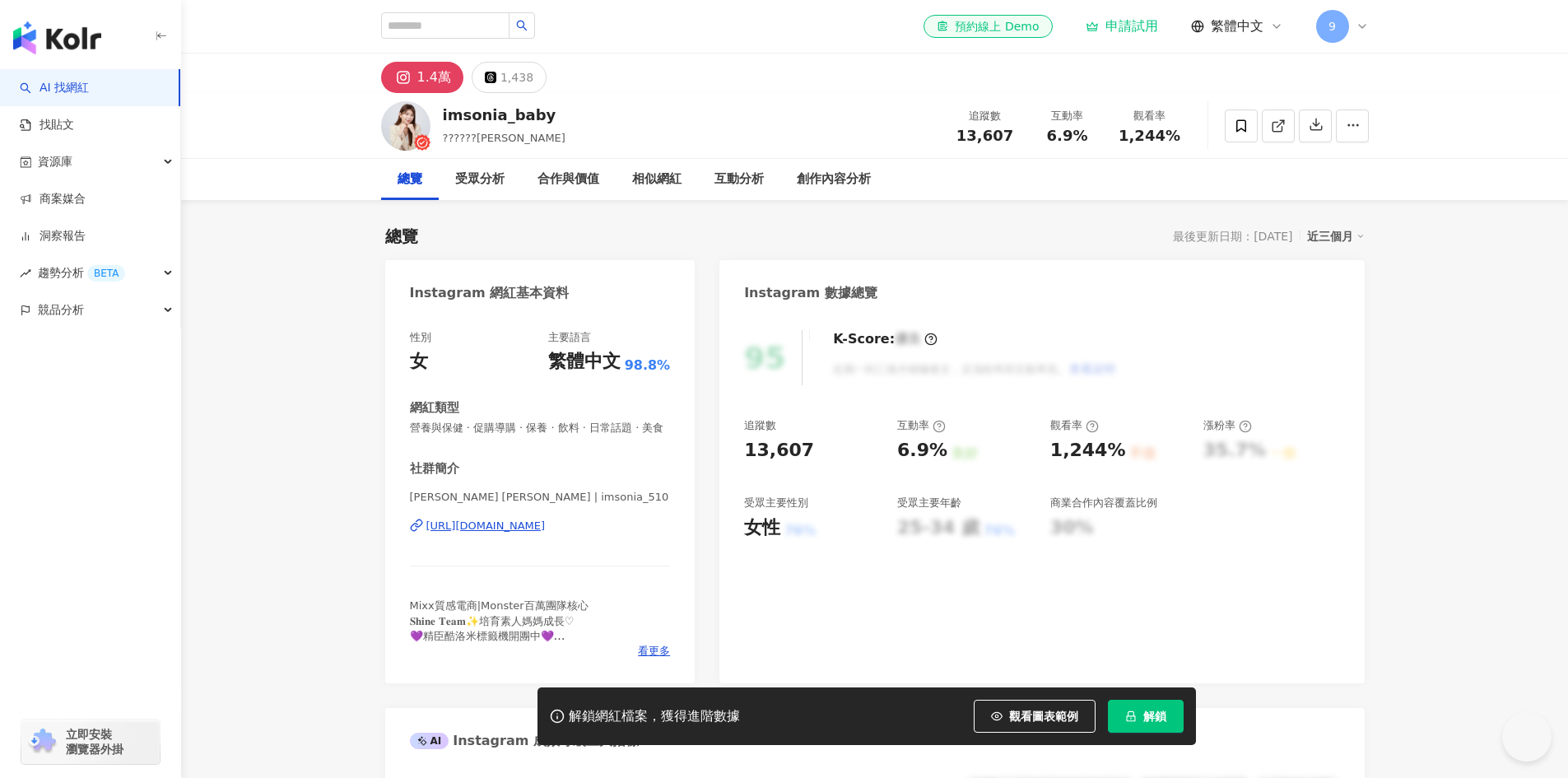
click at [517, 533] on div "[URL][DOMAIN_NAME]" at bounding box center [486, 525] width 119 height 15
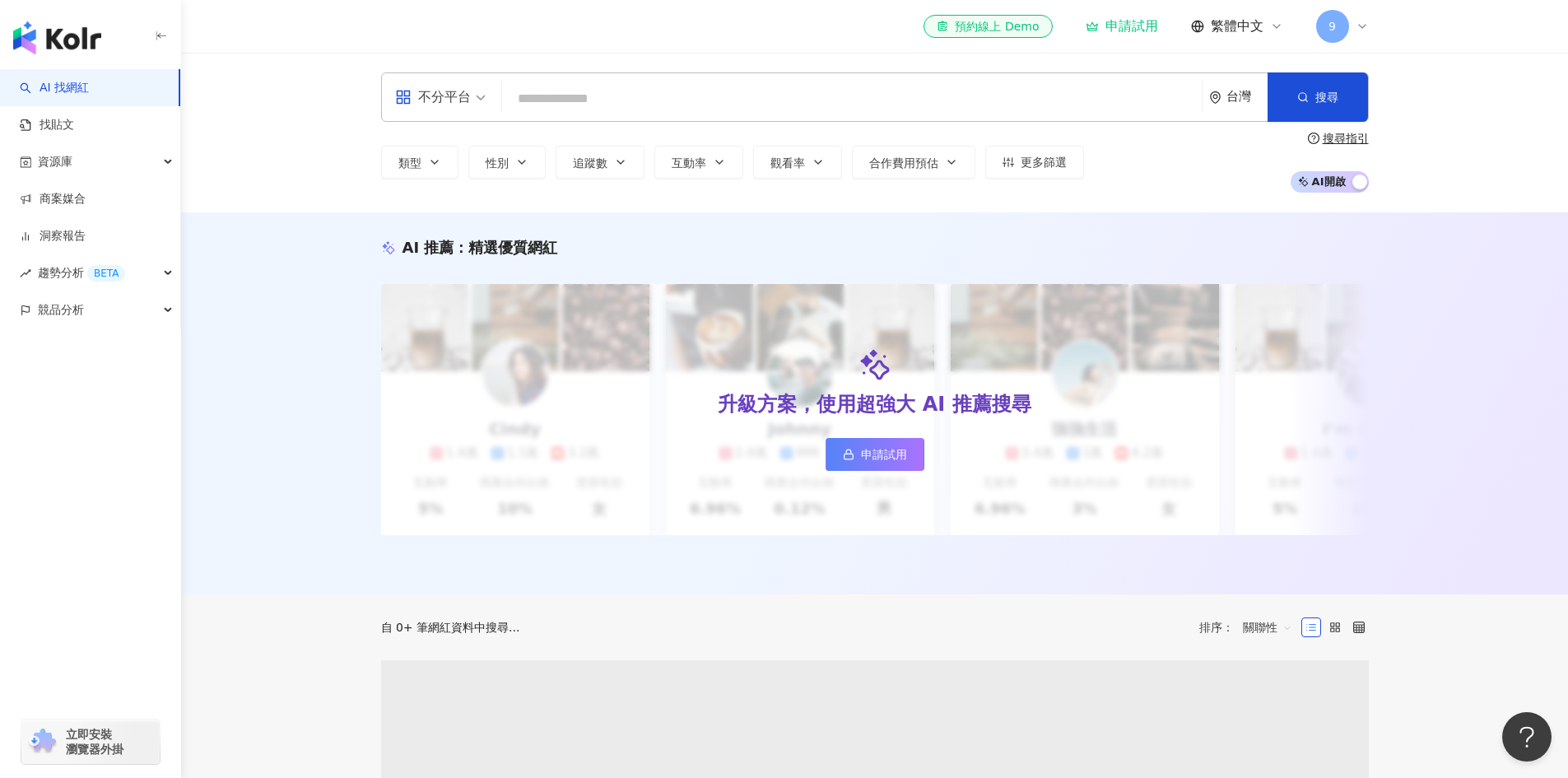
click at [1328, 27] on span "9" at bounding box center [1332, 26] width 8 height 18
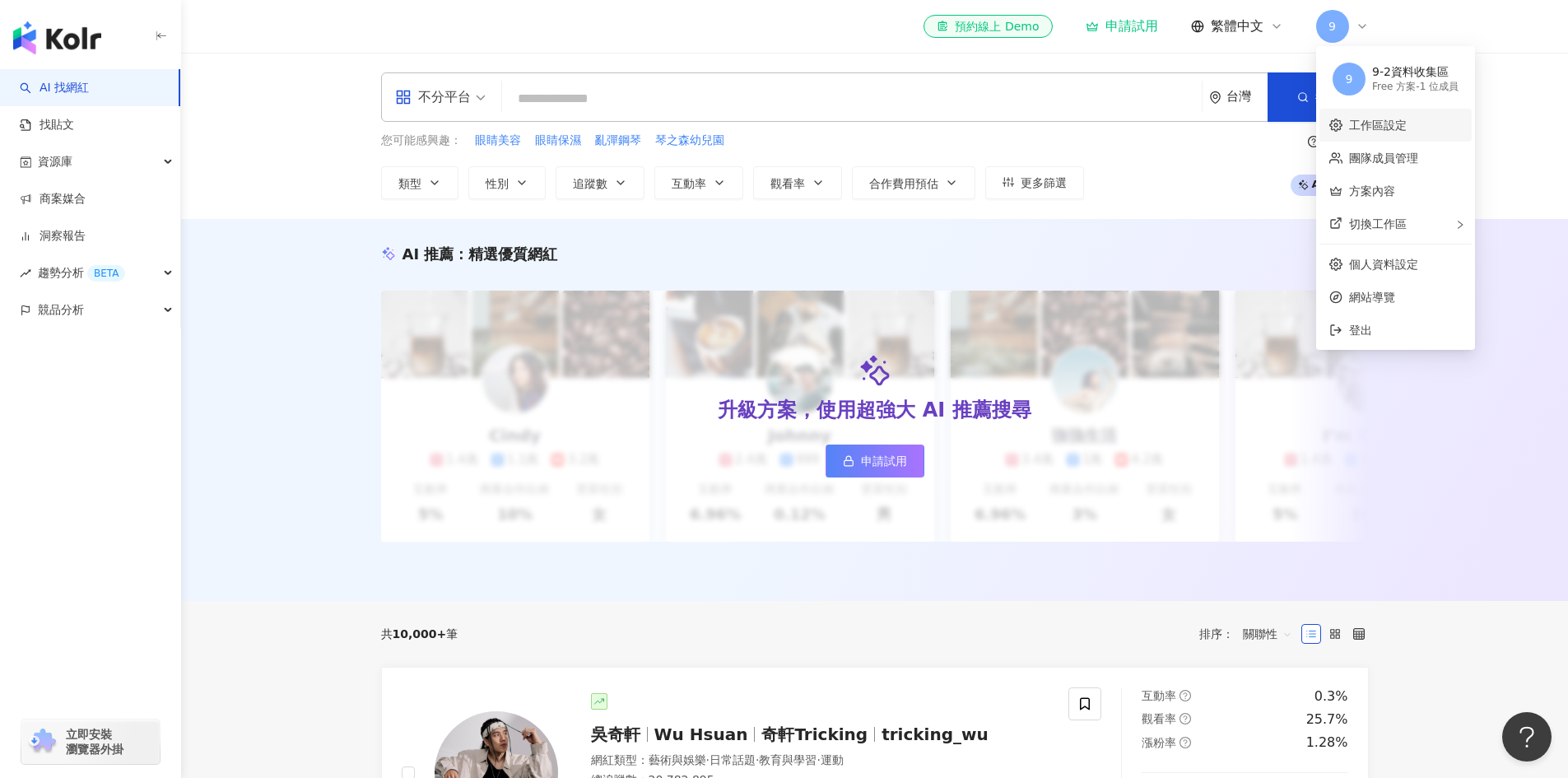
click at [1401, 124] on link "工作區設定" at bounding box center [1378, 126] width 58 height 14
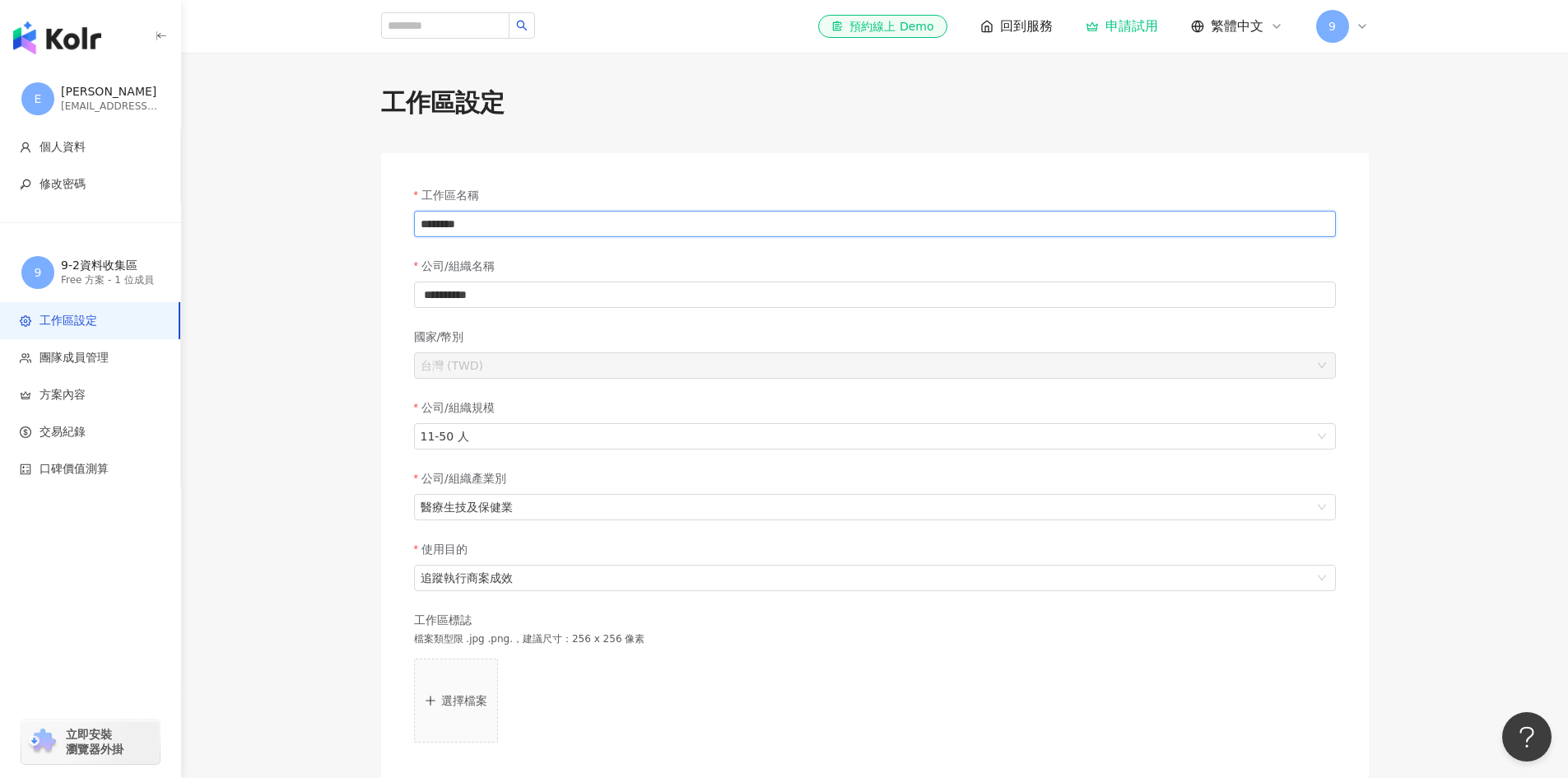
click at [528, 216] on input "********" at bounding box center [874, 224] width 922 height 26
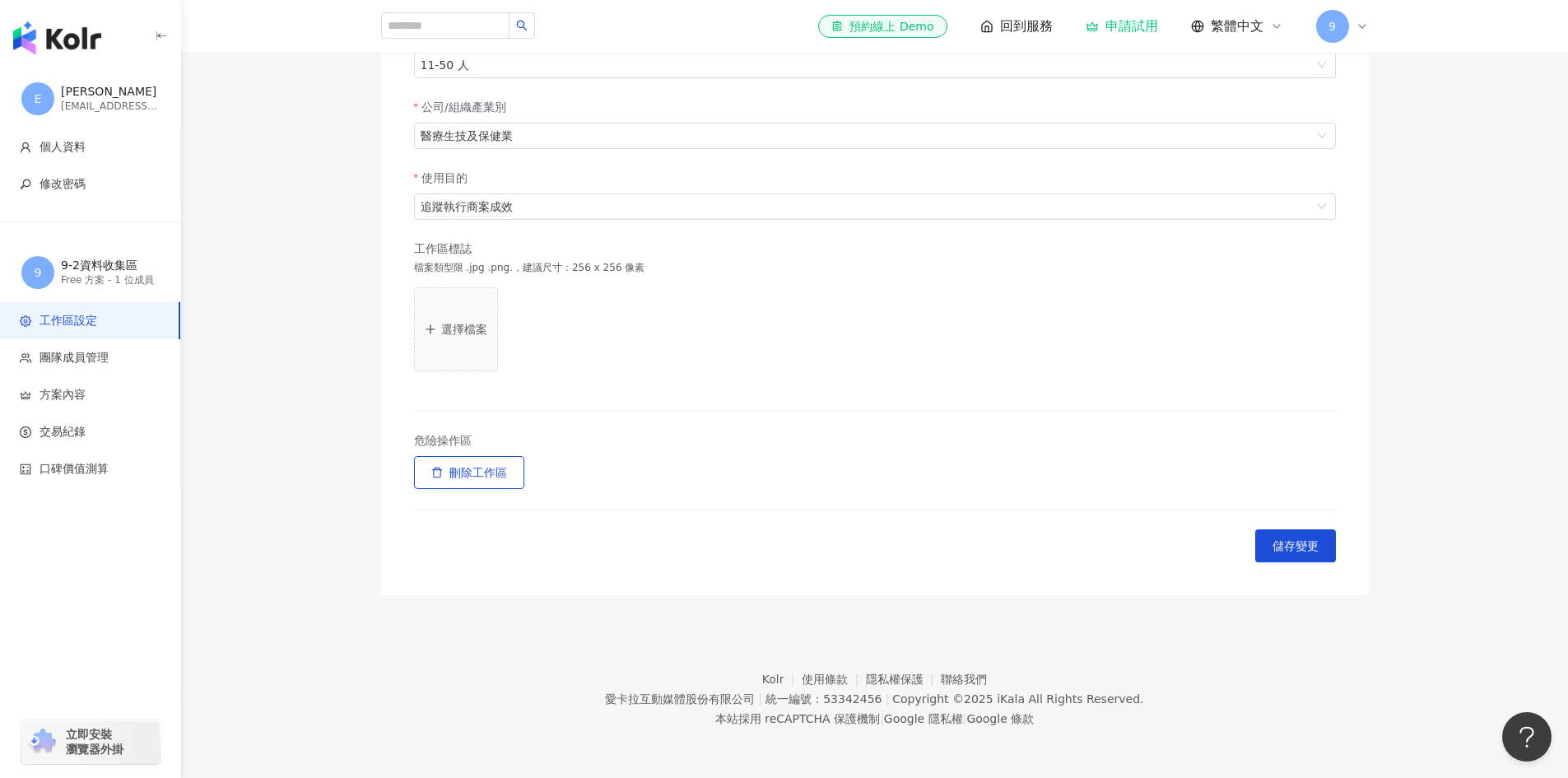
scroll to position [375, 0]
type input "**********"
click at [1337, 535] on div "**********" at bounding box center [874, 189] width 988 height 814
click at [1318, 551] on button "儲存變更" at bounding box center [1295, 546] width 80 height 33
click at [1330, 535] on button "儲存變更" at bounding box center [1295, 546] width 80 height 33
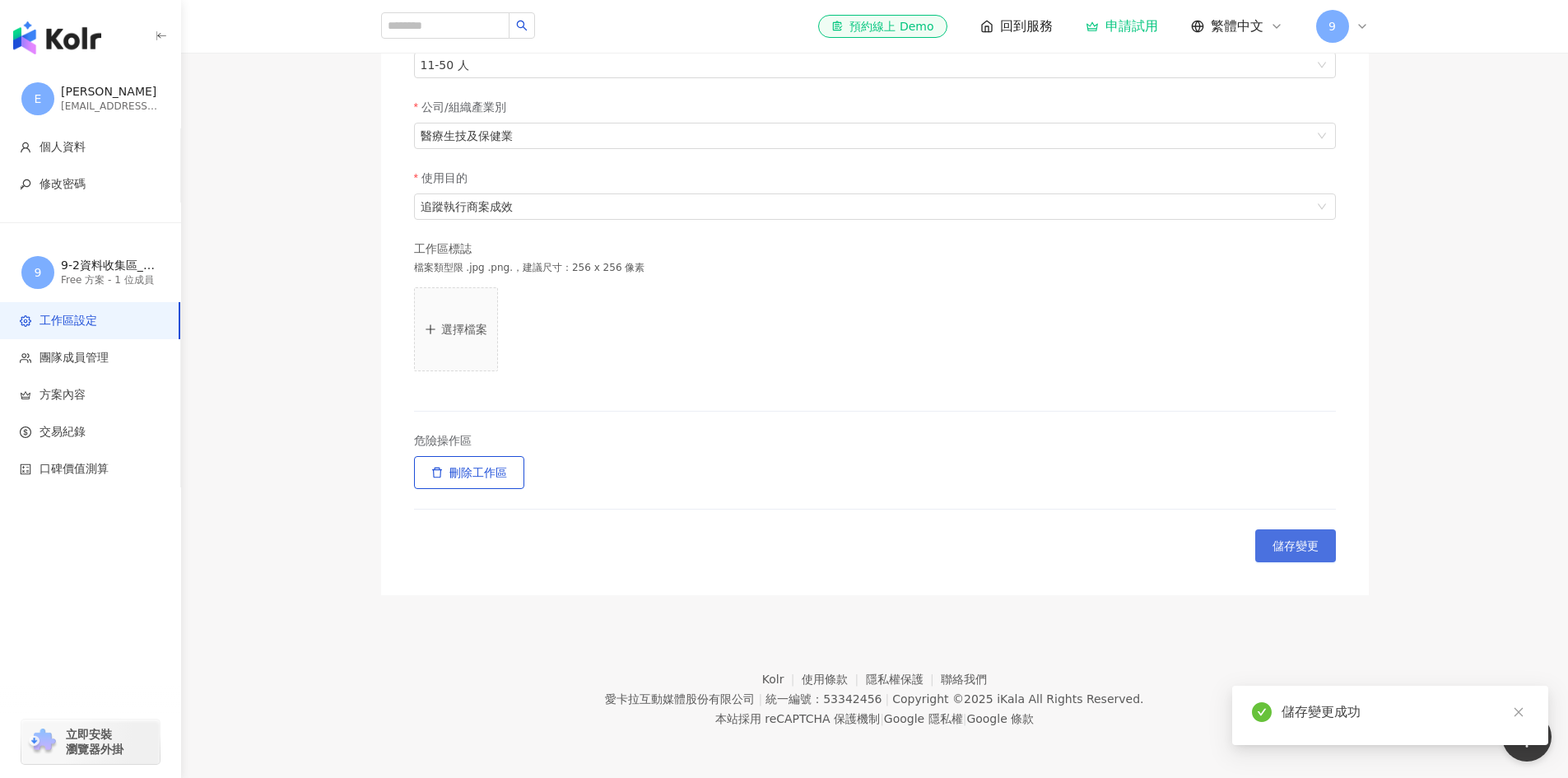
click at [1332, 541] on button "儲存變更" at bounding box center [1295, 546] width 80 height 33
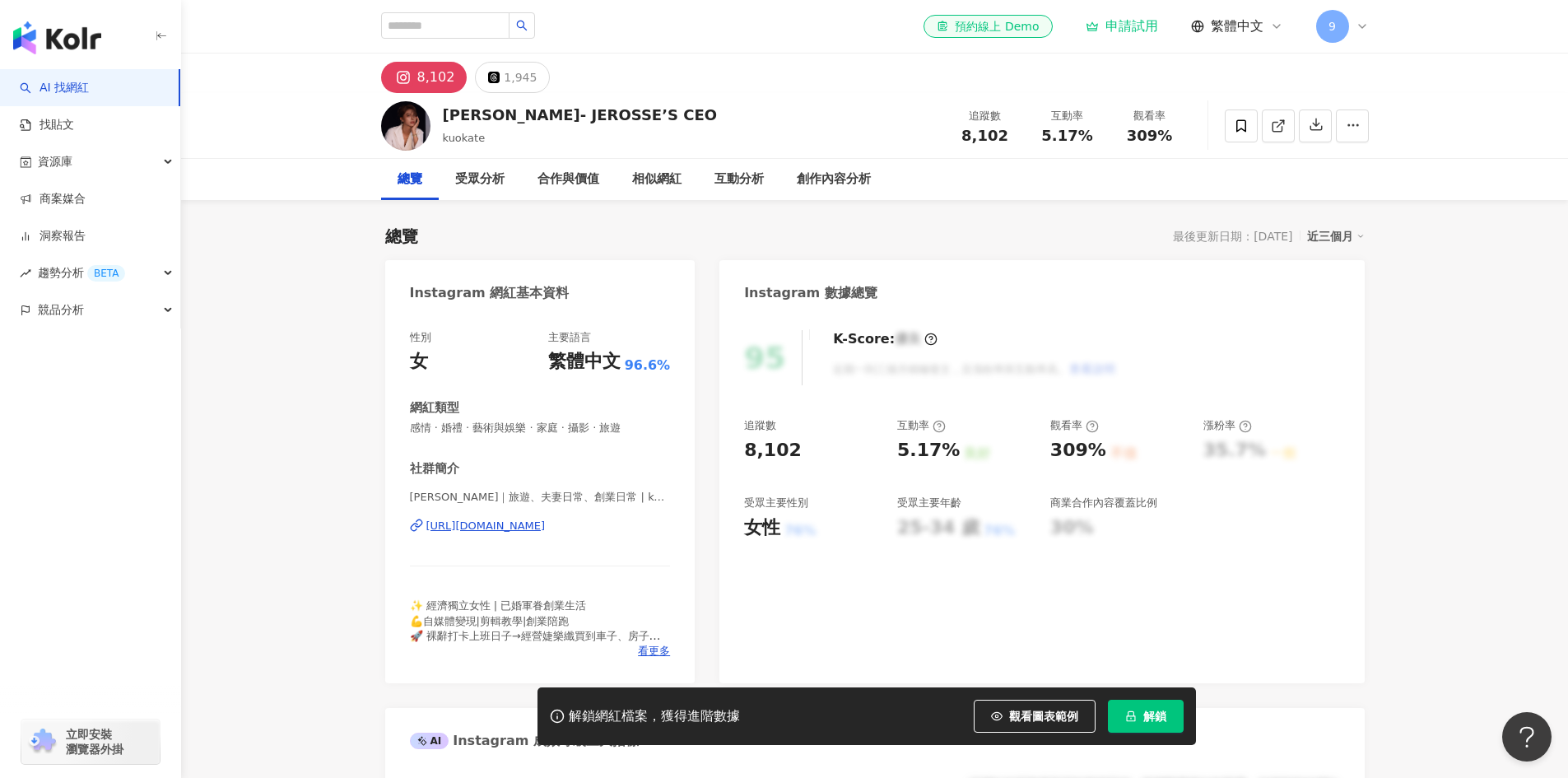
click at [497, 524] on div "https://www.instagram.com/kuokate/" at bounding box center [486, 525] width 119 height 15
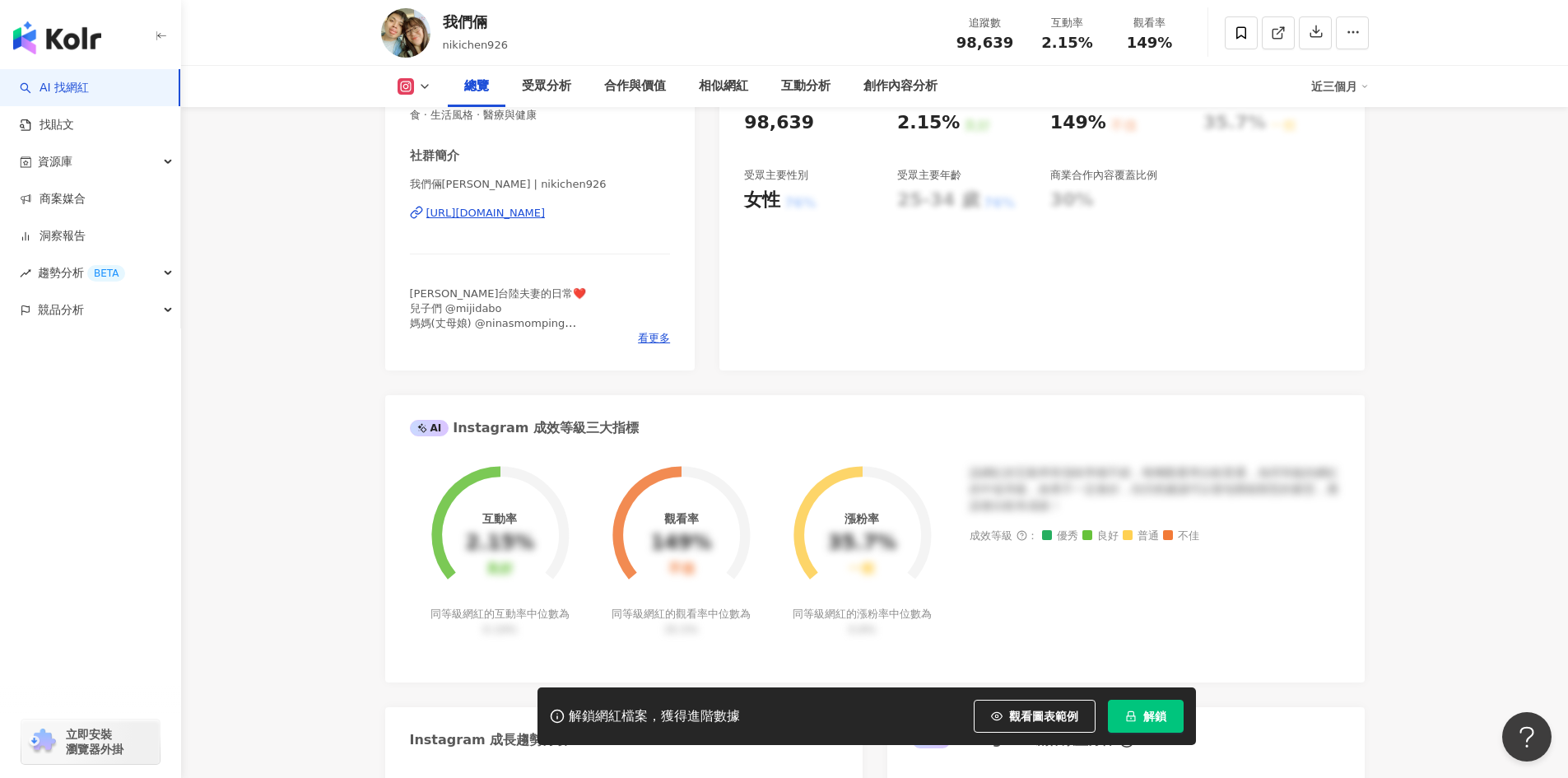
scroll to position [494, 0]
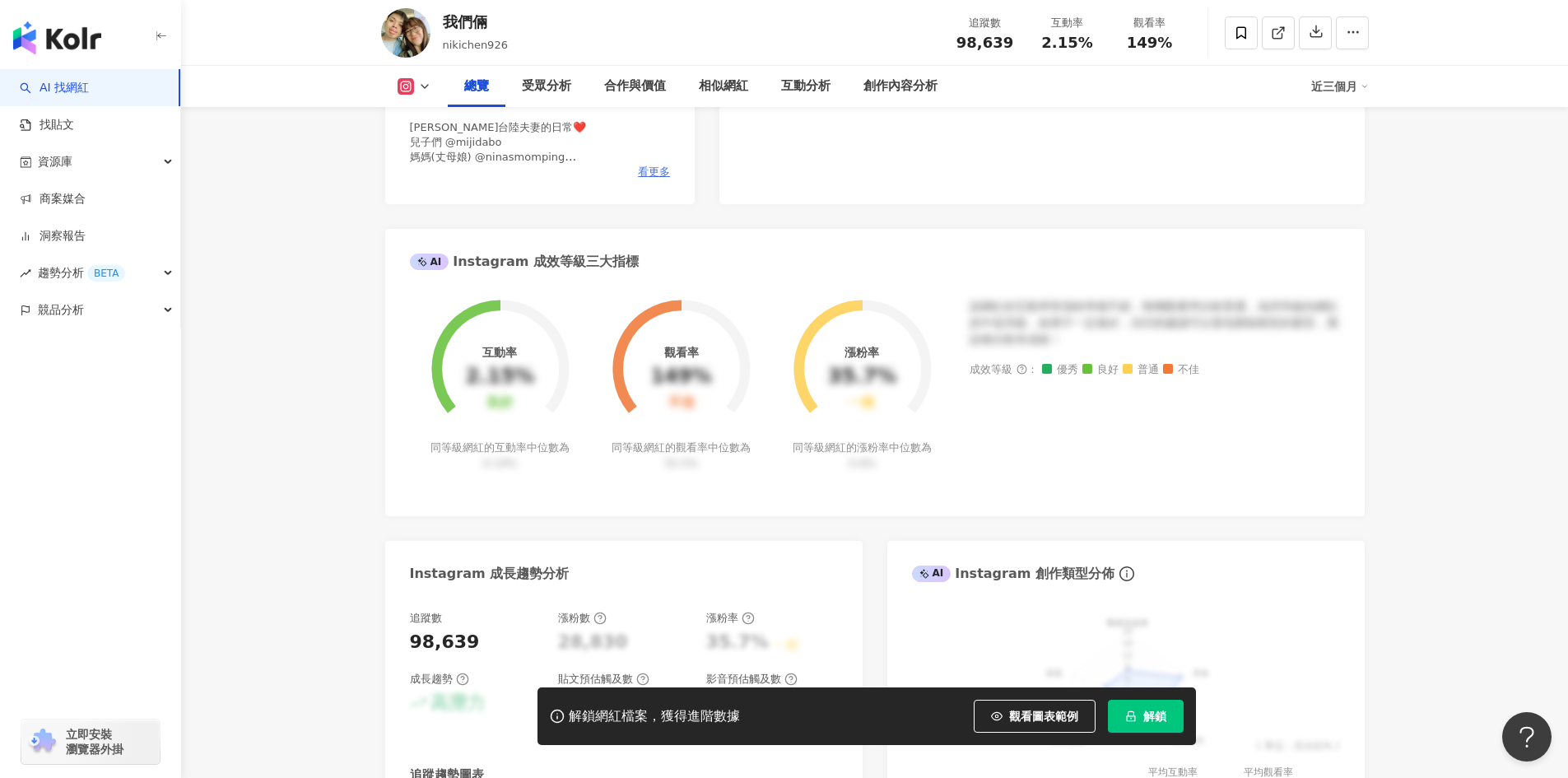
click at [661, 167] on span "看更多" at bounding box center [653, 171] width 32 height 15
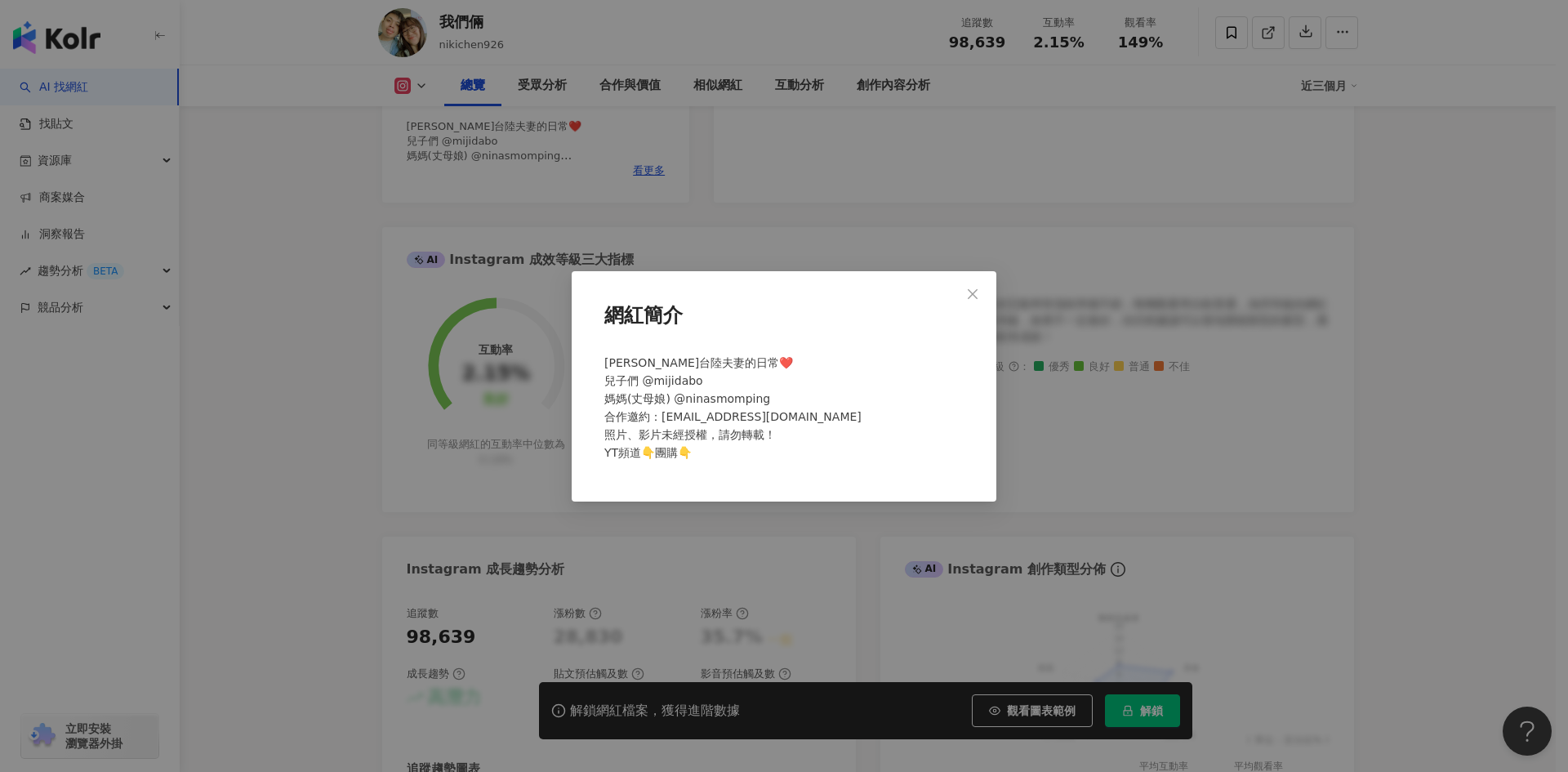
click at [1555, 491] on div "網紅簡介 Ricky&Nina台陸夫妻的日常❤️ 兒子們 @mijidabo 媽媽(丈母娘) @ninasmomping 合作邀約：nikichen926@g…" at bounding box center [784, 386] width 1568 height 772
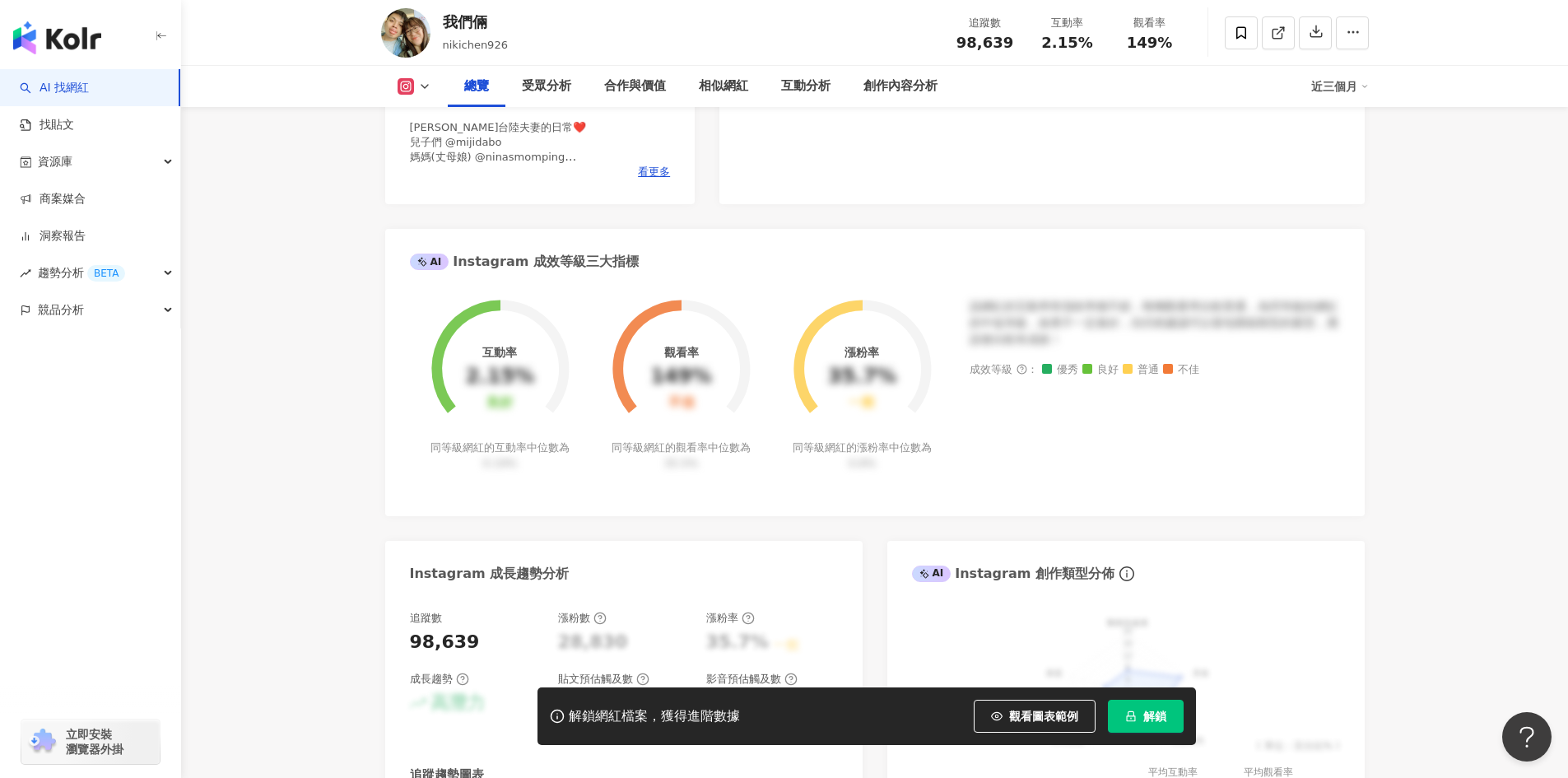
scroll to position [0, 0]
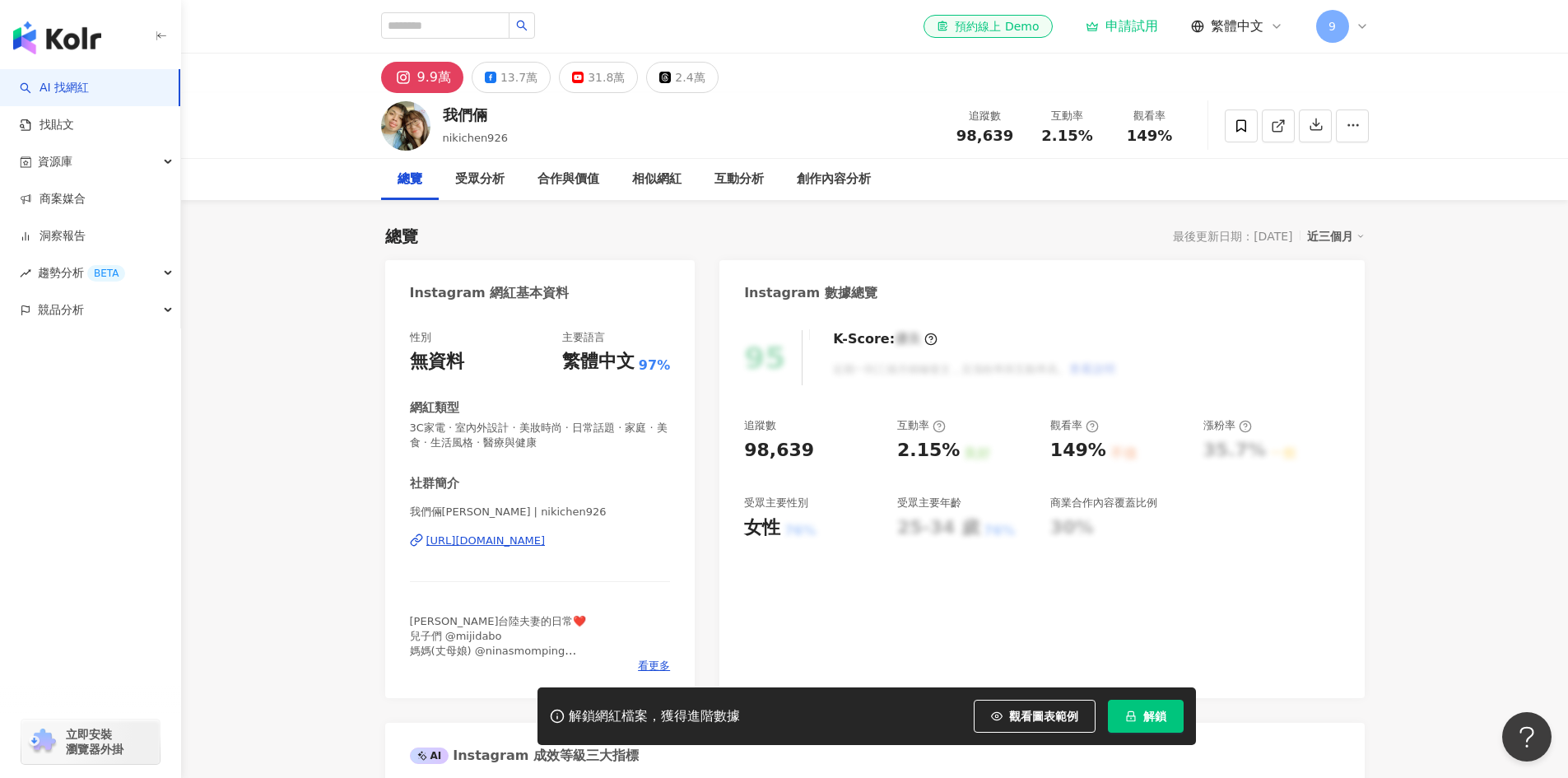
click at [511, 535] on div "https://www.instagram.com/nikichen926/" at bounding box center [486, 540] width 119 height 15
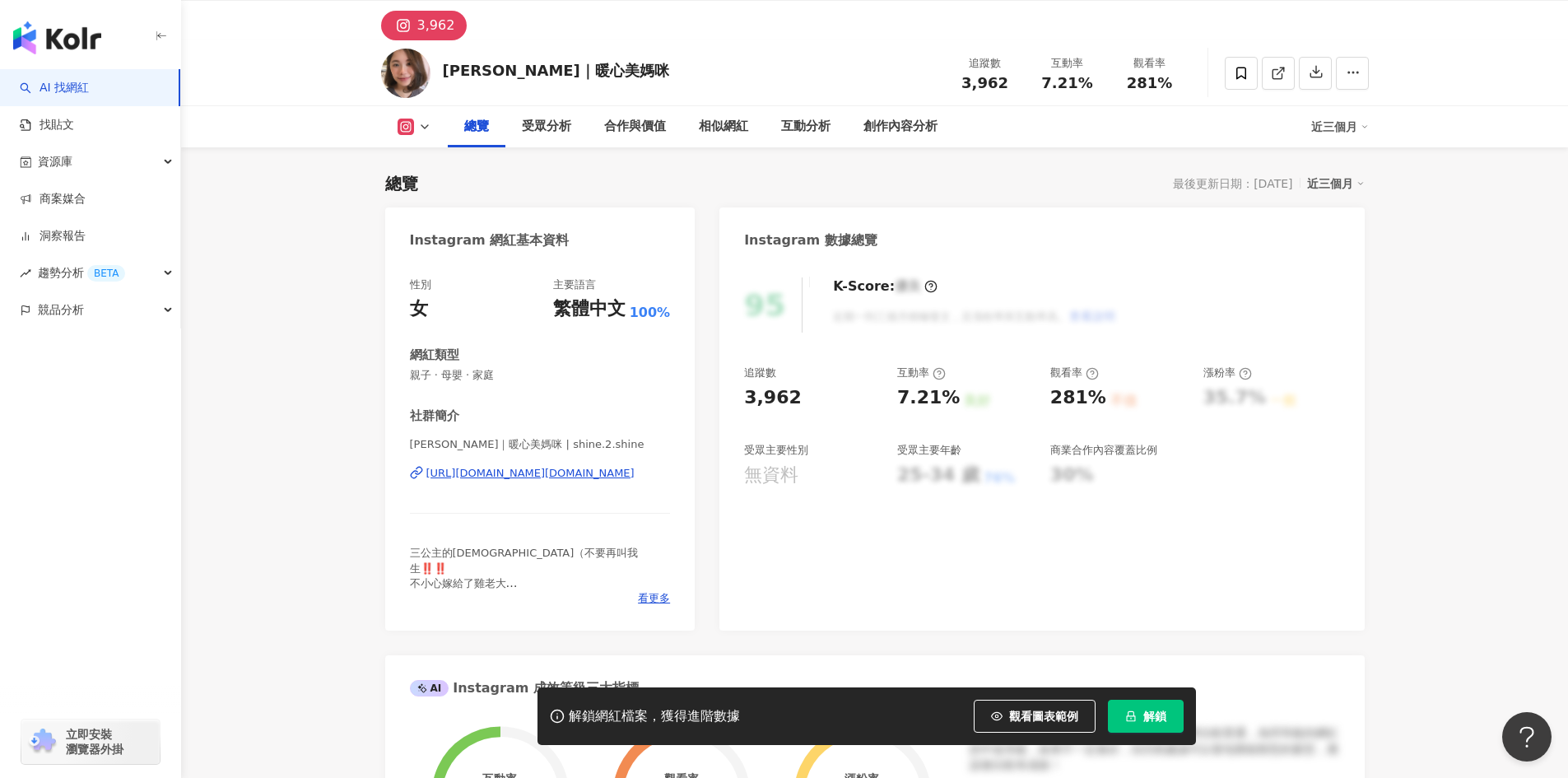
scroll to position [82, 0]
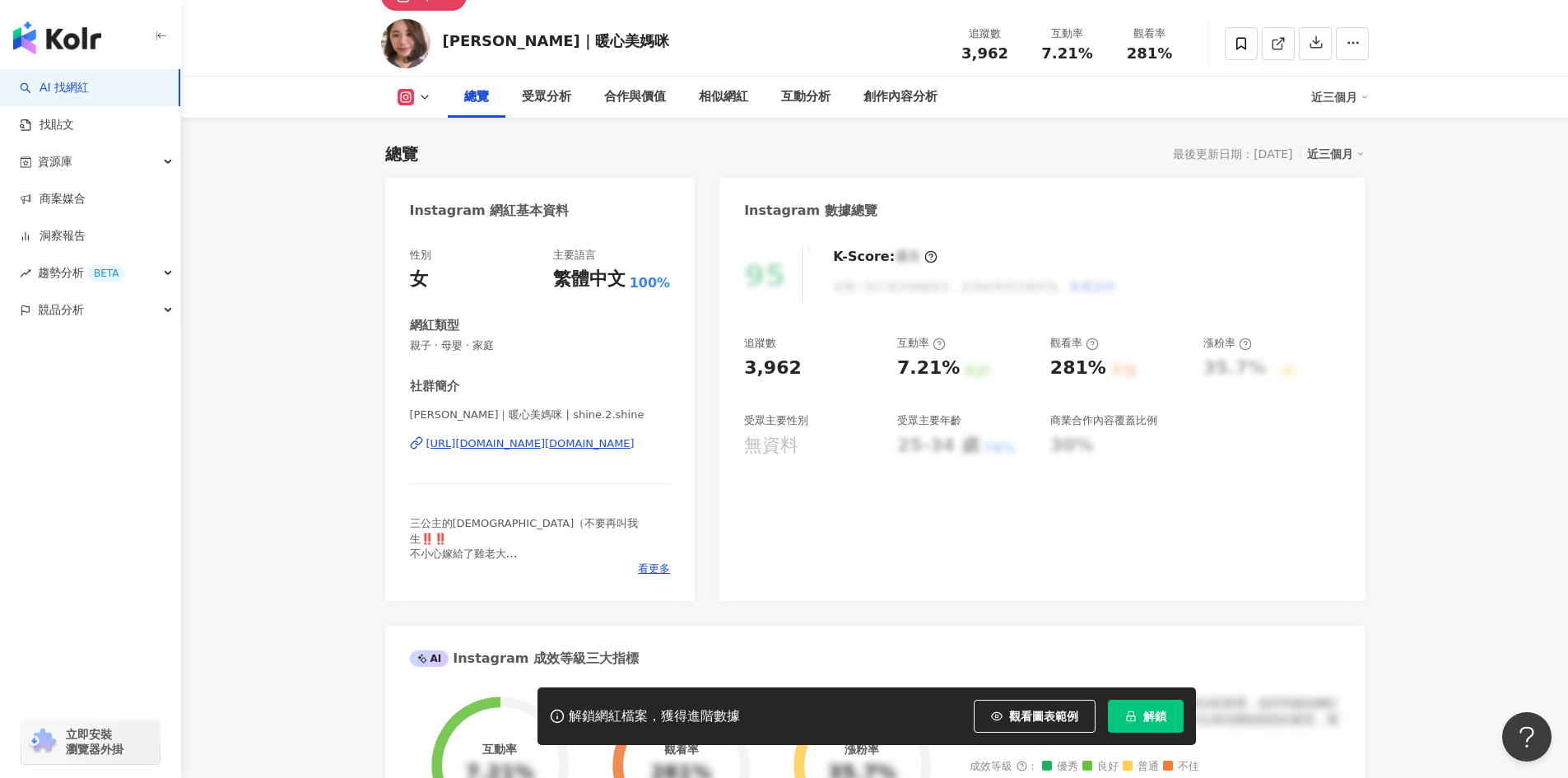
click at [676, 565] on div "性別 女 主要語言 繁體中文 100% 網紅類型 親子 · 母嬰 · 家庭 社群簡介 尚瑩｜暖心美媽咪 | shine.2.shine https://www…" at bounding box center [540, 416] width 311 height 370
click at [658, 566] on span "看更多" at bounding box center [653, 568] width 32 height 15
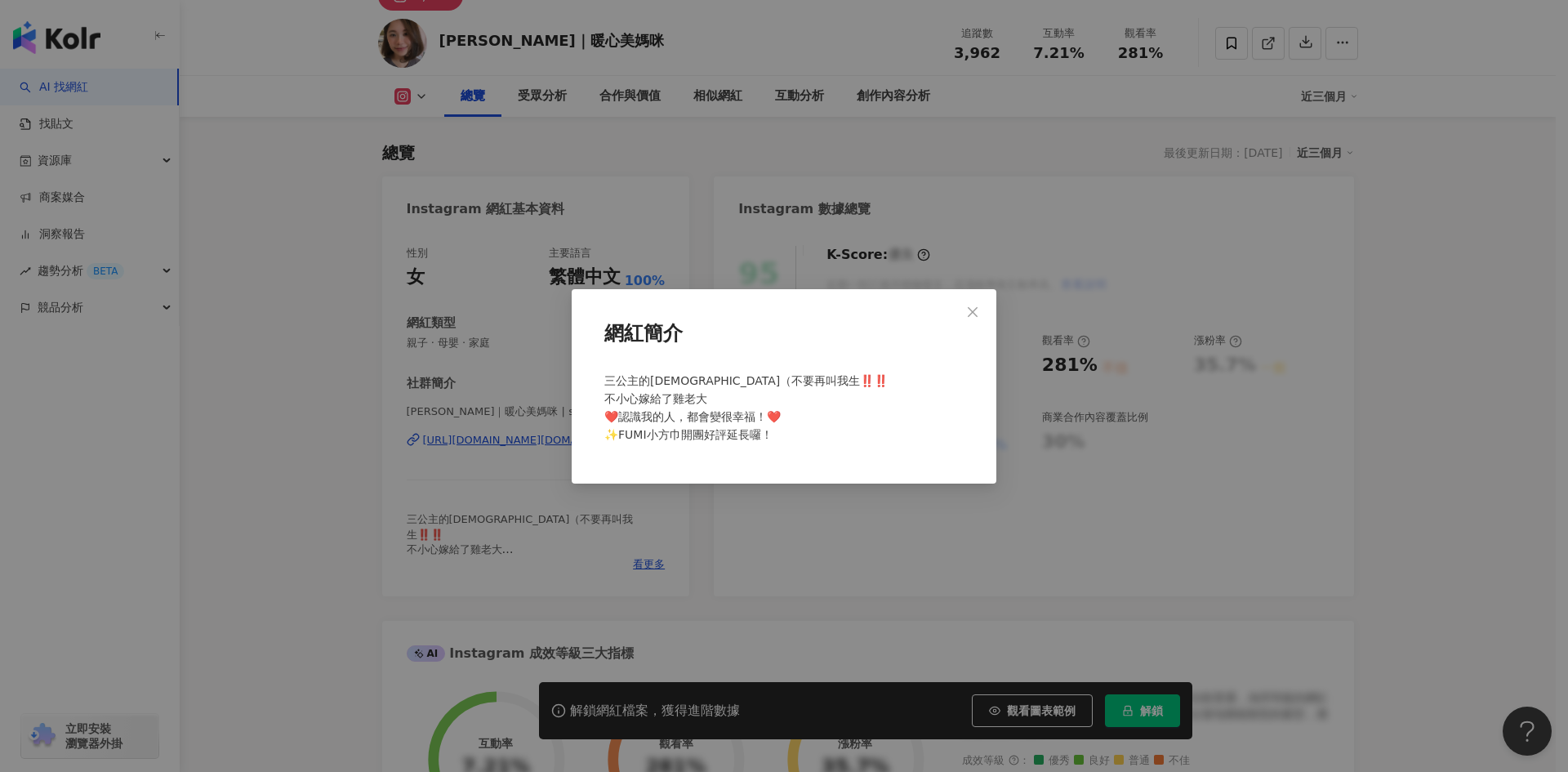
click at [770, 566] on div "網紅簡介 三公主的媽（不要再叫我生‼️‼️ 不小心嫁給了雞老大 ❤️認識我的人，都會變很幸福！❤️ ✨FUMI小方巾開團好評延長囉！" at bounding box center [784, 386] width 1568 height 772
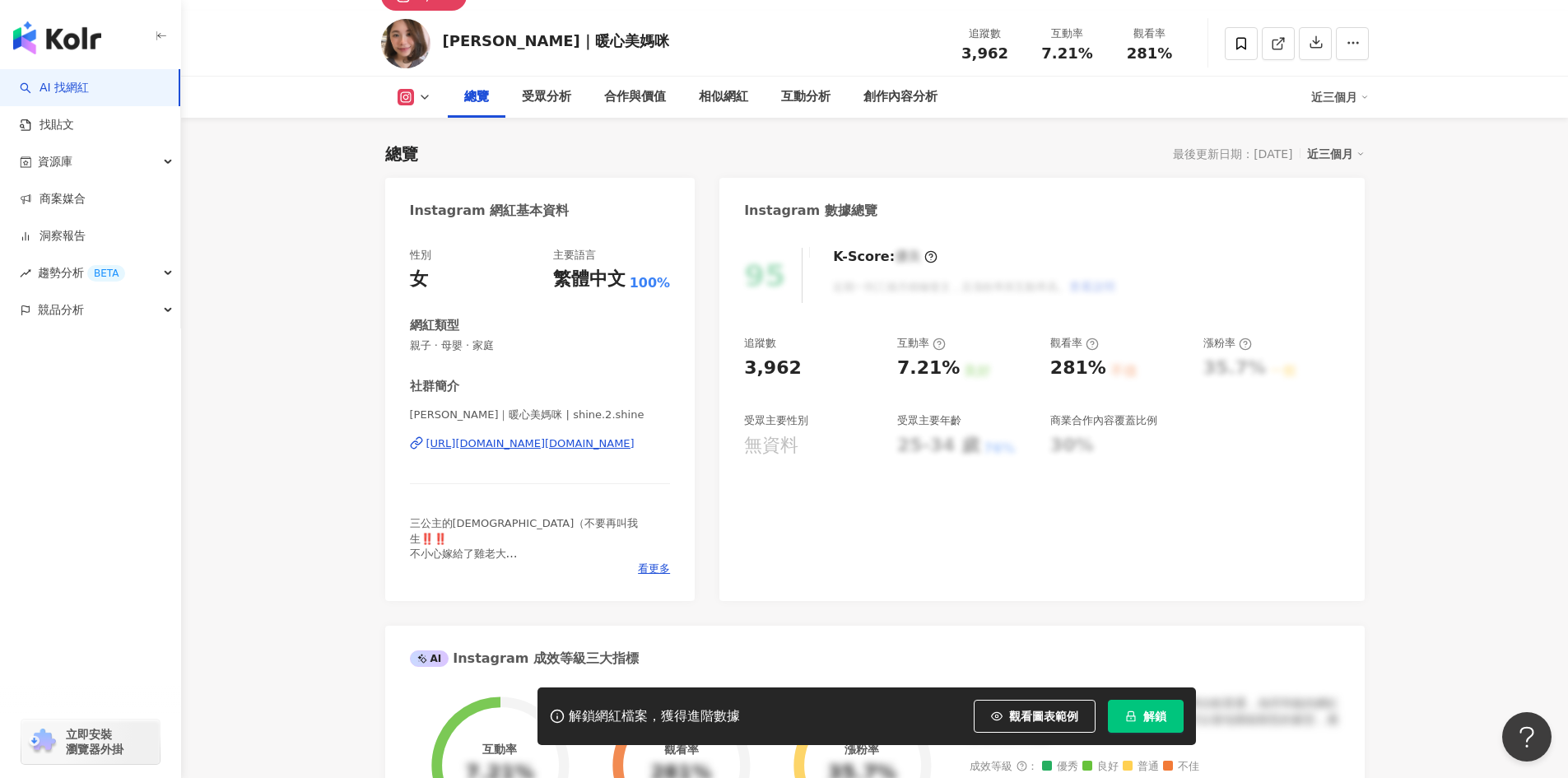
click at [464, 448] on div "https://www.instagram.com/shine.2.shine/" at bounding box center [530, 443] width 208 height 15
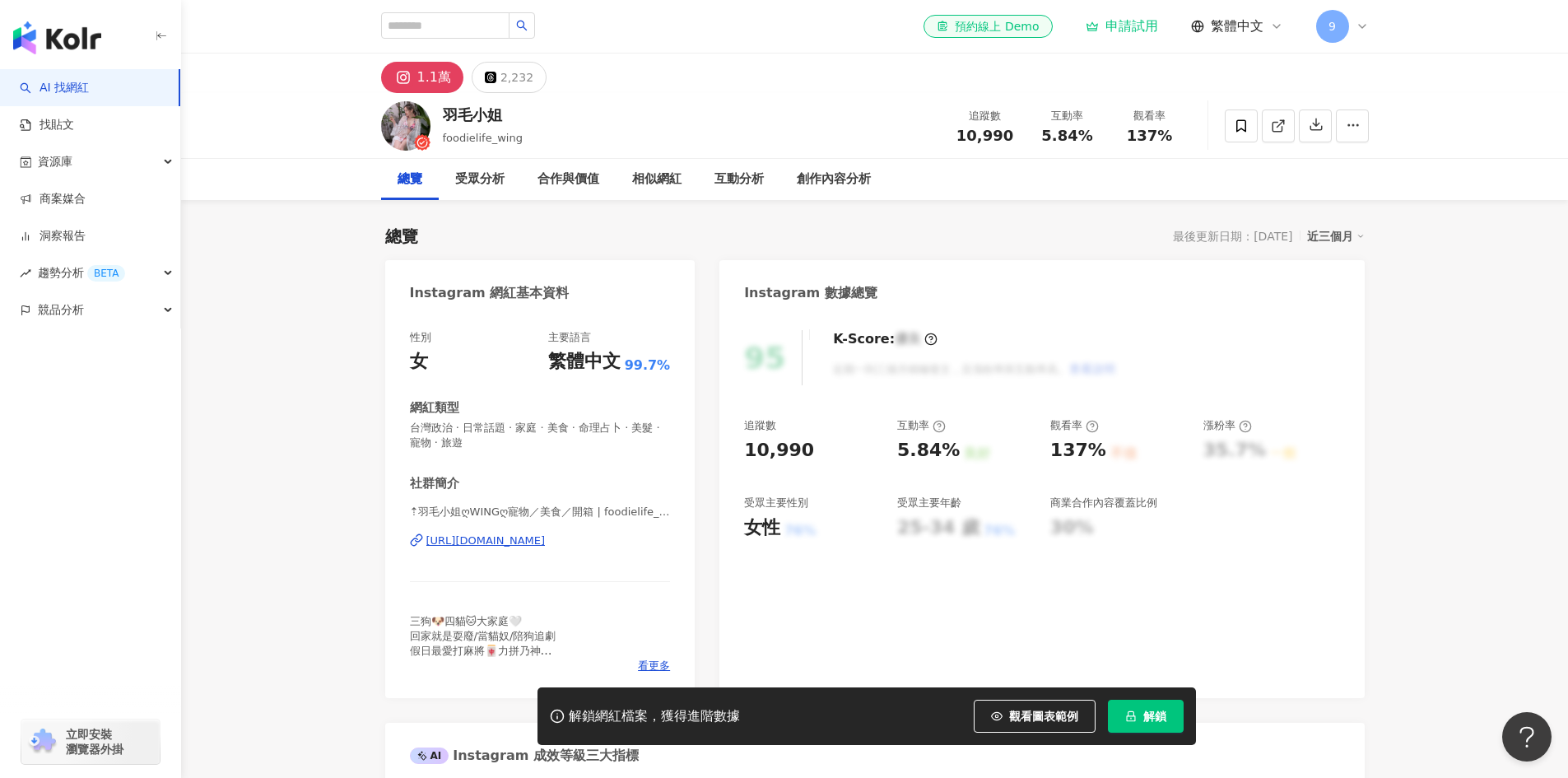
click at [546, 544] on div "https://www.instagram.com/foodielife_wing/" at bounding box center [486, 540] width 119 height 15
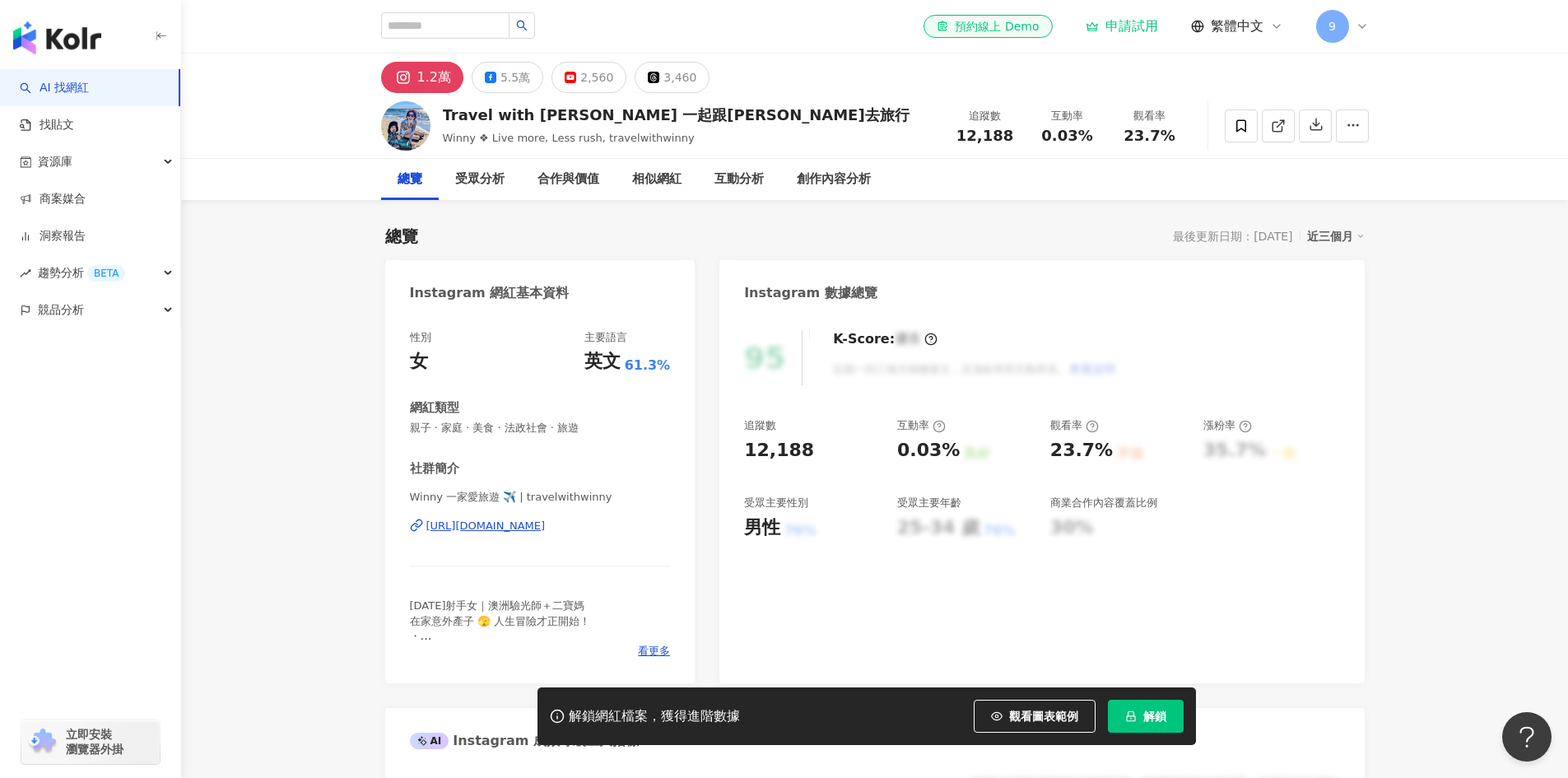
click at [546, 525] on div "https://www.instagram.com/travelwithwinny/" at bounding box center [486, 525] width 119 height 15
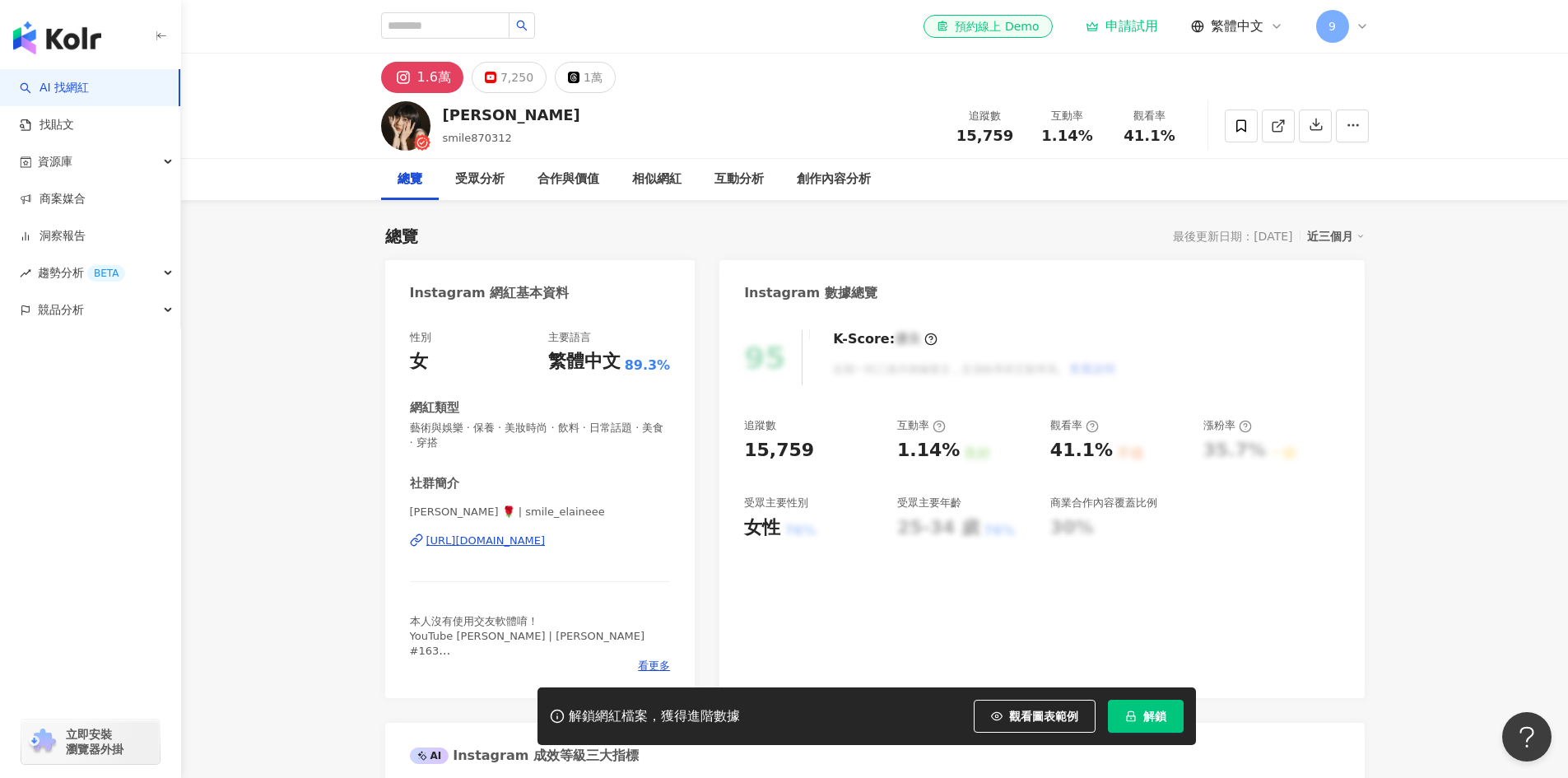
click at [502, 538] on div "[URL][DOMAIN_NAME]" at bounding box center [486, 540] width 119 height 15
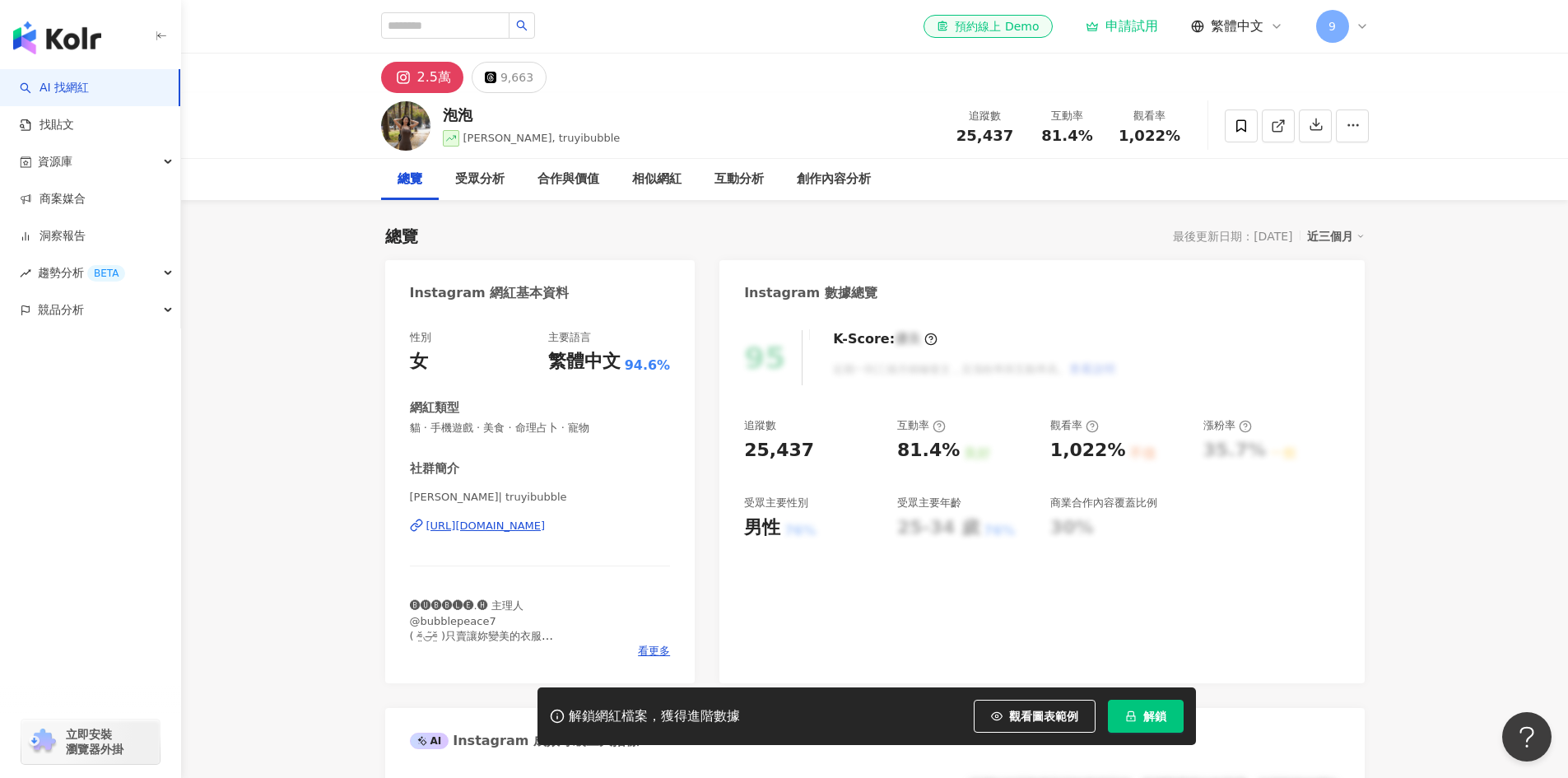
click at [546, 519] on div "https://www.instagram.com/truyibubble/" at bounding box center [486, 525] width 119 height 15
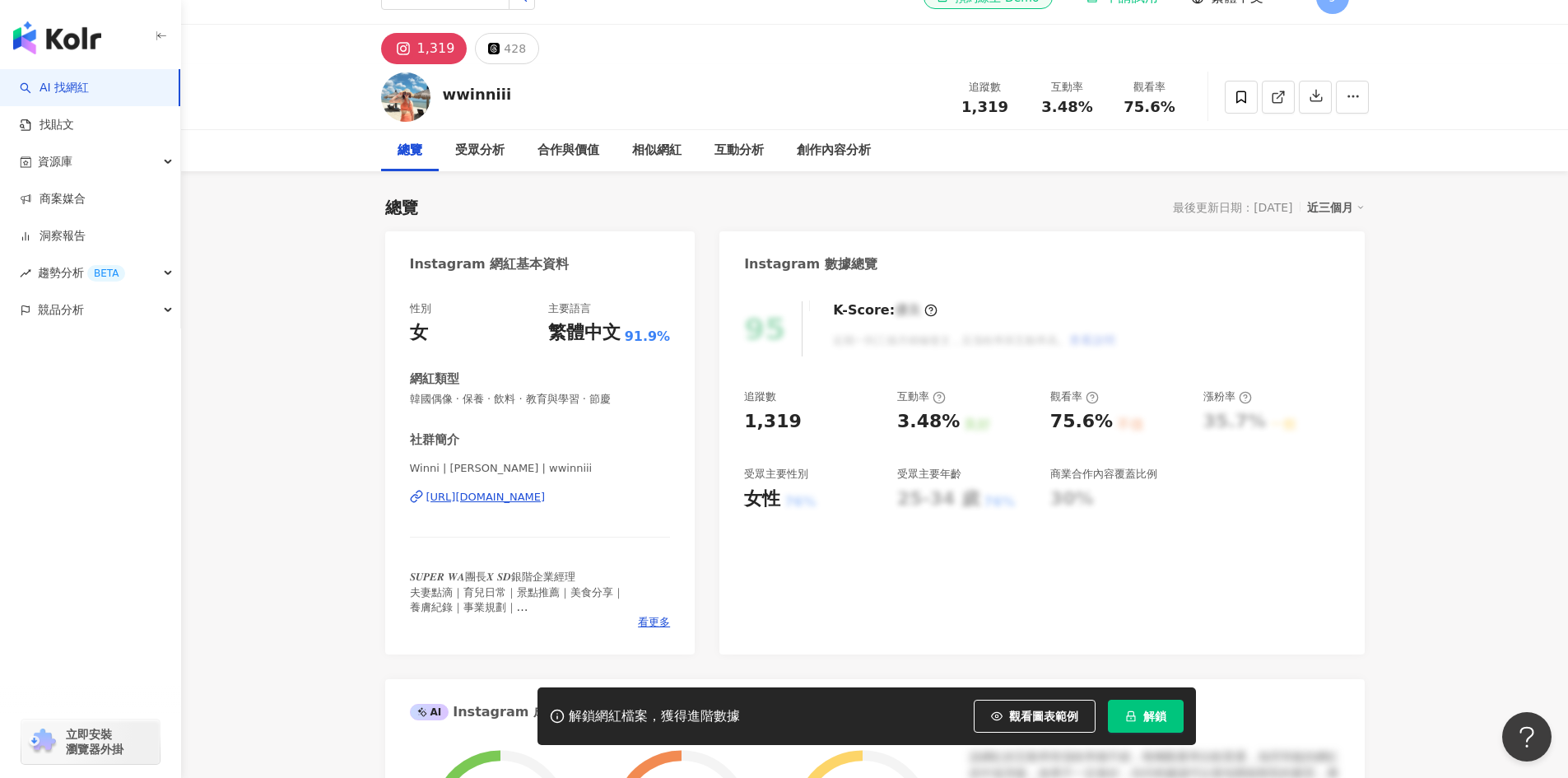
click at [491, 493] on div "[URL][DOMAIN_NAME]" at bounding box center [486, 496] width 119 height 15
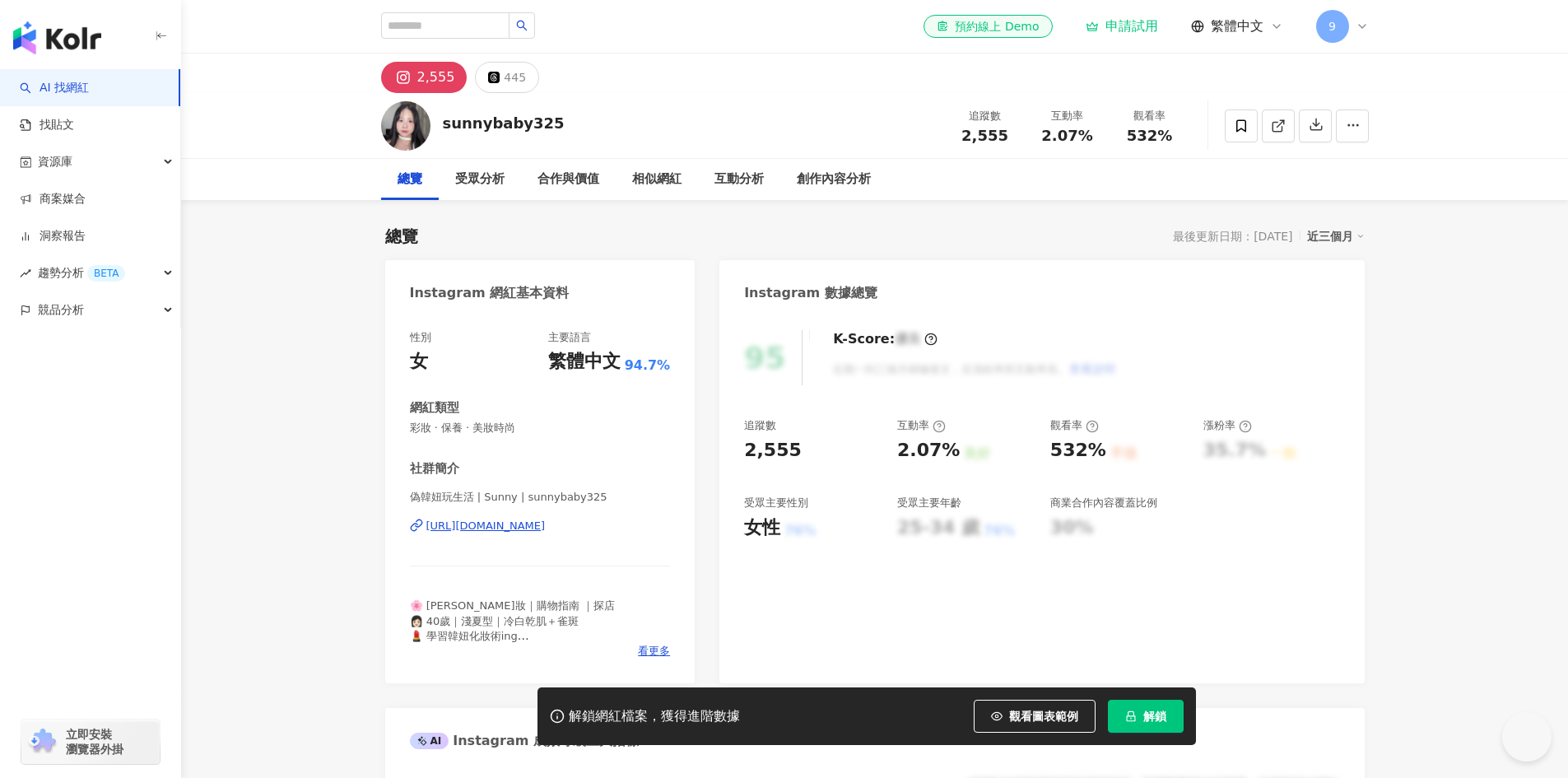
click at [546, 531] on div "https://www.instagram.com/sunnybaby325/" at bounding box center [486, 525] width 119 height 15
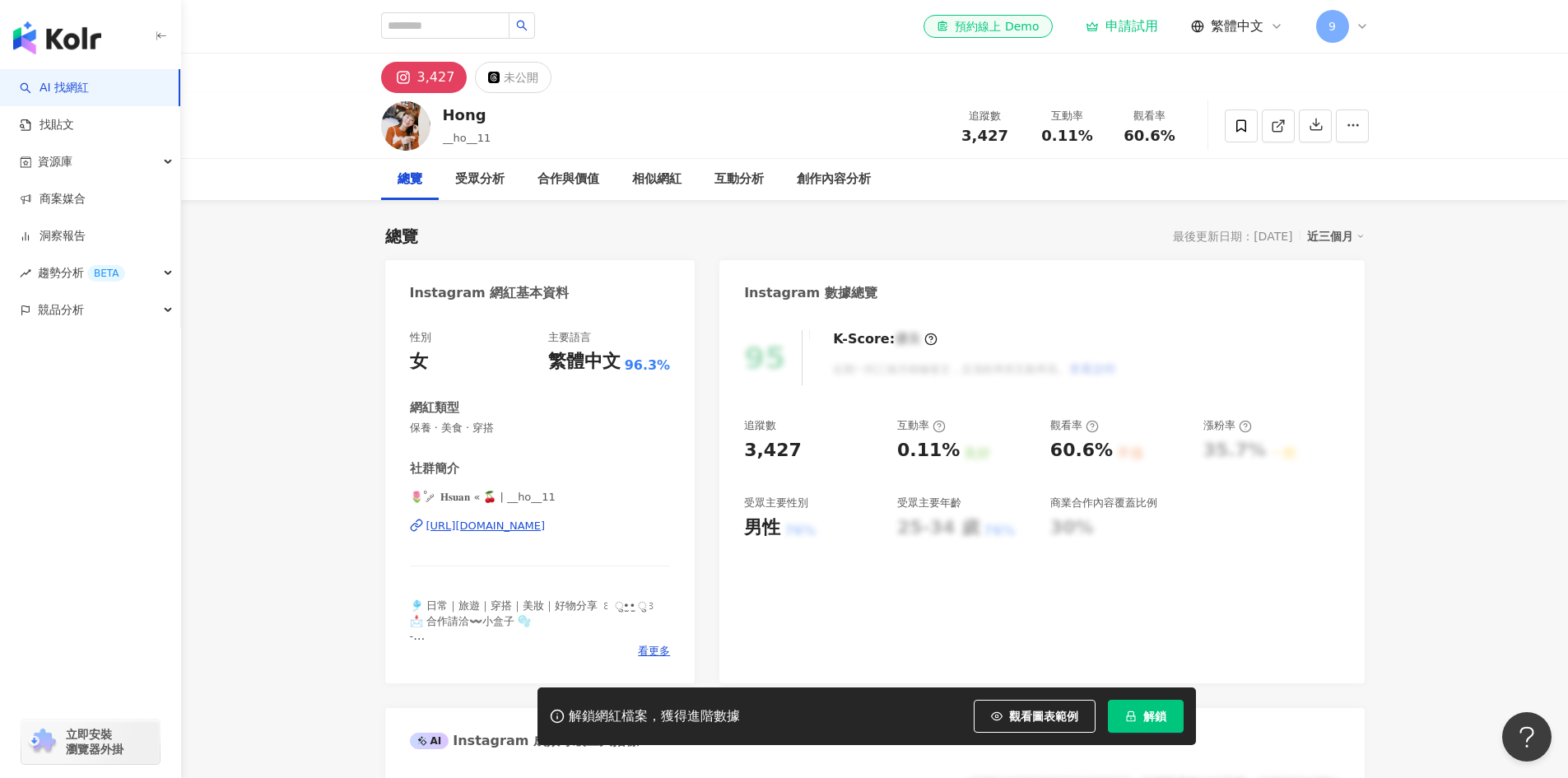
click at [460, 524] on div "https://www.instagram.com/__ho__11/" at bounding box center [486, 525] width 119 height 15
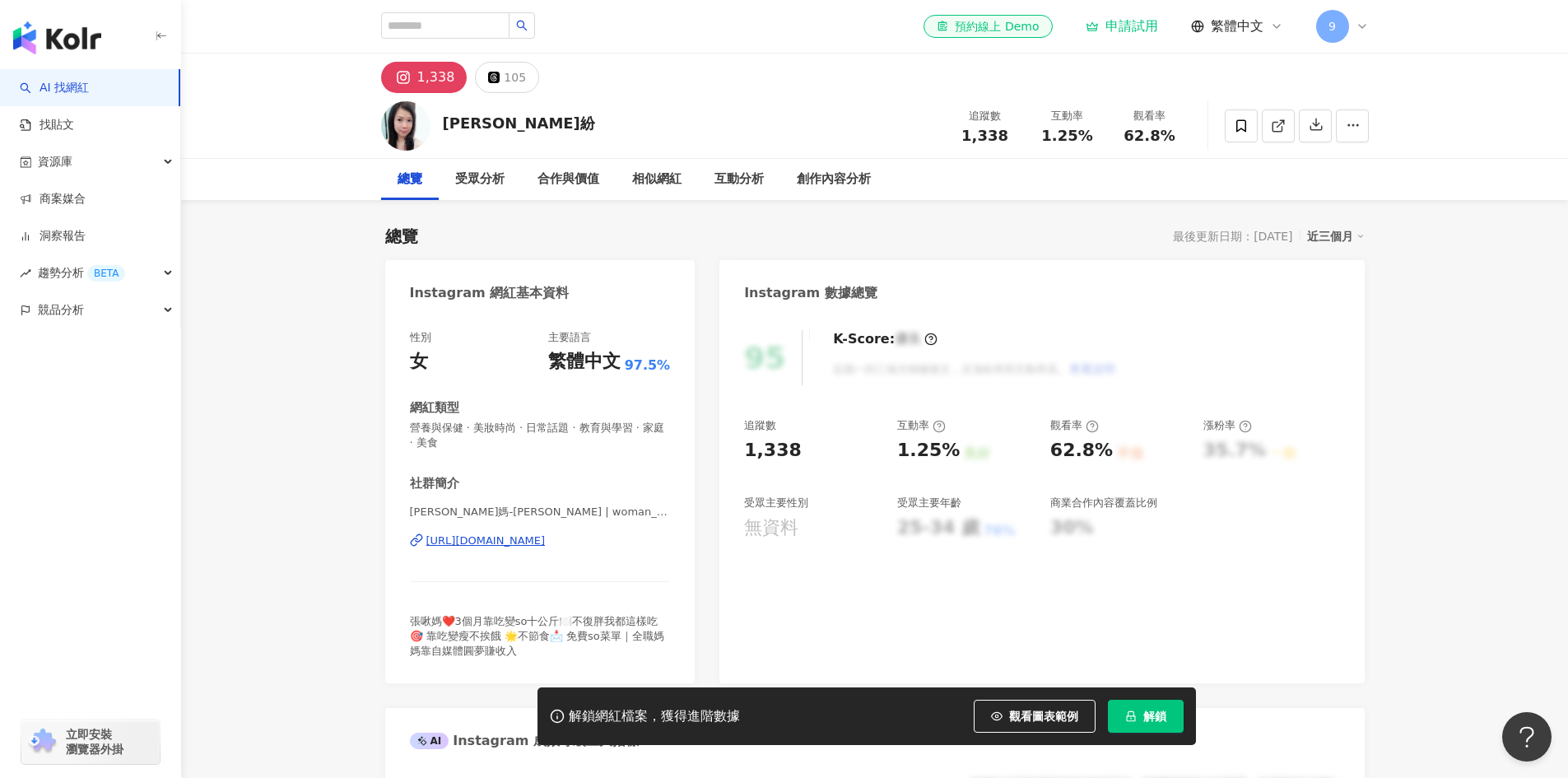
click at [546, 543] on div "[URL][DOMAIN_NAME]" at bounding box center [486, 540] width 119 height 15
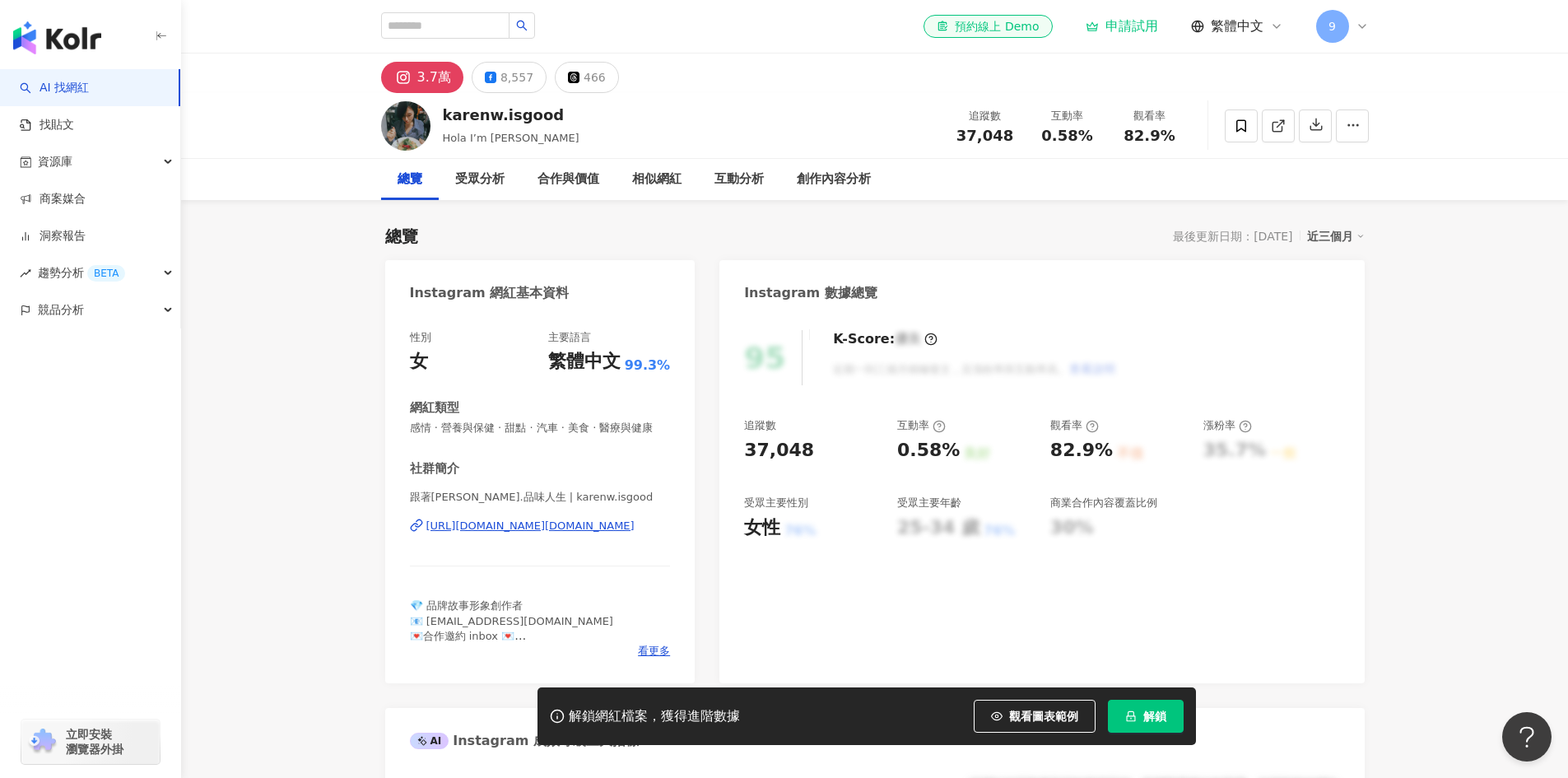
click at [607, 533] on div "https://www.instagram.com/karenw.isgood/" at bounding box center [530, 525] width 208 height 15
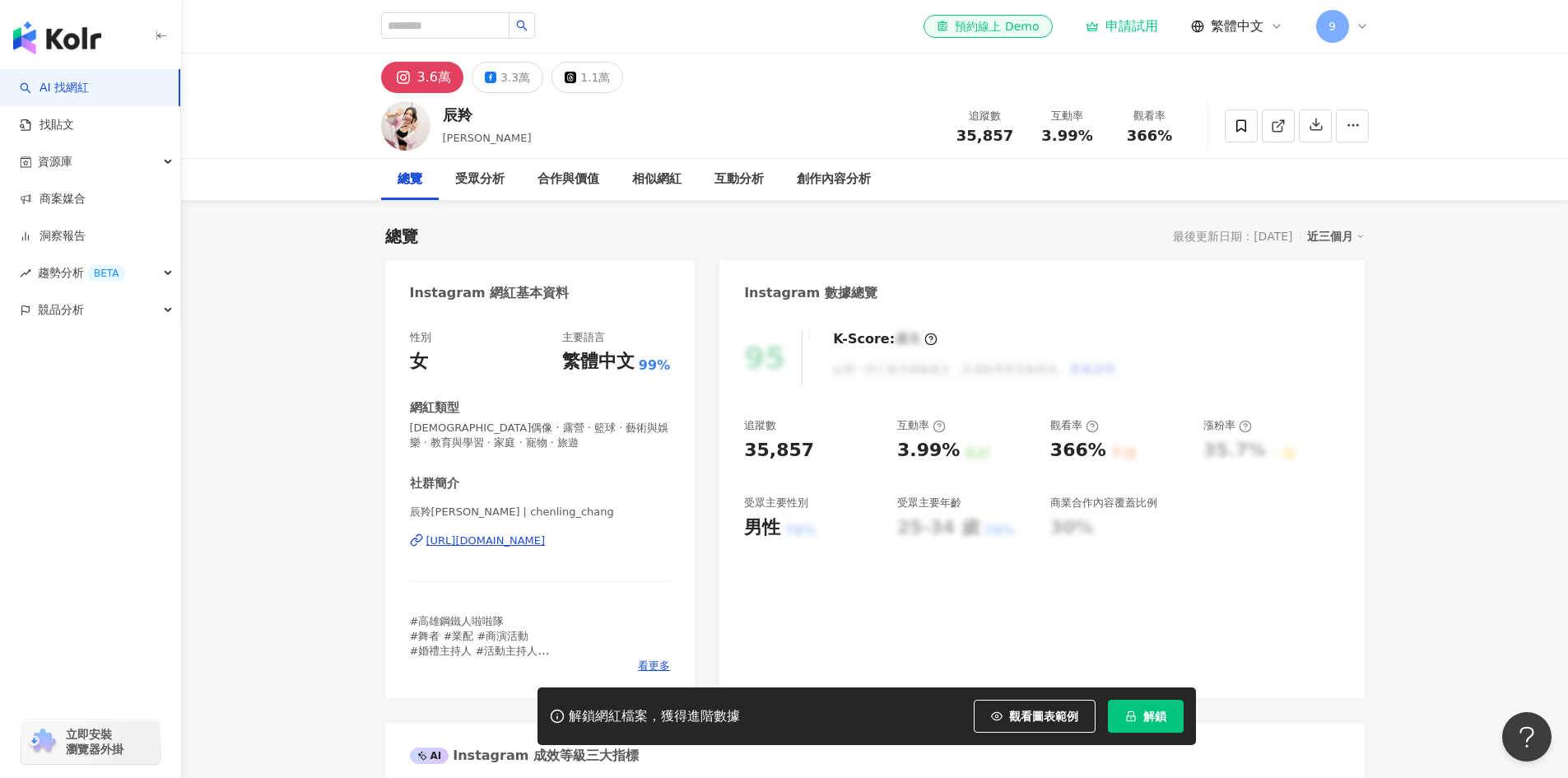
click at [533, 544] on div "https://www.instagram.com/chenling_chang/" at bounding box center [486, 540] width 119 height 15
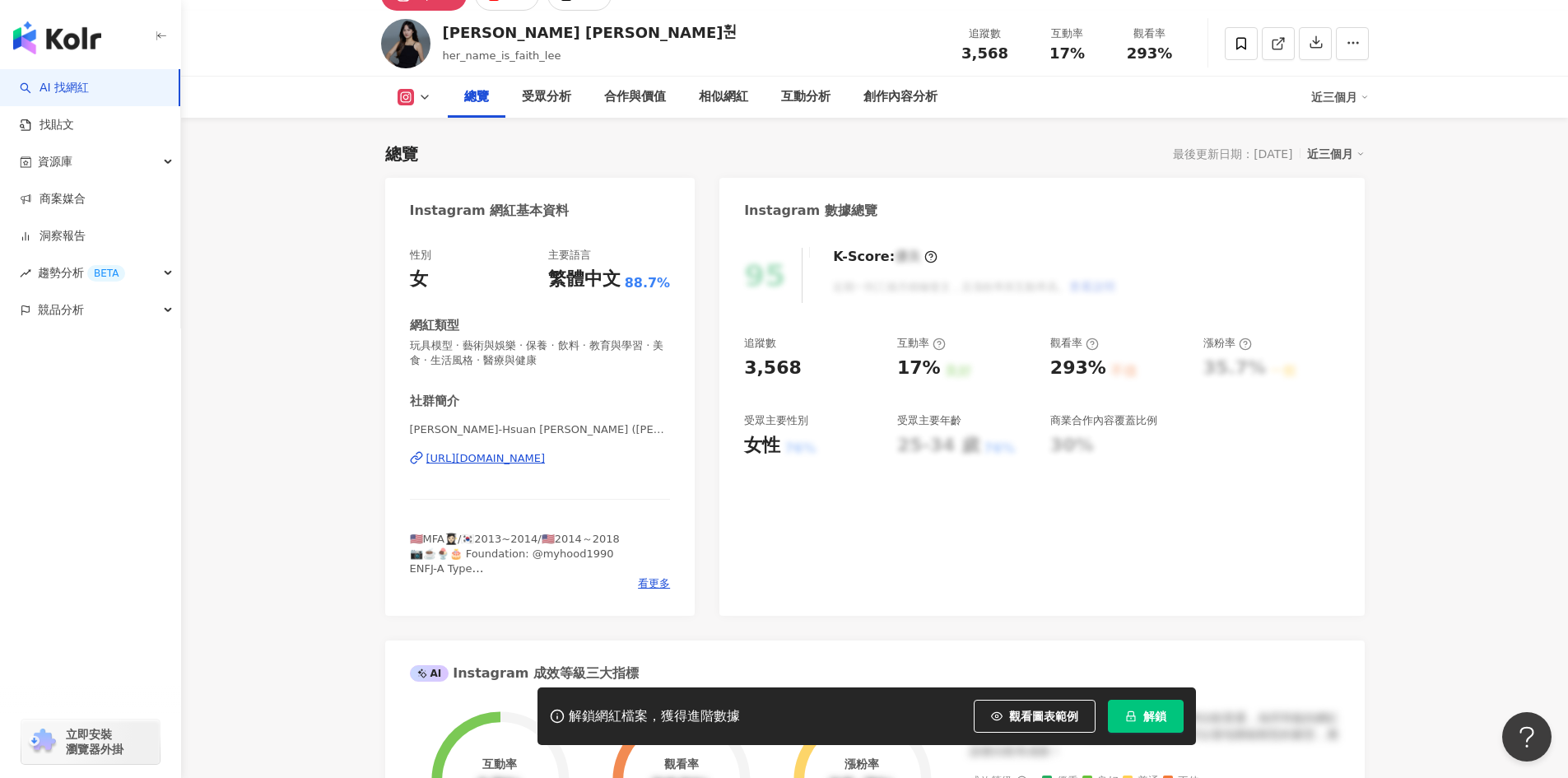
click at [546, 458] on div "https://www.instagram.com/her_name_is_faith_lee/" at bounding box center [486, 458] width 119 height 15
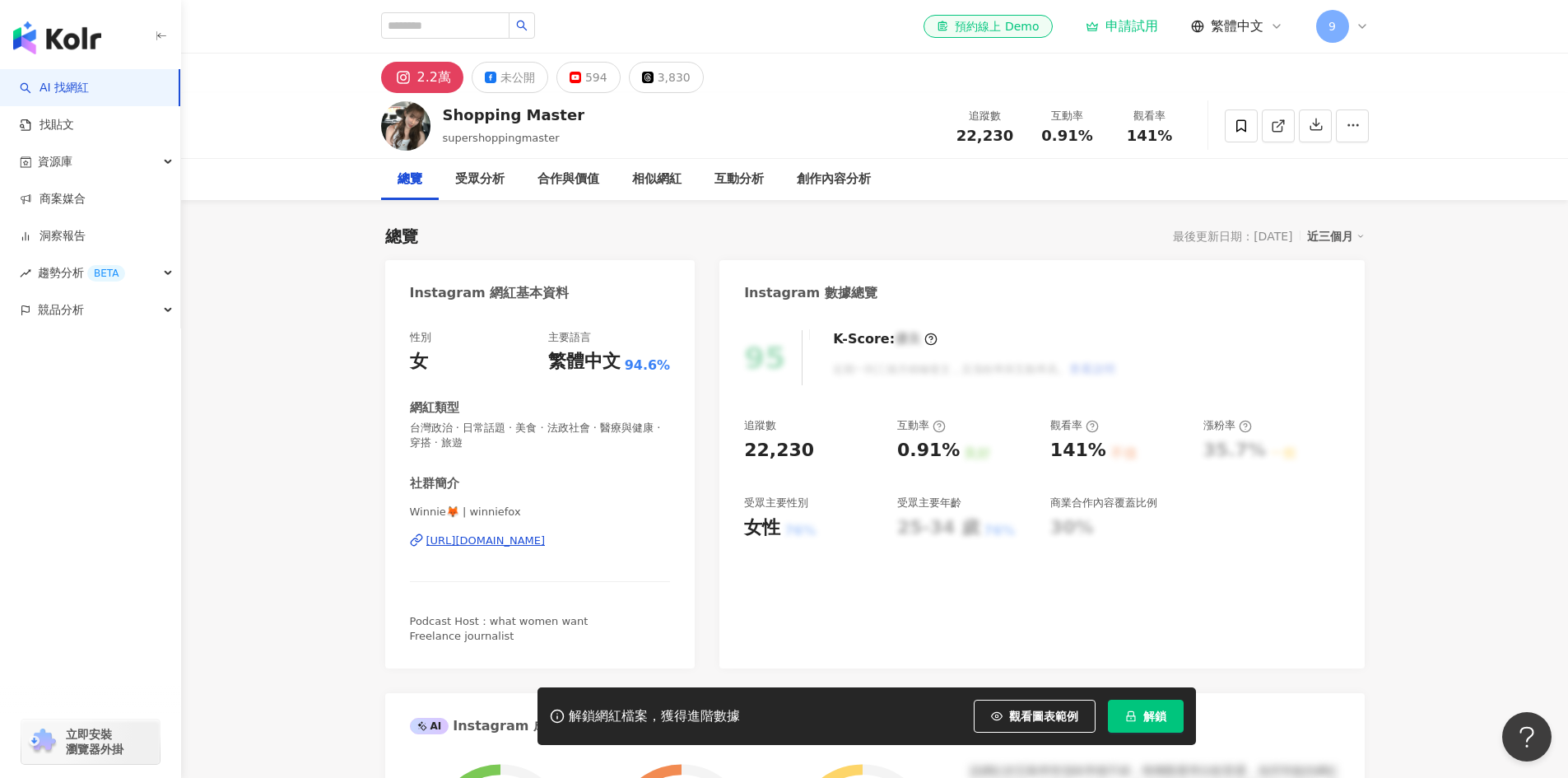
click at [546, 536] on div "https://www.instagram.com/winniefox/" at bounding box center [486, 540] width 119 height 15
drag, startPoint x: 573, startPoint y: 120, endPoint x: 470, endPoint y: 146, distance: 106.2
click at [470, 146] on div "Shopping Master supershoppingmaster 追蹤數 22,230 互動率 0.91% 觀看率 141%" at bounding box center [874, 125] width 1053 height 65
click at [518, 552] on div "Winnie🦊 | winniefox https://www.instagram.com/winniefox/" at bounding box center [541, 554] width 261 height 97
click at [521, 544] on div "https://www.instagram.com/winniefox/" at bounding box center [486, 540] width 119 height 15
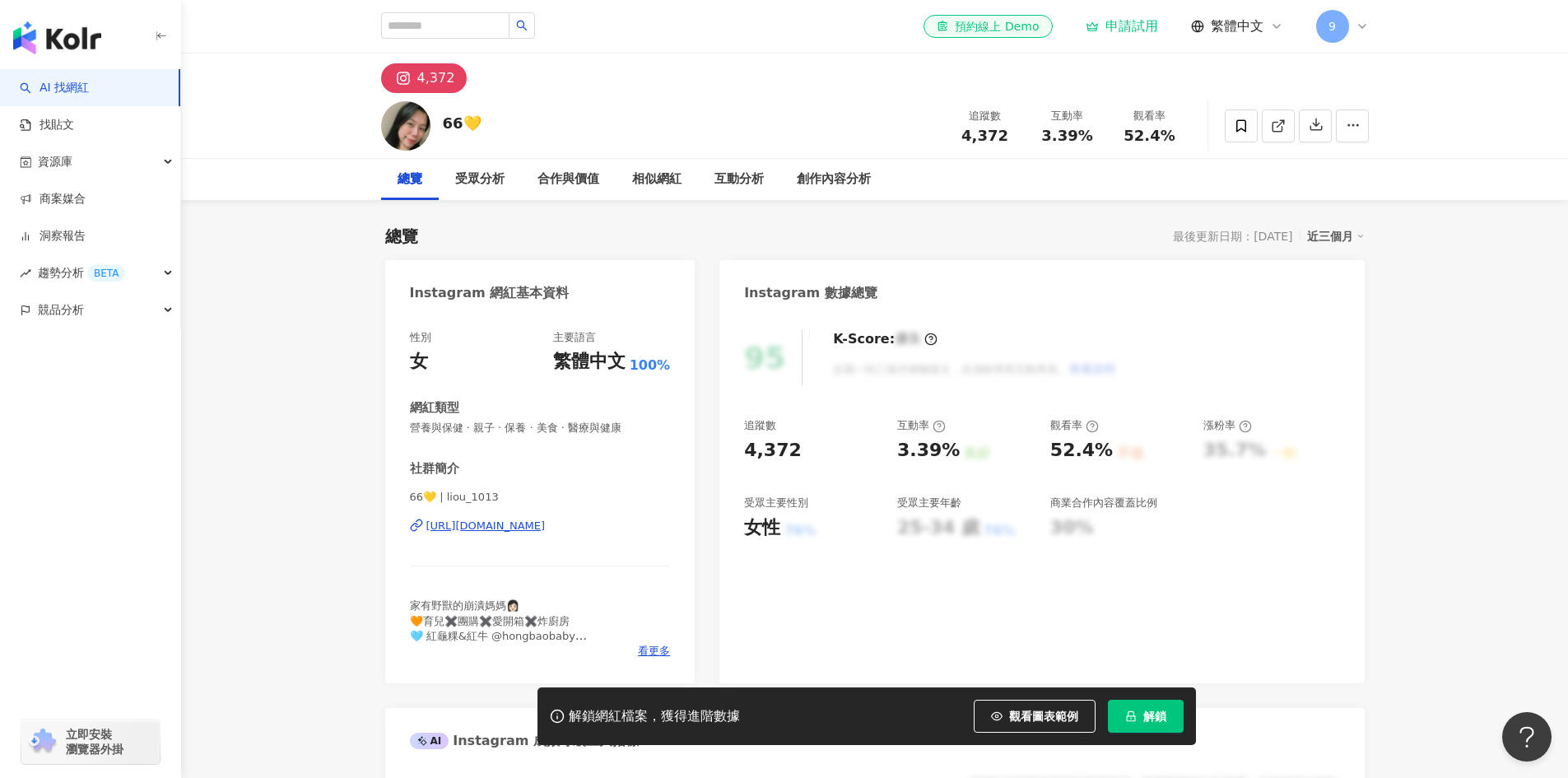
click at [546, 526] on div "https://www.instagram.com/liou_1013/" at bounding box center [486, 525] width 119 height 15
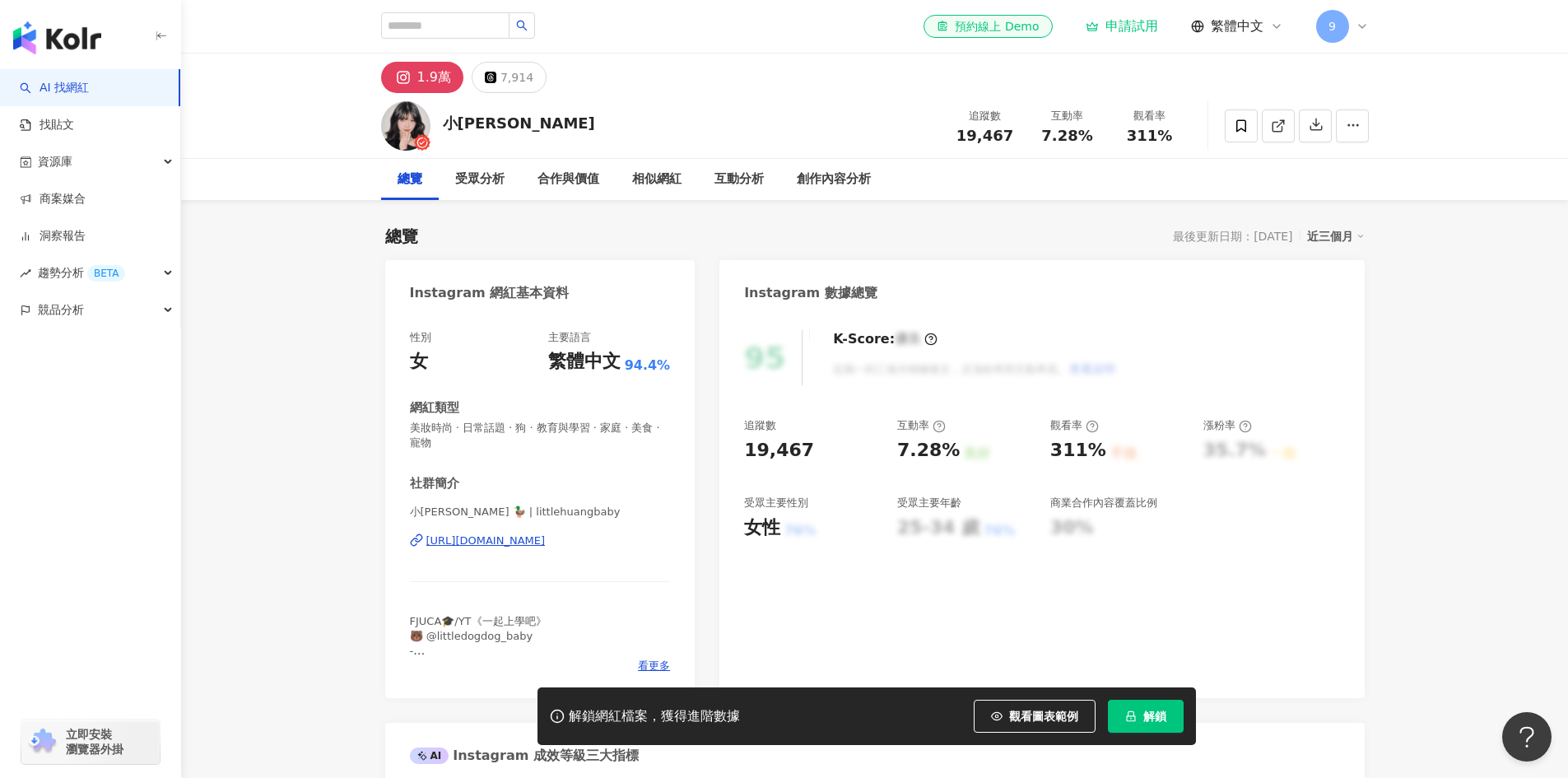
click at [546, 540] on div "https://www.instagram.com/littlehuangbaby/" at bounding box center [486, 540] width 119 height 15
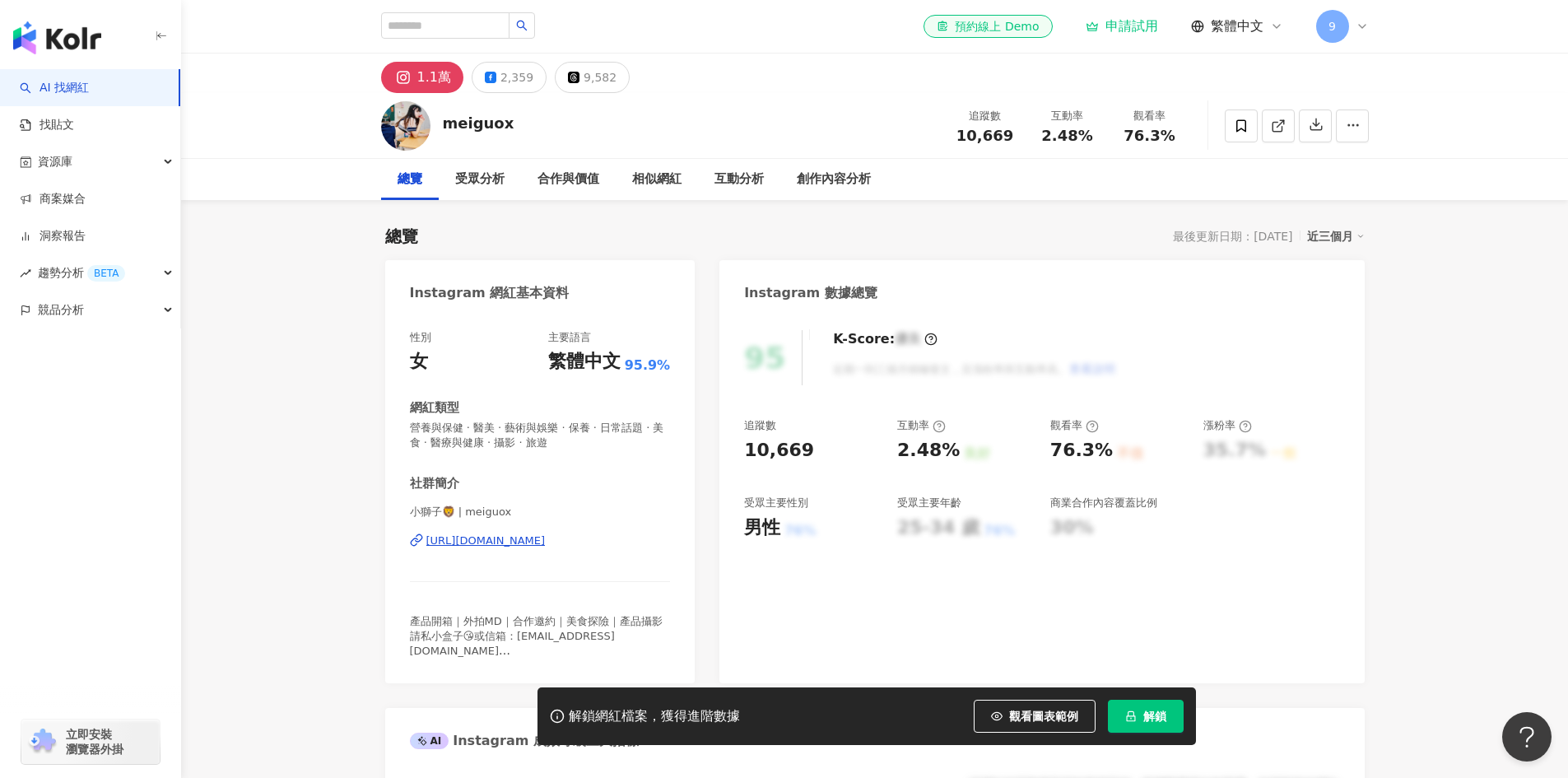
click at [546, 538] on div "[URL][DOMAIN_NAME]" at bounding box center [486, 540] width 119 height 15
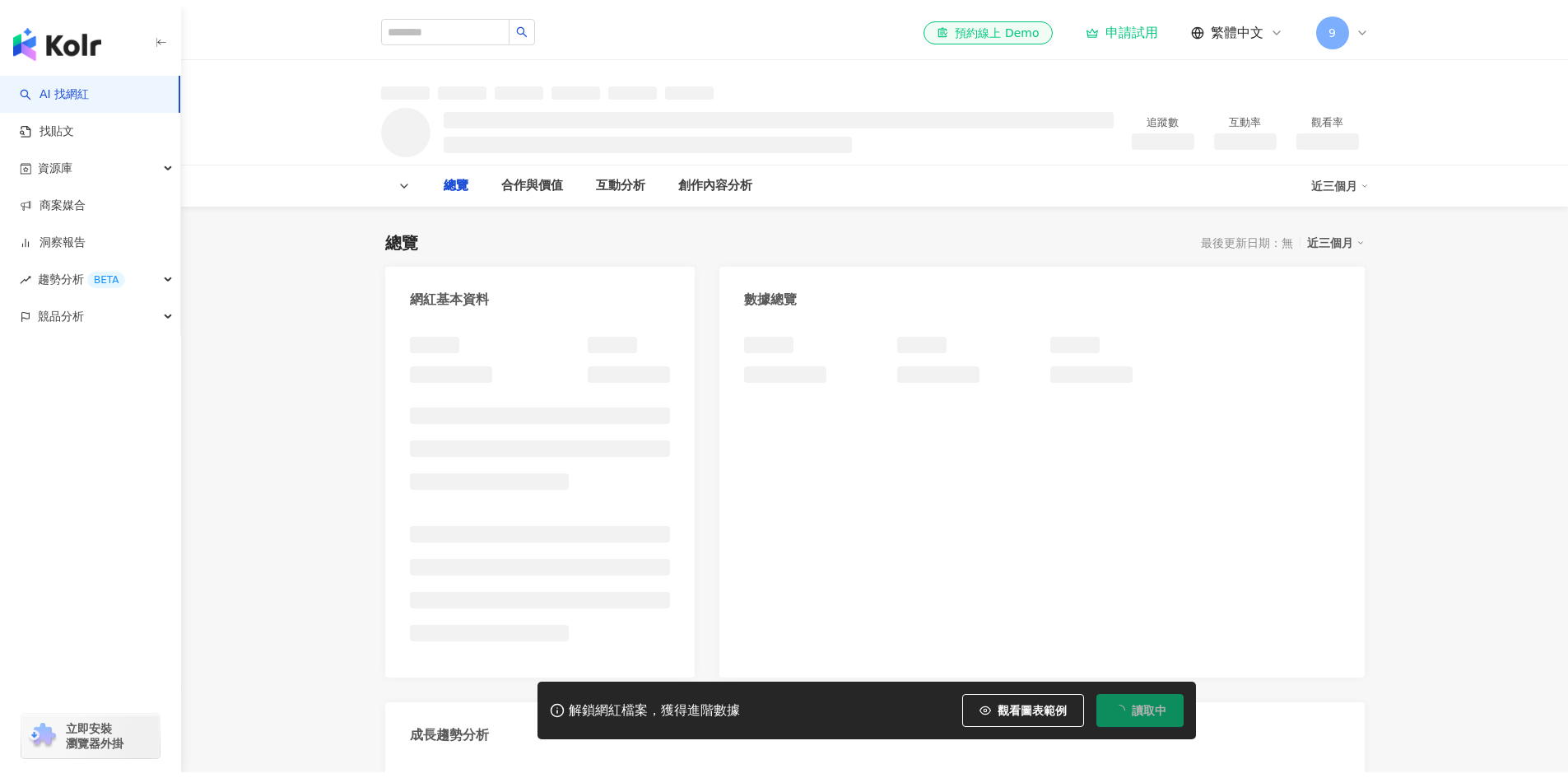
scroll to position [19, 0]
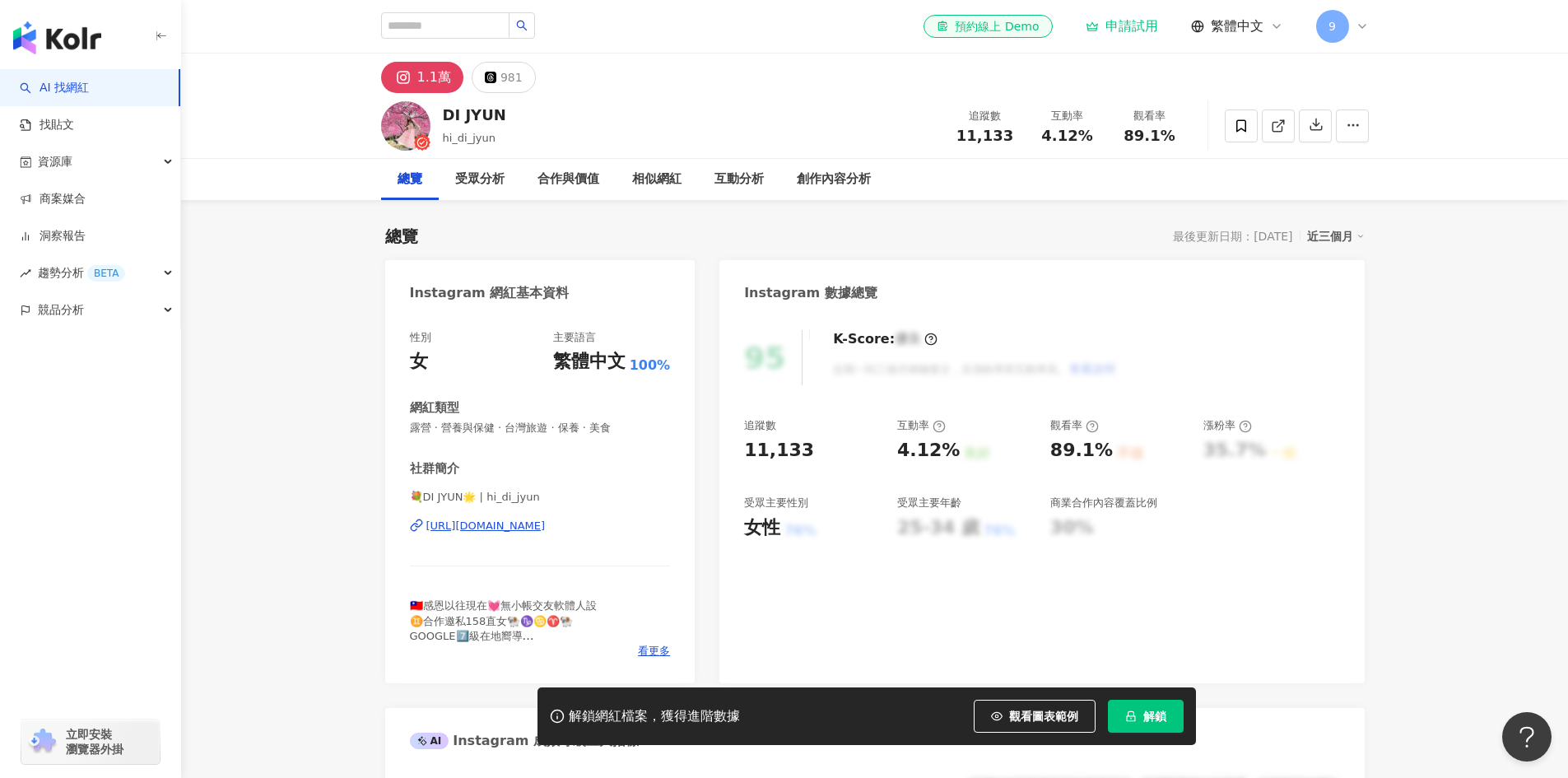
click at [546, 527] on div "https://www.instagram.com/hi_di_jyun/" at bounding box center [486, 525] width 119 height 15
drag, startPoint x: 646, startPoint y: 541, endPoint x: 422, endPoint y: 529, distance: 224.3
click at [422, 529] on div "💐DI JYUN🌟 | hi_di_jyun https://www.instagram.com/hi_di_jyun/" at bounding box center [541, 538] width 261 height 97
copy div "https://www.instagram.com/hi_di_jyun/"
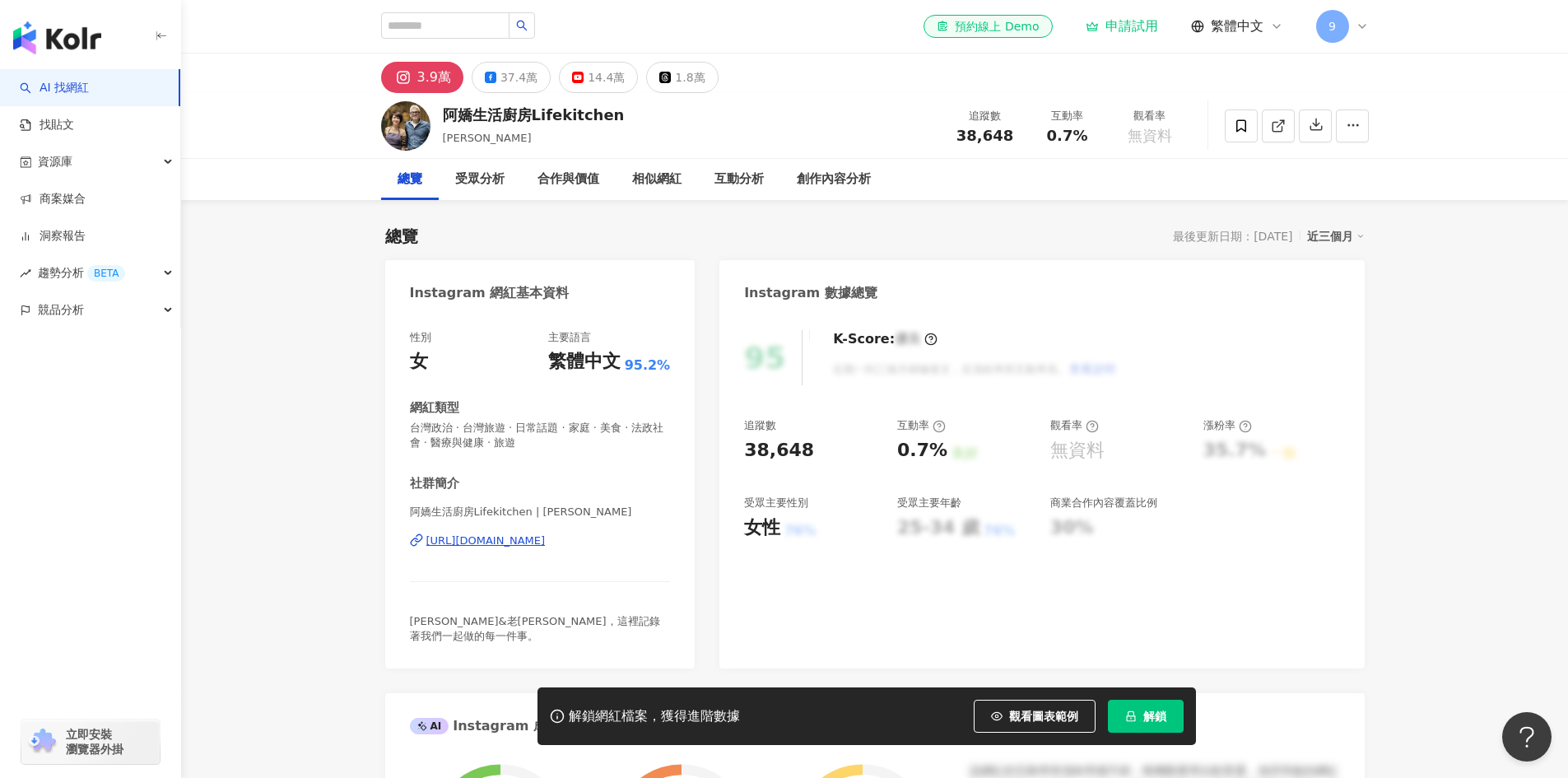
click at [546, 543] on div "https://www.instagram.com/charlene_lifekitchen/" at bounding box center [486, 540] width 119 height 15
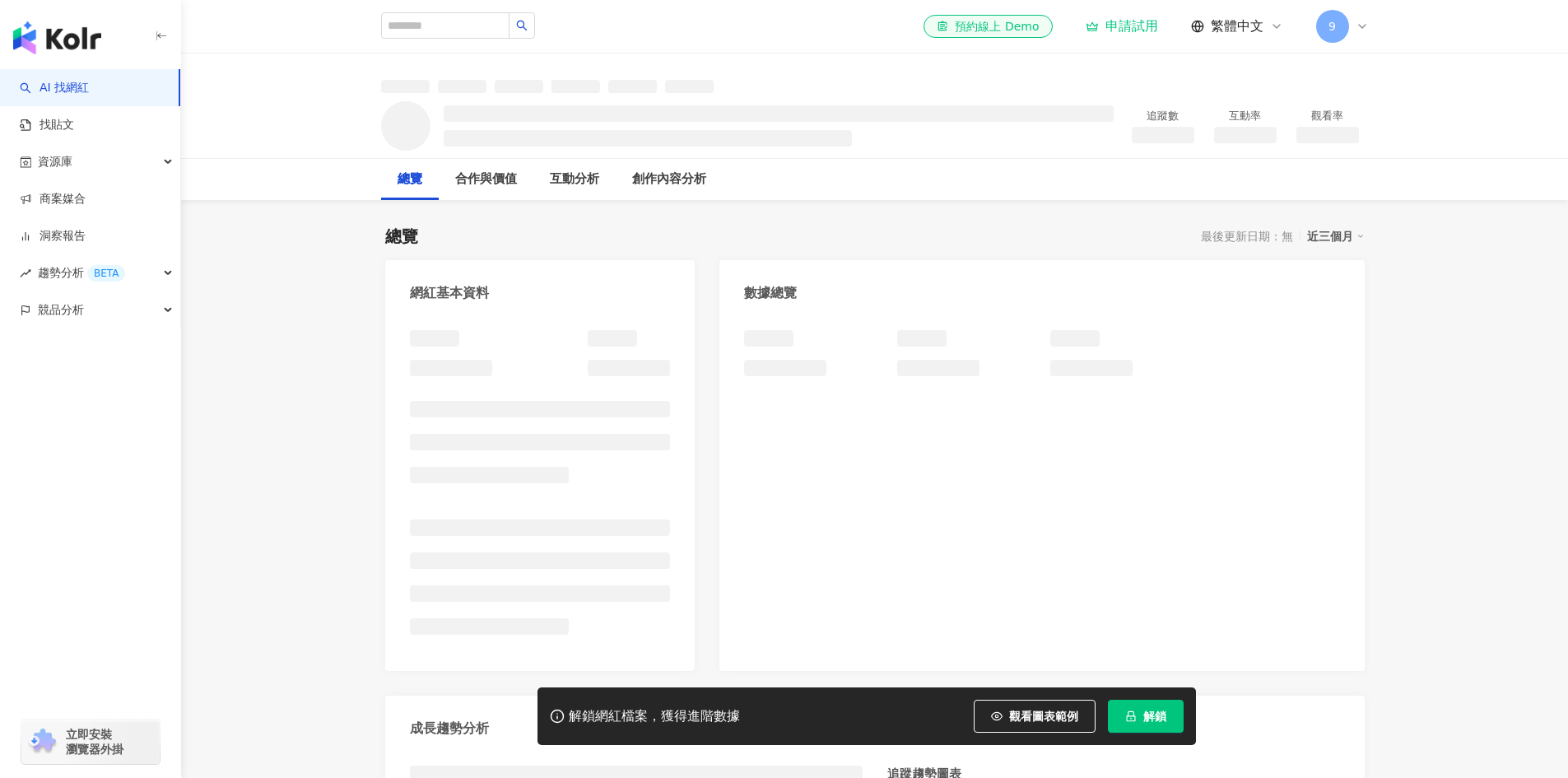
click at [688, 536] on div at bounding box center [540, 492] width 311 height 357
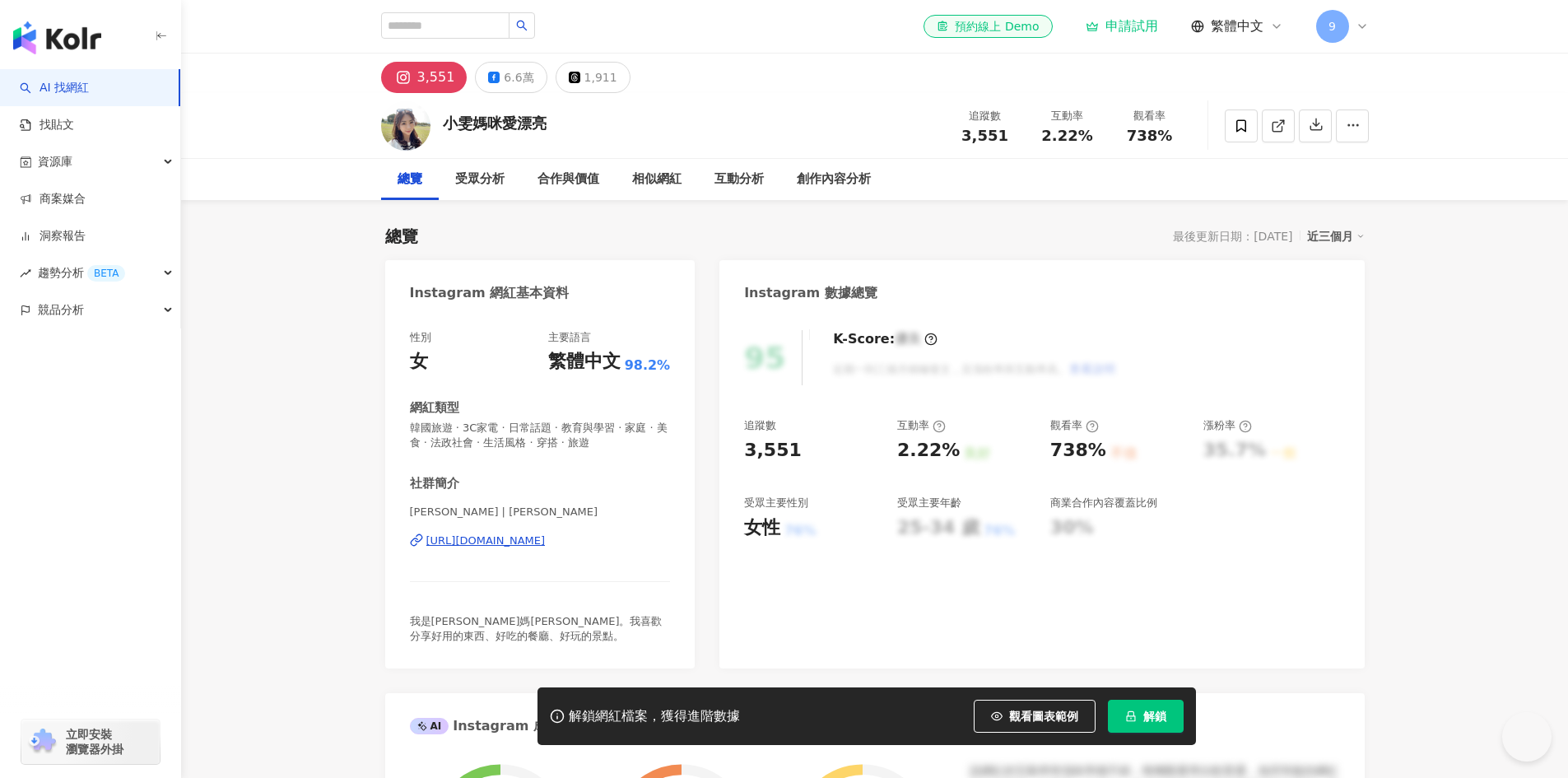
click at [622, 533] on div "[URL][DOMAIN_NAME]" at bounding box center [541, 540] width 261 height 15
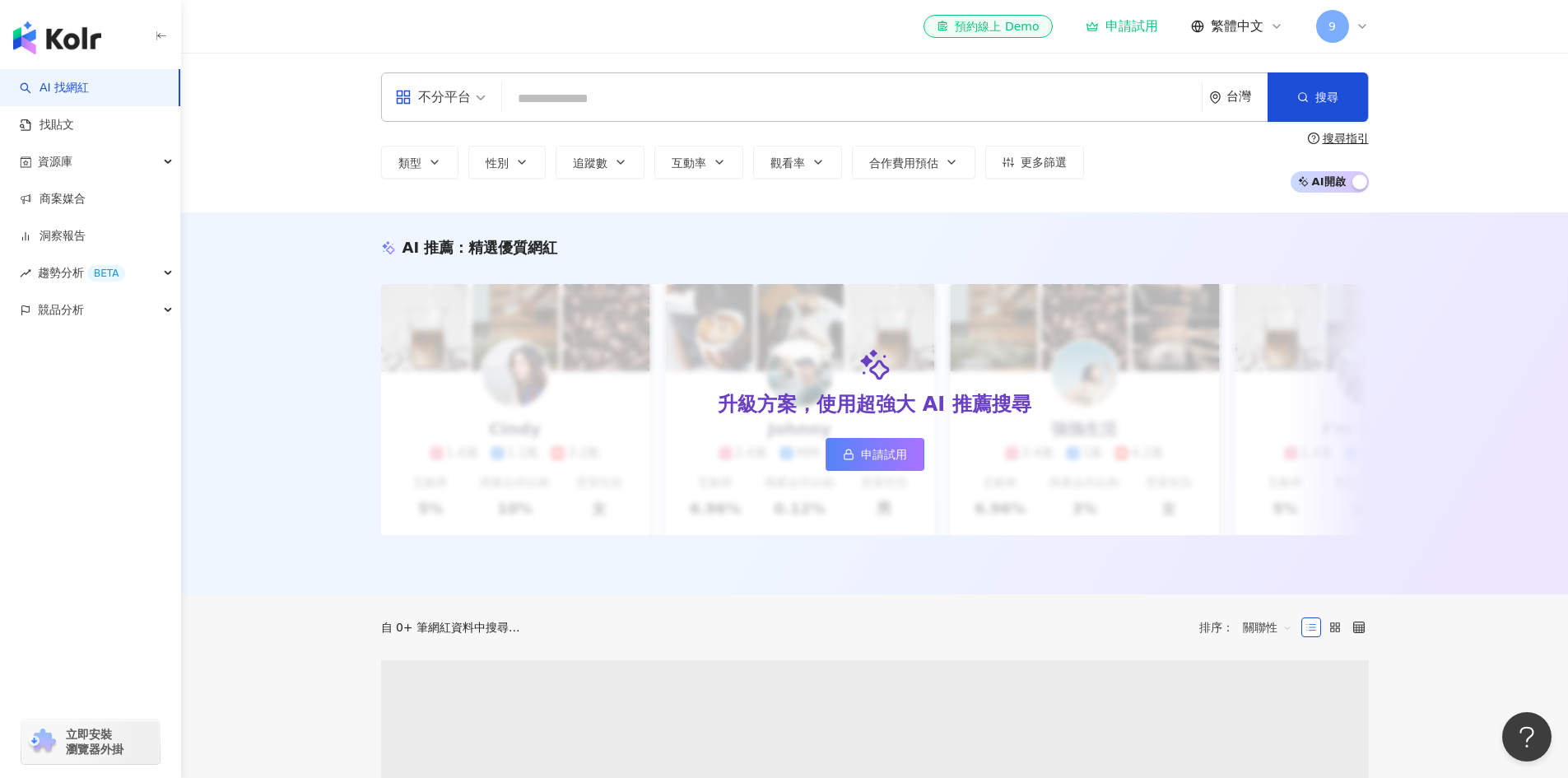
click at [643, 106] on input "search" at bounding box center [852, 99] width 687 height 31
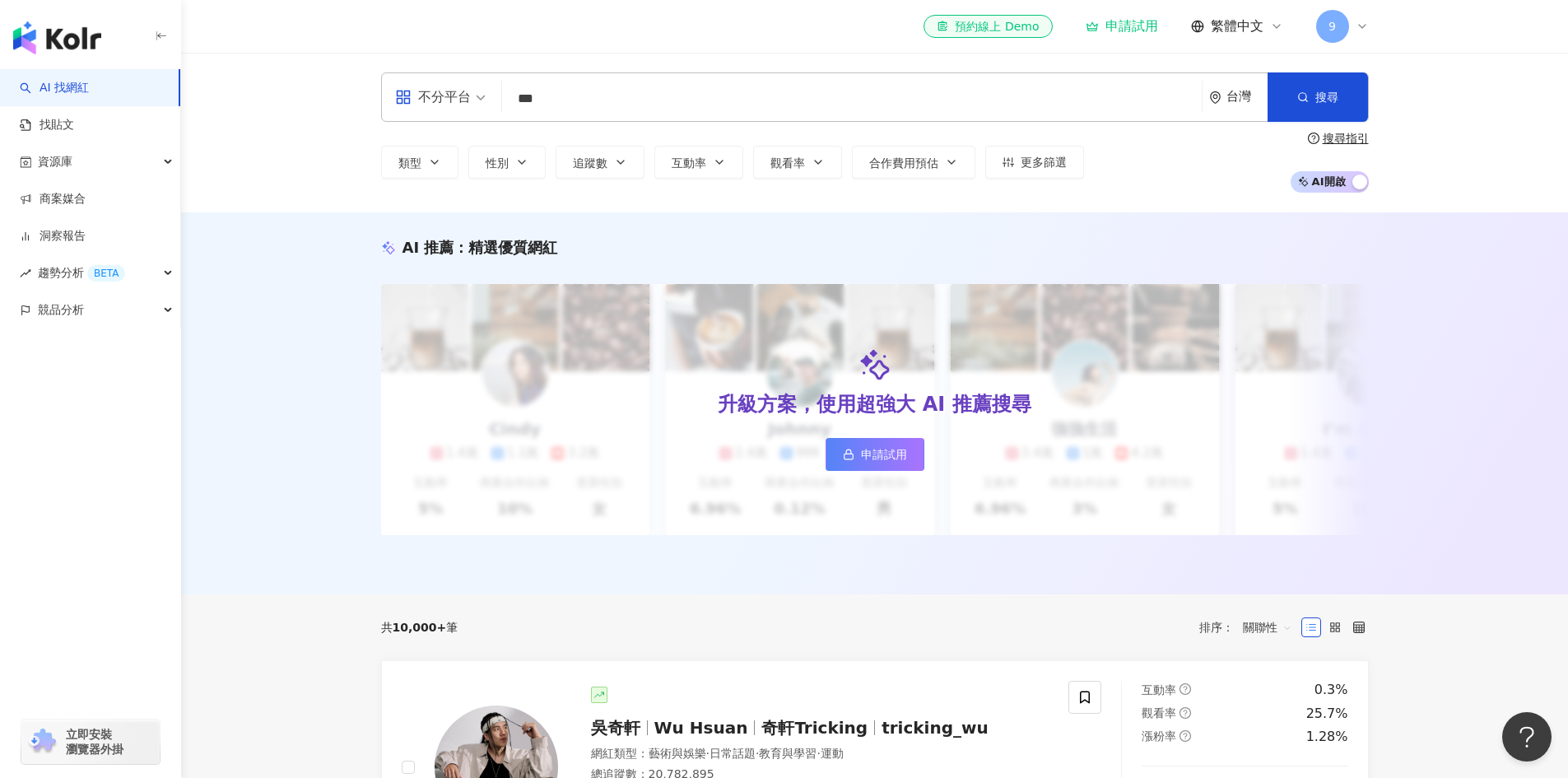
type input "***"
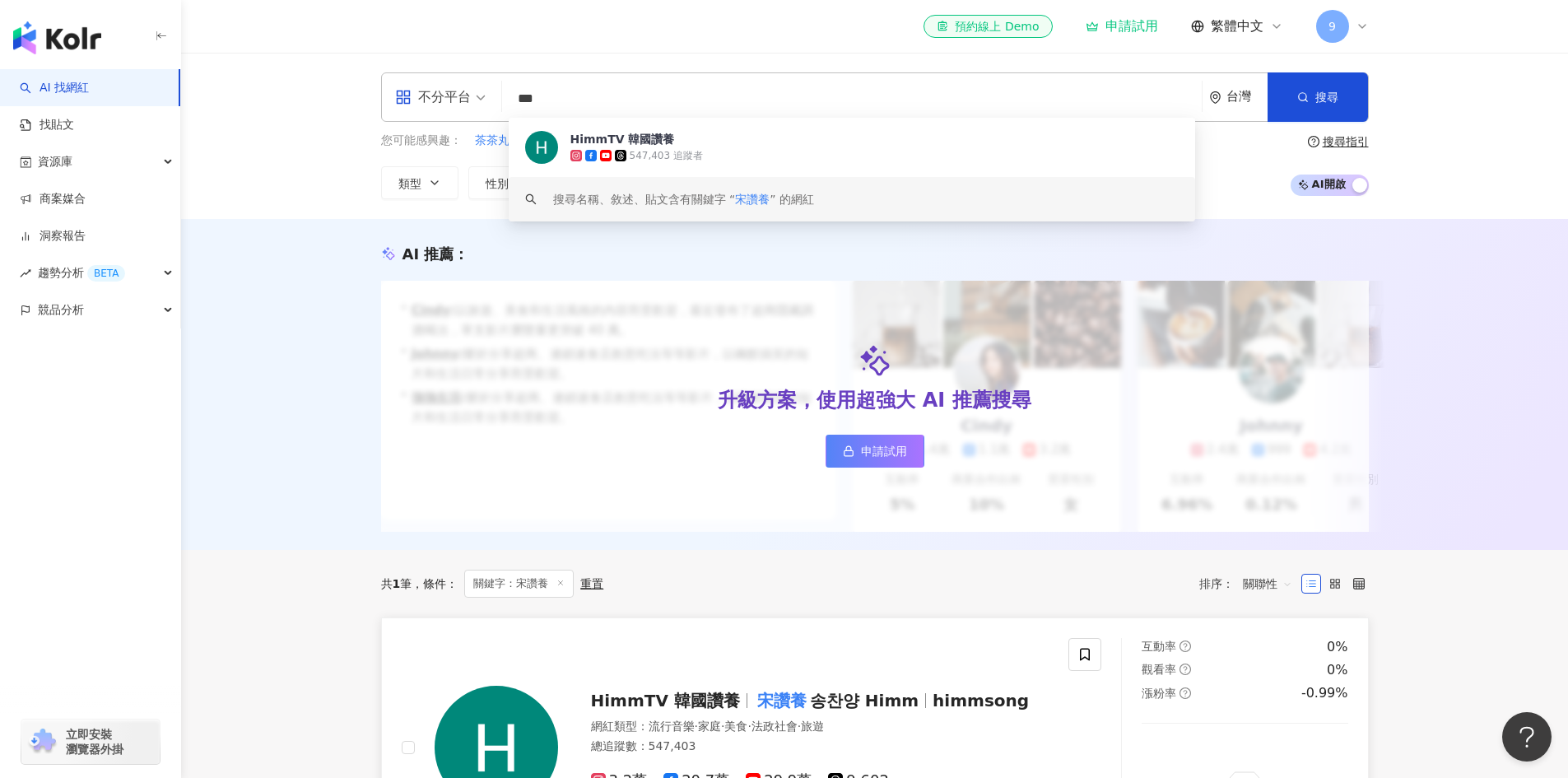
click at [970, 670] on div "HimmTV 韓國讚養 宋讚養 송찬양 Himm himmsong 網紅類型 ： 流行音樂 · 家庭 · 美食 · 法政社會 · 旅遊 總追蹤數 ： 547,…" at bounding box center [735, 747] width 667 height 220
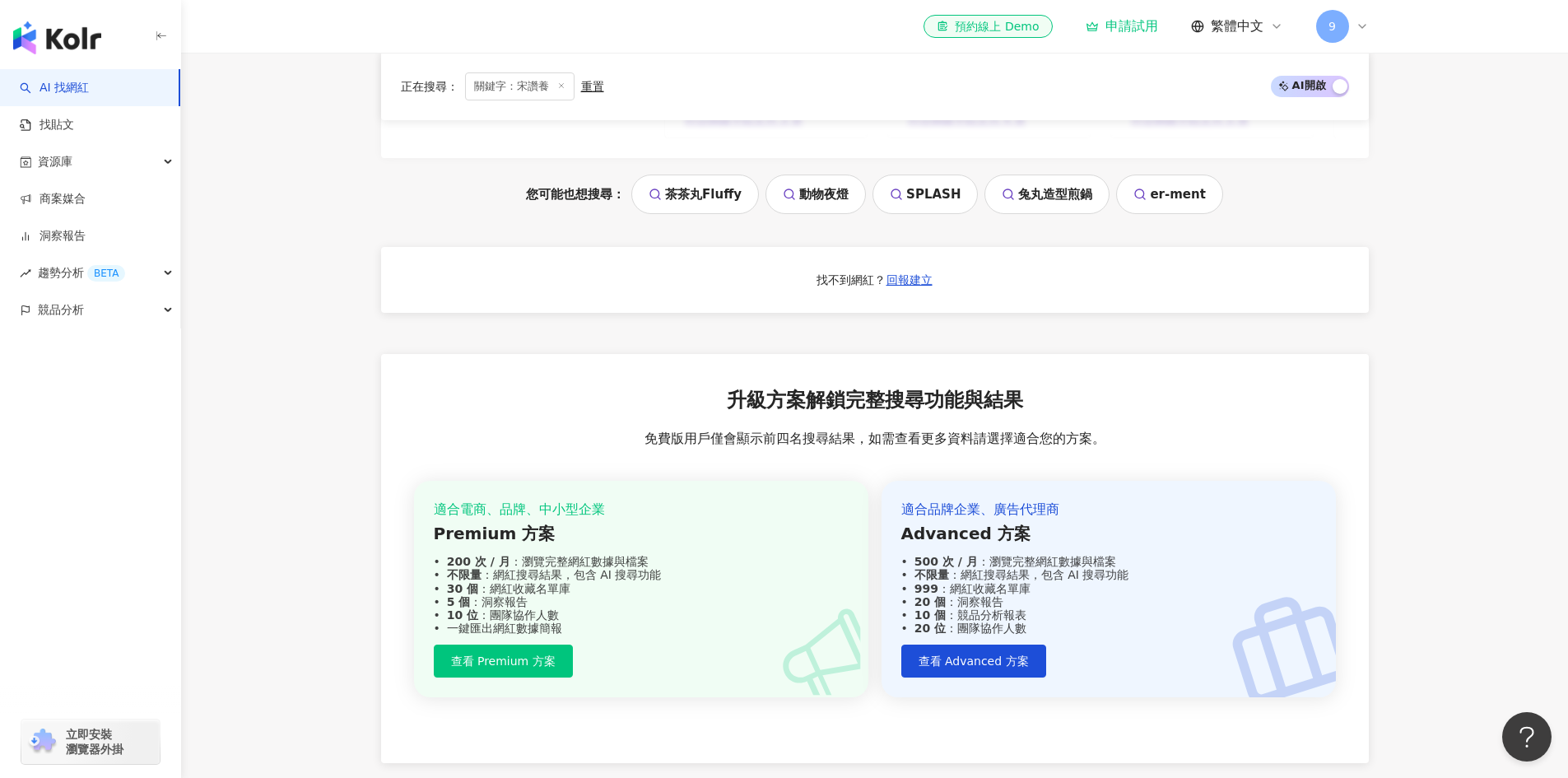
scroll to position [1181, 0]
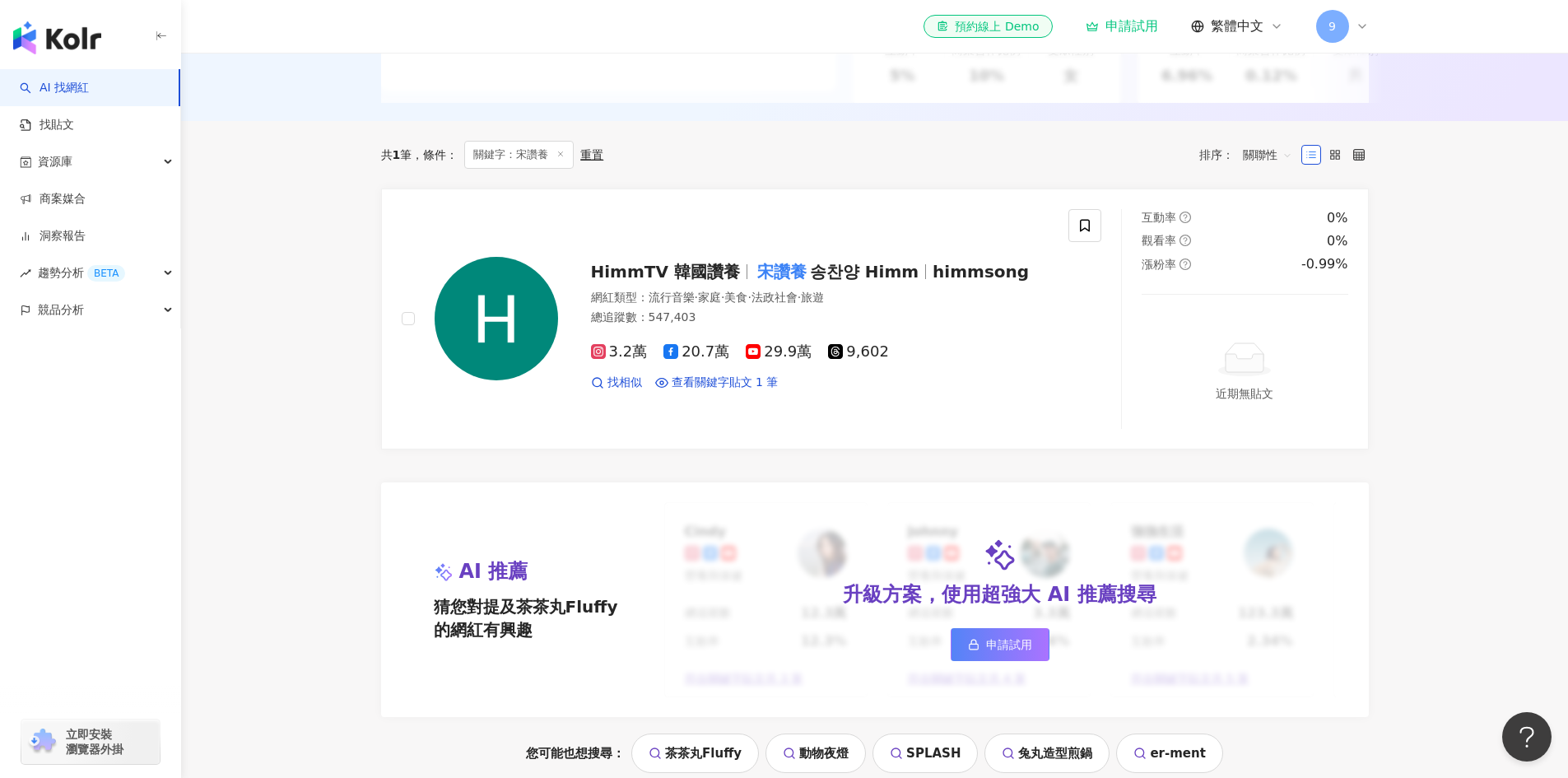
scroll to position [275, 0]
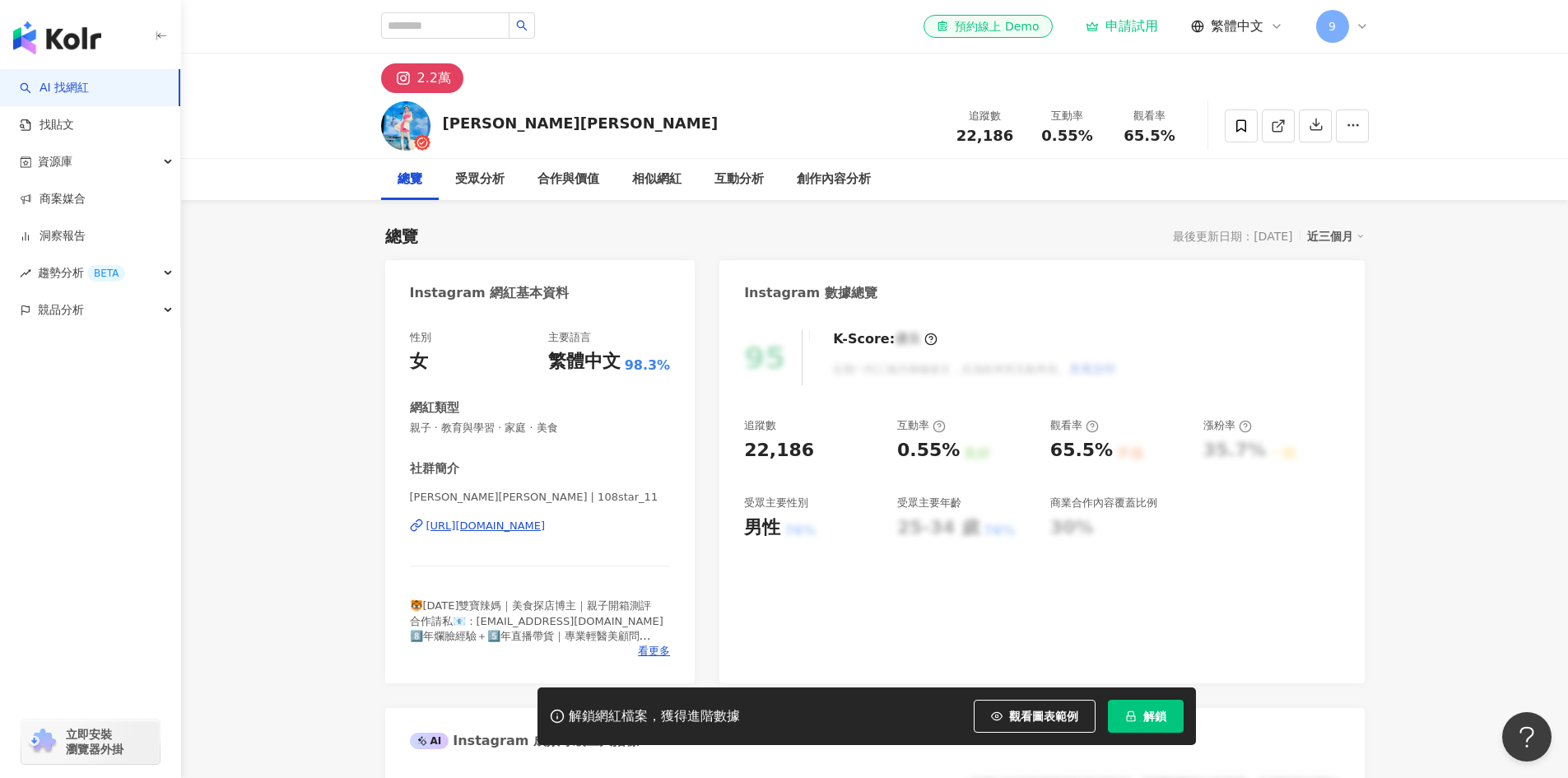
click at [433, 525] on div "https://www.instagram.com/108star_11/" at bounding box center [486, 525] width 119 height 15
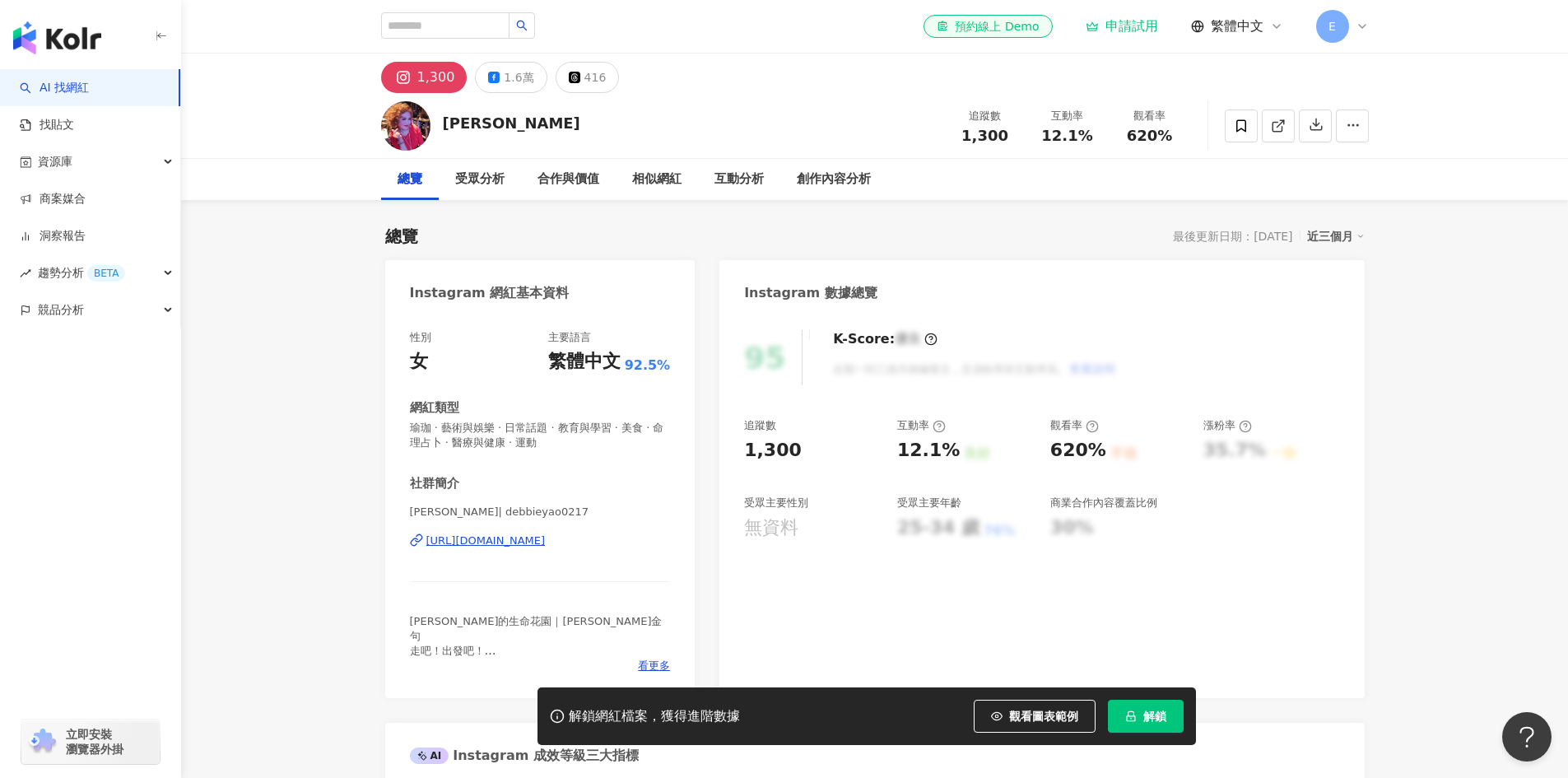
click at [546, 546] on div "https://www.instagram.com/debbieyao0217/" at bounding box center [486, 540] width 119 height 15
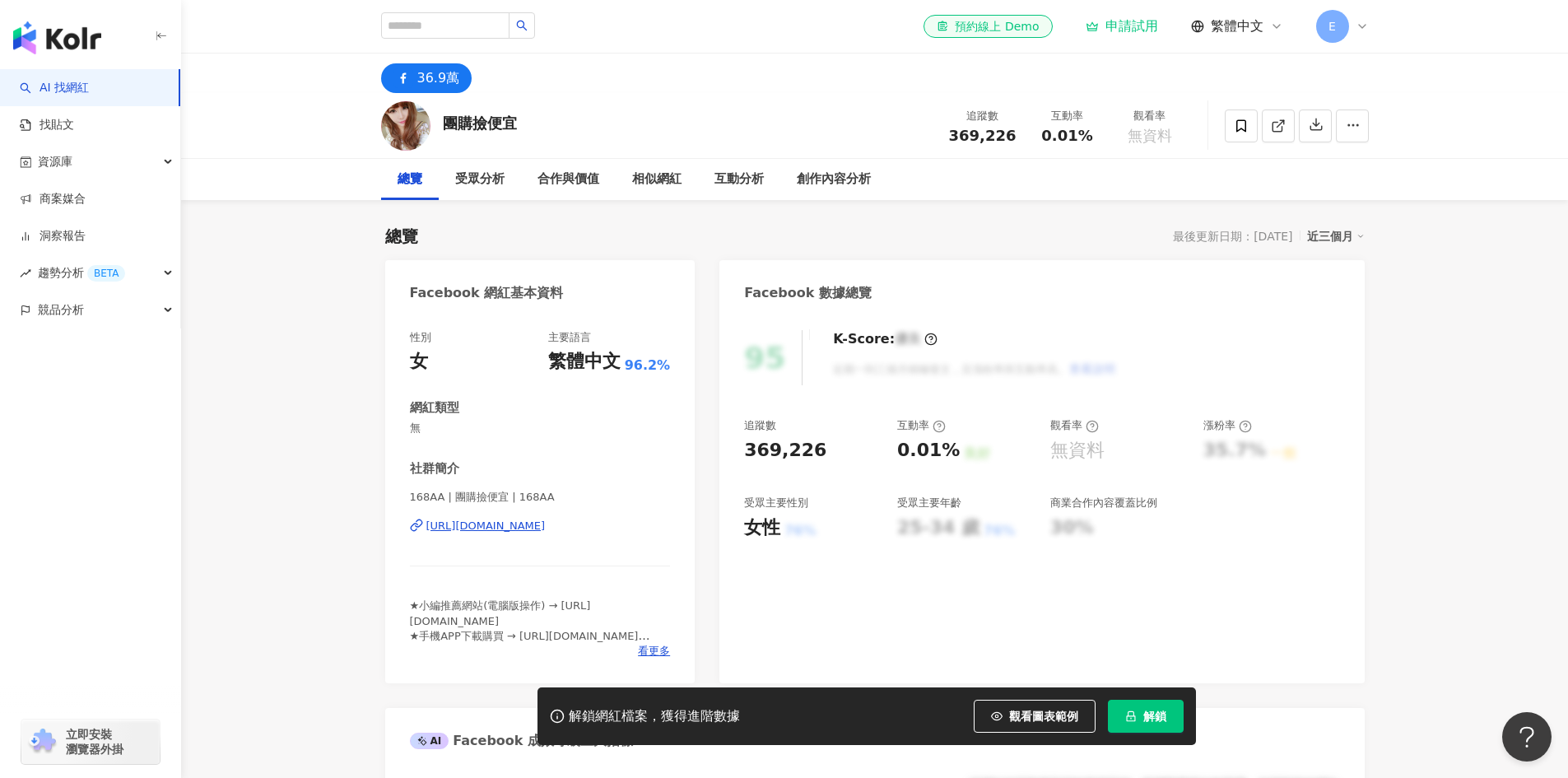
drag, startPoint x: 676, startPoint y: 526, endPoint x: 423, endPoint y: 533, distance: 253.1
click at [423, 533] on div "性別 女 主要語言 繁體中文 96.2% 網紅類型 無 社群簡介 168AA | 團購撿便宜 | 168AA https://www.facebook.com…" at bounding box center [540, 498] width 311 height 370
copy div "https://www.facebook.com/179243092212221"
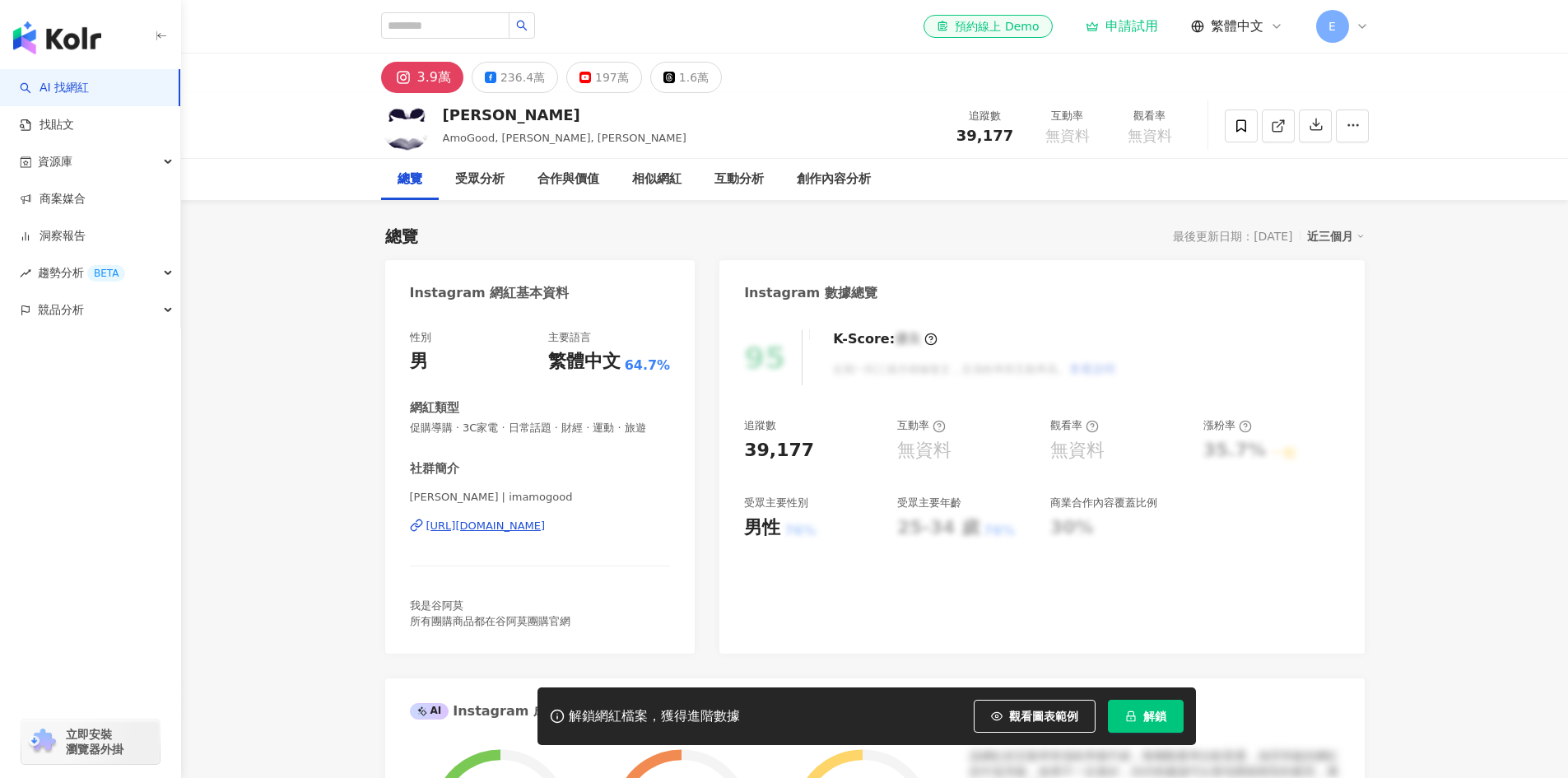
click at [39, 85] on link "AI 找網紅" at bounding box center [53, 88] width 69 height 16
click at [41, 85] on link "AI 找網紅" at bounding box center [53, 88] width 69 height 16
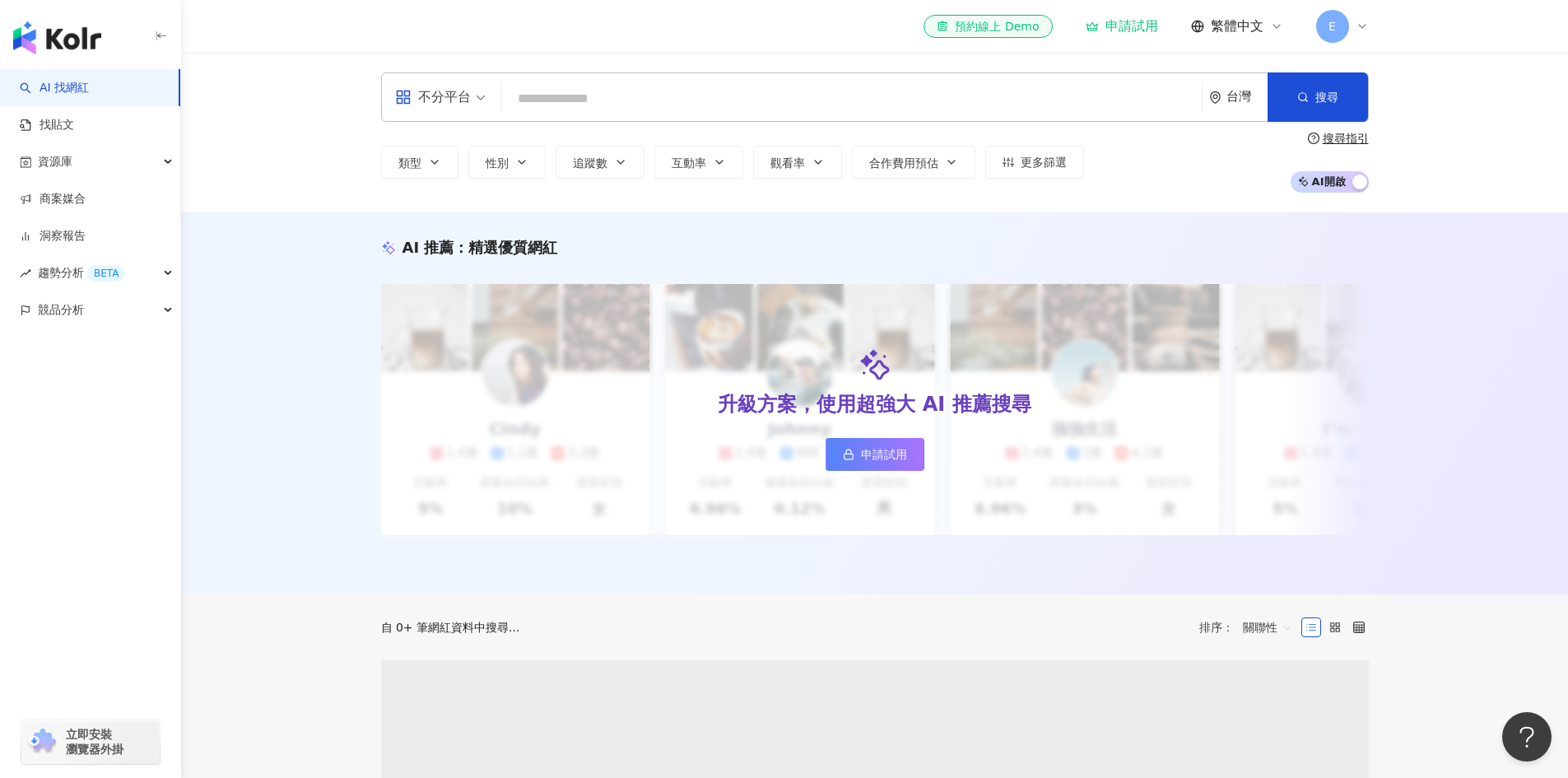
click at [621, 93] on input "search" at bounding box center [852, 99] width 687 height 31
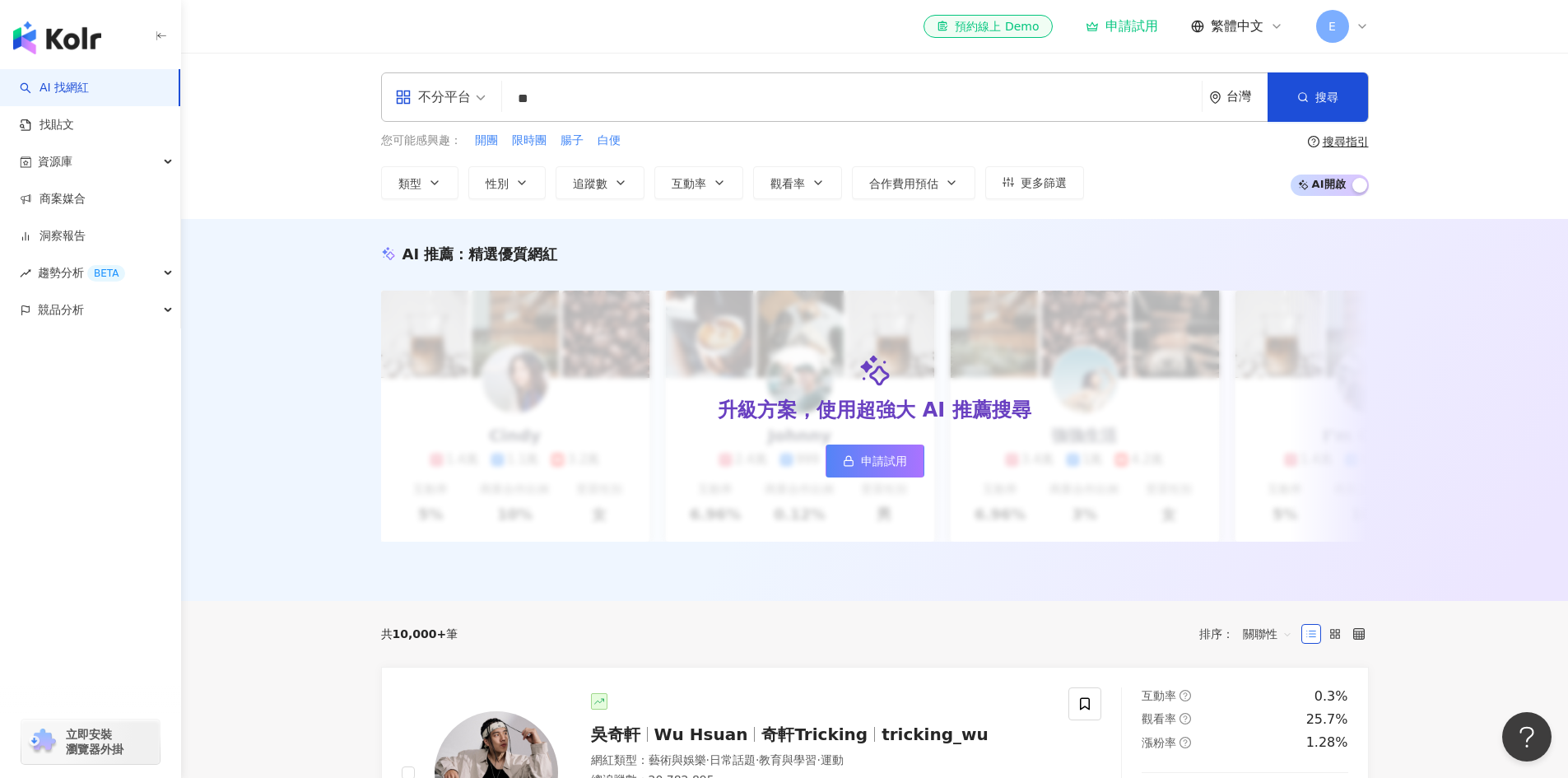
type input "**"
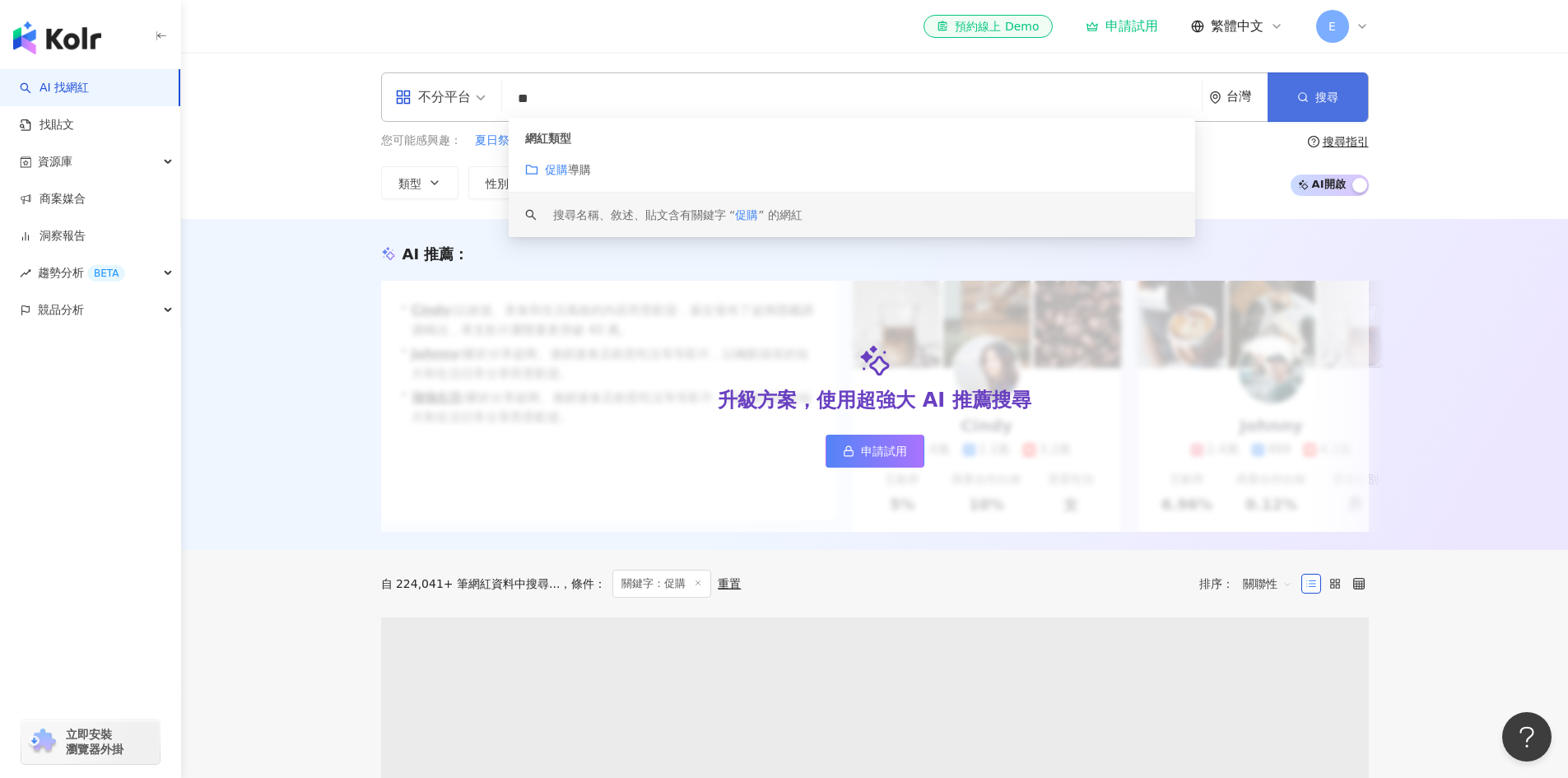
click at [1320, 91] on span "搜尋" at bounding box center [1327, 98] width 23 height 14
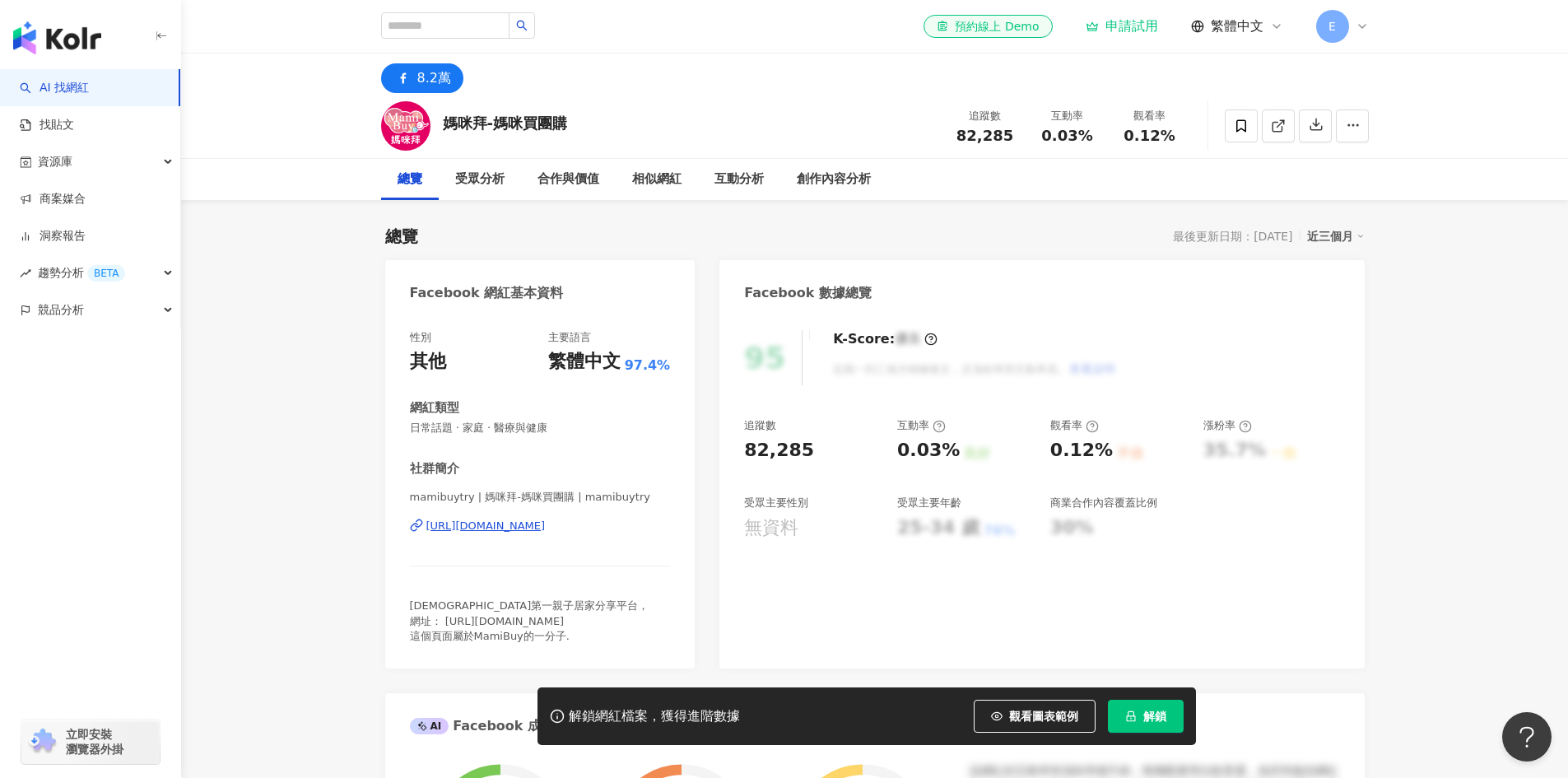
click at [546, 527] on div "[URL][DOMAIN_NAME]" at bounding box center [486, 525] width 119 height 15
